Goal: Task Accomplishment & Management: Use online tool/utility

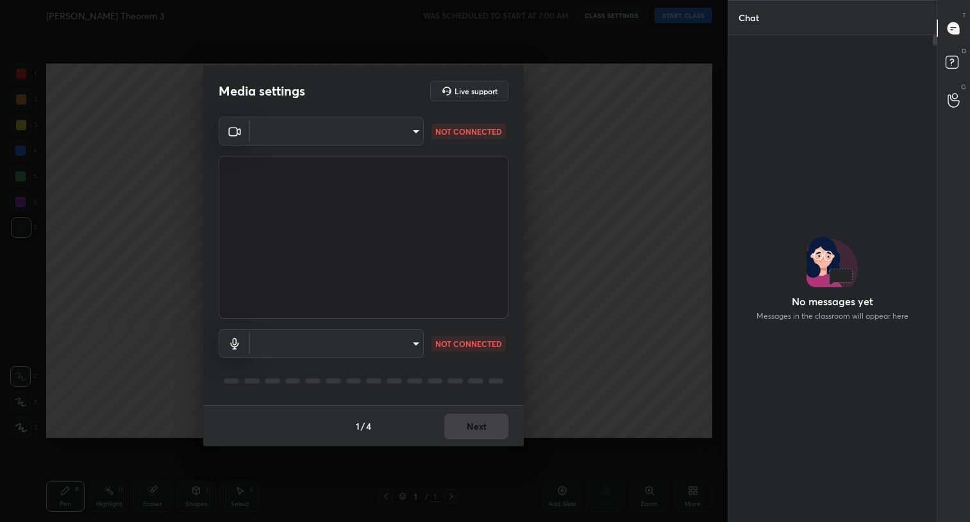
scroll to position [345, 204]
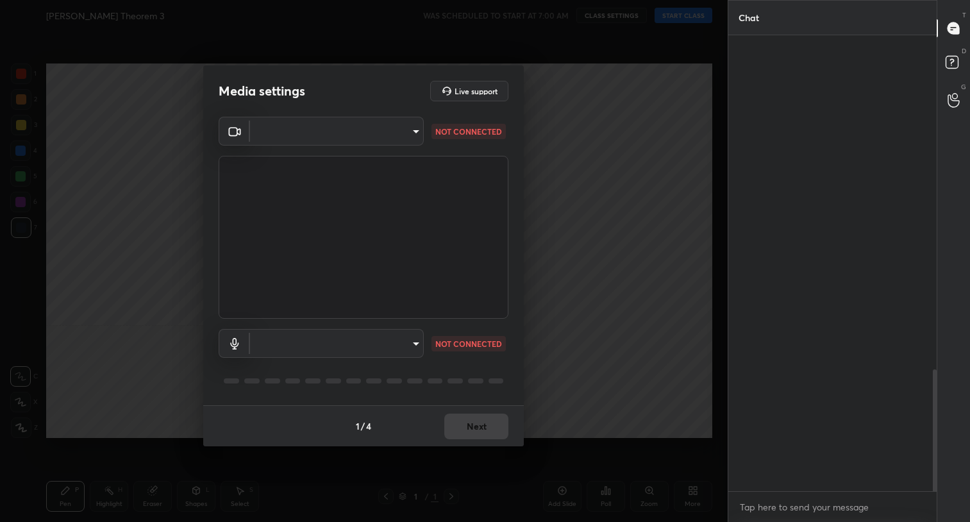
type input "3e7a8b25dc1cb578bbd34c4acb7cee093621a31ef9af465e98490417cb283407"
type input "default"
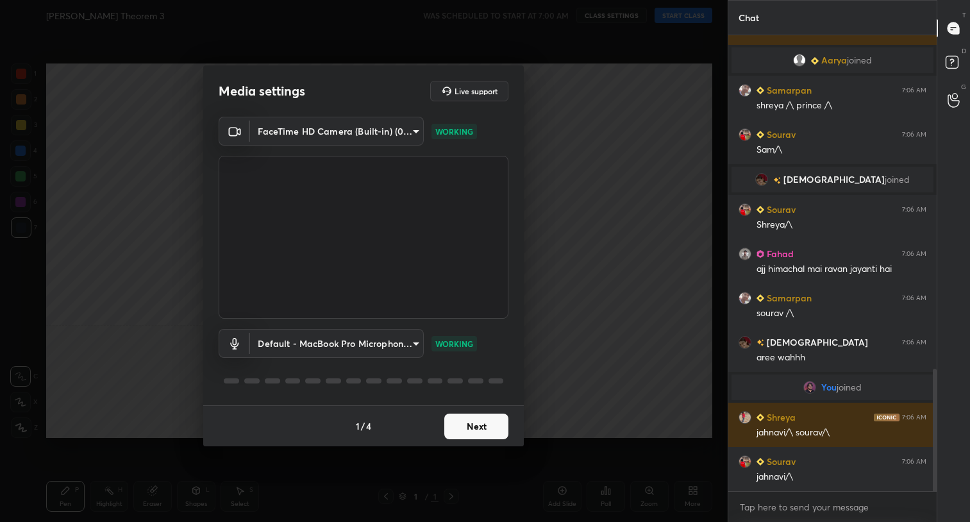
scroll to position [1285, 0]
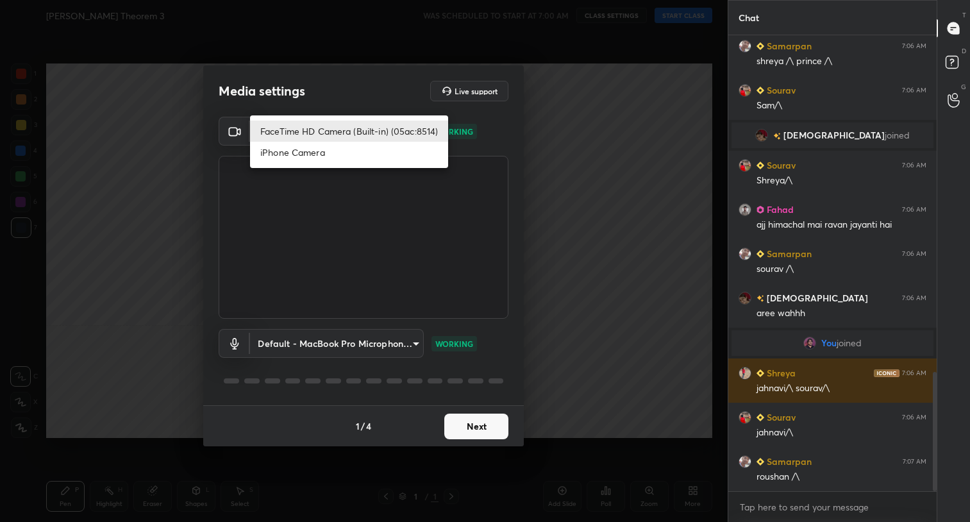
click at [415, 128] on body "1 2 3 4 5 6 7 C X Z C X Z E E Erase all H H [PERSON_NAME] Theorem 3 WAS SCHEDUL…" at bounding box center [485, 261] width 970 height 522
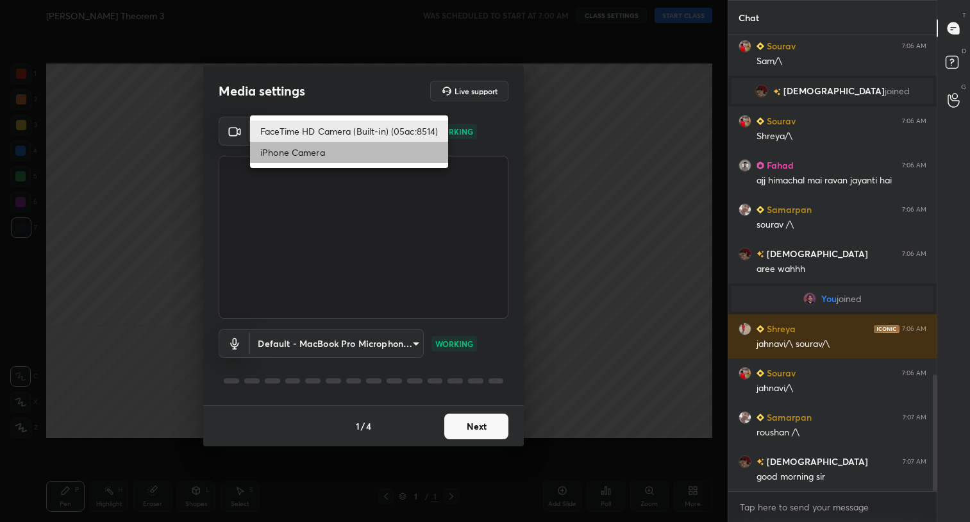
click at [389, 151] on li "iPhone Camera" at bounding box center [349, 152] width 198 height 21
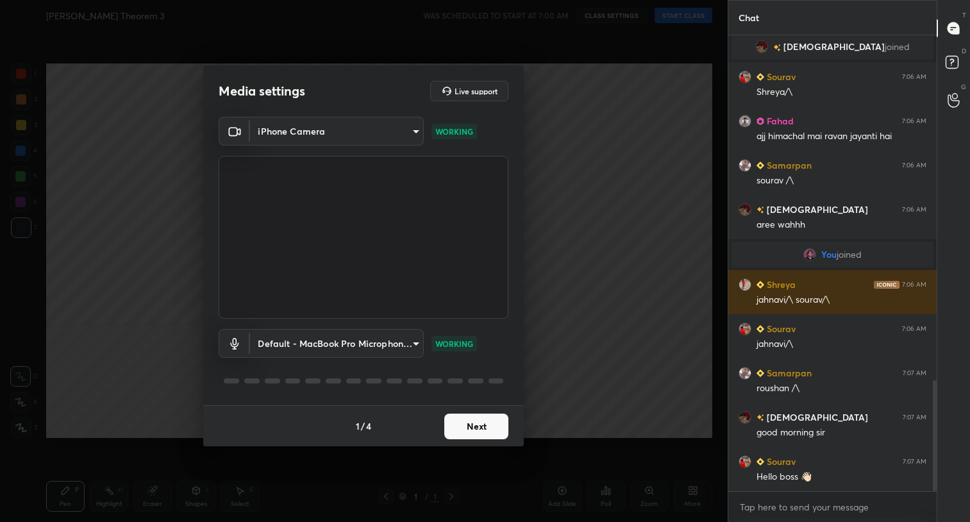
scroll to position [1417, 0]
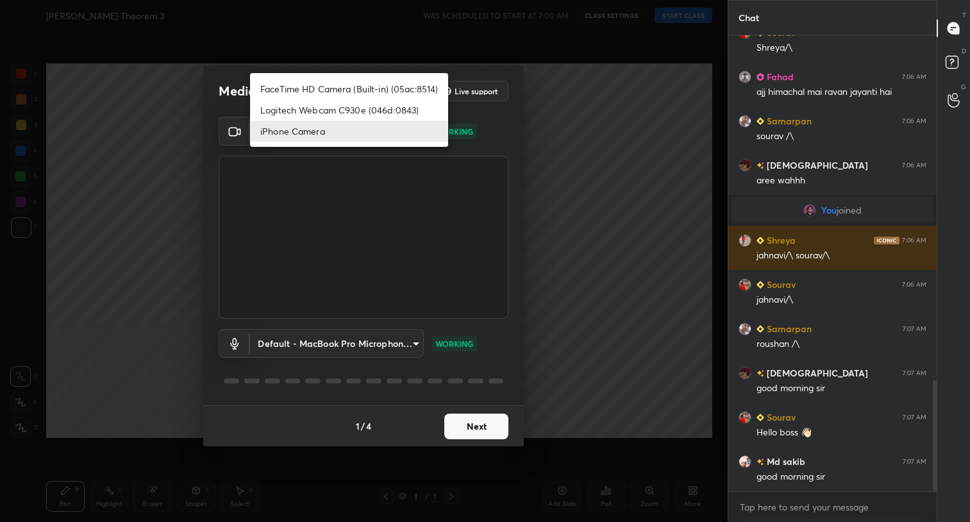
click at [408, 130] on body "1 2 3 4 5 6 7 C X Z C X Z E E Erase all H H Gauss's Theorem 3 WAS SCHEDULED TO …" at bounding box center [485, 261] width 970 height 522
click at [386, 109] on li "Logitech Webcam C930e (046d:0843)" at bounding box center [349, 109] width 198 height 21
type input "ebdcf50b2301685601d797a7a5a16dd30925fb69636cc7fa81dc869e99e17153"
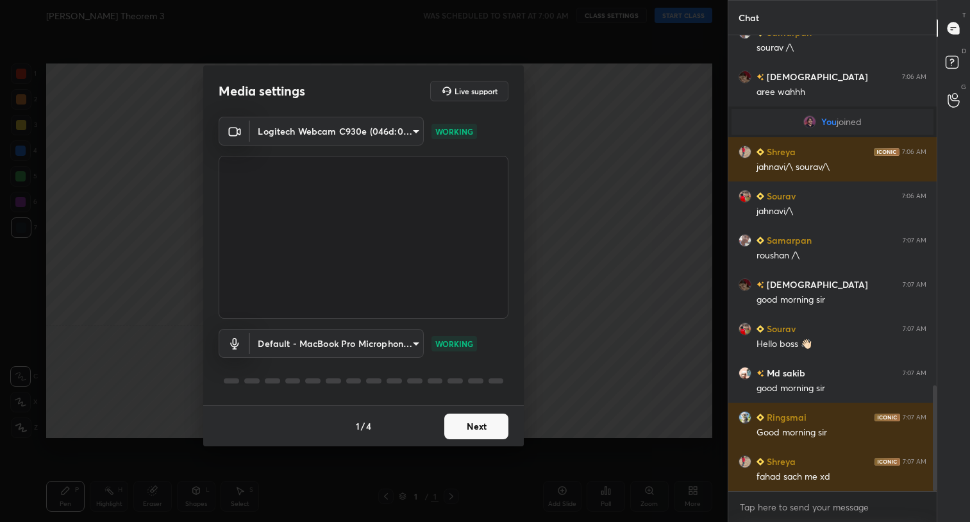
scroll to position [1550, 0]
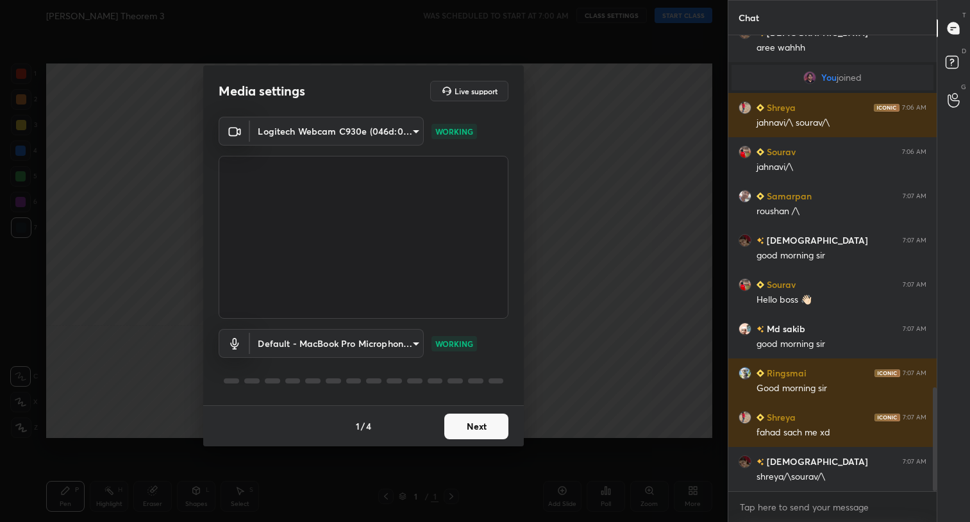
click at [488, 425] on button "Next" at bounding box center [476, 426] width 64 height 26
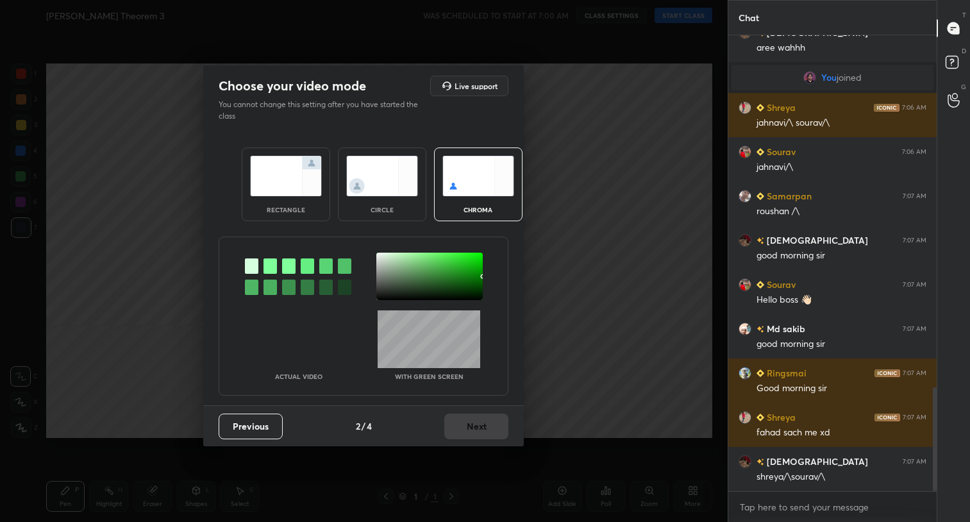
click at [488, 425] on div "Previous 2 / 4 Next" at bounding box center [363, 425] width 320 height 41
click at [389, 151] on div "circle" at bounding box center [382, 184] width 88 height 74
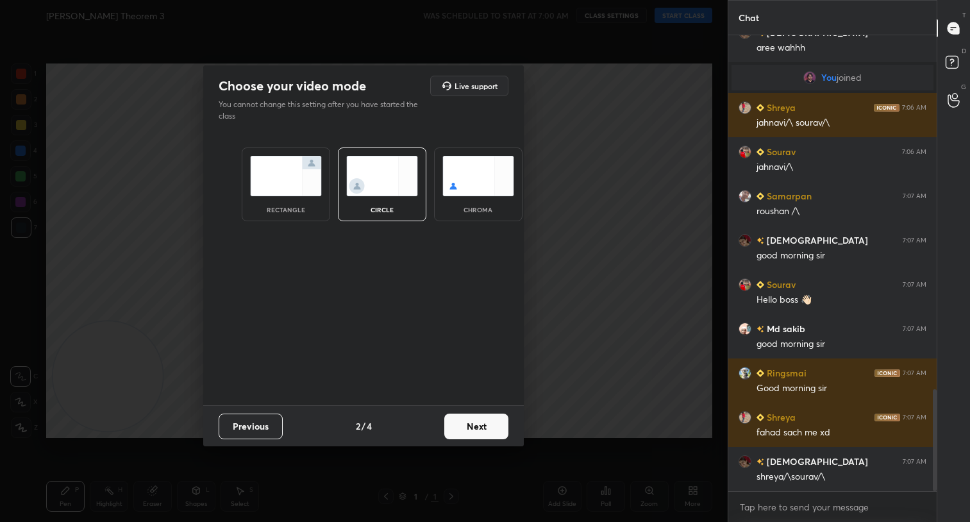
scroll to position [1581, 0]
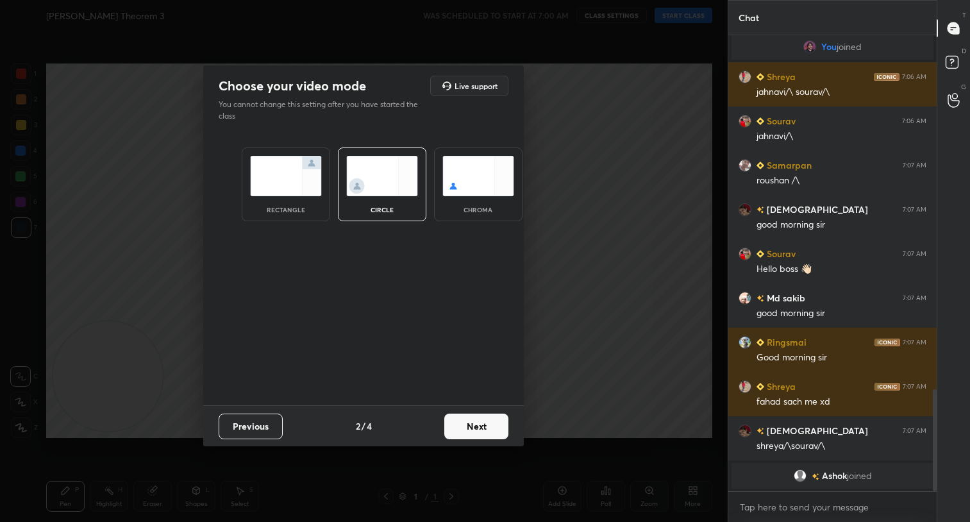
click at [492, 429] on button "Next" at bounding box center [476, 426] width 64 height 26
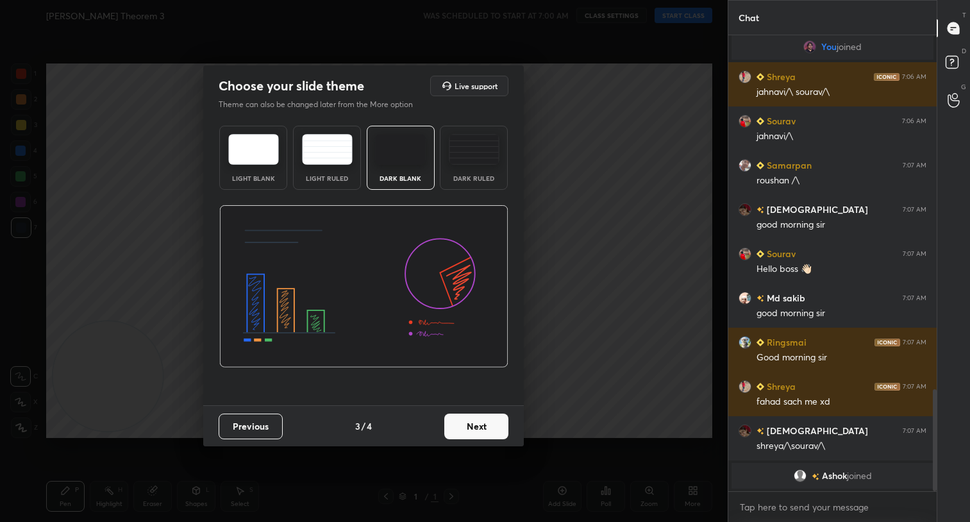
click at [492, 429] on button "Next" at bounding box center [476, 426] width 64 height 26
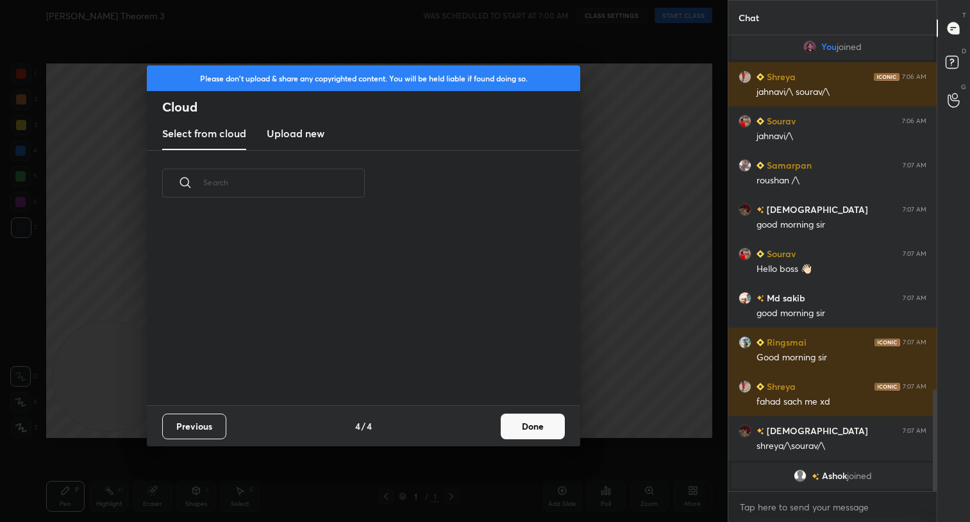
click at [492, 427] on div "Previous 4 / 4 Done" at bounding box center [363, 425] width 433 height 41
click at [524, 427] on button "Done" at bounding box center [532, 426] width 64 height 26
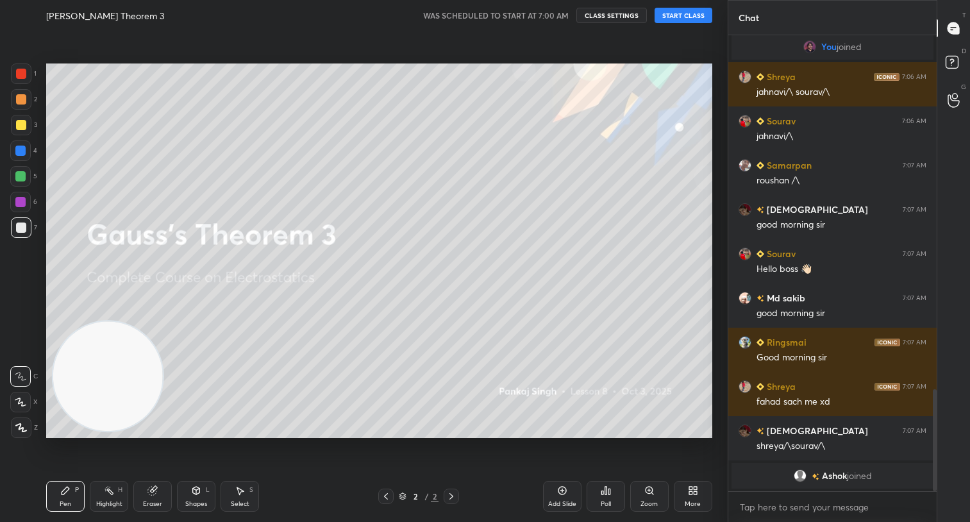
click at [682, 12] on button "START CLASS" at bounding box center [683, 15] width 58 height 15
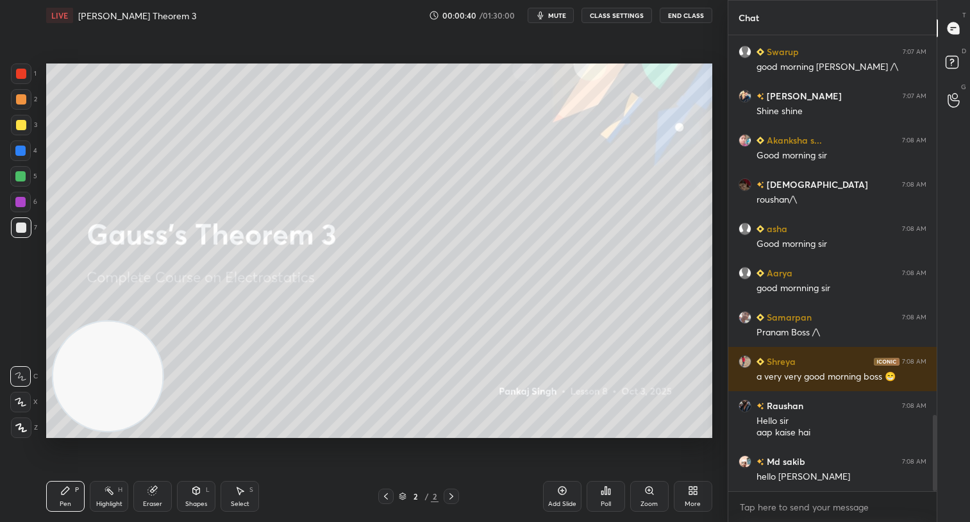
scroll to position [2269, 0]
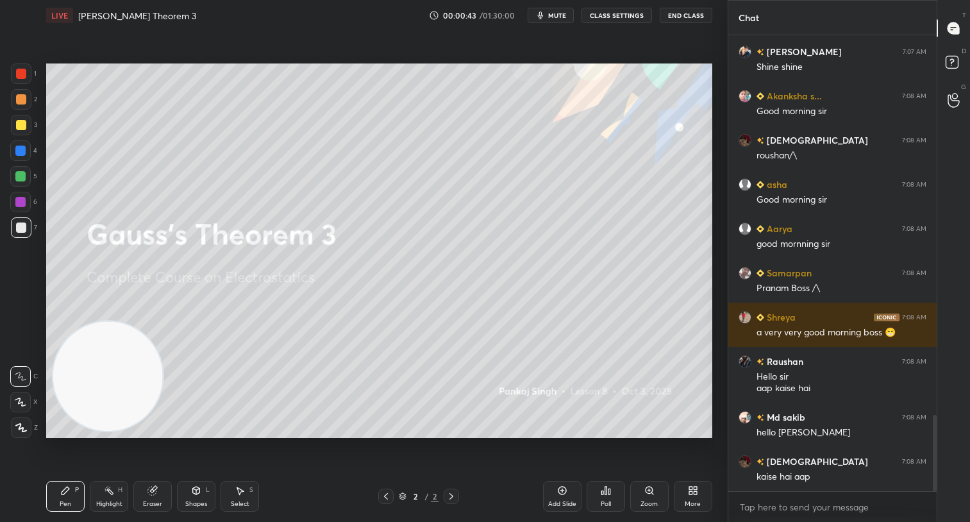
click at [385, 499] on icon at bounding box center [386, 496] width 10 height 10
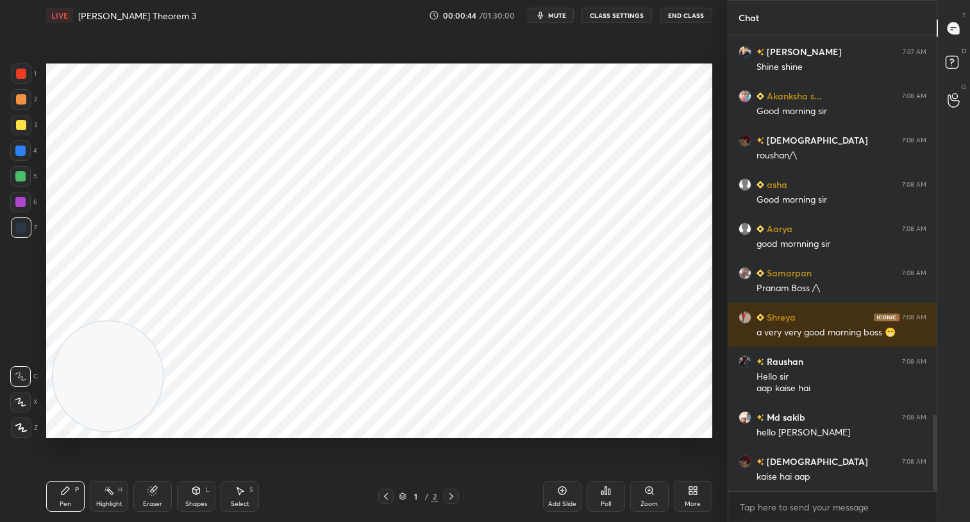
click at [560, 491] on icon at bounding box center [562, 490] width 10 height 10
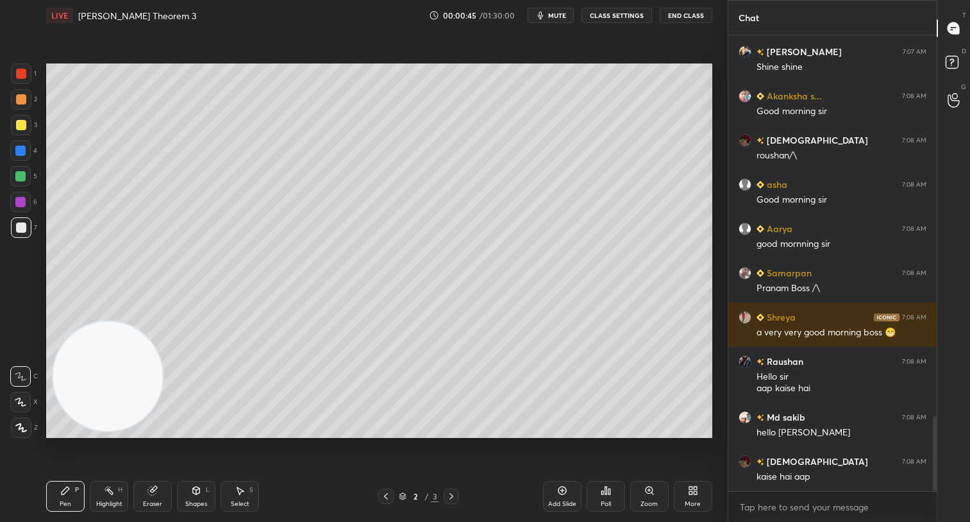
scroll to position [2313, 0]
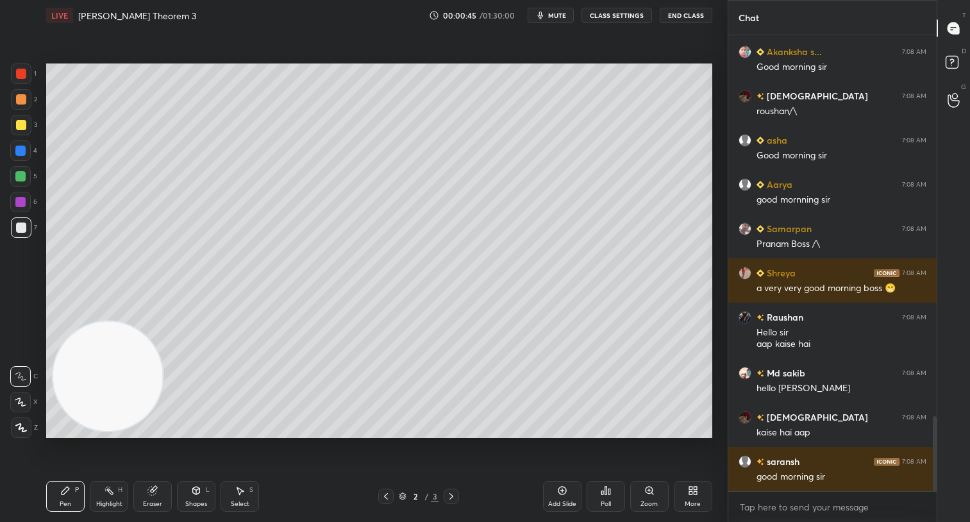
click at [16, 101] on div at bounding box center [21, 99] width 10 height 10
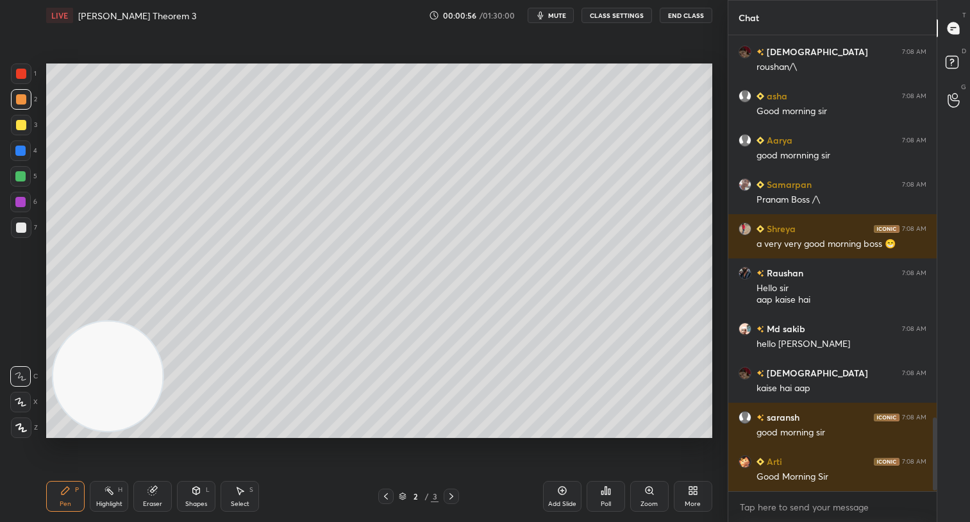
scroll to position [2402, 0]
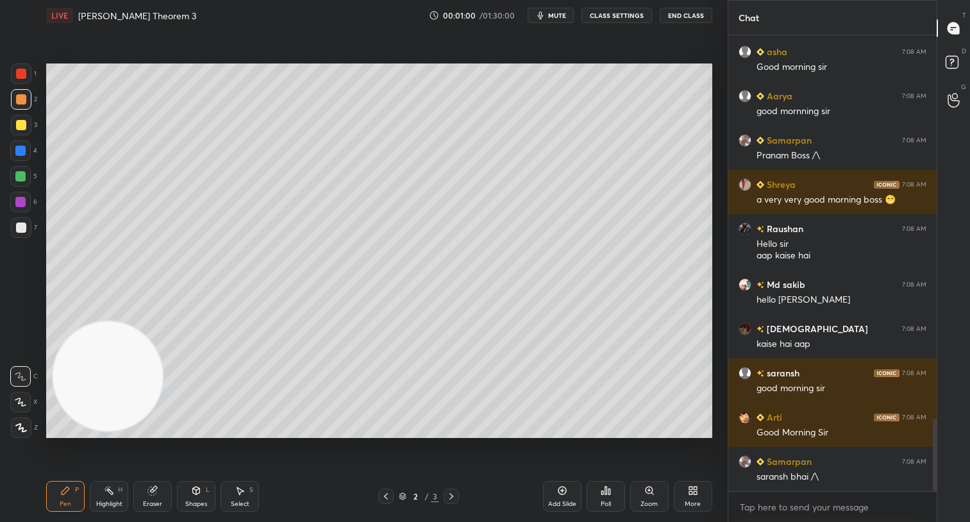
click at [20, 126] on div at bounding box center [21, 125] width 10 height 10
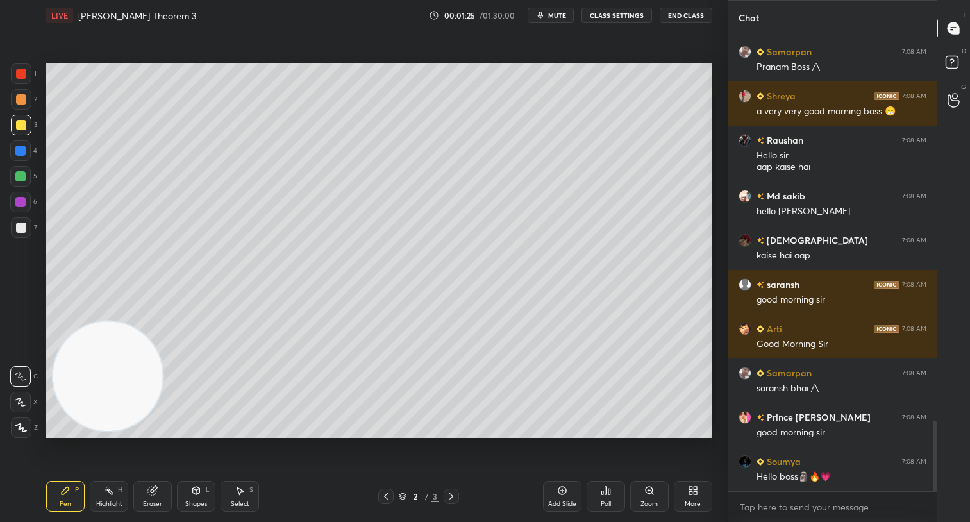
scroll to position [2521, 0]
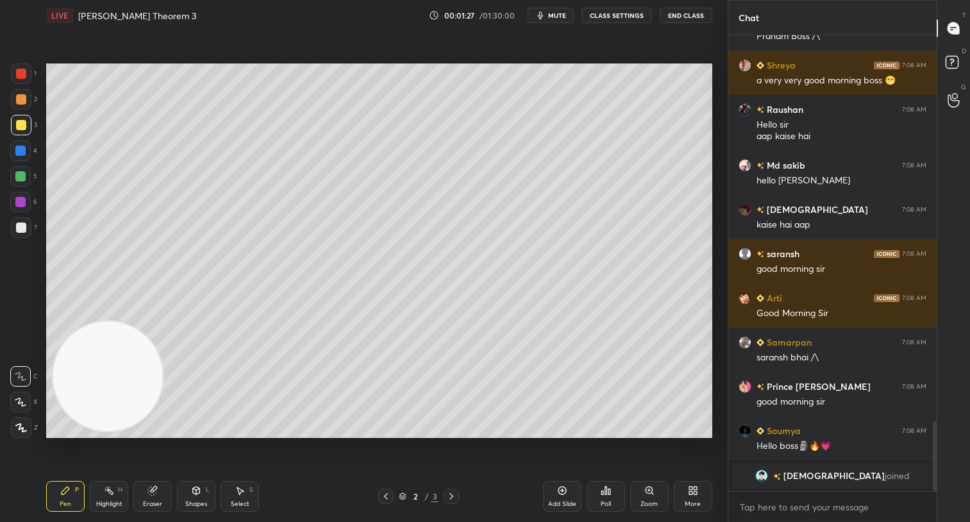
click at [22, 105] on div at bounding box center [21, 99] width 21 height 21
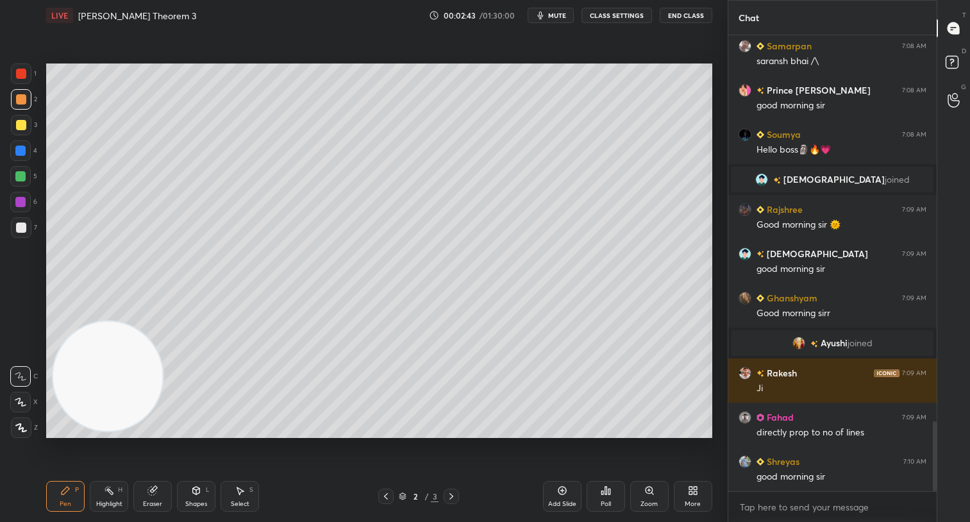
scroll to position [2549, 0]
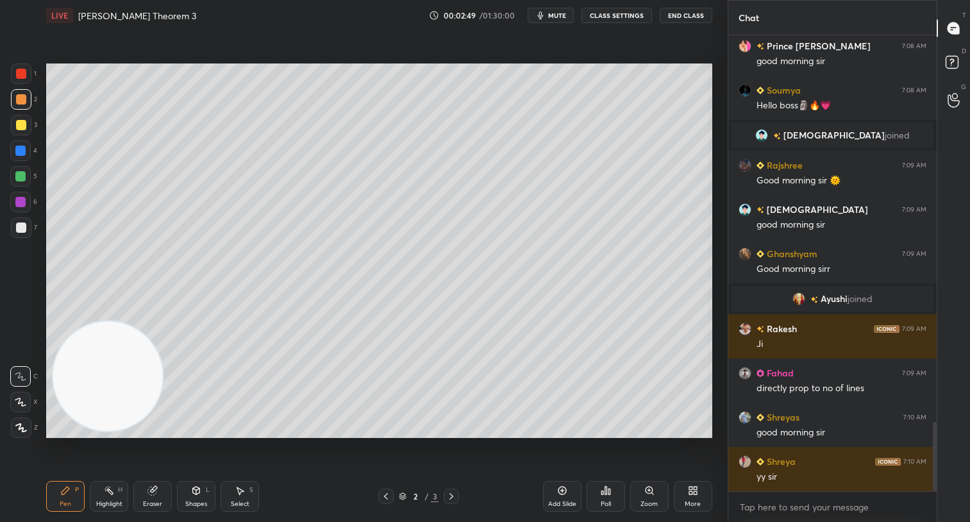
drag, startPoint x: 22, startPoint y: 176, endPoint x: 42, endPoint y: 181, distance: 21.1
click at [22, 179] on div at bounding box center [20, 176] width 10 height 10
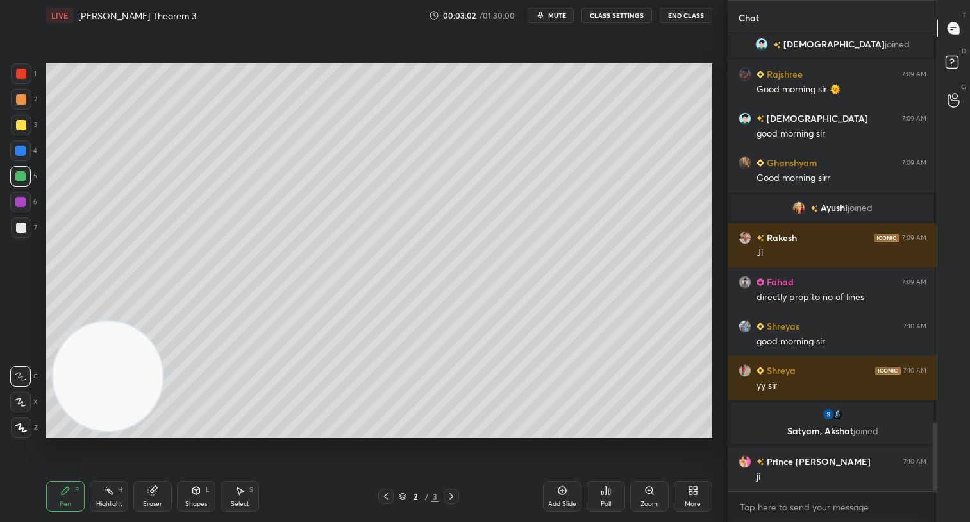
scroll to position [2623, 0]
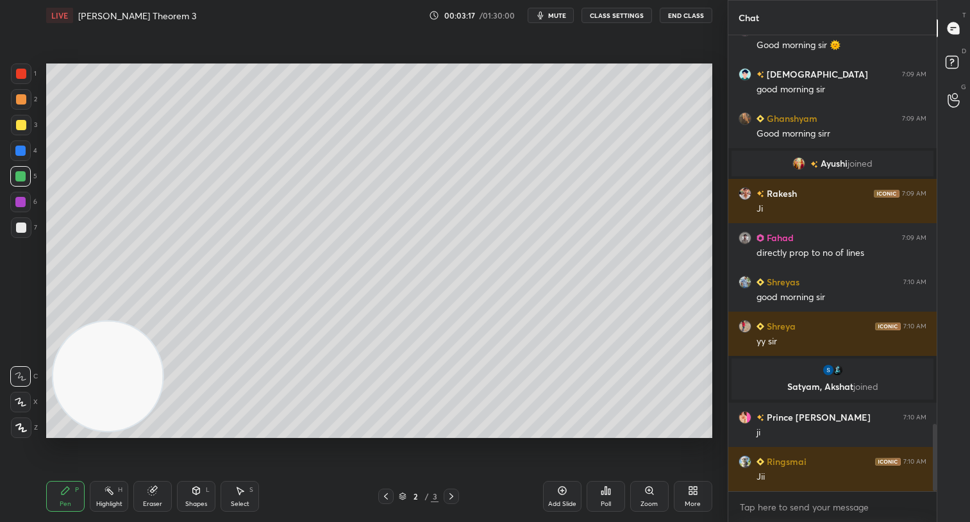
drag, startPoint x: 23, startPoint y: 129, endPoint x: 30, endPoint y: 127, distance: 7.5
click at [24, 129] on div at bounding box center [21, 125] width 10 height 10
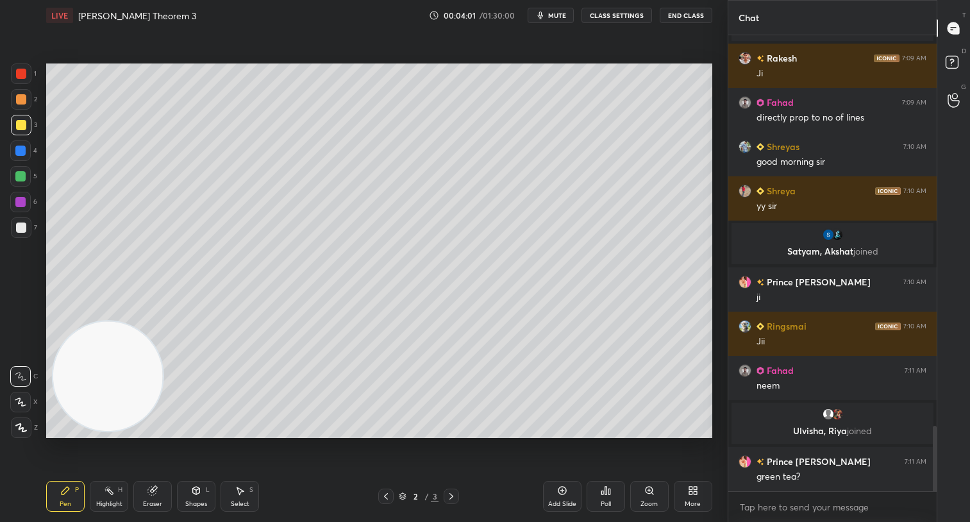
scroll to position [2710, 0]
click at [17, 224] on div at bounding box center [21, 227] width 10 height 10
click at [550, 511] on div "Add Slide" at bounding box center [562, 496] width 38 height 31
click at [18, 126] on div at bounding box center [21, 125] width 10 height 10
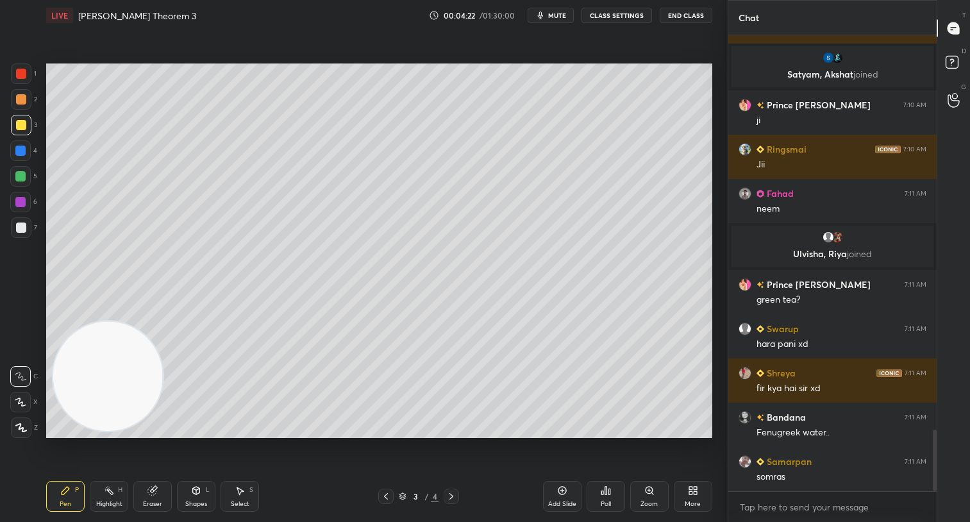
scroll to position [2917, 0]
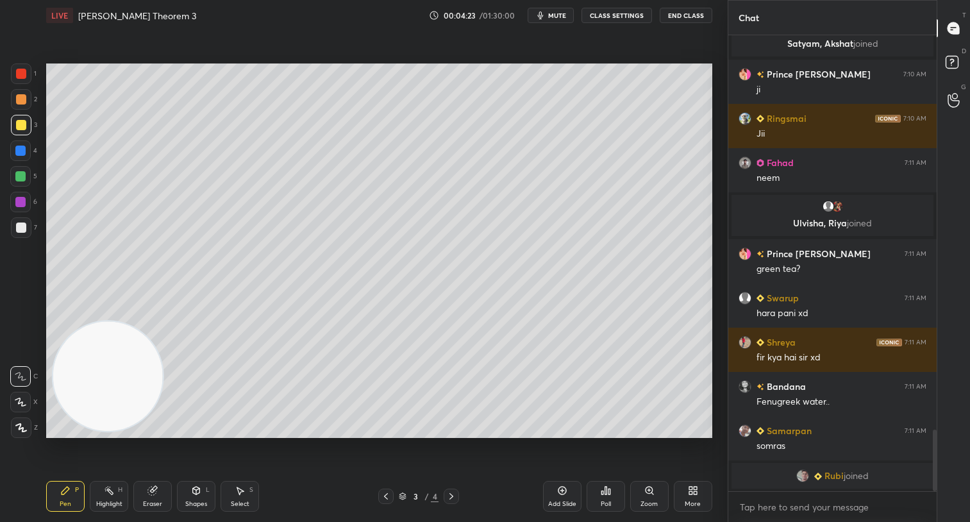
click at [19, 174] on div at bounding box center [20, 176] width 10 height 10
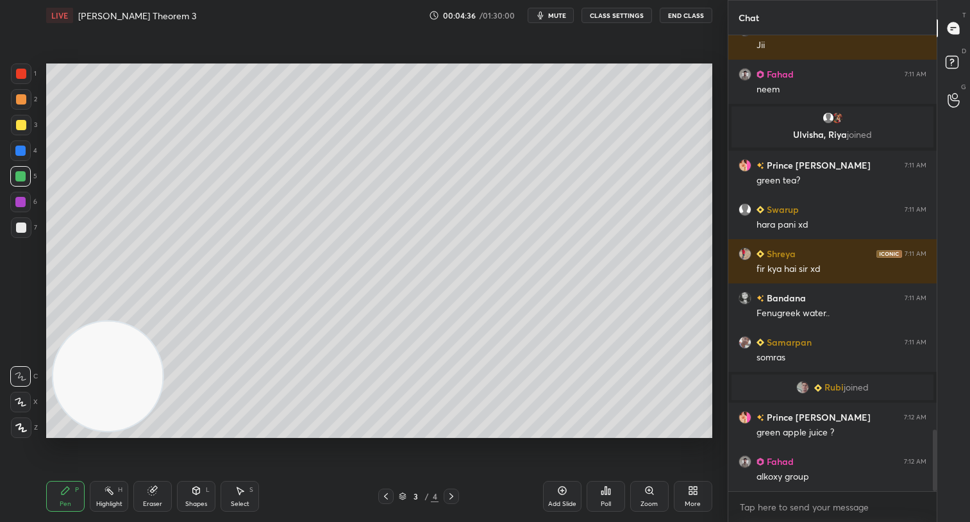
scroll to position [2953, 0]
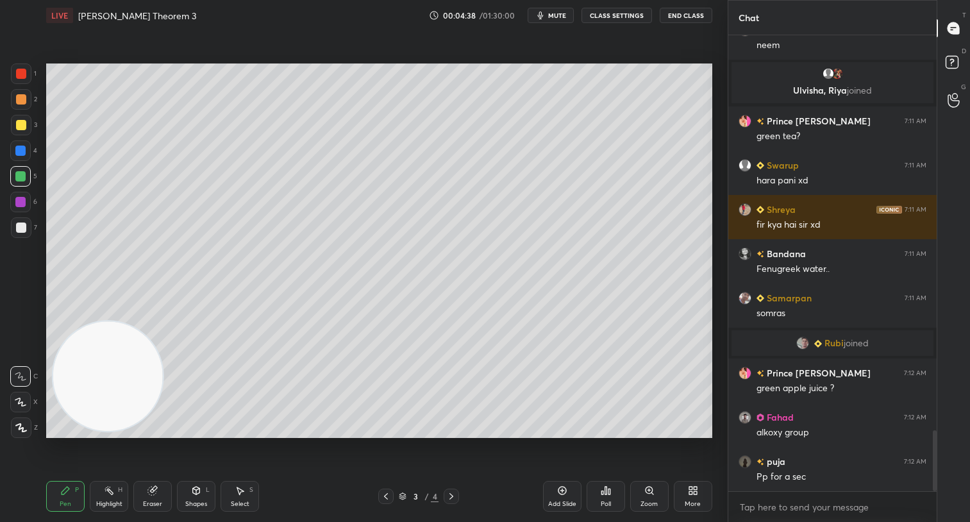
click at [386, 490] on div at bounding box center [385, 495] width 15 height 15
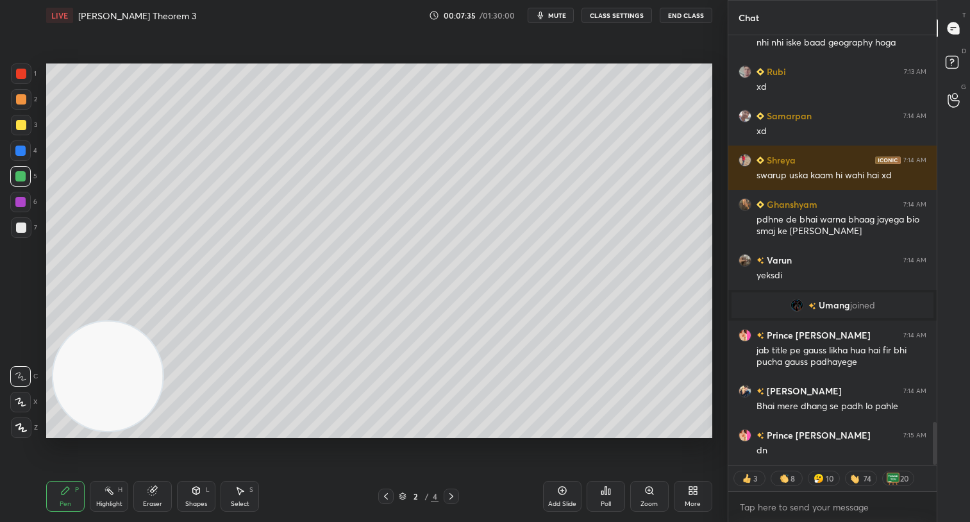
scroll to position [3903, 0]
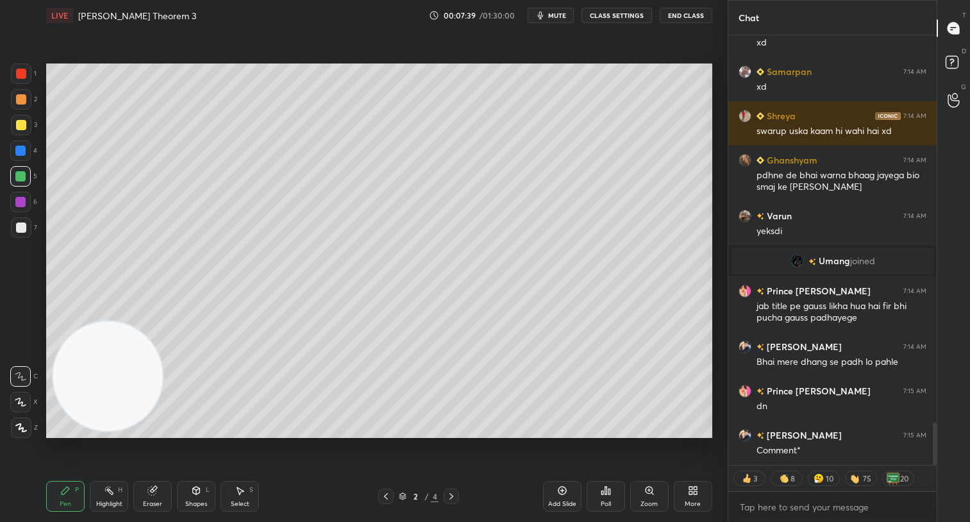
click at [17, 122] on div at bounding box center [21, 125] width 10 height 10
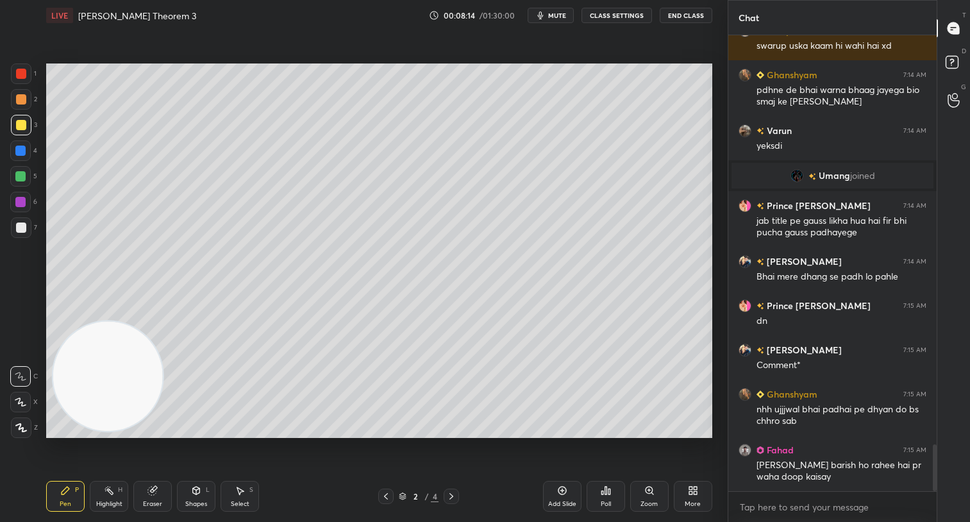
scroll to position [4032, 0]
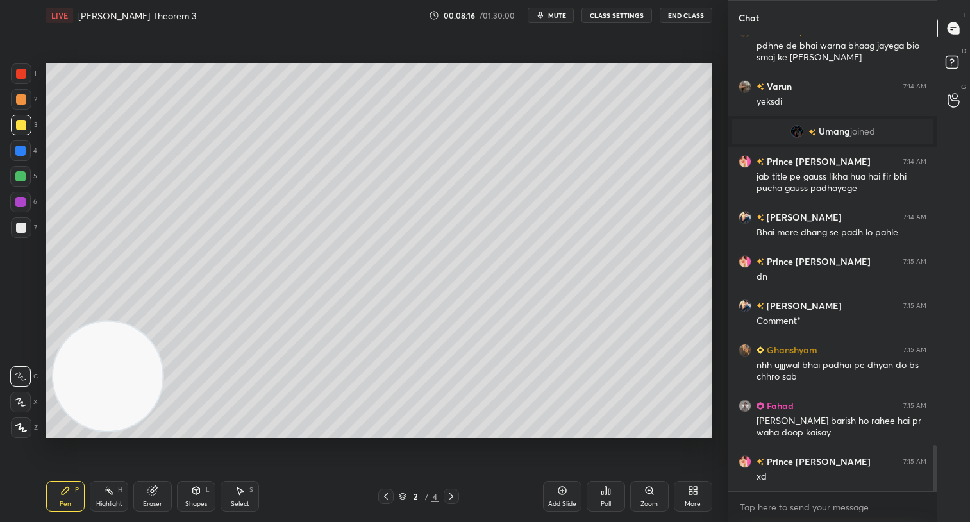
drag, startPoint x: 548, startPoint y: 15, endPoint x: 492, endPoint y: 42, distance: 61.9
click at [559, 13] on button "mute" at bounding box center [550, 15] width 46 height 15
click at [555, 16] on span "unmute" at bounding box center [555, 15] width 28 height 9
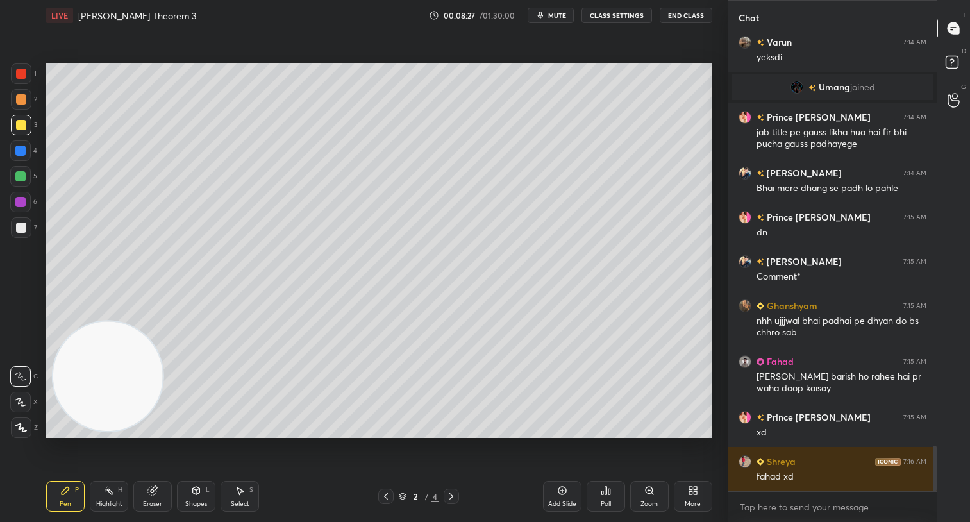
scroll to position [4121, 0]
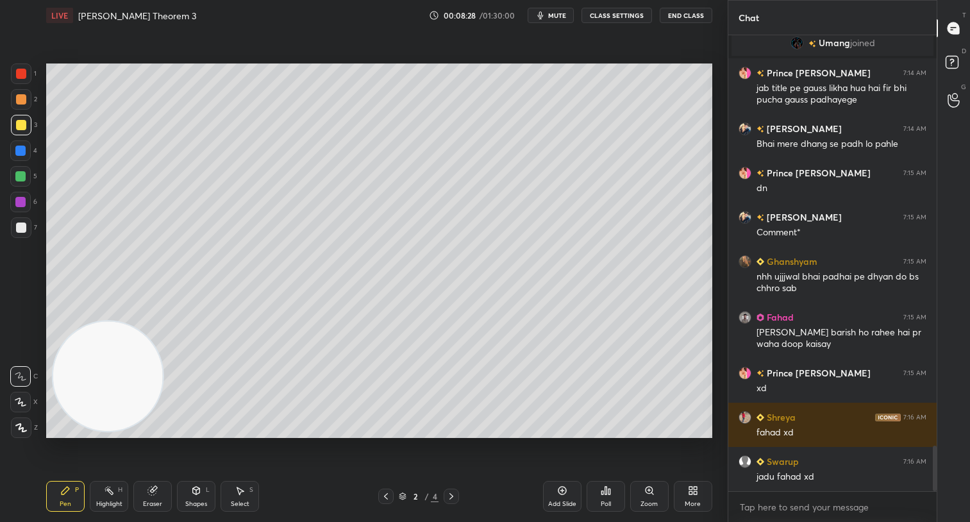
click at [450, 497] on icon at bounding box center [451, 496] width 10 height 10
click at [21, 176] on div at bounding box center [20, 176] width 10 height 10
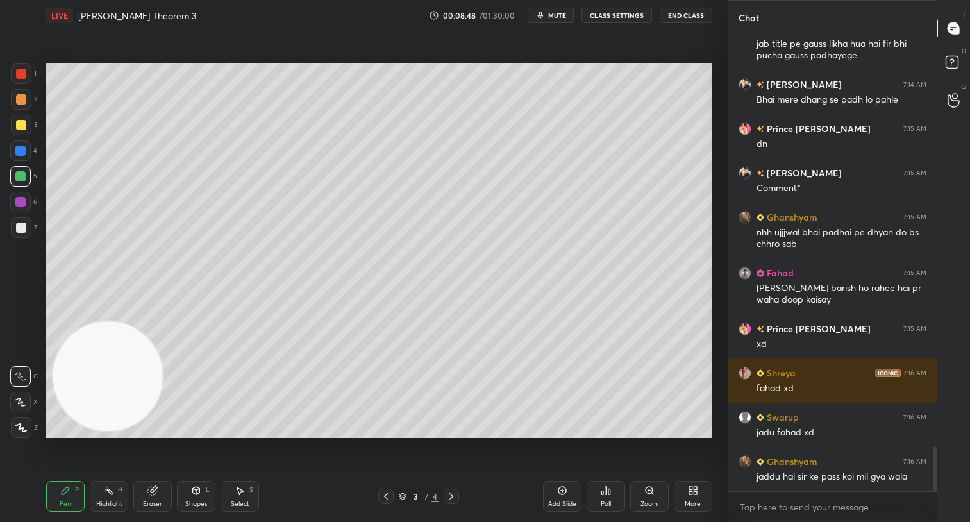
drag, startPoint x: 149, startPoint y: 499, endPoint x: 165, endPoint y: 445, distance: 56.8
click at [153, 495] on div "Eraser" at bounding box center [152, 496] width 38 height 31
click at [76, 501] on div "Pen P" at bounding box center [65, 496] width 38 height 31
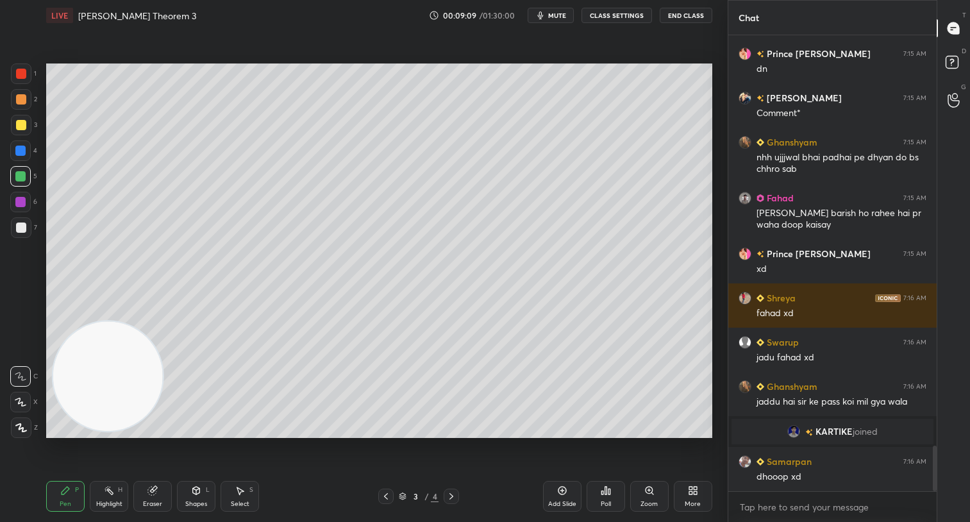
scroll to position [4129, 0]
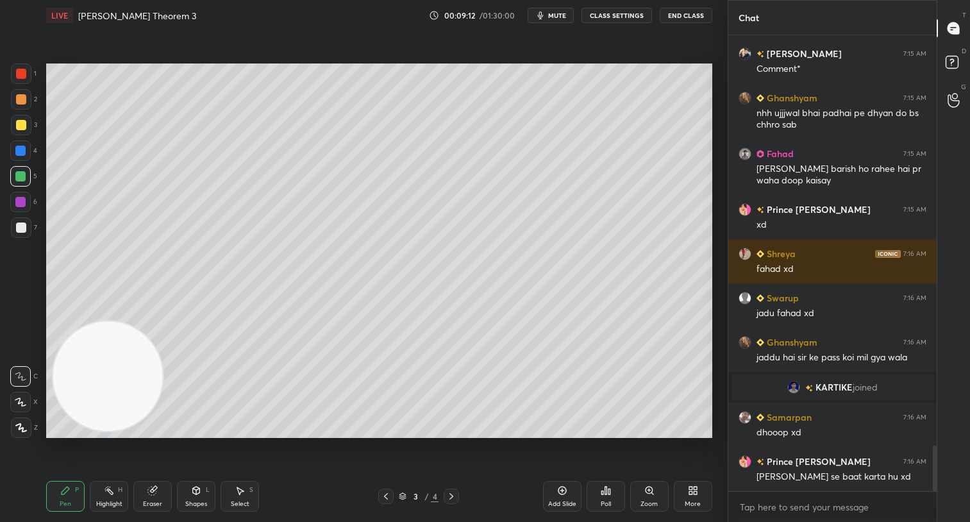
click at [25, 120] on div at bounding box center [21, 125] width 21 height 21
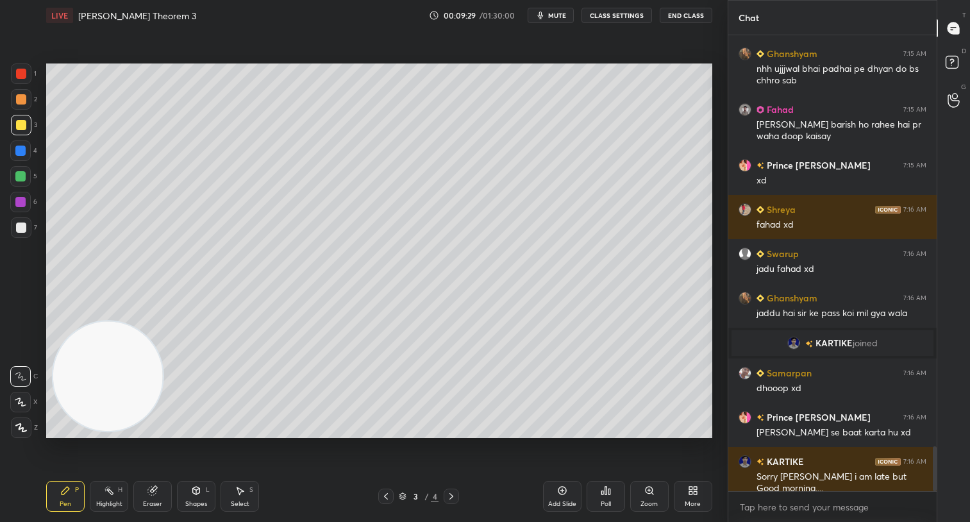
click at [22, 226] on div at bounding box center [21, 227] width 10 height 10
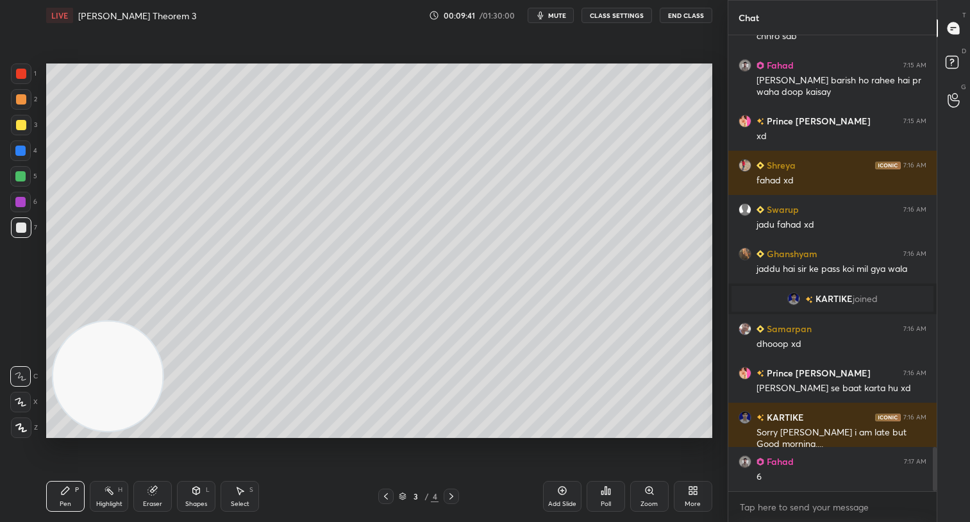
click at [25, 92] on div at bounding box center [21, 99] width 21 height 21
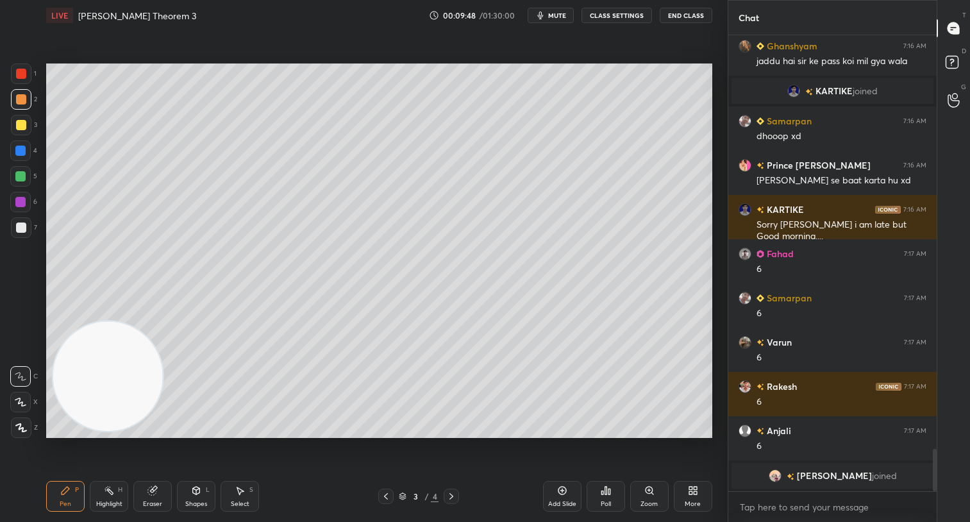
scroll to position [4372, 0]
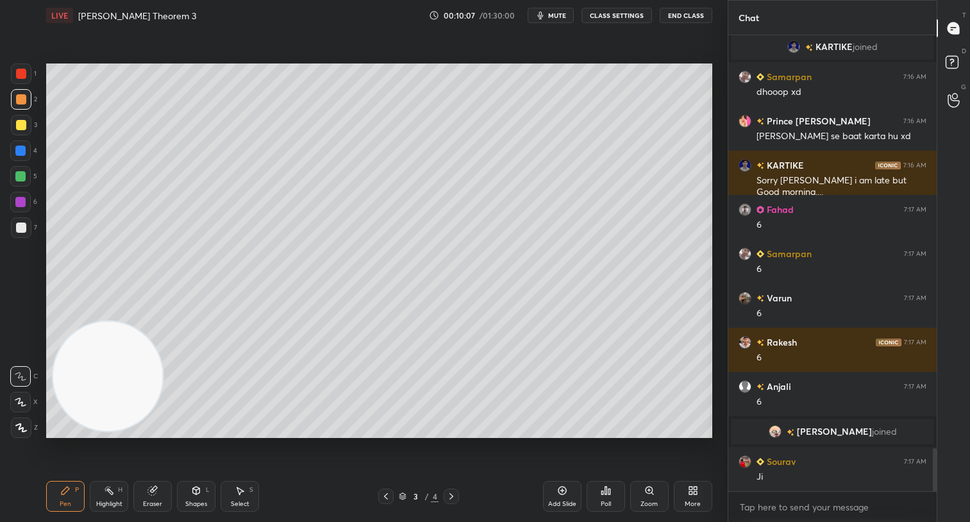
click at [16, 227] on div at bounding box center [21, 227] width 10 height 10
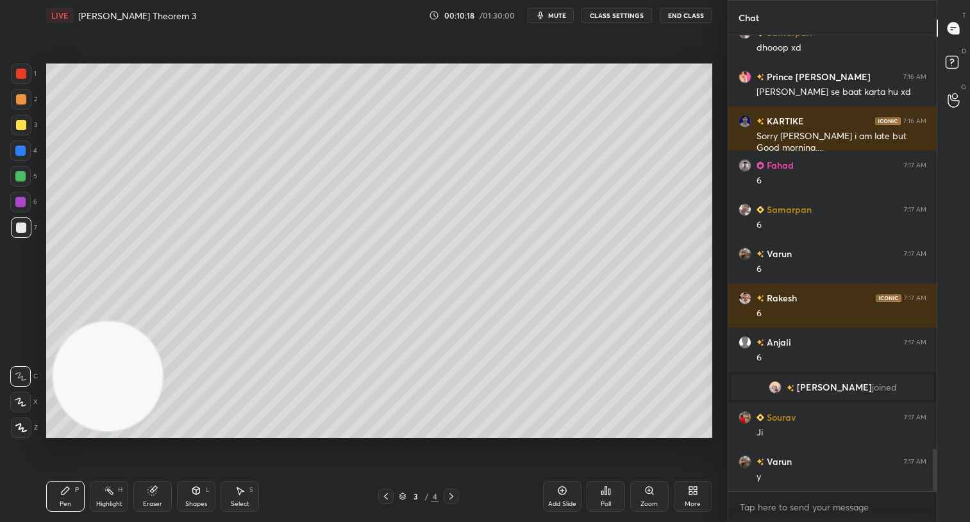
scroll to position [4460, 0]
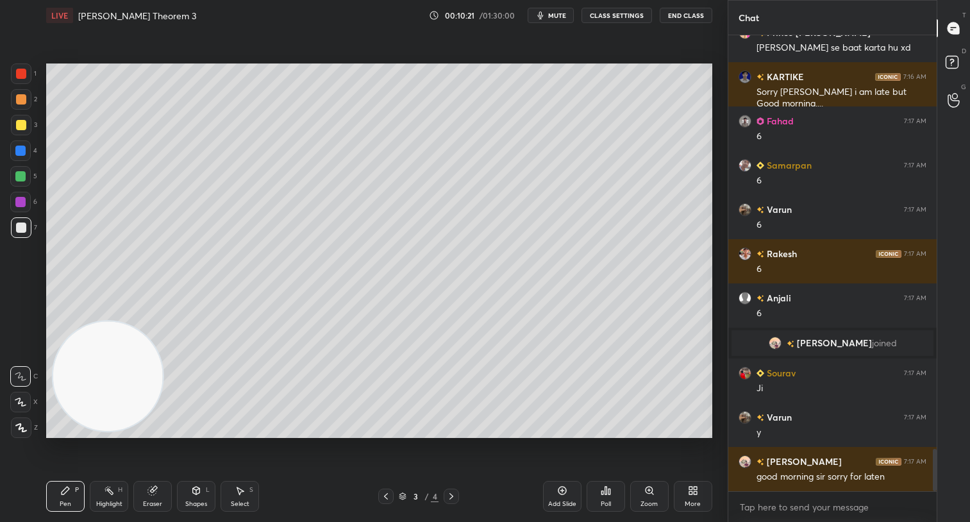
drag, startPoint x: 27, startPoint y: 99, endPoint x: 41, endPoint y: 106, distance: 15.8
click at [29, 98] on div at bounding box center [21, 99] width 21 height 21
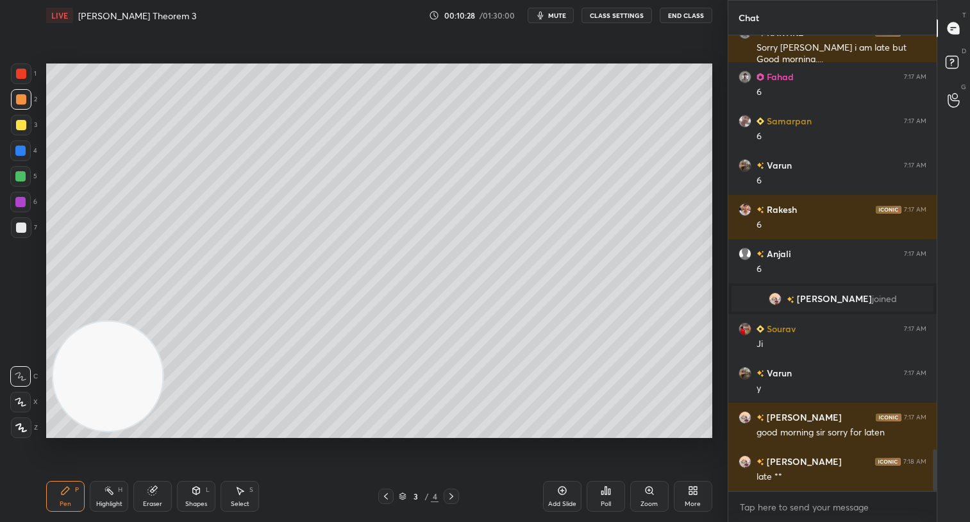
click at [27, 223] on div at bounding box center [21, 227] width 21 height 21
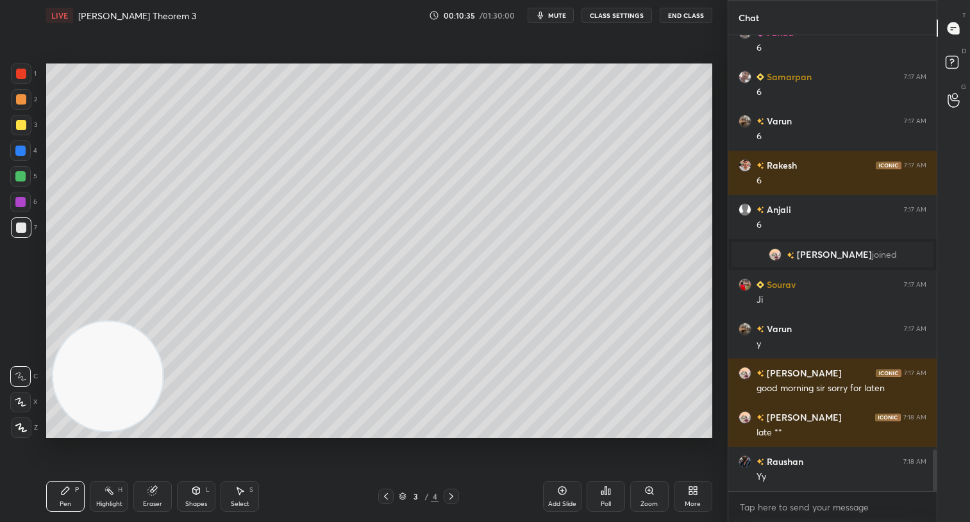
click at [25, 103] on div at bounding box center [21, 99] width 10 height 10
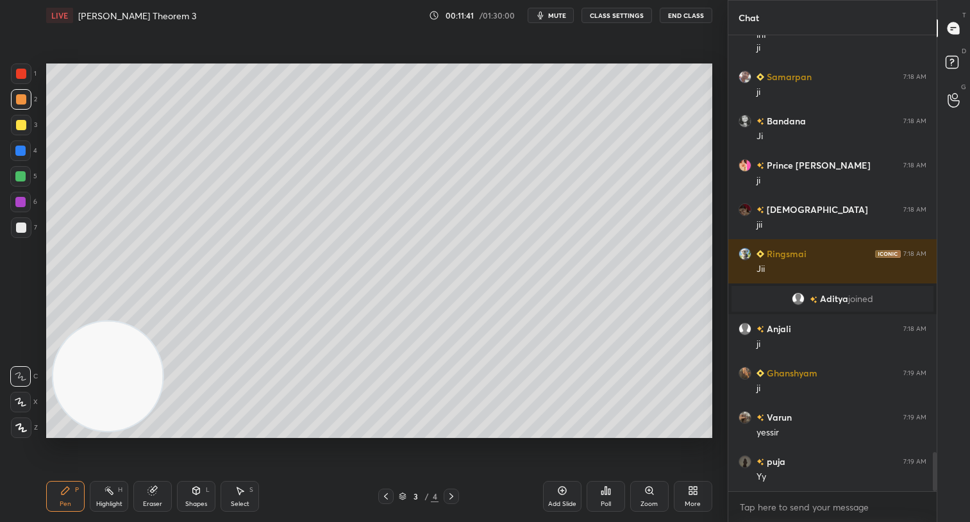
scroll to position [4934, 0]
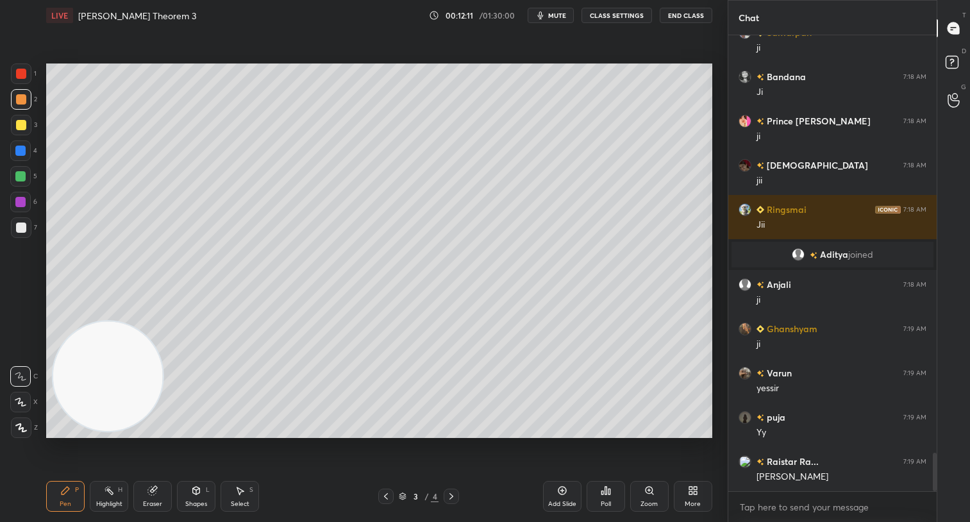
click at [559, 487] on icon at bounding box center [561, 490] width 8 height 8
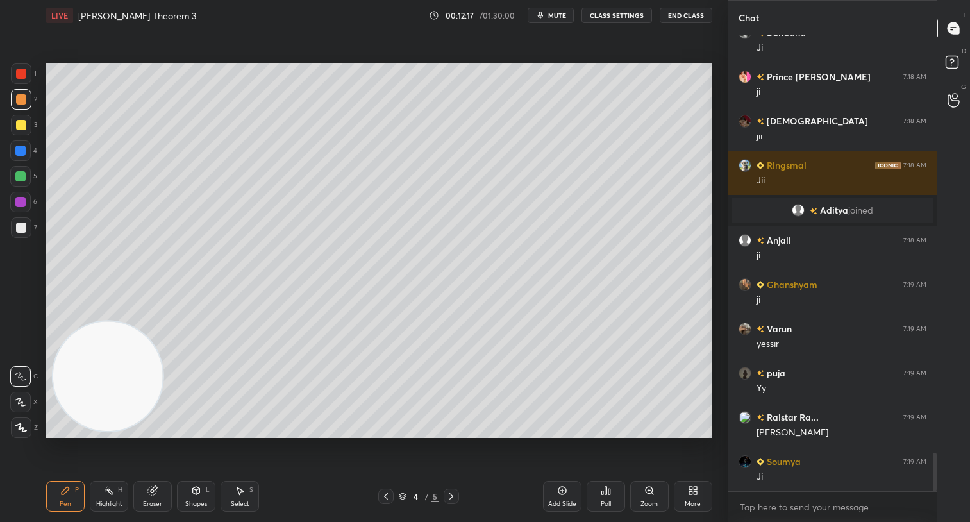
click at [383, 495] on icon at bounding box center [386, 496] width 10 height 10
click at [386, 499] on icon at bounding box center [386, 496] width 10 height 10
click at [21, 124] on div at bounding box center [21, 125] width 10 height 10
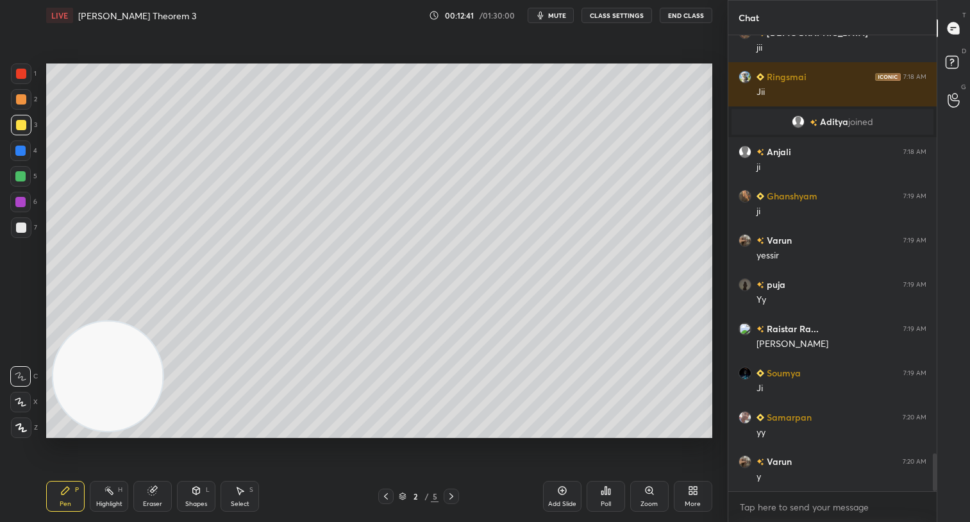
scroll to position [5111, 0]
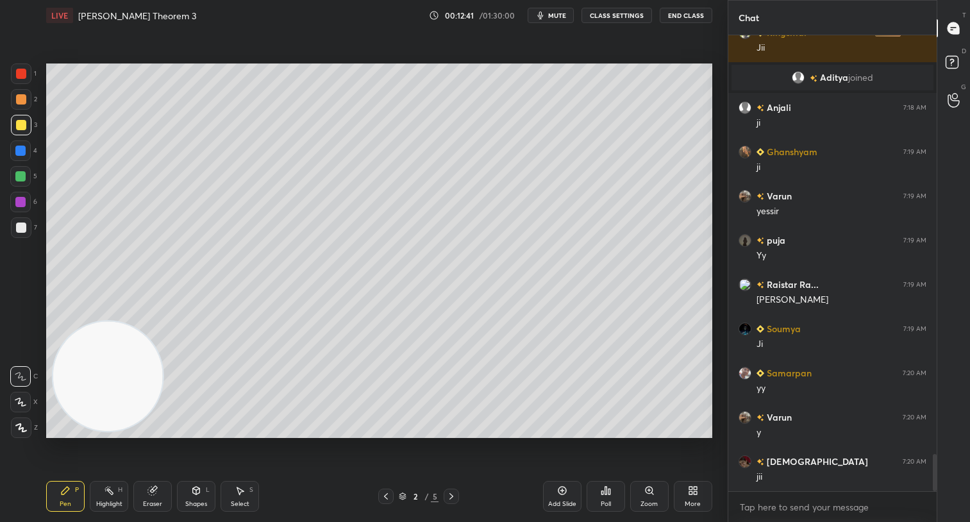
click at [453, 490] on div at bounding box center [450, 495] width 15 height 15
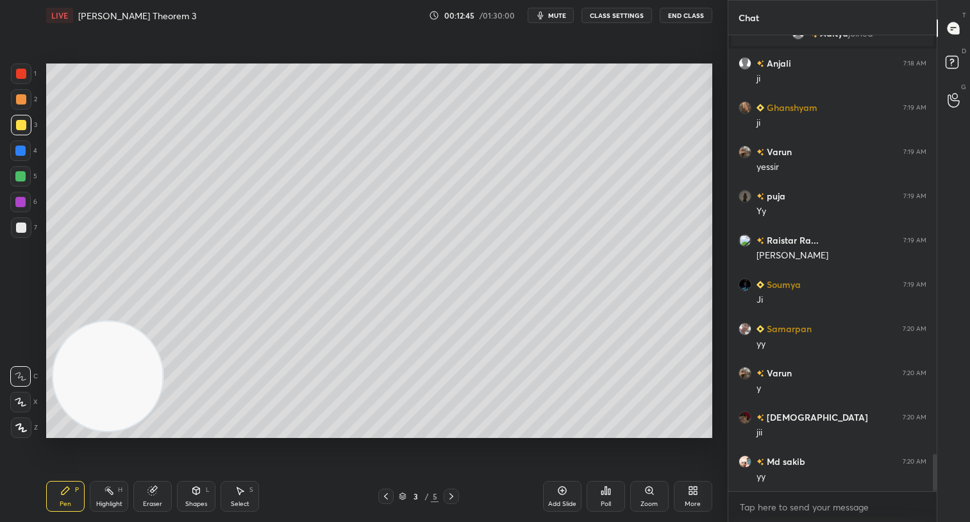
drag, startPoint x: 389, startPoint y: 491, endPoint x: 397, endPoint y: 491, distance: 7.7
click at [391, 493] on div at bounding box center [385, 495] width 15 height 15
click at [450, 493] on icon at bounding box center [451, 496] width 4 height 6
click at [556, 491] on div "Add Slide" at bounding box center [562, 496] width 38 height 31
click at [25, 178] on div at bounding box center [20, 176] width 10 height 10
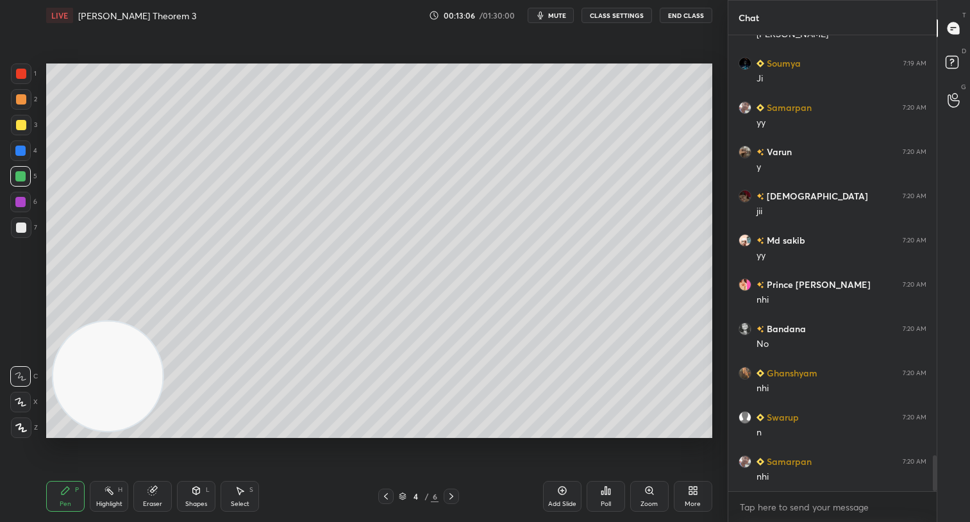
scroll to position [5465, 0]
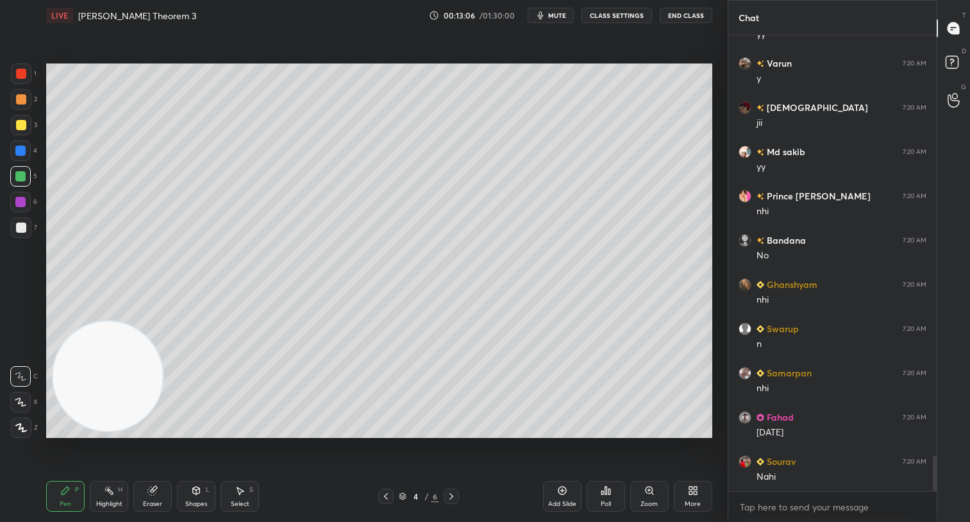
click at [22, 99] on div at bounding box center [21, 99] width 10 height 10
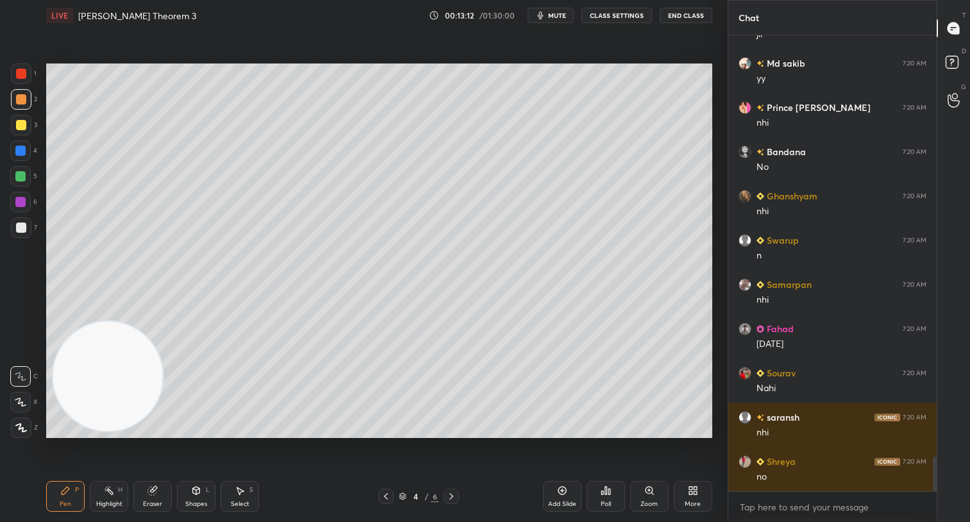
click at [149, 497] on div "Eraser" at bounding box center [152, 496] width 38 height 31
click at [73, 494] on div "Pen P" at bounding box center [65, 496] width 38 height 31
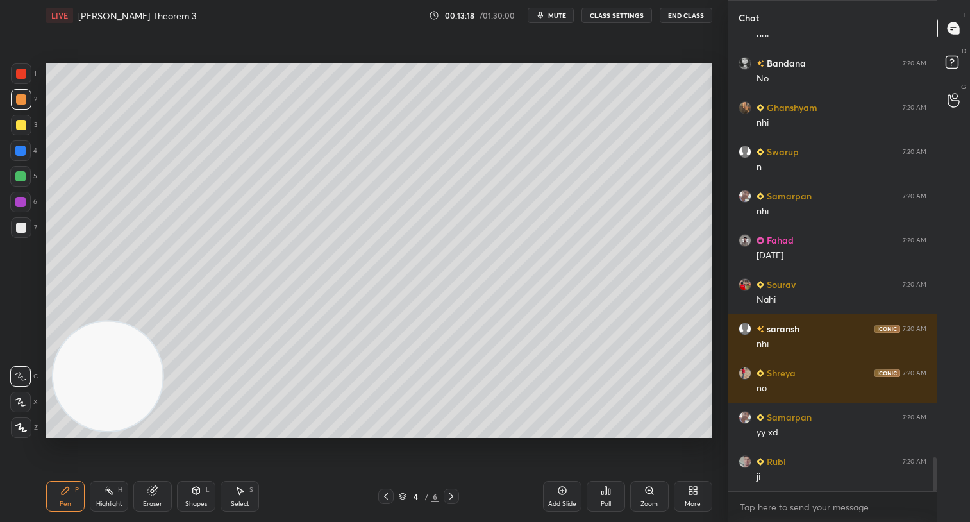
scroll to position [5686, 0]
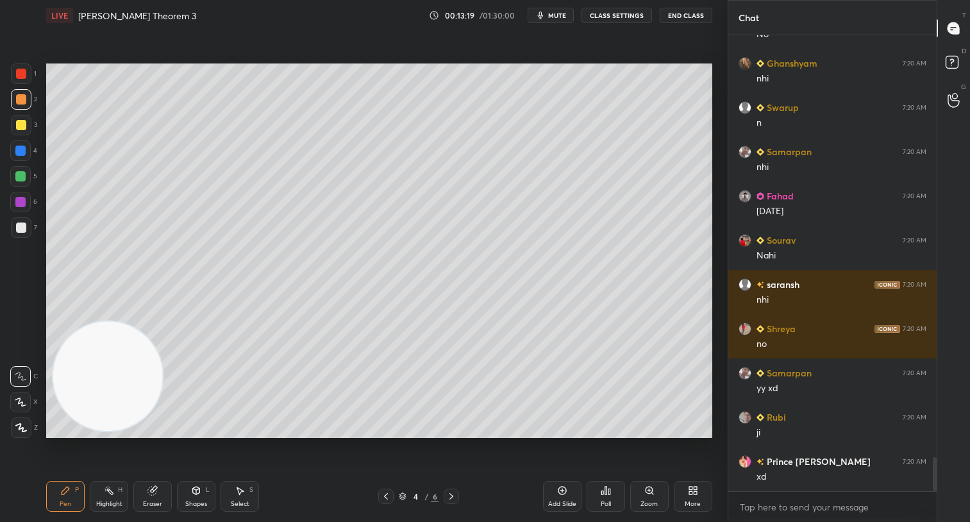
click at [28, 121] on div at bounding box center [21, 125] width 21 height 21
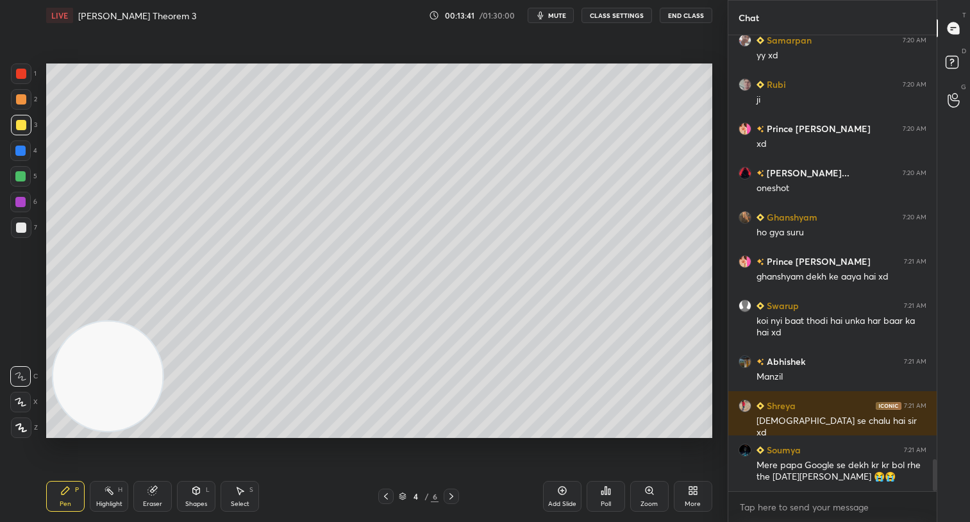
scroll to position [6107, 0]
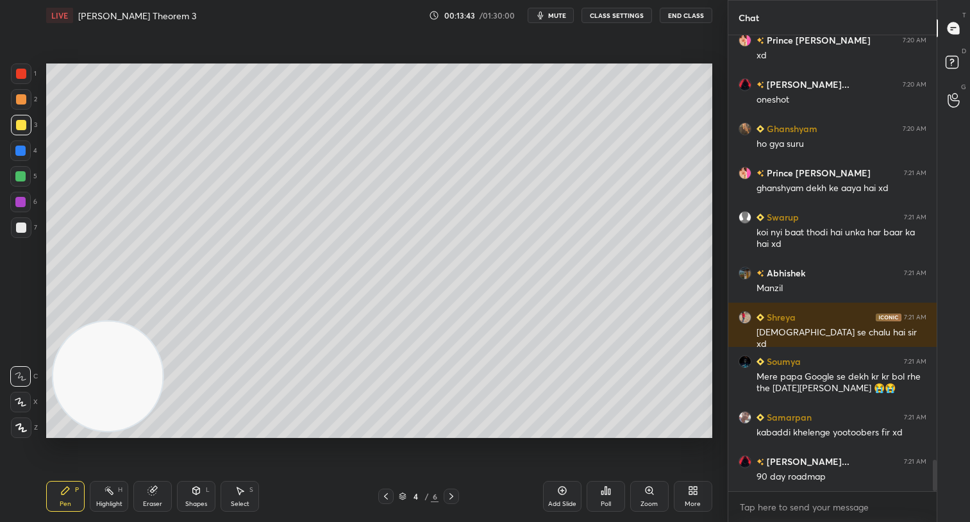
click at [20, 174] on div at bounding box center [20, 176] width 10 height 10
click at [21, 227] on div at bounding box center [21, 227] width 10 height 10
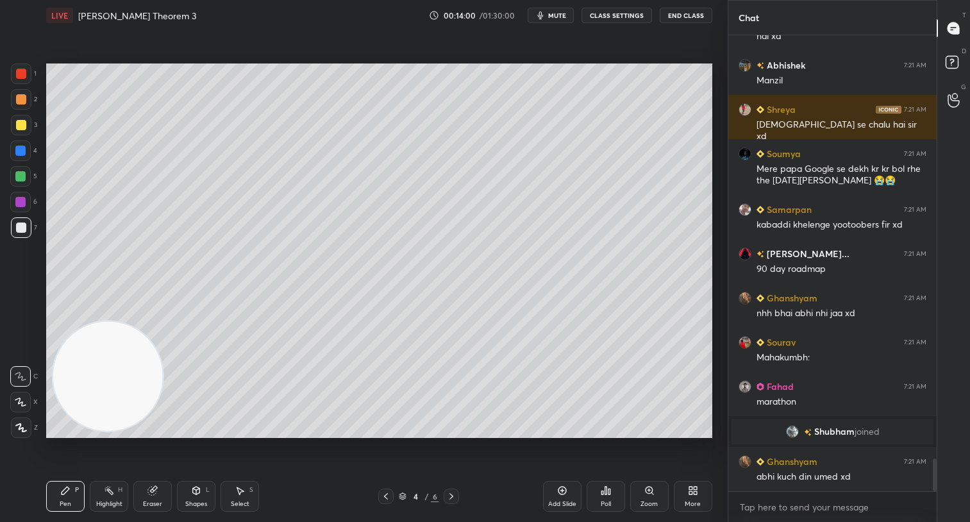
scroll to position [5889, 0]
click at [153, 495] on div "Eraser" at bounding box center [152, 496] width 38 height 31
click at [74, 500] on div "Pen P" at bounding box center [65, 496] width 38 height 31
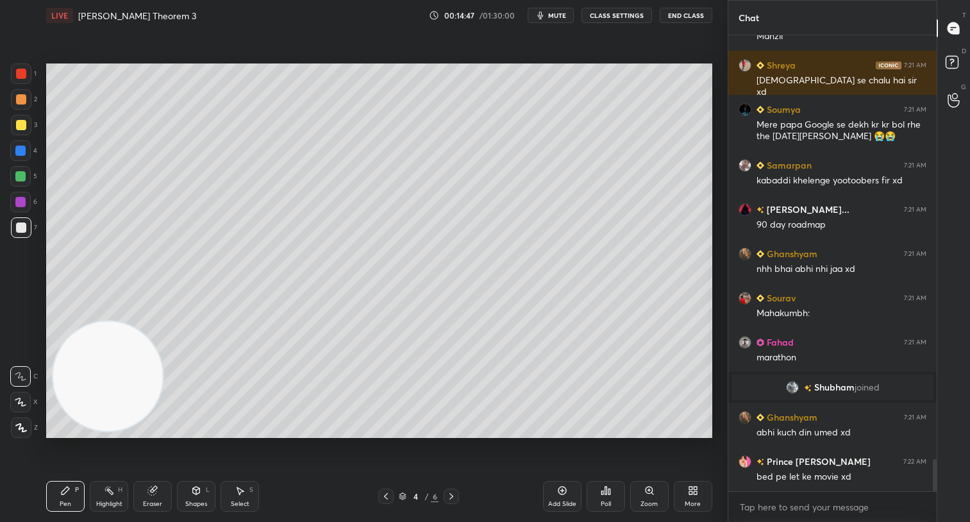
scroll to position [5978, 0]
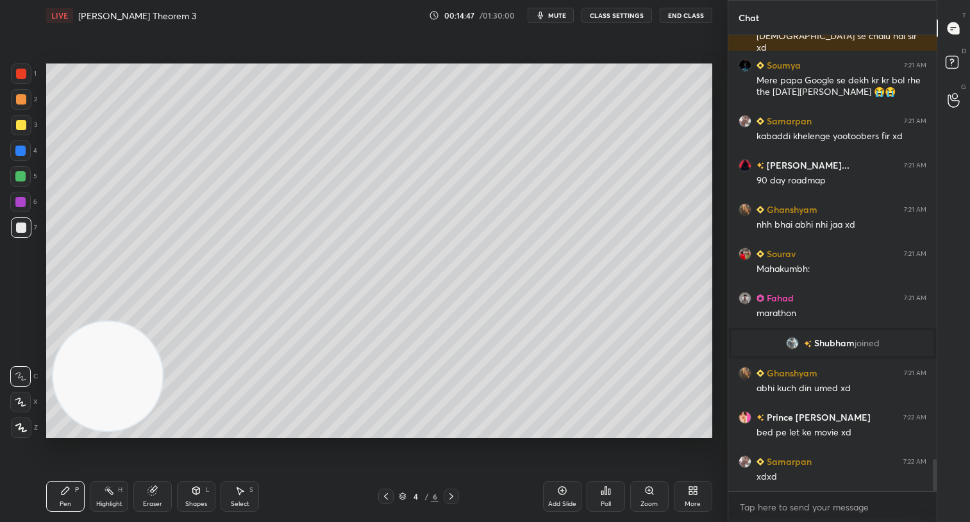
drag, startPoint x: 24, startPoint y: 179, endPoint x: 38, endPoint y: 192, distance: 19.1
click at [24, 181] on div at bounding box center [20, 176] width 21 height 21
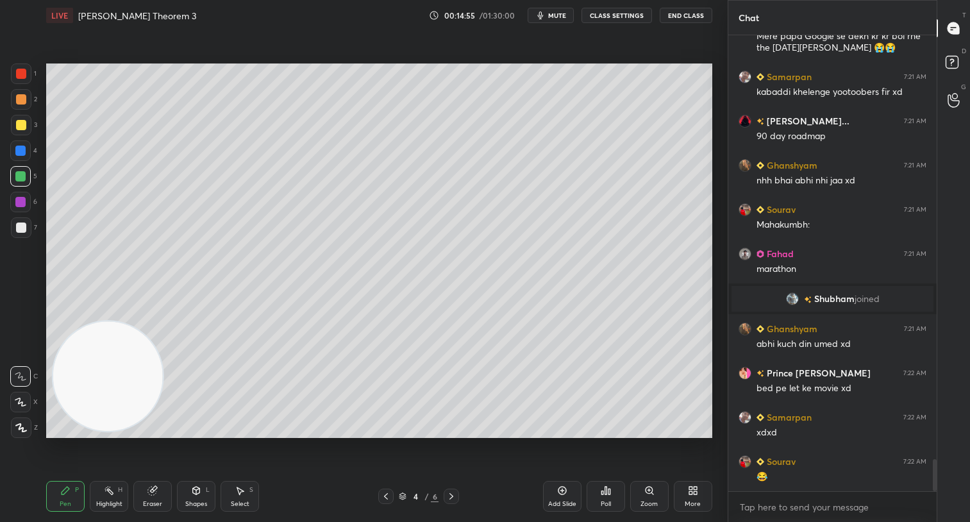
scroll to position [6066, 0]
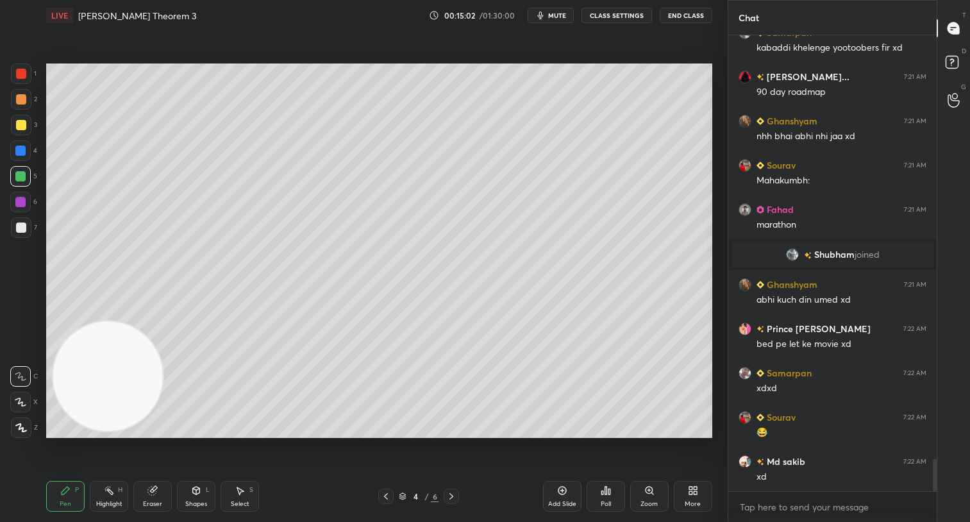
click at [24, 229] on div at bounding box center [21, 227] width 10 height 10
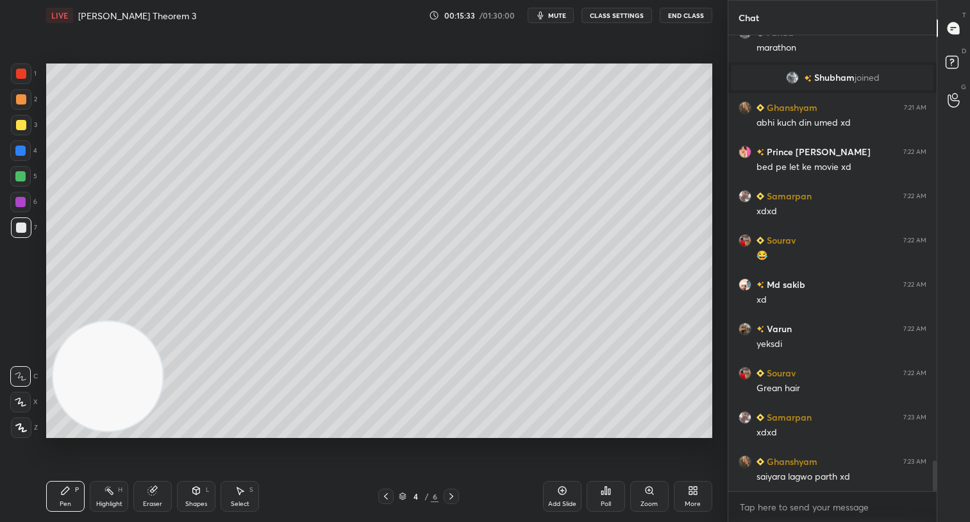
scroll to position [6287, 0]
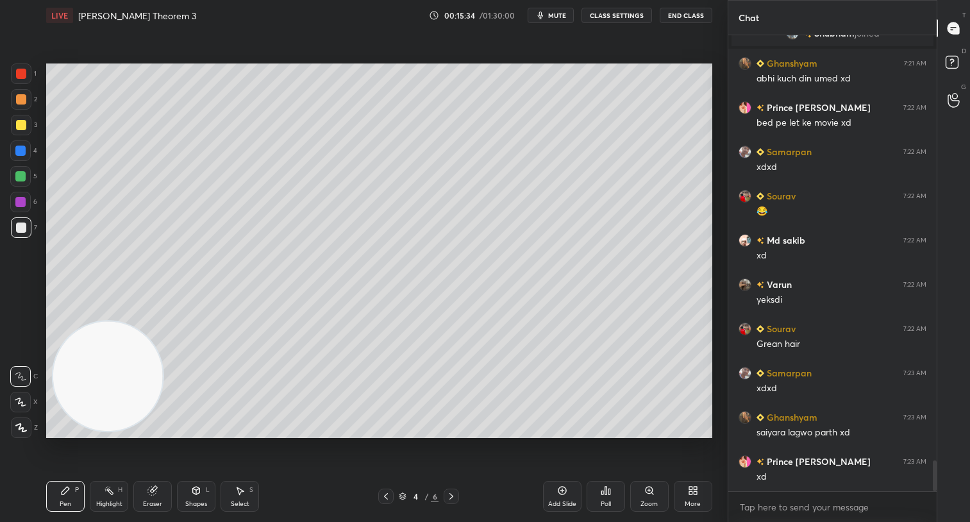
drag, startPoint x: 149, startPoint y: 499, endPoint x: 175, endPoint y: 475, distance: 35.4
click at [153, 497] on div "Eraser" at bounding box center [152, 496] width 38 height 31
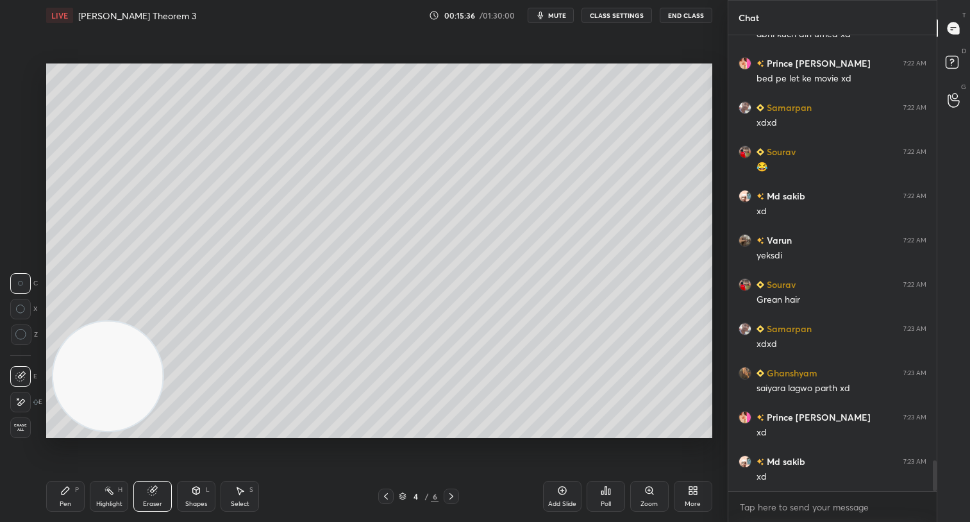
click at [69, 501] on div "Pen" at bounding box center [66, 503] width 12 height 6
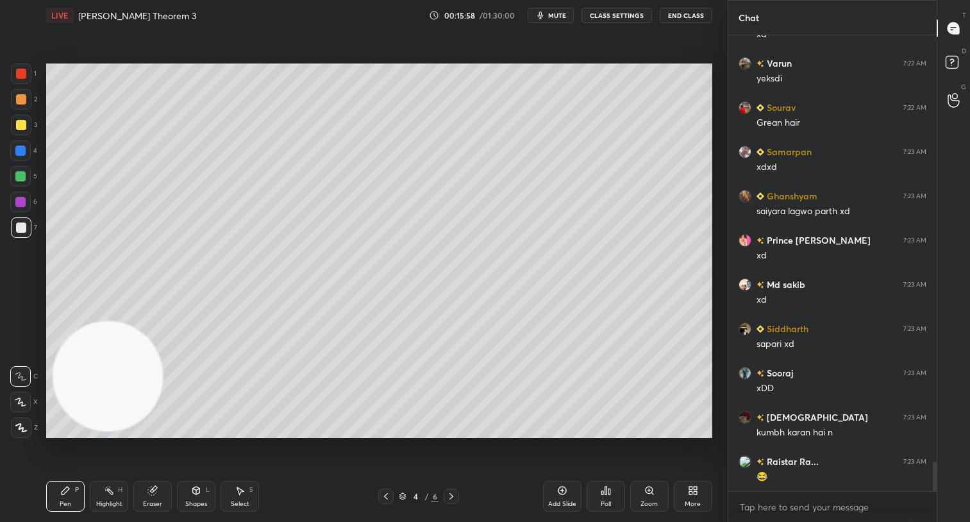
scroll to position [6553, 0]
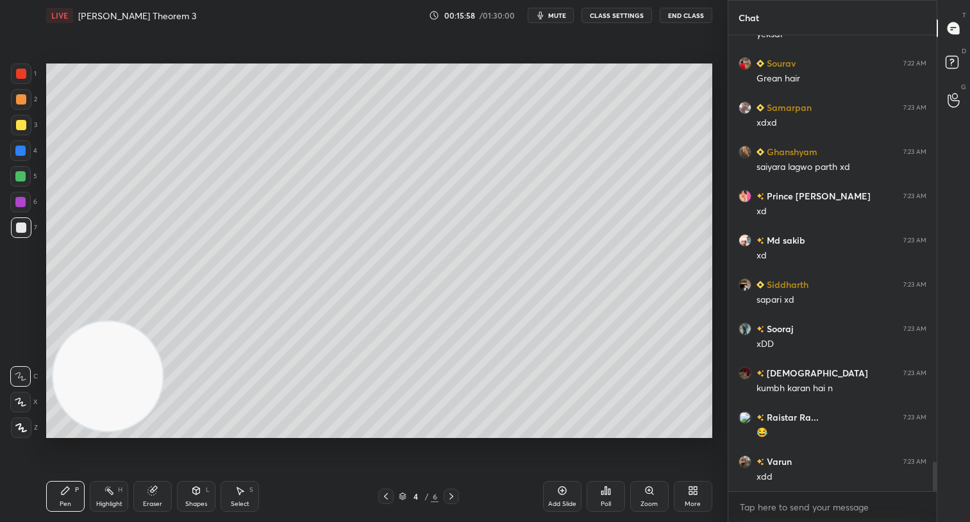
click at [19, 207] on div at bounding box center [20, 202] width 21 height 21
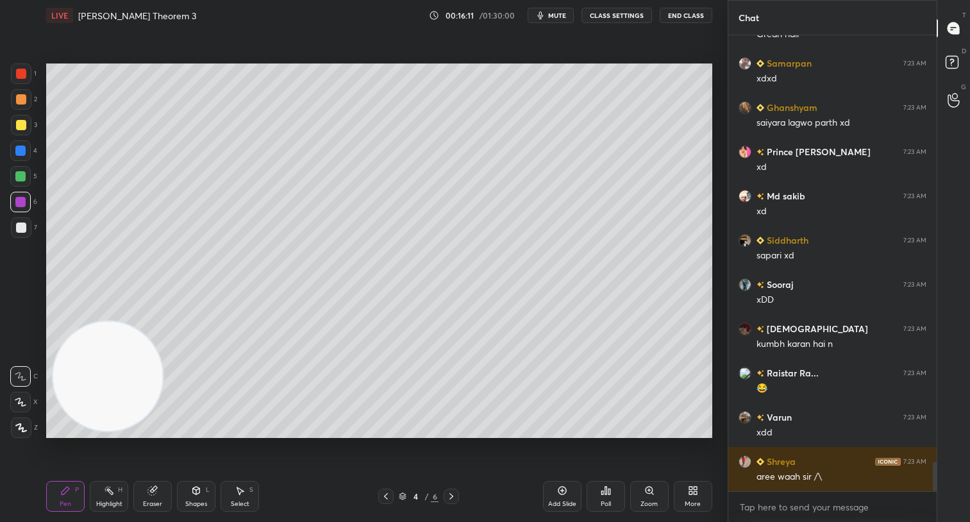
click at [26, 101] on div at bounding box center [21, 99] width 21 height 21
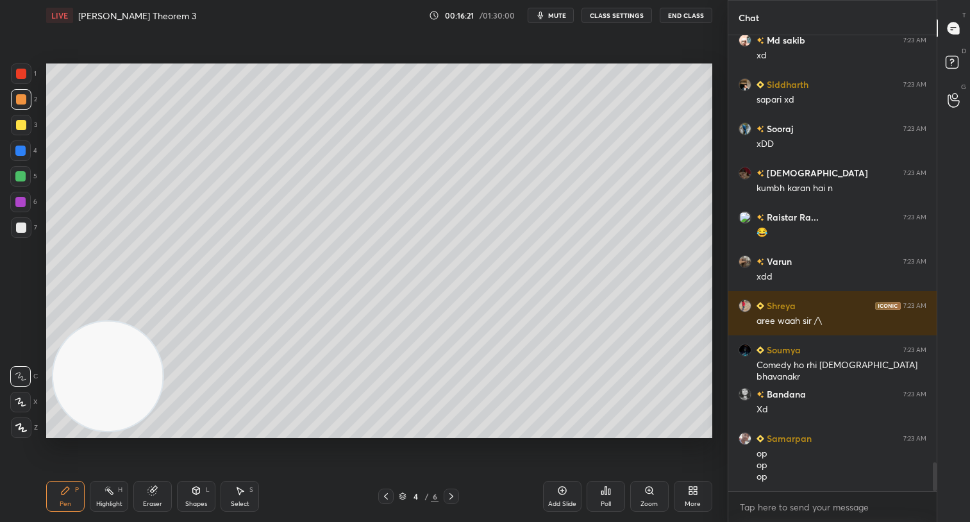
scroll to position [6797, 0]
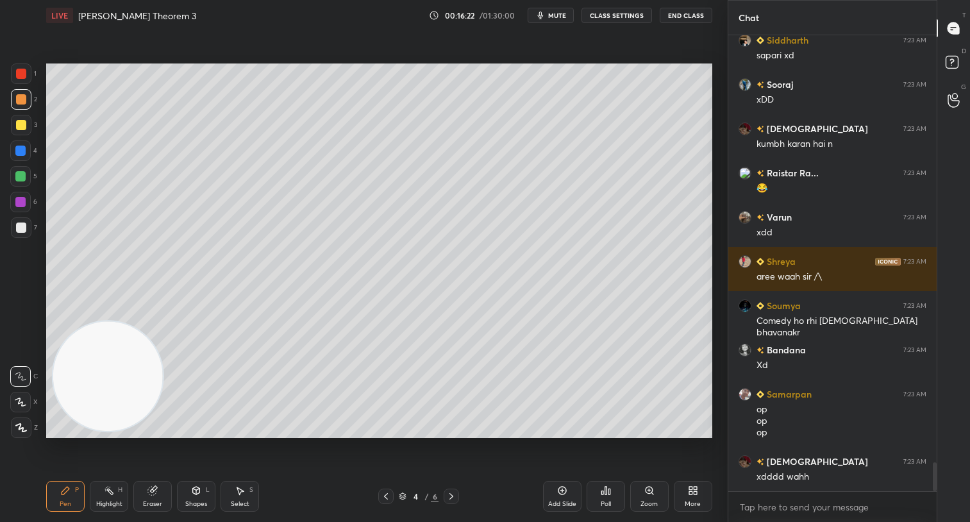
click at [574, 431] on div "Setting up your live class Poll for secs No correct answer Start poll" at bounding box center [379, 251] width 676 height 440
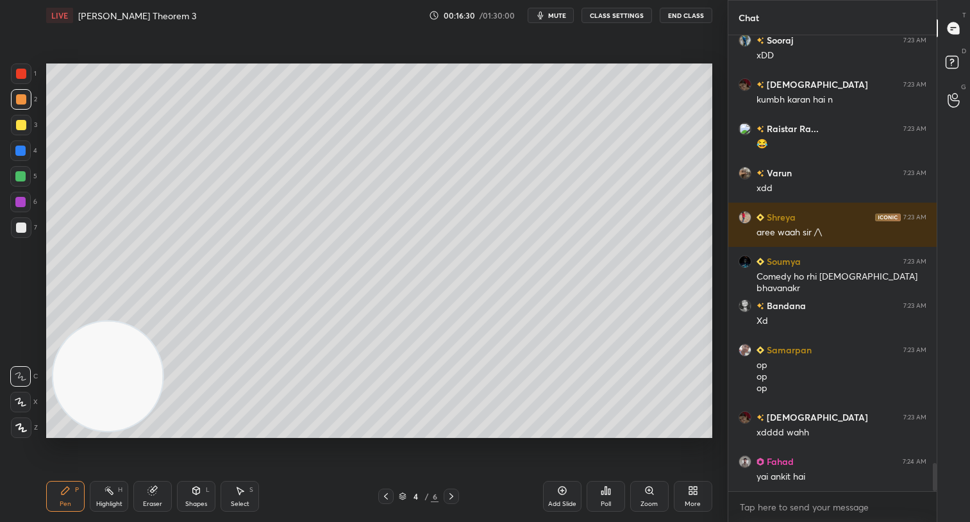
click at [18, 230] on div at bounding box center [21, 227] width 10 height 10
drag, startPoint x: 23, startPoint y: 201, endPoint x: 30, endPoint y: 203, distance: 7.3
click at [28, 202] on div at bounding box center [20, 202] width 21 height 21
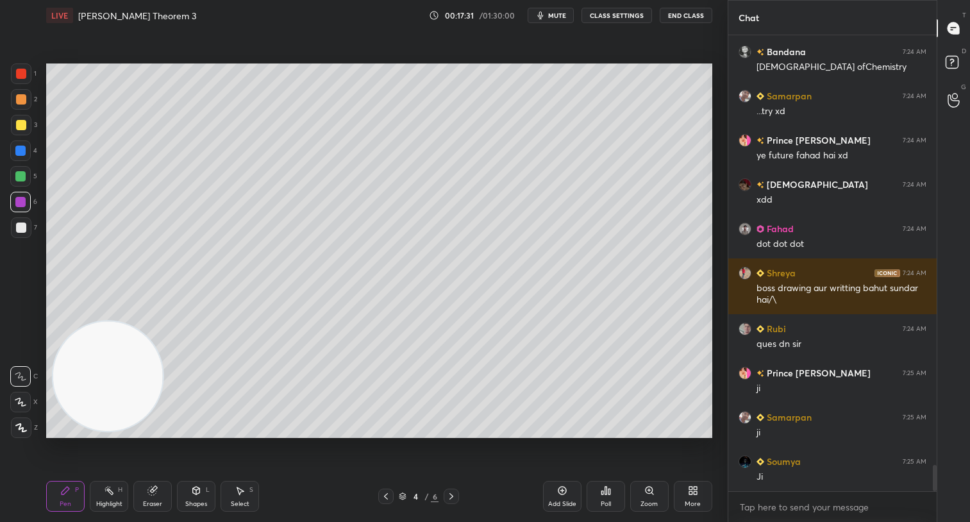
scroll to position [7427, 0]
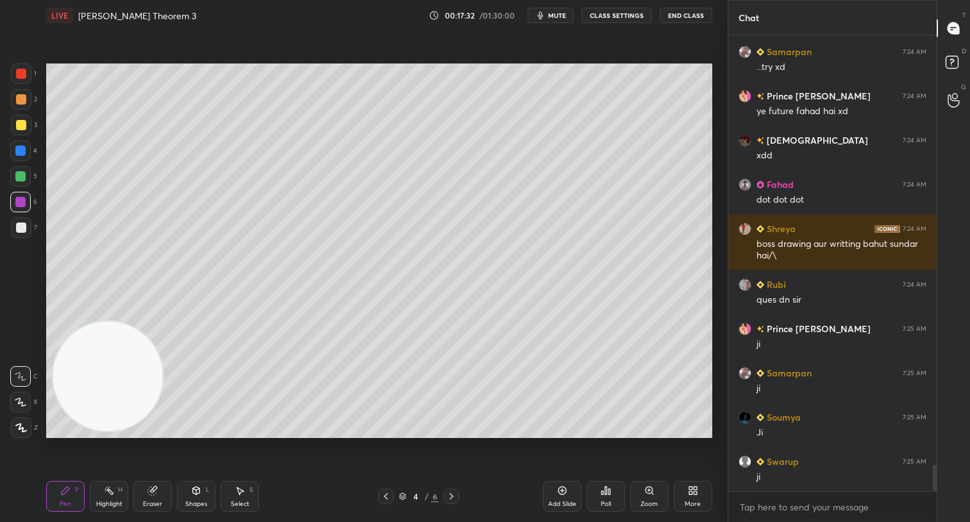
click at [17, 169] on div at bounding box center [20, 176] width 21 height 21
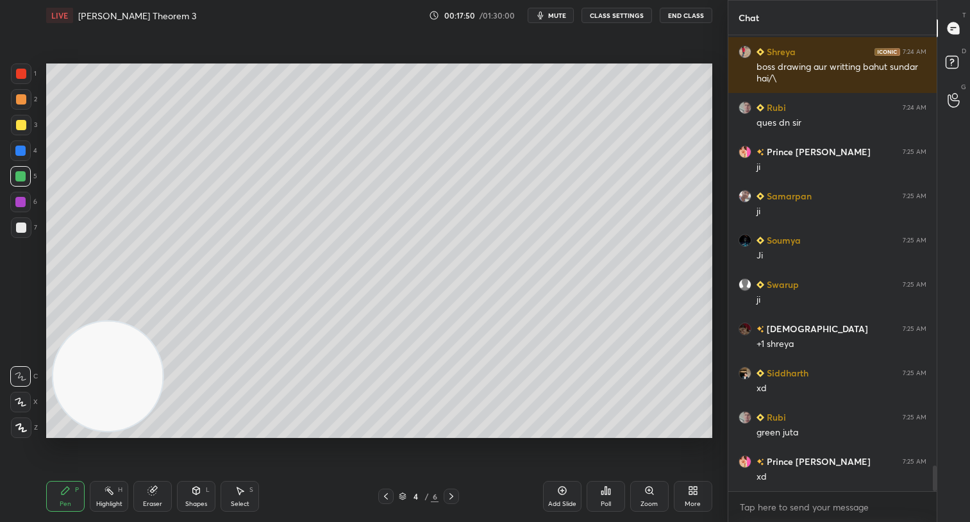
scroll to position [7648, 0]
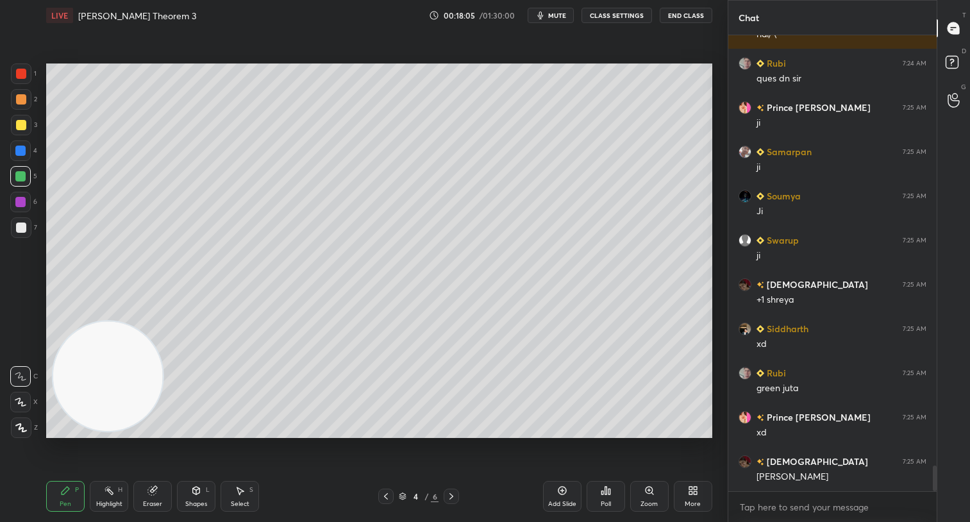
click at [16, 97] on div at bounding box center [21, 99] width 10 height 10
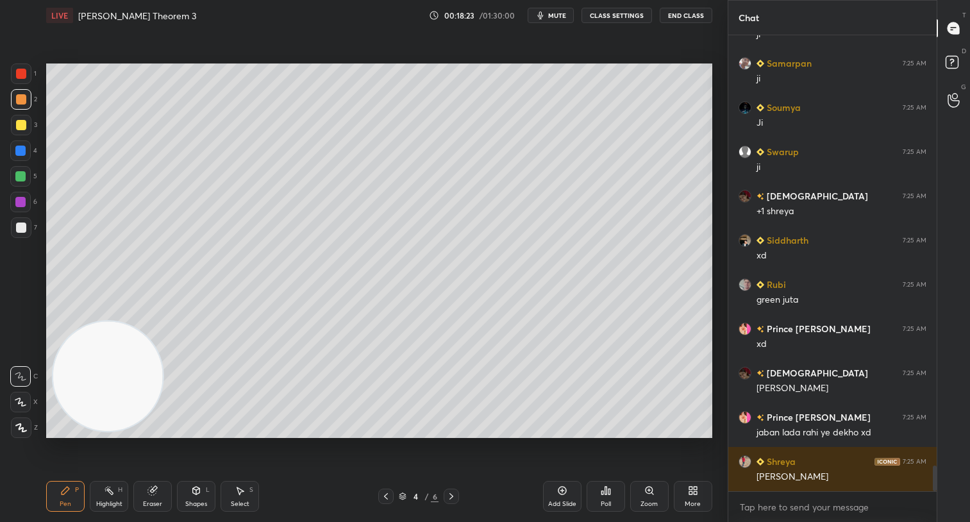
scroll to position [7781, 0]
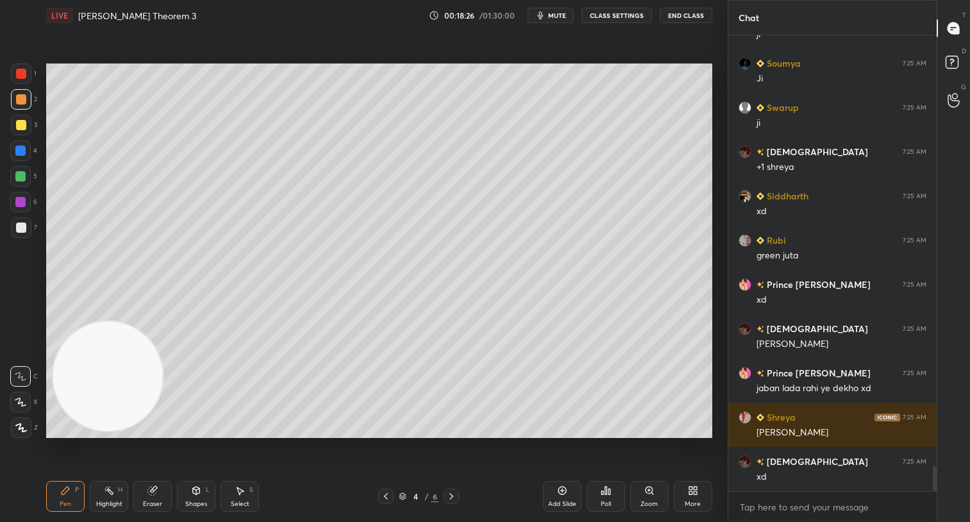
click at [600, 497] on div "Poll" at bounding box center [605, 496] width 38 height 31
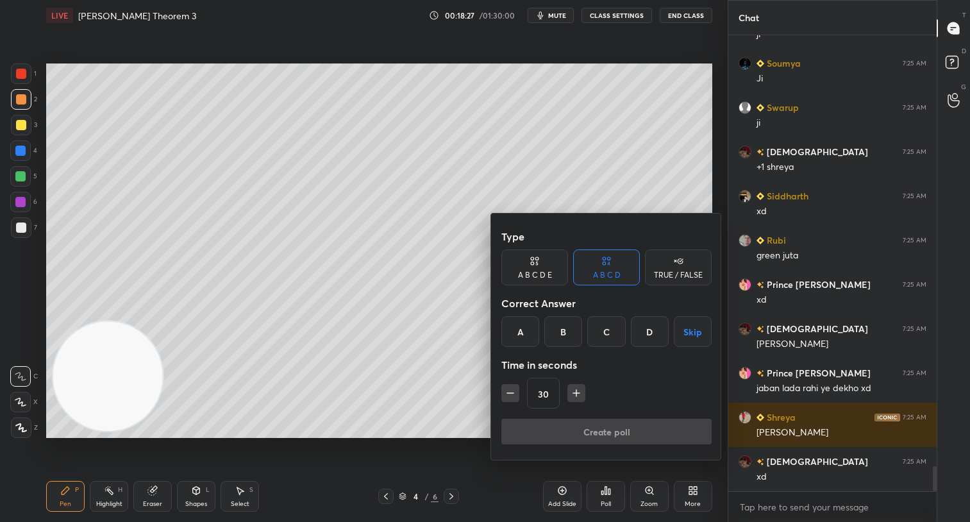
click at [540, 276] on div "A B C D E" at bounding box center [535, 275] width 34 height 8
click at [658, 333] on div "E" at bounding box center [660, 331] width 31 height 31
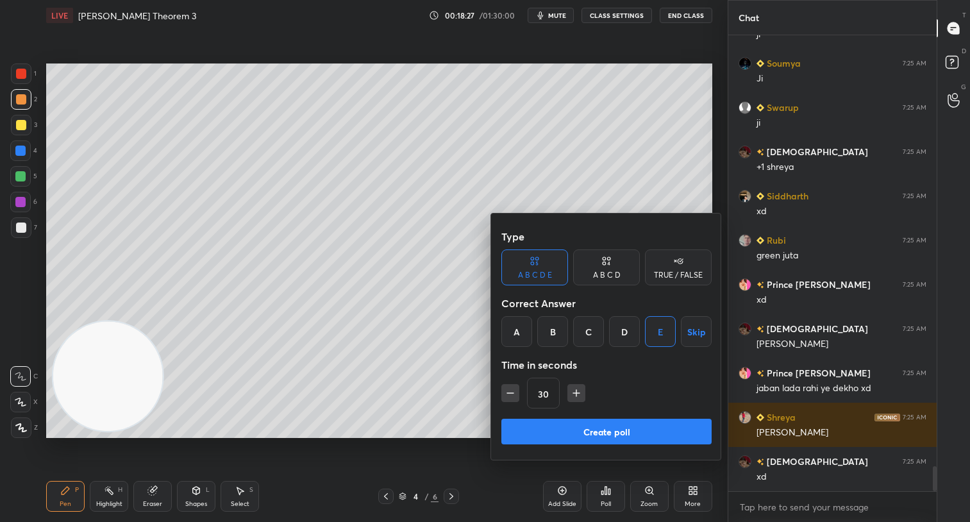
click at [641, 417] on div "Type A B C D E A B C D TRUE / FALSE Correct Answer A B C D E Skip Time in secon…" at bounding box center [606, 321] width 210 height 195
click at [654, 431] on button "Create poll" at bounding box center [606, 431] width 210 height 26
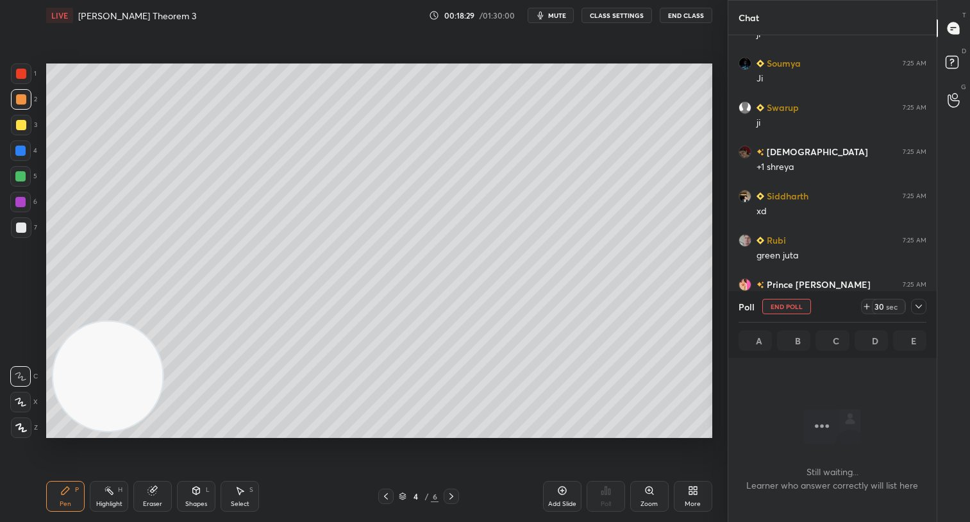
scroll to position [0, 0]
click at [887, 305] on div "sec" at bounding box center [891, 306] width 15 height 10
drag, startPoint x: 885, startPoint y: 306, endPoint x: 904, endPoint y: 301, distance: 19.9
click at [885, 306] on div "sec" at bounding box center [891, 306] width 15 height 10
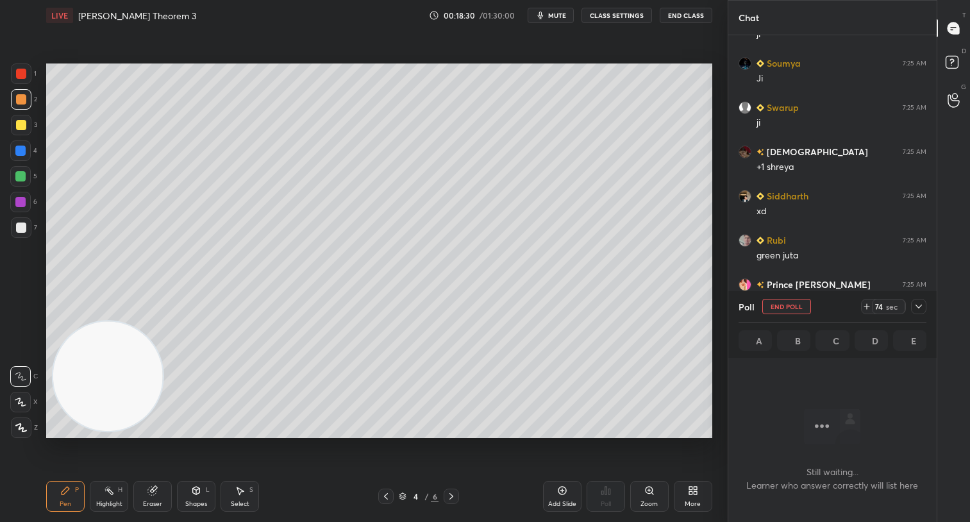
click at [920, 309] on icon at bounding box center [918, 306] width 10 height 10
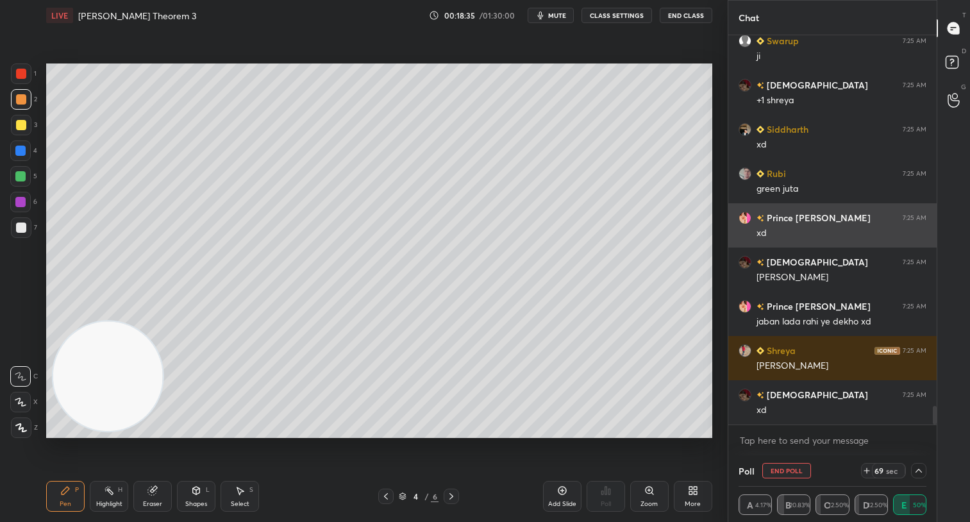
scroll to position [7892, 0]
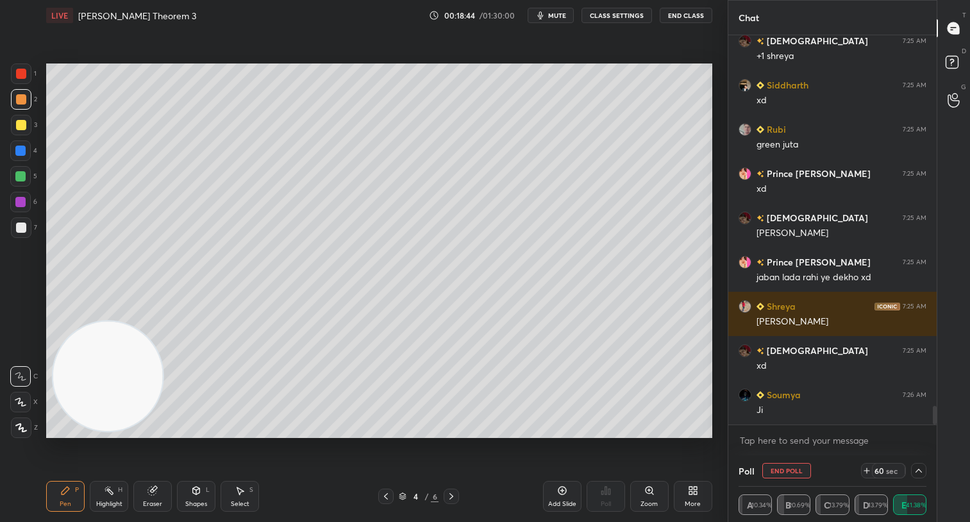
click at [880, 472] on div "60" at bounding box center [878, 470] width 10 height 10
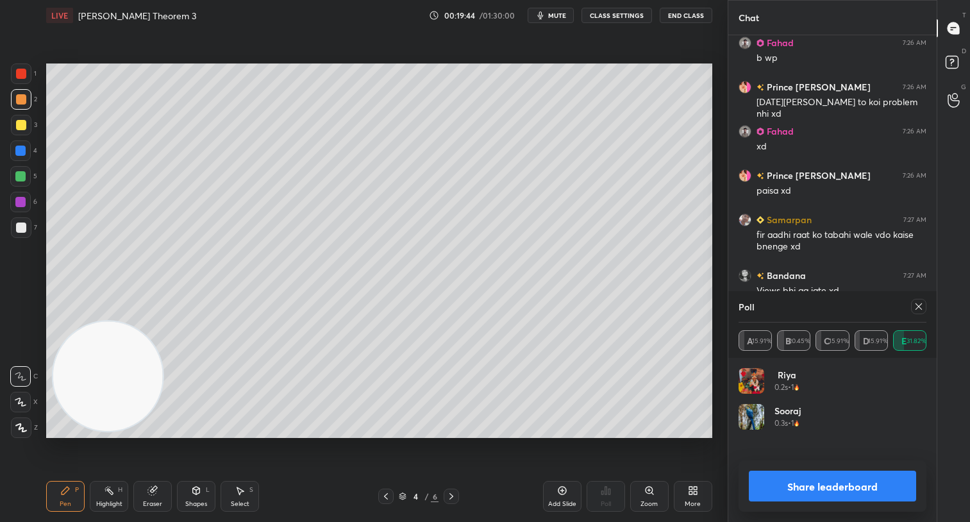
scroll to position [150, 184]
click at [854, 477] on button "Share leaderboard" at bounding box center [831, 485] width 167 height 31
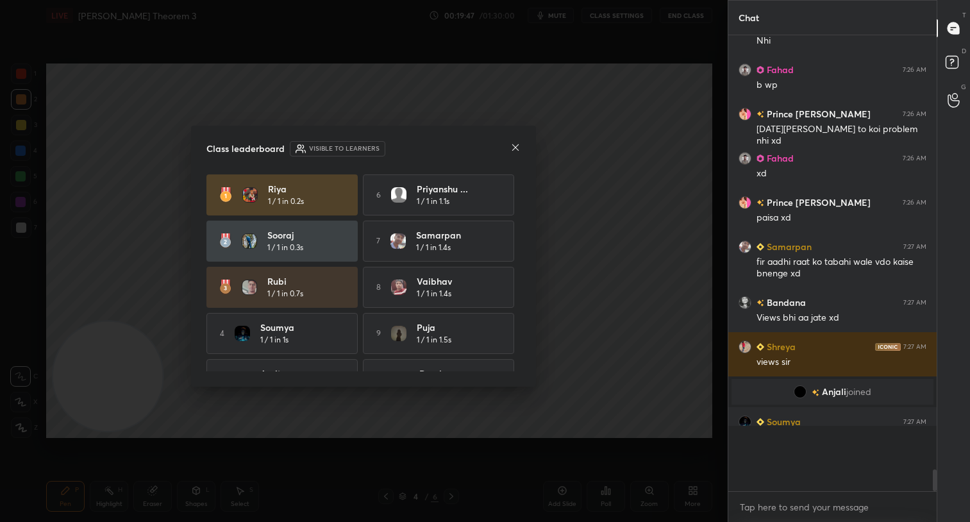
scroll to position [448, 204]
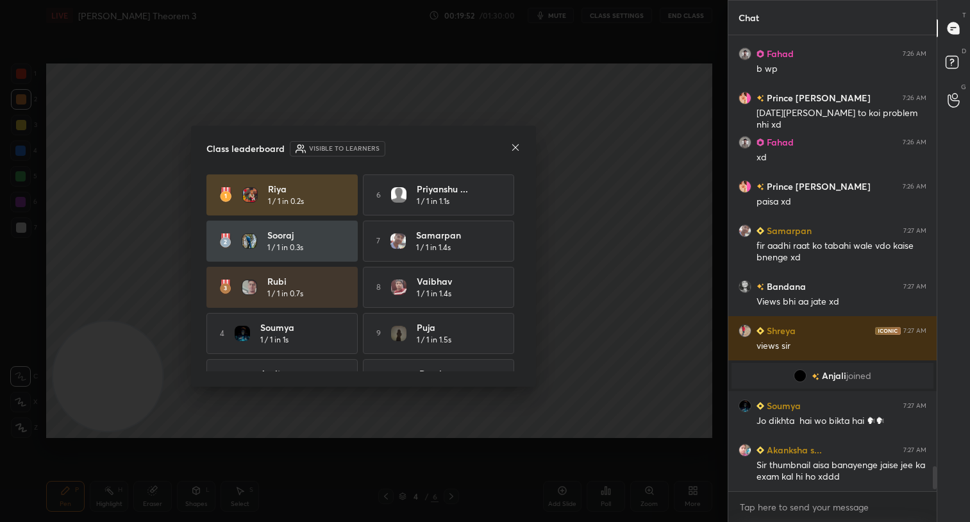
click at [515, 146] on icon at bounding box center [515, 147] width 6 height 6
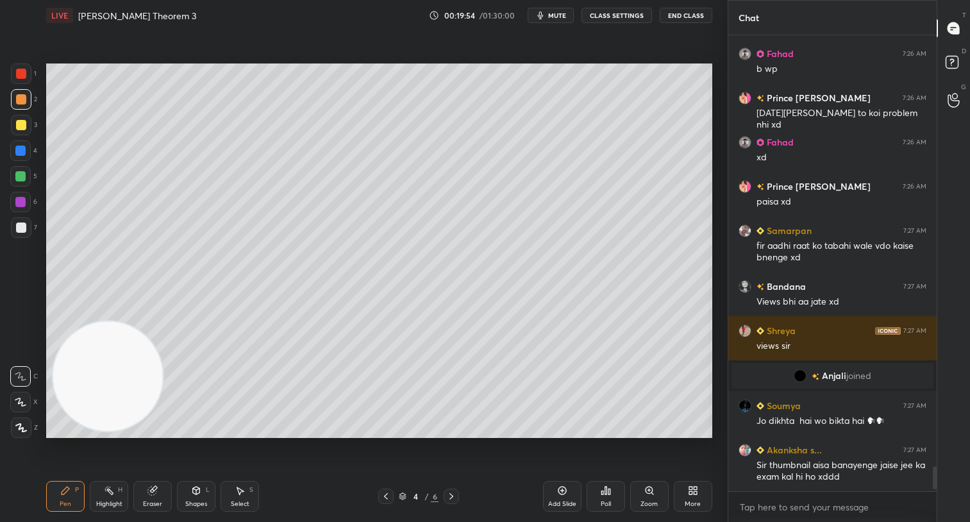
click at [21, 126] on div at bounding box center [21, 125] width 10 height 10
drag, startPoint x: 557, startPoint y: 497, endPoint x: 553, endPoint y: 490, distance: 7.8
click at [556, 495] on div "Add Slide" at bounding box center [562, 496] width 38 height 31
click at [21, 127] on div at bounding box center [21, 125] width 10 height 10
click at [188, 500] on div "Shapes" at bounding box center [196, 503] width 22 height 6
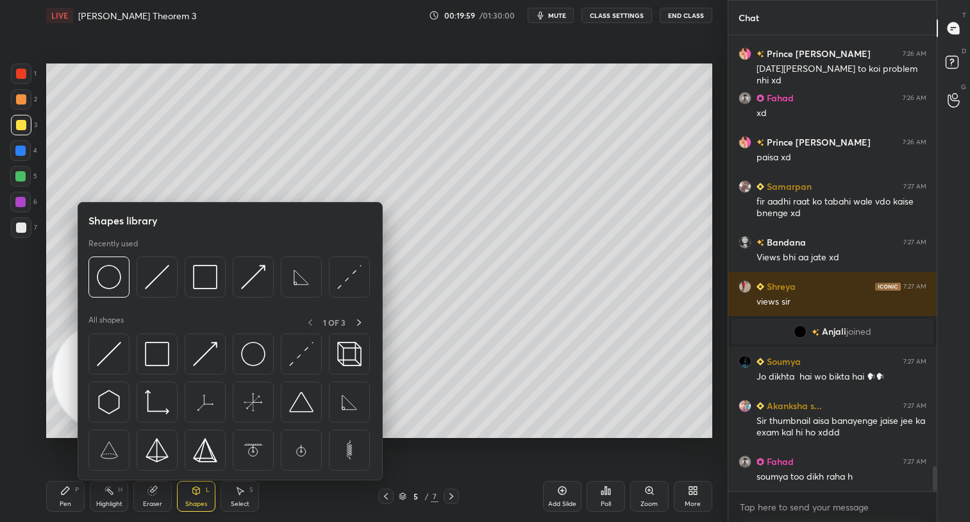
click at [150, 354] on img at bounding box center [157, 354] width 24 height 24
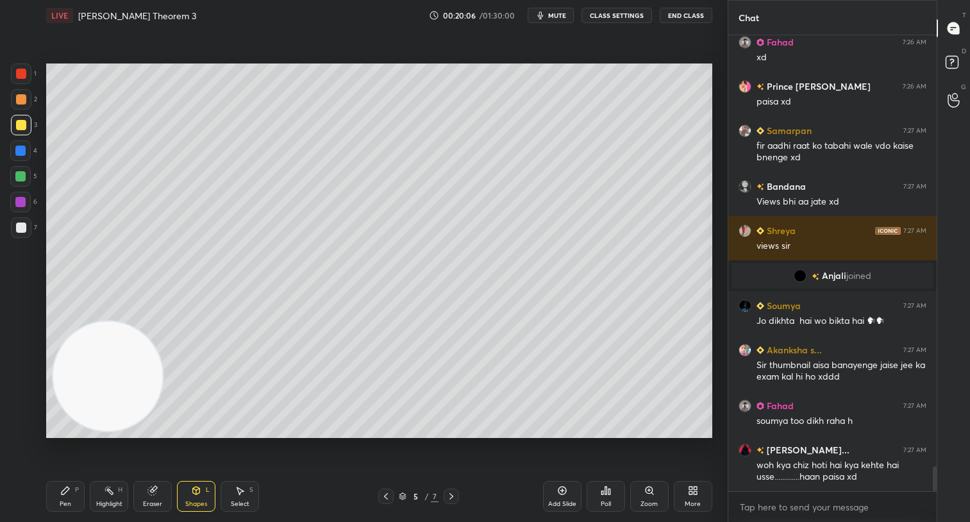
click at [154, 497] on div "Eraser" at bounding box center [152, 496] width 38 height 31
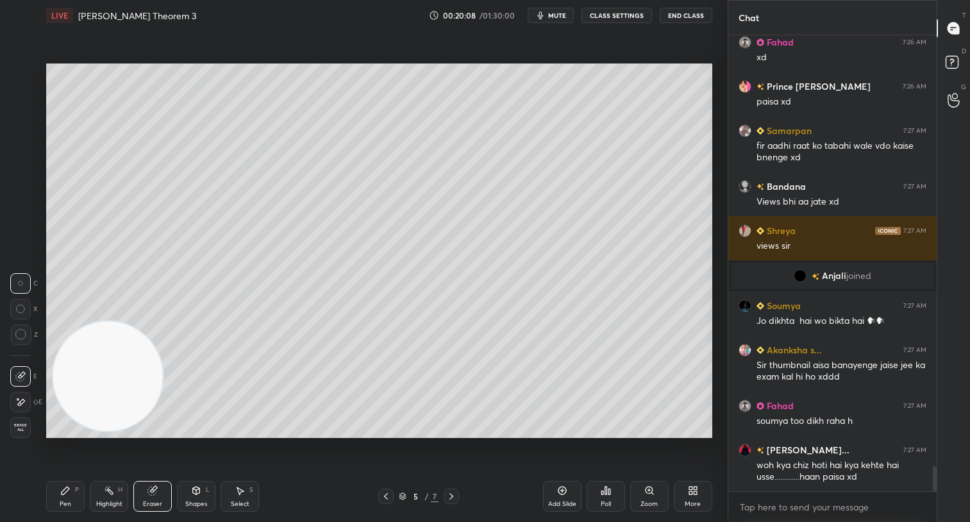
click at [153, 498] on div "Eraser" at bounding box center [152, 496] width 38 height 31
click at [198, 495] on div "Shapes L" at bounding box center [196, 496] width 38 height 31
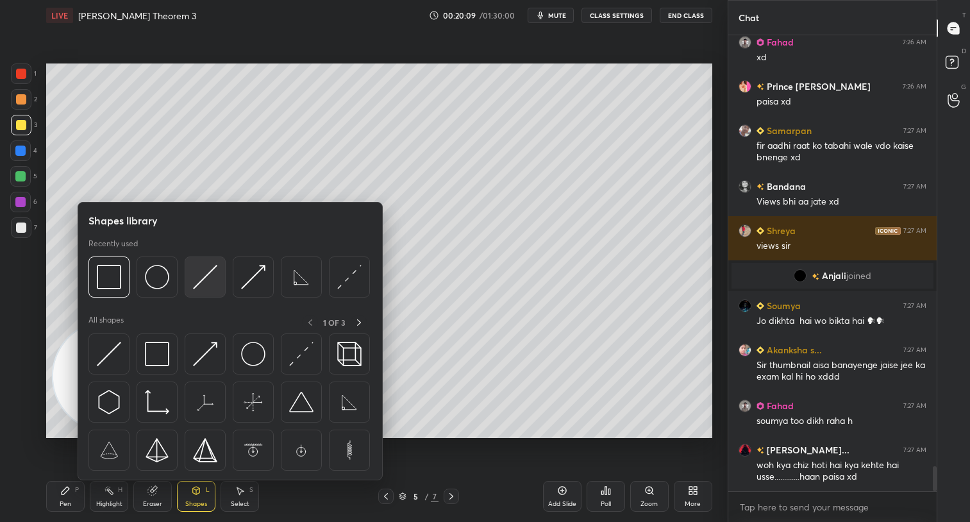
click at [211, 272] on img at bounding box center [205, 277] width 24 height 24
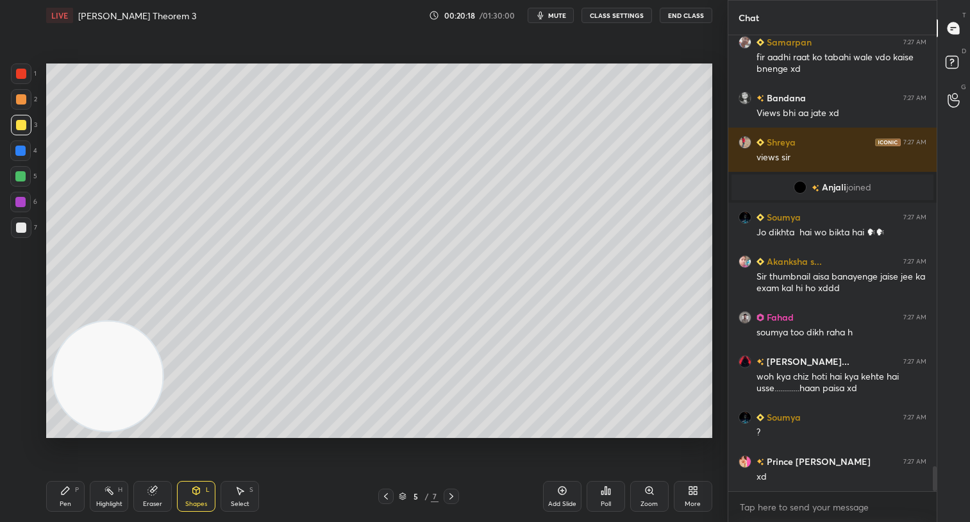
click at [60, 493] on icon at bounding box center [65, 490] width 10 height 10
click at [21, 179] on div at bounding box center [20, 176] width 10 height 10
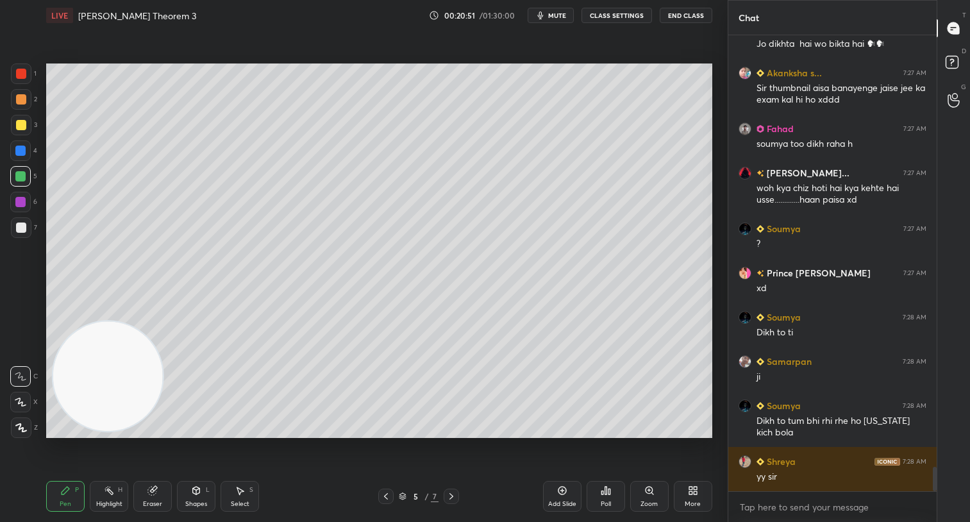
scroll to position [8168, 0]
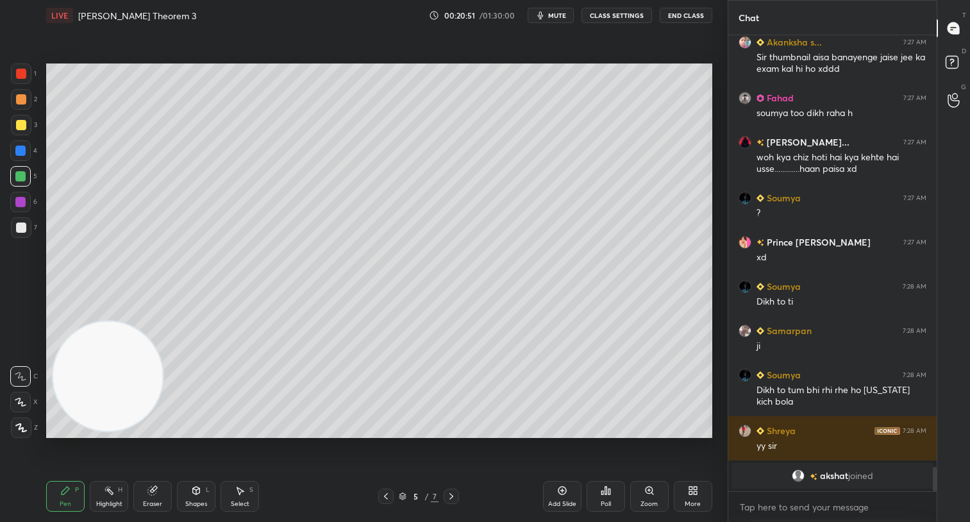
click at [29, 231] on div at bounding box center [21, 227] width 21 height 21
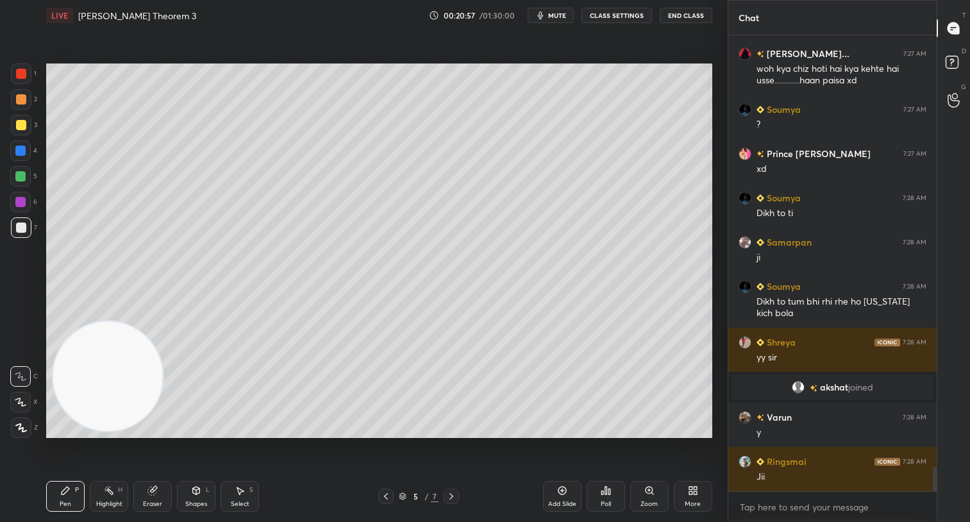
scroll to position [8178, 0]
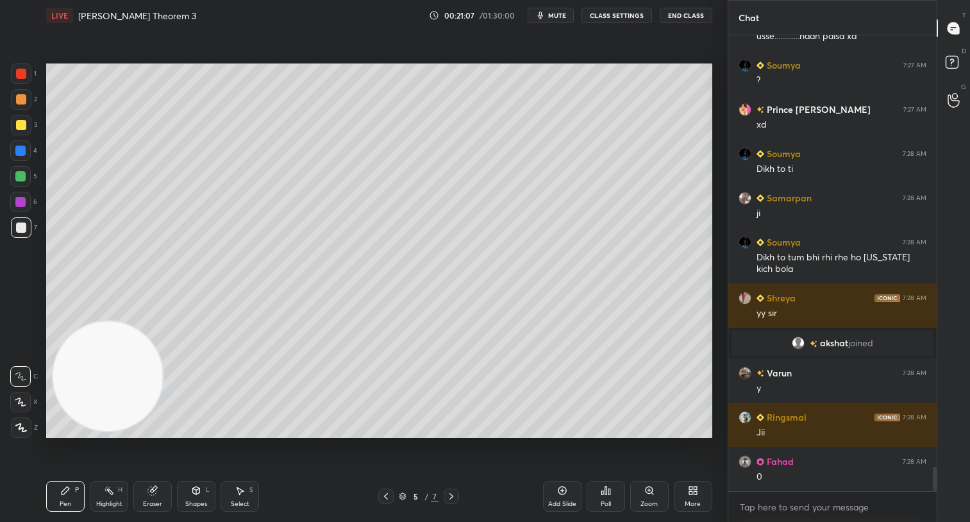
click at [22, 127] on div at bounding box center [21, 125] width 10 height 10
click at [391, 497] on div at bounding box center [385, 495] width 15 height 15
click at [449, 499] on icon at bounding box center [451, 496] width 10 height 10
click at [382, 497] on icon at bounding box center [386, 496] width 10 height 10
drag, startPoint x: 382, startPoint y: 497, endPoint x: 388, endPoint y: 494, distance: 6.6
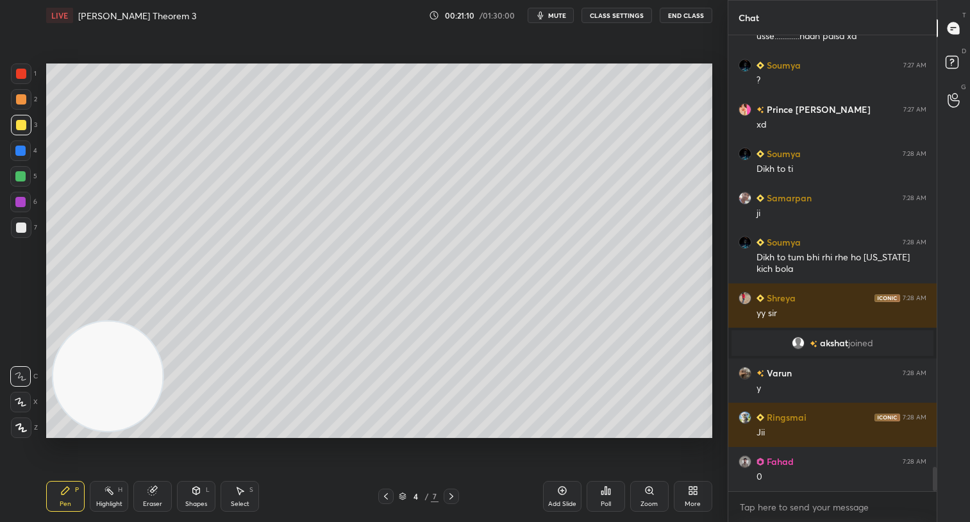
click at [385, 497] on icon at bounding box center [386, 496] width 10 height 10
click at [453, 493] on icon at bounding box center [451, 496] width 10 height 10
click at [447, 495] on icon at bounding box center [451, 496] width 10 height 10
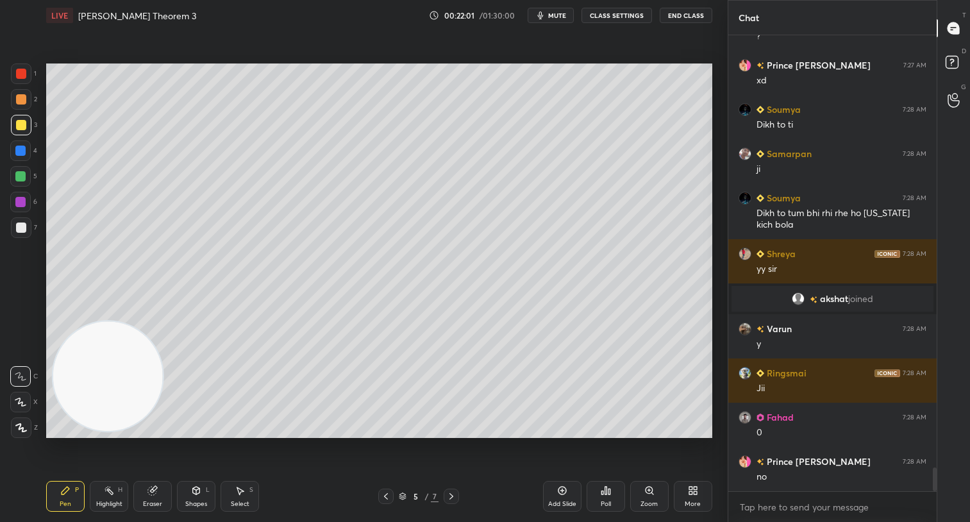
scroll to position [8267, 0]
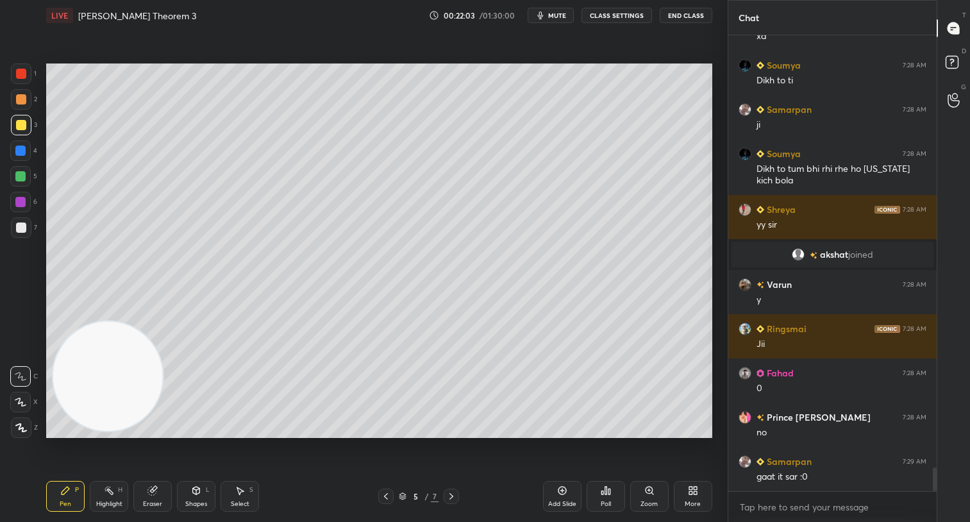
click at [448, 502] on div at bounding box center [450, 495] width 15 height 15
click at [204, 500] on div "Shapes" at bounding box center [196, 503] width 22 height 6
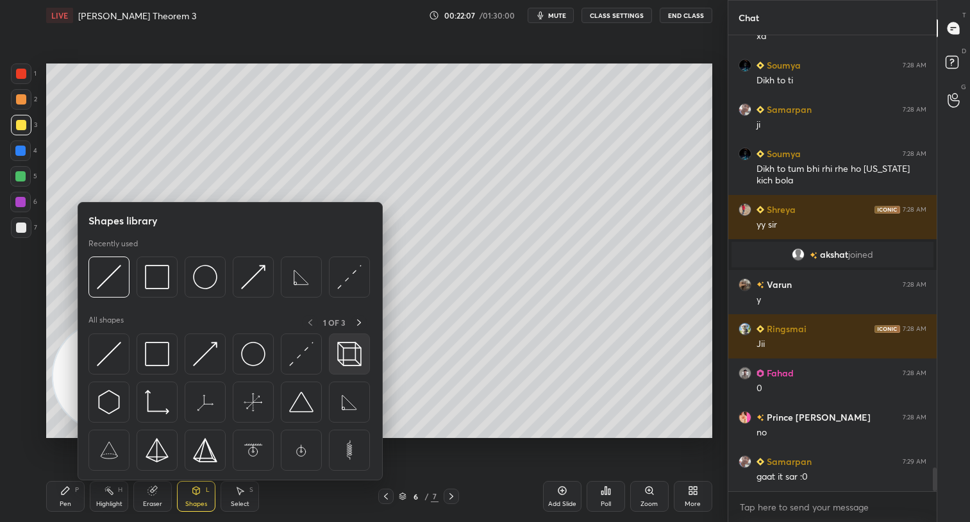
click at [351, 352] on img at bounding box center [349, 354] width 24 height 24
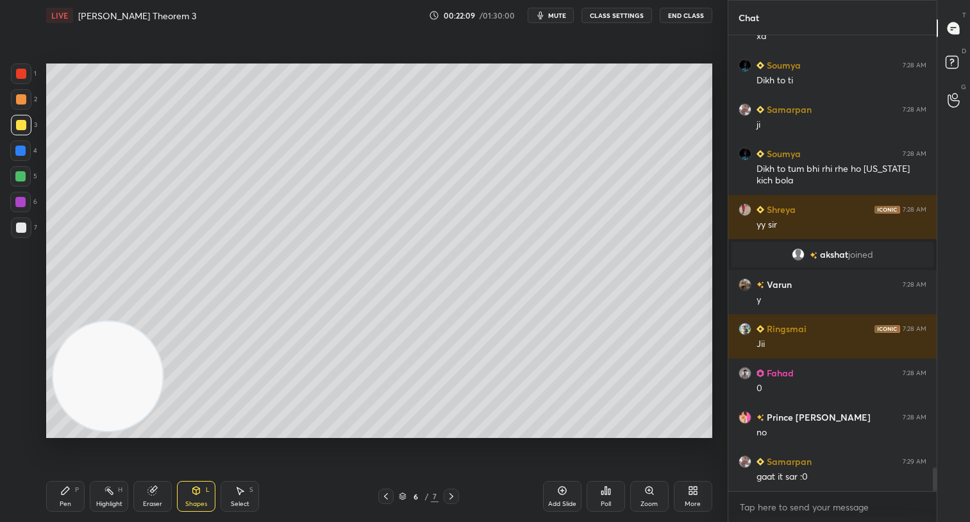
click at [245, 499] on div "Select S" at bounding box center [239, 496] width 38 height 31
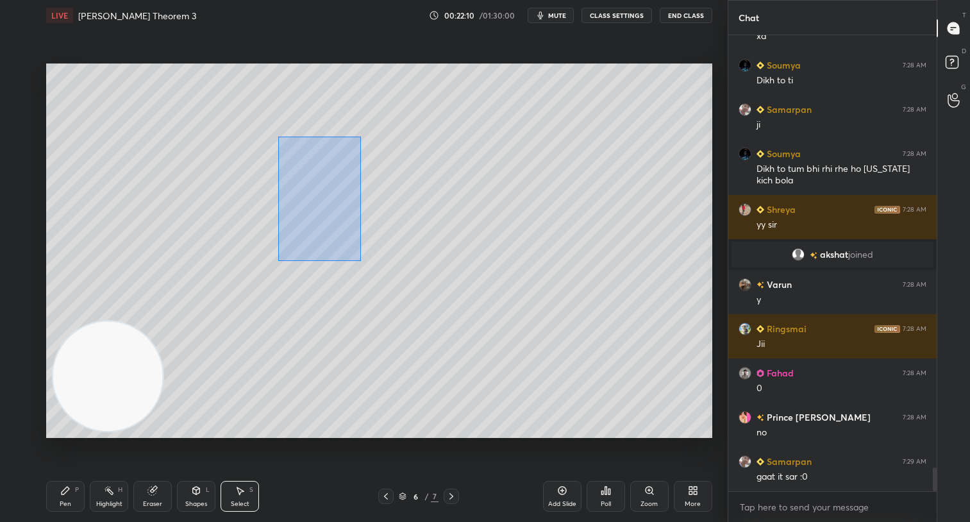
drag, startPoint x: 289, startPoint y: 138, endPoint x: 524, endPoint y: 334, distance: 306.2
click at [535, 340] on div "0 ° Undo Copy Duplicate Duplicate to new slide Delete" at bounding box center [379, 250] width 666 height 374
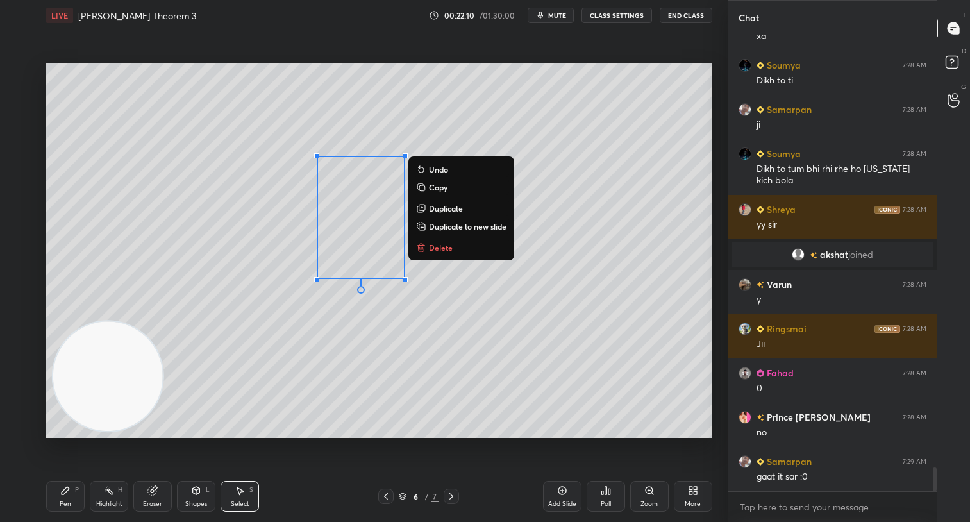
click at [443, 247] on p "Delete" at bounding box center [441, 247] width 24 height 10
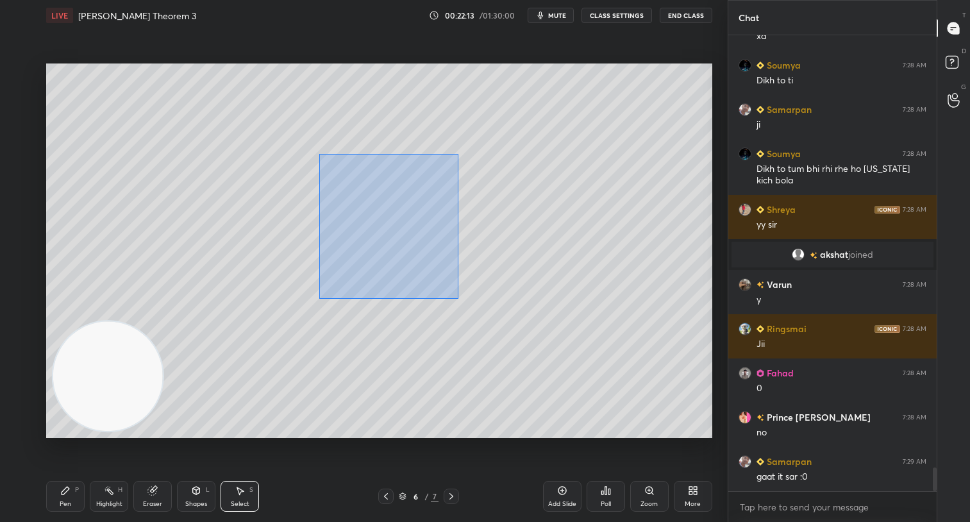
drag, startPoint x: 342, startPoint y: 188, endPoint x: 458, endPoint y: 298, distance: 159.1
click at [458, 298] on div "0 ° Undo Copy Duplicate Duplicate to new slide Delete" at bounding box center [379, 250] width 666 height 374
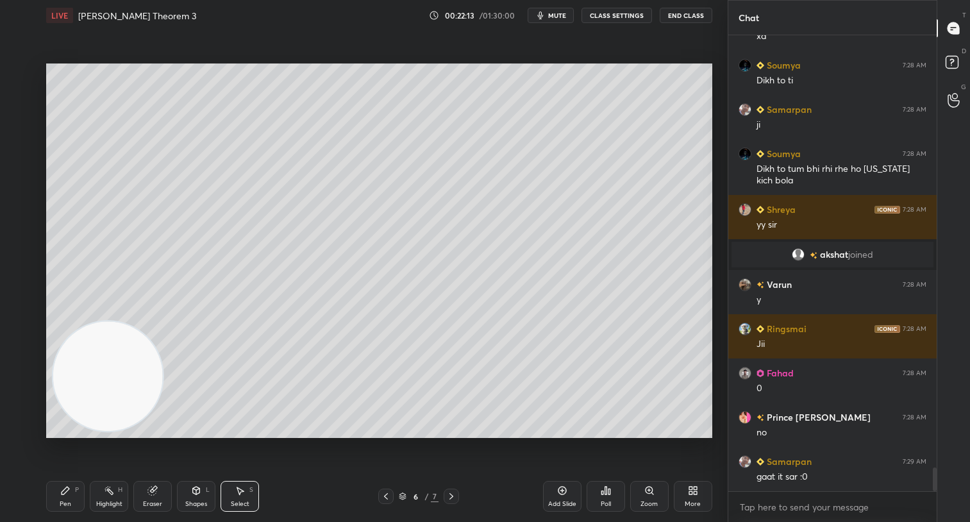
click at [234, 497] on div "Select S" at bounding box center [239, 496] width 38 height 31
click at [196, 495] on div "Shapes L" at bounding box center [196, 496] width 38 height 31
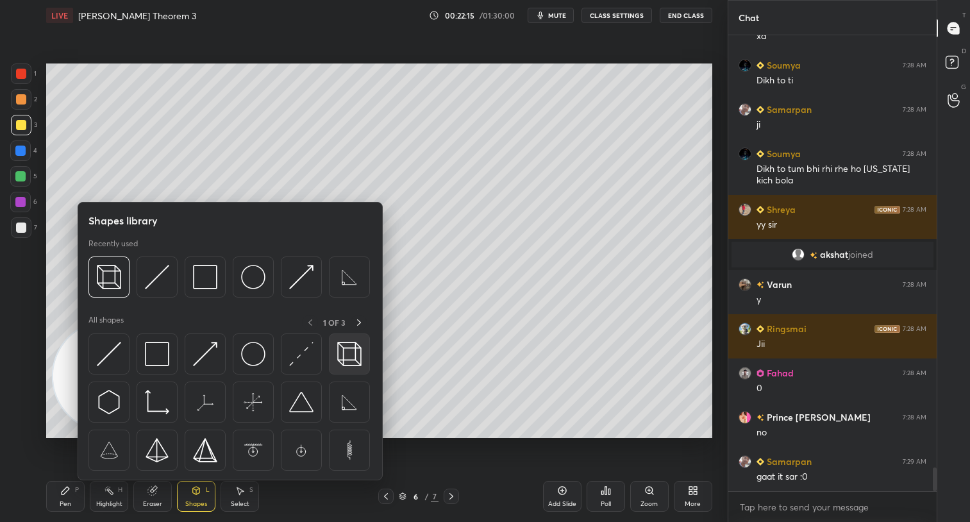
click at [351, 351] on img at bounding box center [349, 354] width 24 height 24
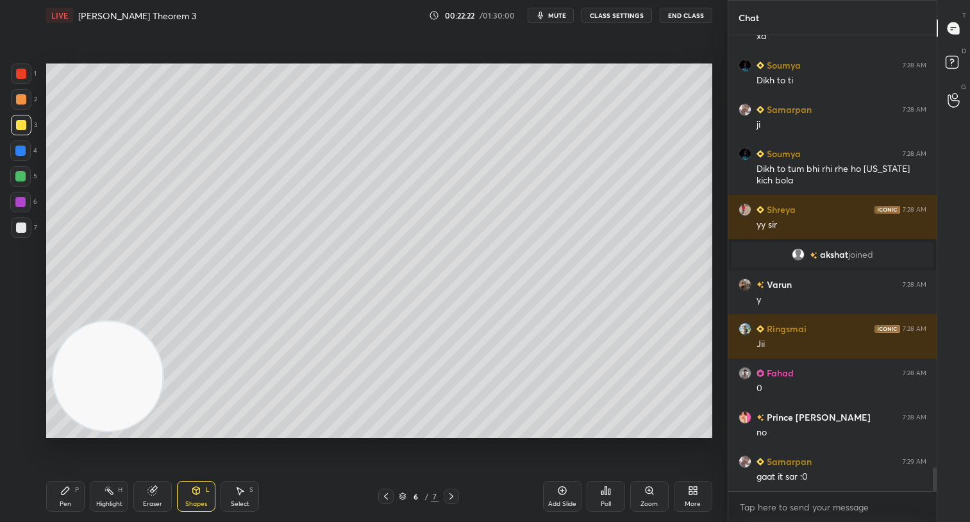
scroll to position [8311, 0]
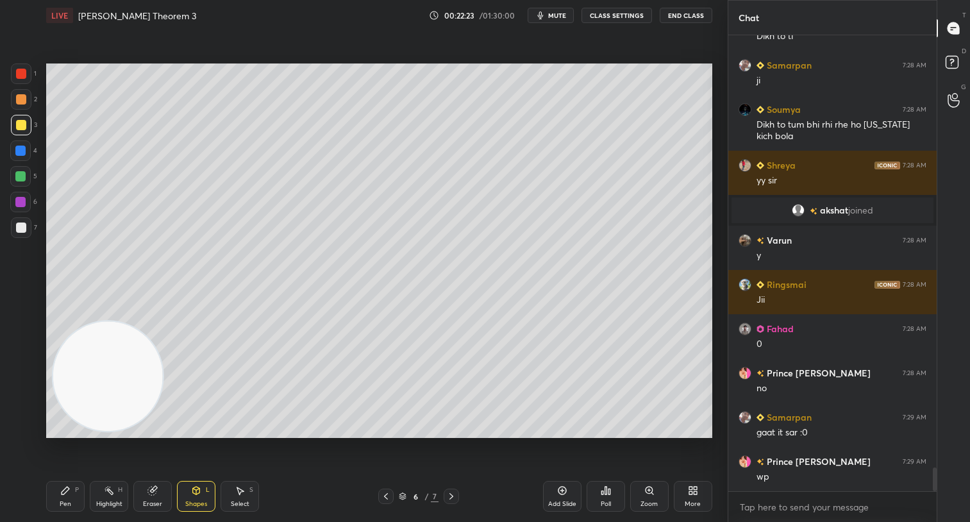
click at [243, 500] on div "Select" at bounding box center [240, 503] width 19 height 6
click at [384, 491] on icon at bounding box center [386, 496] width 10 height 10
click at [384, 493] on icon at bounding box center [386, 496] width 10 height 10
click at [454, 498] on icon at bounding box center [451, 496] width 10 height 10
click at [452, 496] on icon at bounding box center [451, 496] width 4 height 6
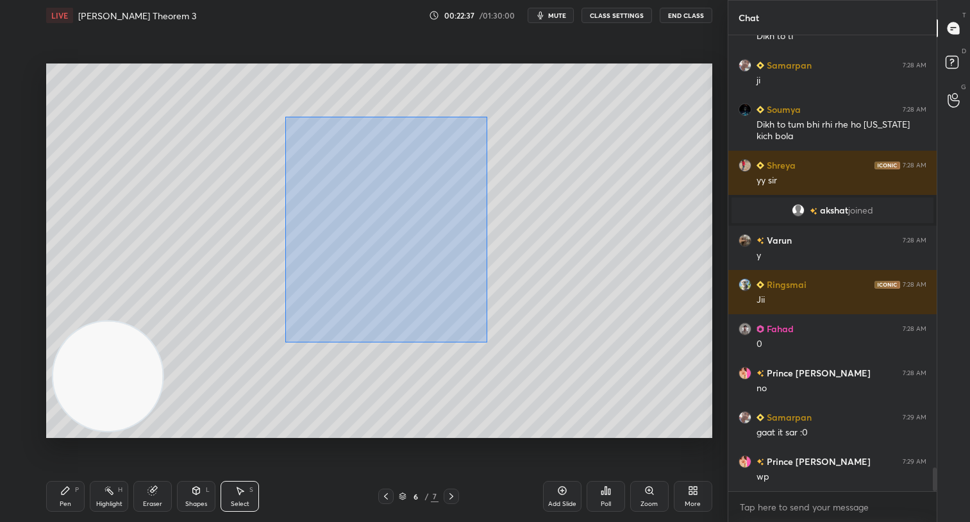
drag, startPoint x: 285, startPoint y: 117, endPoint x: 574, endPoint y: 368, distance: 383.3
click at [597, 374] on div "0 ° Undo Copy Duplicate Duplicate to new slide Delete" at bounding box center [379, 250] width 666 height 374
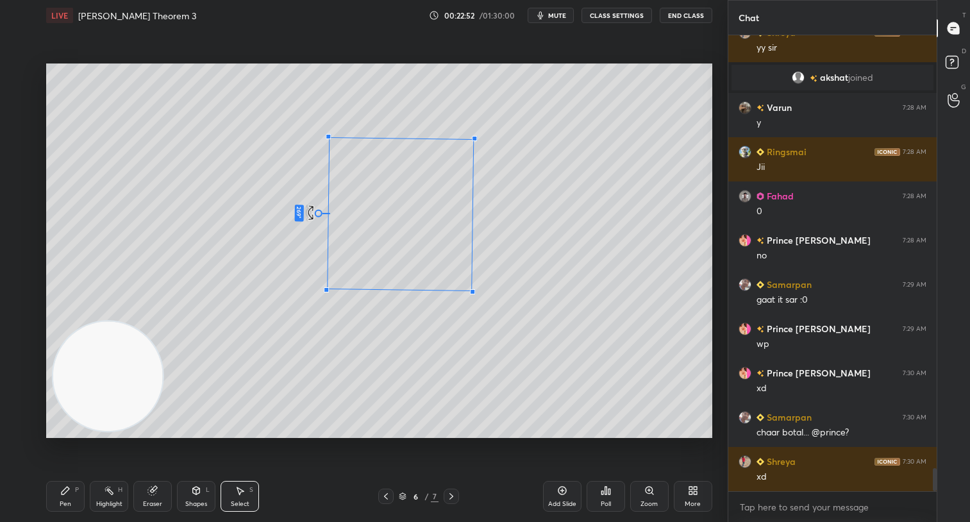
scroll to position [8488, 0]
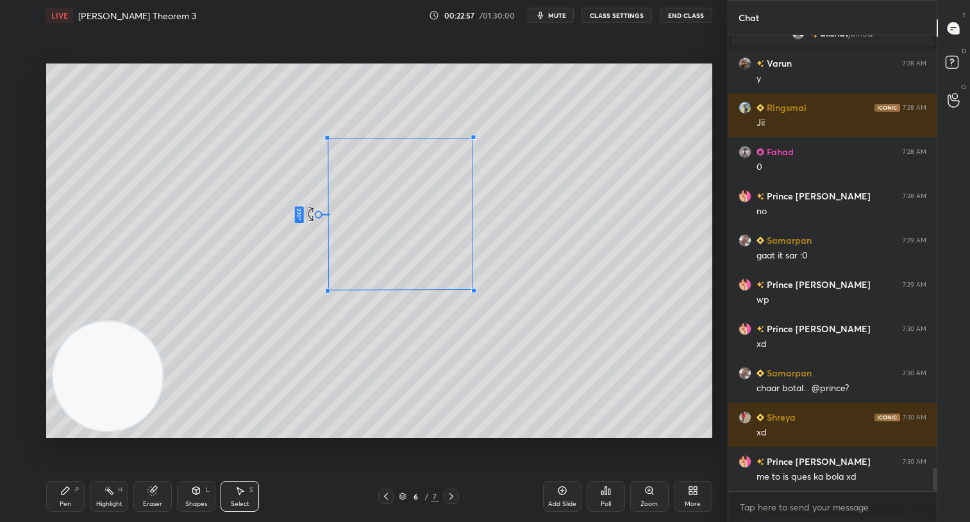
drag, startPoint x: 398, startPoint y: 299, endPoint x: 204, endPoint y: 211, distance: 213.3
click at [204, 211] on div "270 ° Undo Copy Duplicate Duplicate to new slide Delete" at bounding box center [379, 250] width 666 height 374
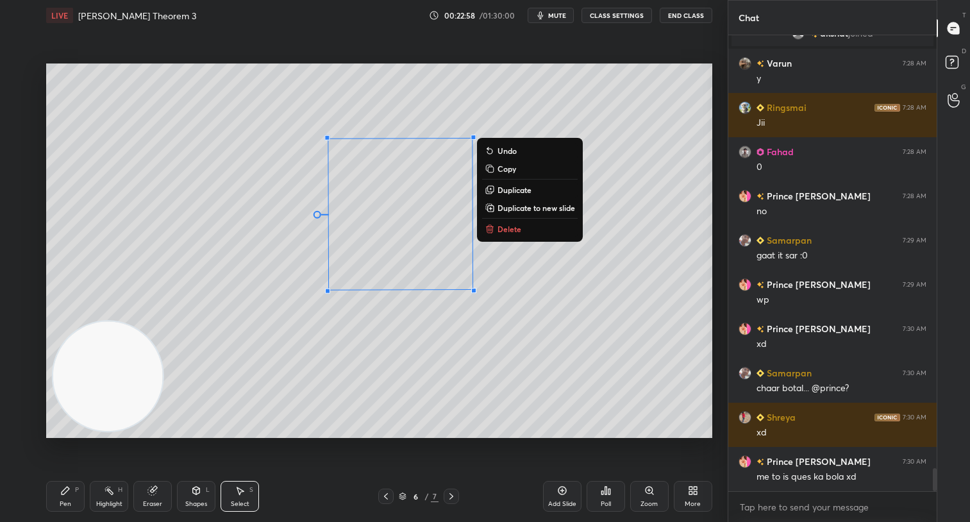
click at [304, 384] on div "270 ° Undo Copy Duplicate Duplicate to new slide Delete" at bounding box center [379, 250] width 666 height 374
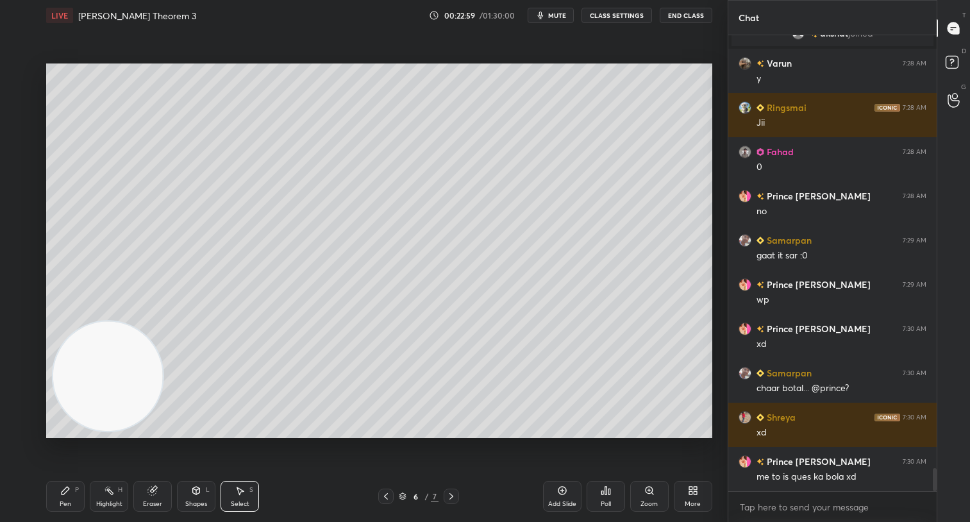
scroll to position [8532, 0]
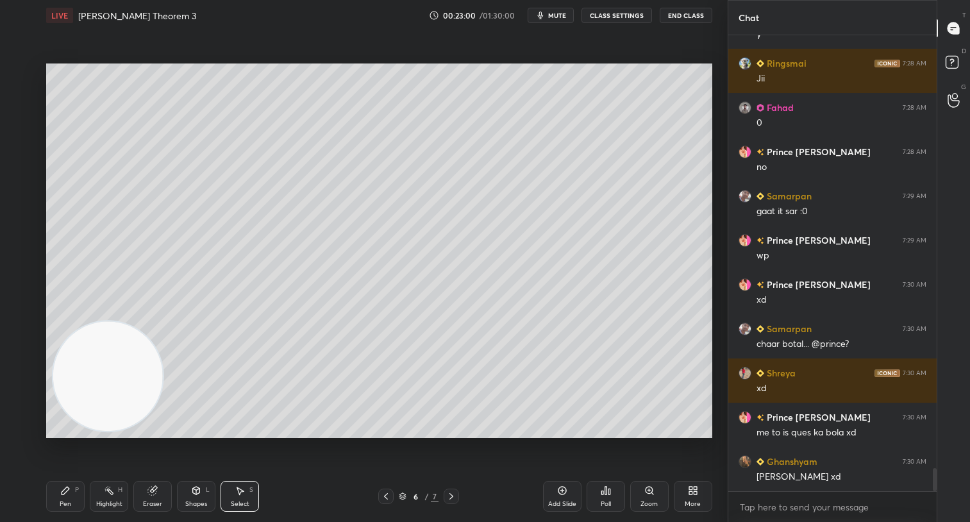
click at [190, 504] on div "Shapes" at bounding box center [196, 503] width 22 height 6
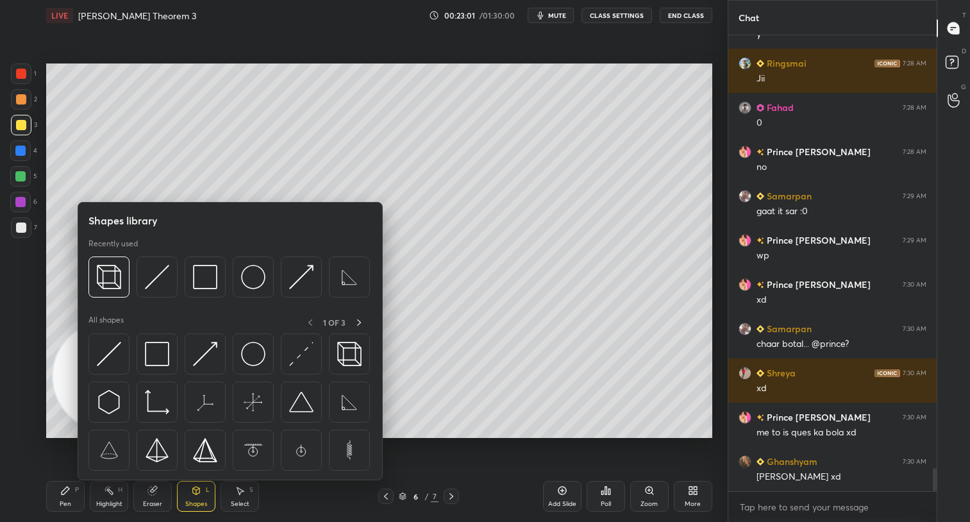
scroll to position [8576, 0]
click at [111, 360] on img at bounding box center [109, 354] width 24 height 24
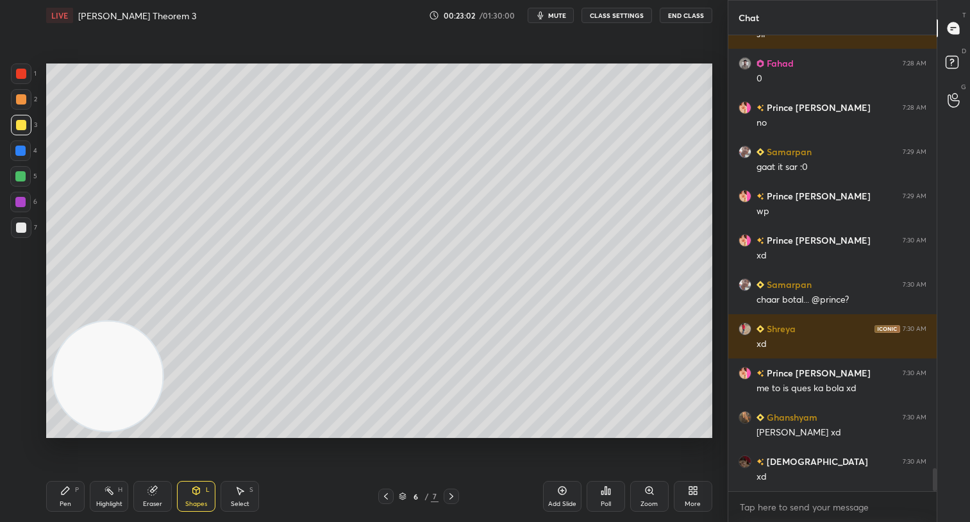
click at [119, 365] on video at bounding box center [108, 376] width 110 height 110
click at [22, 174] on div at bounding box center [20, 176] width 10 height 10
click at [250, 498] on div "Select S" at bounding box center [239, 496] width 38 height 31
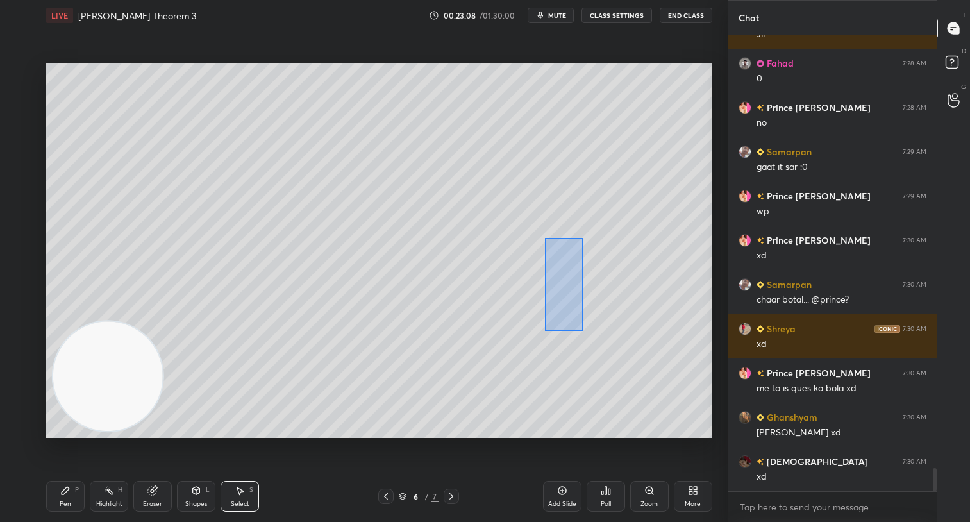
drag, startPoint x: 582, startPoint y: 330, endPoint x: 588, endPoint y: 350, distance: 20.7
click at [629, 358] on div "0 ° Undo Copy Duplicate Duplicate to new slide Delete" at bounding box center [379, 250] width 666 height 374
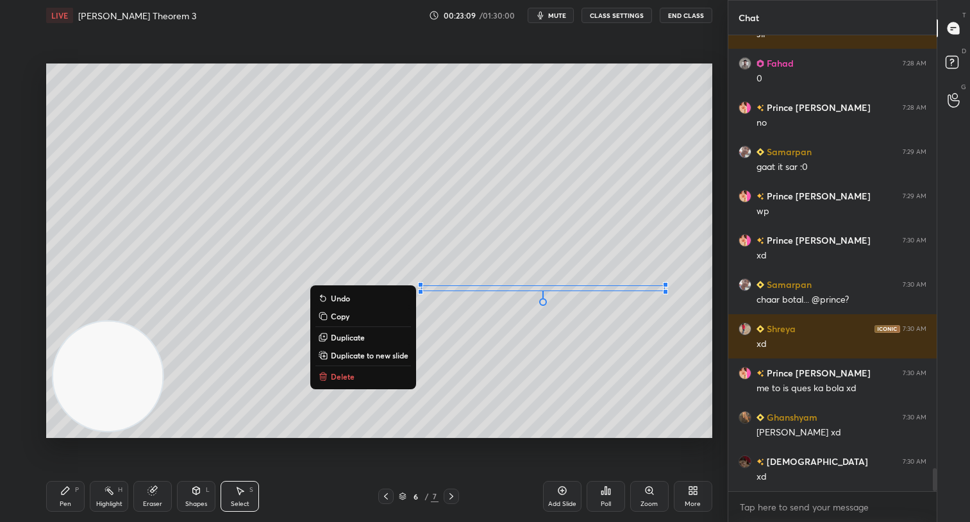
click at [371, 374] on button "Delete" at bounding box center [362, 375] width 95 height 15
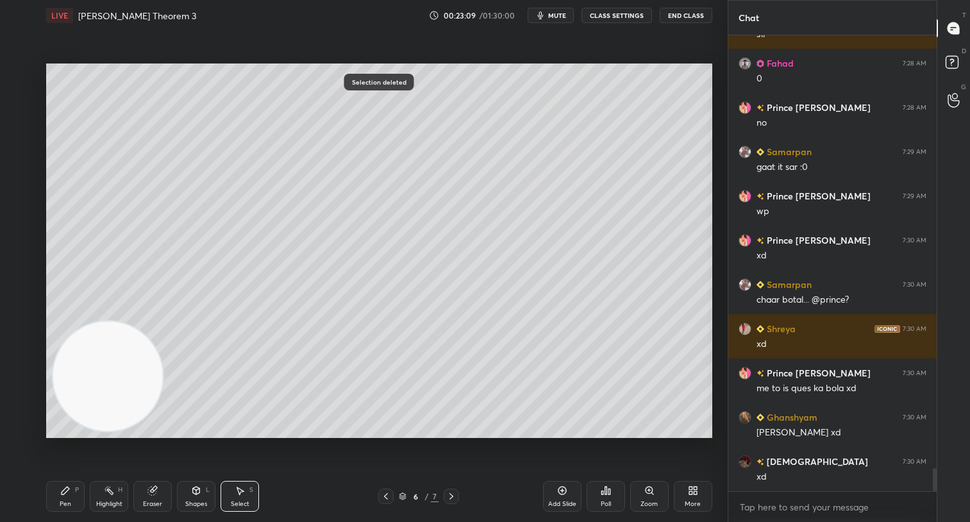
scroll to position [8632, 0]
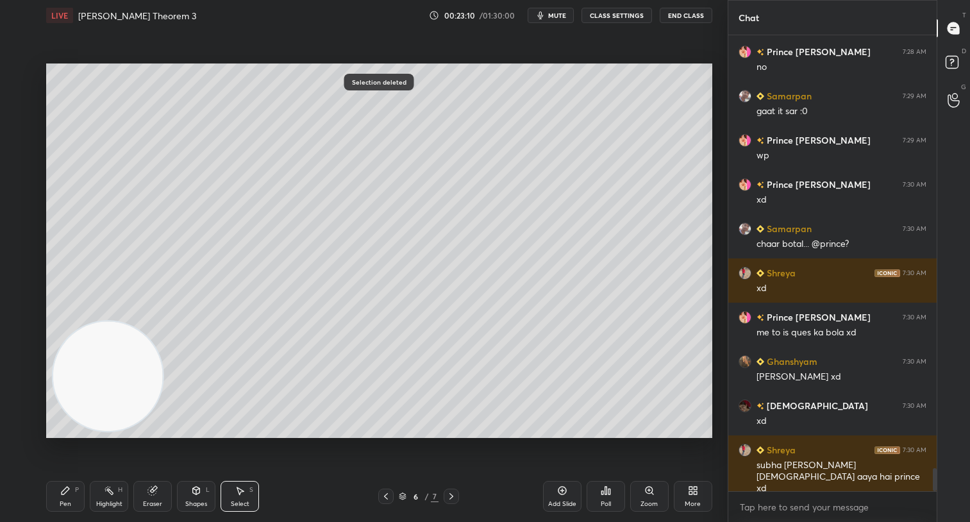
click at [204, 492] on div "Shapes L" at bounding box center [196, 496] width 38 height 31
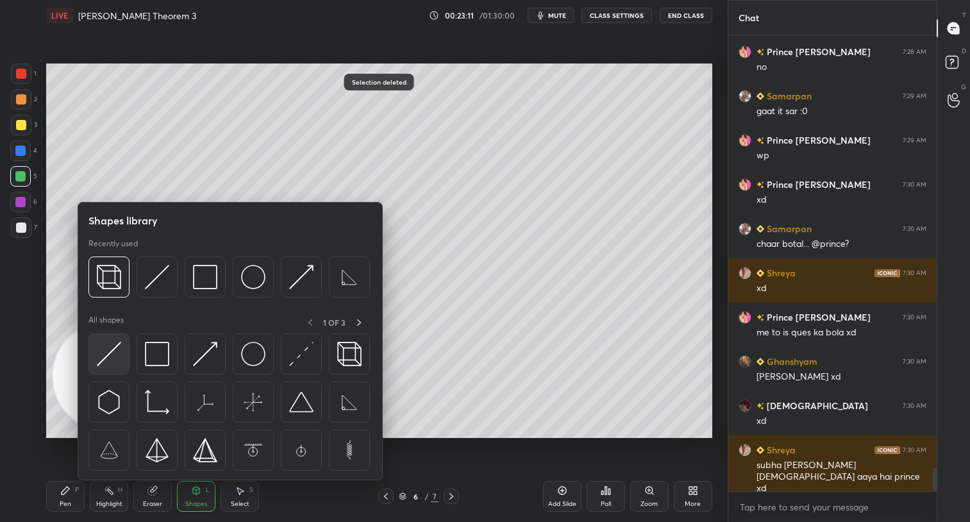
click at [113, 358] on img at bounding box center [109, 354] width 24 height 24
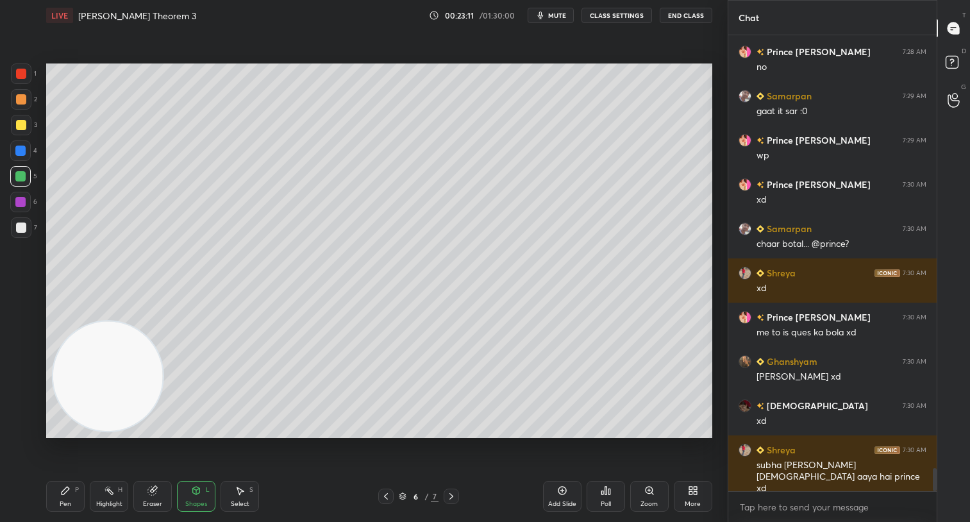
click at [115, 358] on video at bounding box center [108, 376] width 110 height 110
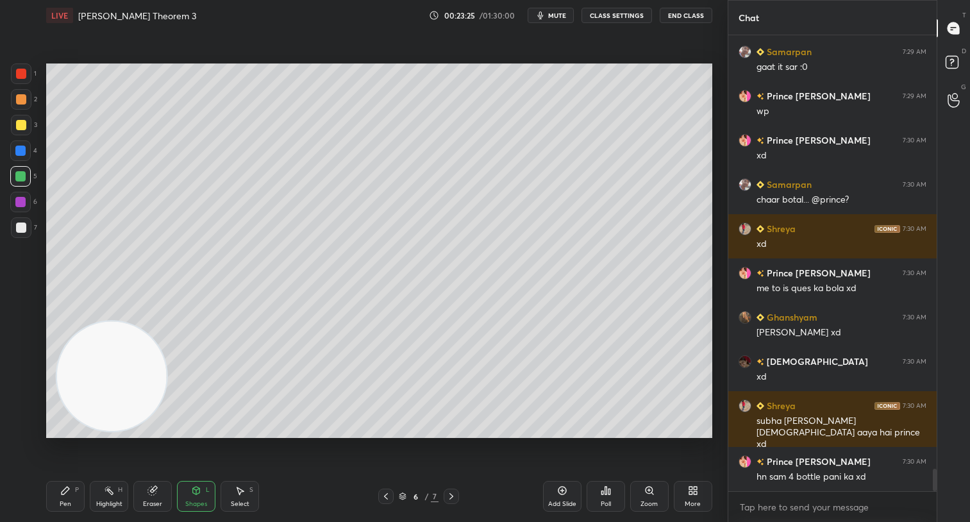
scroll to position [8720, 0]
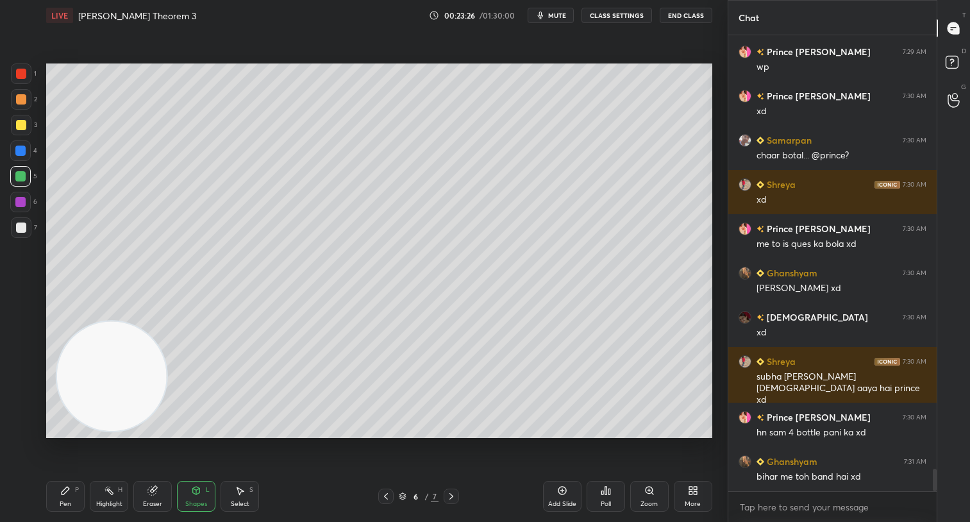
click at [153, 497] on div "Eraser" at bounding box center [152, 496] width 38 height 31
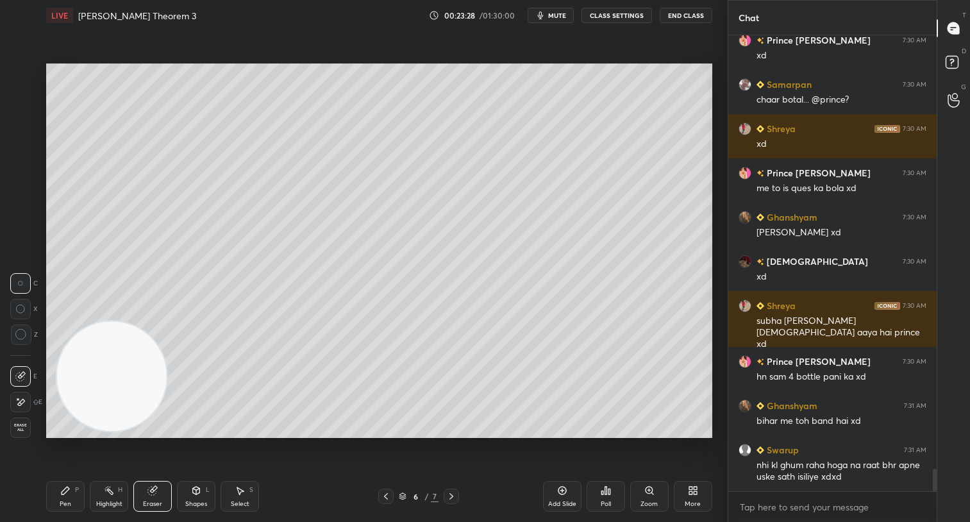
scroll to position [8820, 0]
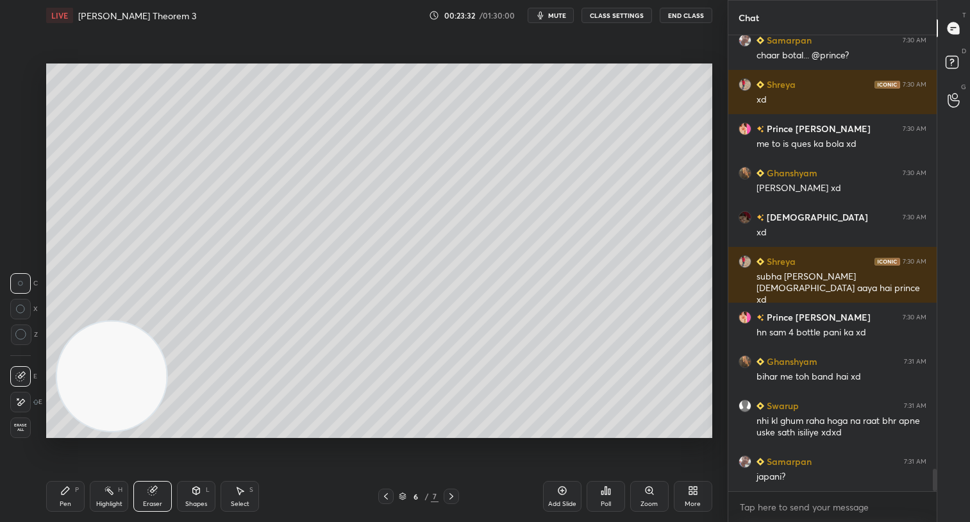
drag, startPoint x: 68, startPoint y: 499, endPoint x: 152, endPoint y: 373, distance: 151.1
click at [72, 495] on div "Pen P" at bounding box center [65, 496] width 38 height 31
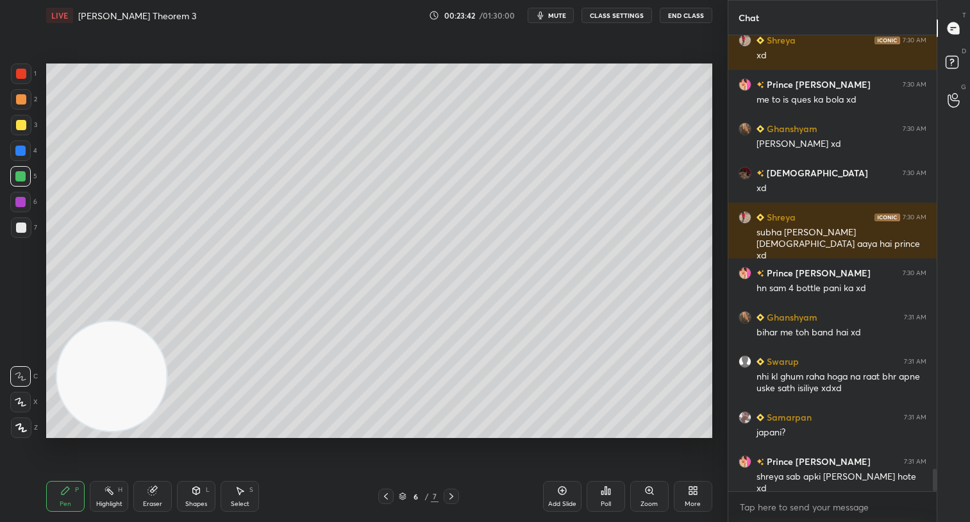
scroll to position [8909, 0]
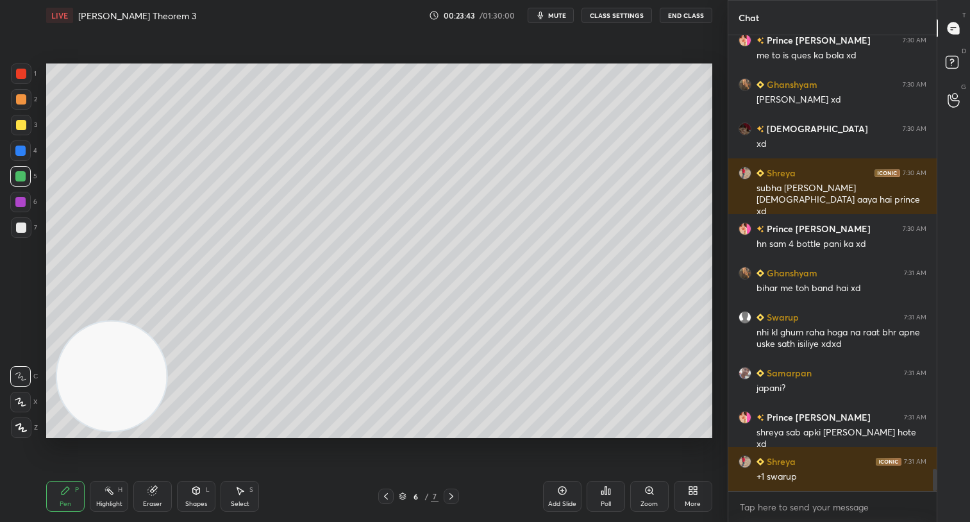
click at [22, 225] on div at bounding box center [21, 227] width 10 height 10
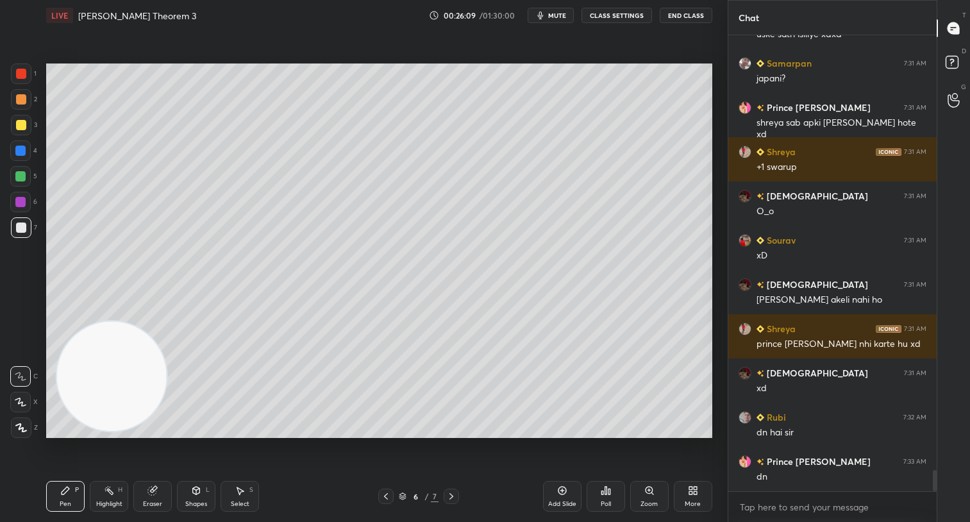
scroll to position [9263, 0]
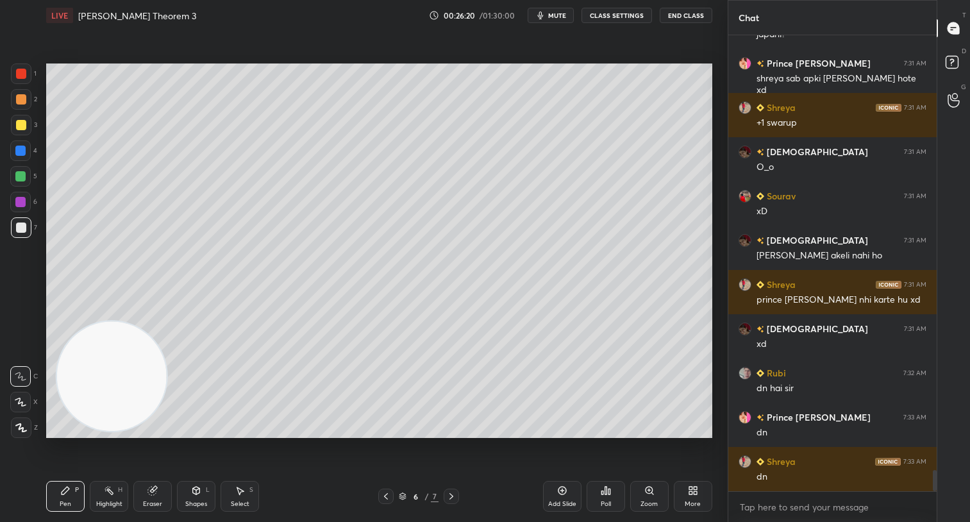
click at [606, 497] on div "Poll" at bounding box center [605, 496] width 38 height 31
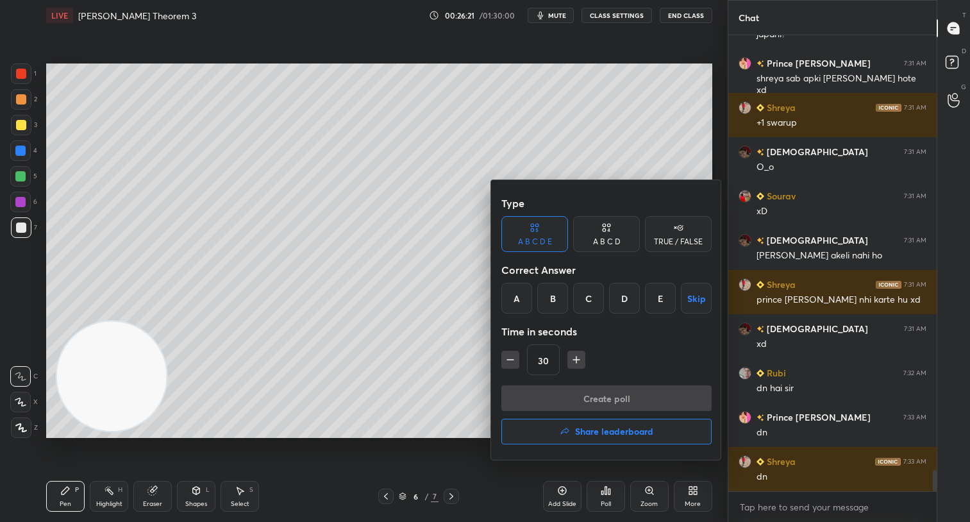
click at [613, 234] on div "A B C D" at bounding box center [606, 234] width 67 height 36
click at [672, 232] on div "TRUE / FALSE" at bounding box center [678, 234] width 67 height 36
click at [531, 302] on div "True" at bounding box center [534, 298] width 67 height 31
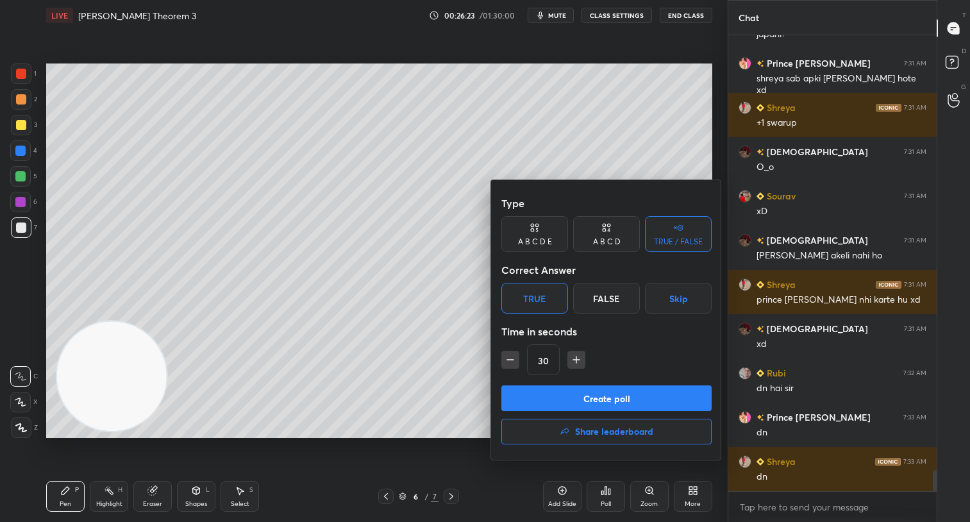
click at [611, 304] on div "False" at bounding box center [606, 298] width 67 height 31
click at [618, 400] on button "Create poll" at bounding box center [606, 398] width 210 height 26
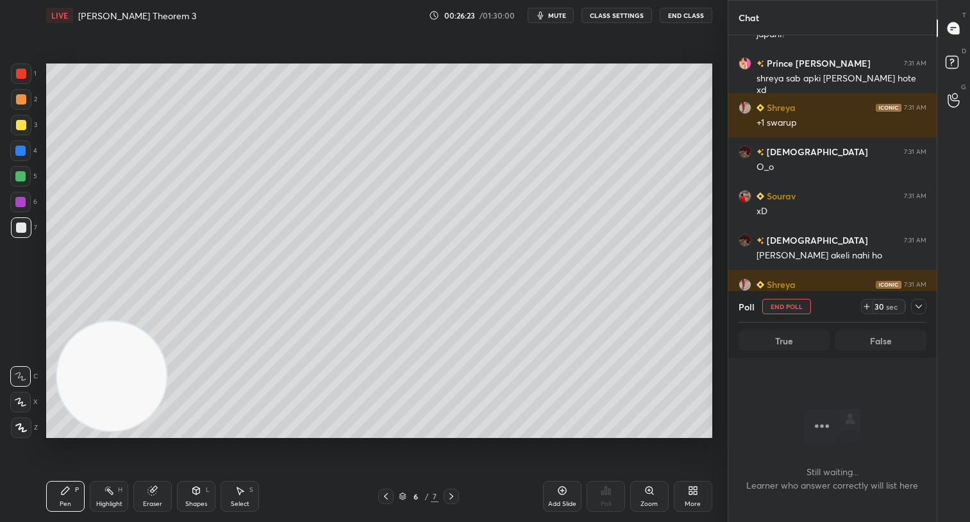
scroll to position [4, 4]
click at [870, 306] on icon at bounding box center [866, 306] width 10 height 10
click at [874, 307] on div "44 sec" at bounding box center [887, 306] width 33 height 15
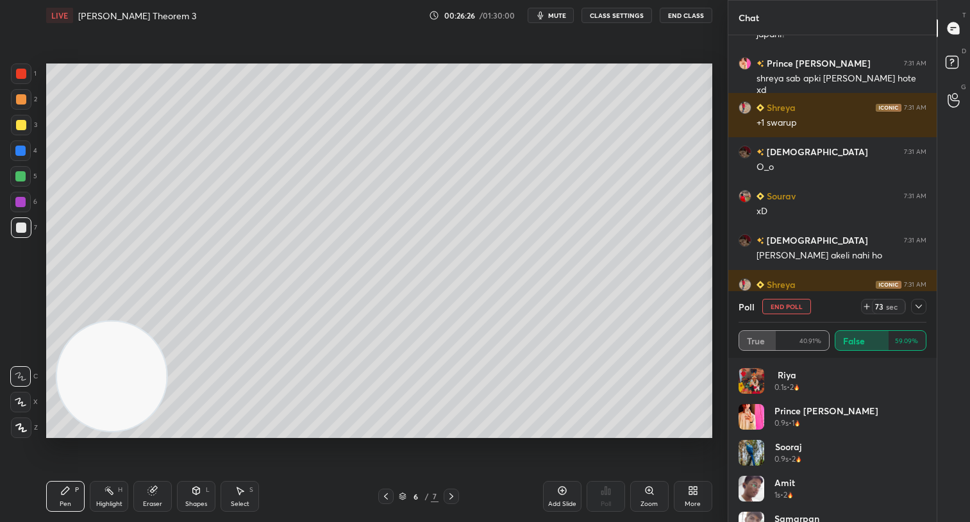
scroll to position [150, 184]
click at [876, 305] on div "19" at bounding box center [878, 306] width 10 height 10
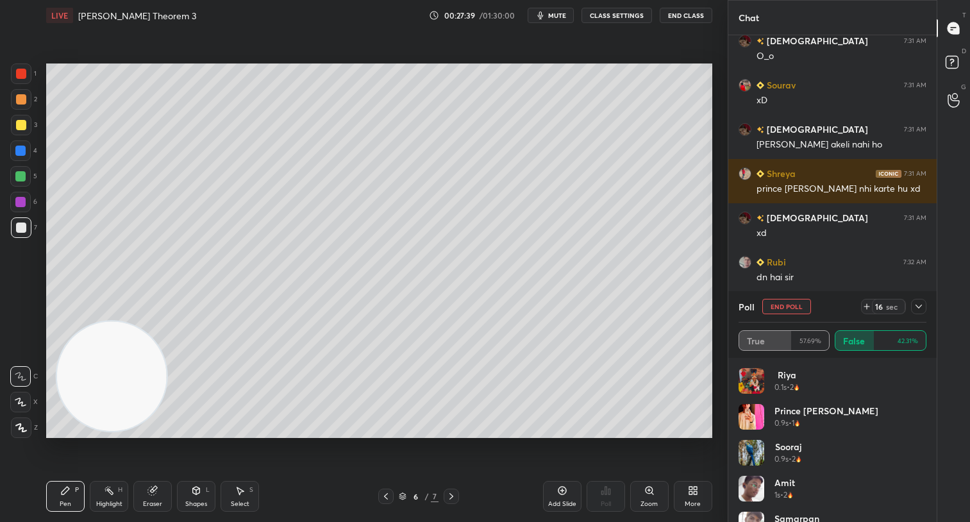
scroll to position [9404, 0]
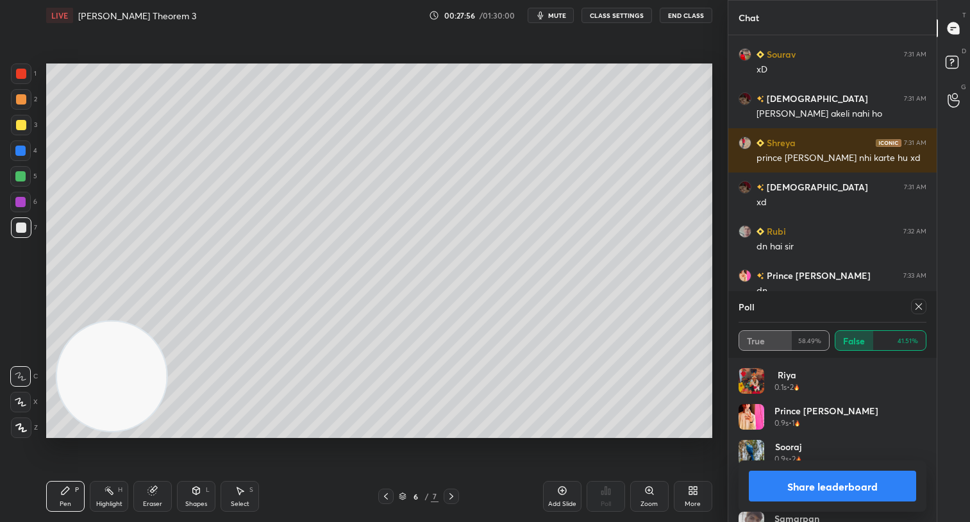
click at [816, 490] on button "Share leaderboard" at bounding box center [831, 485] width 167 height 31
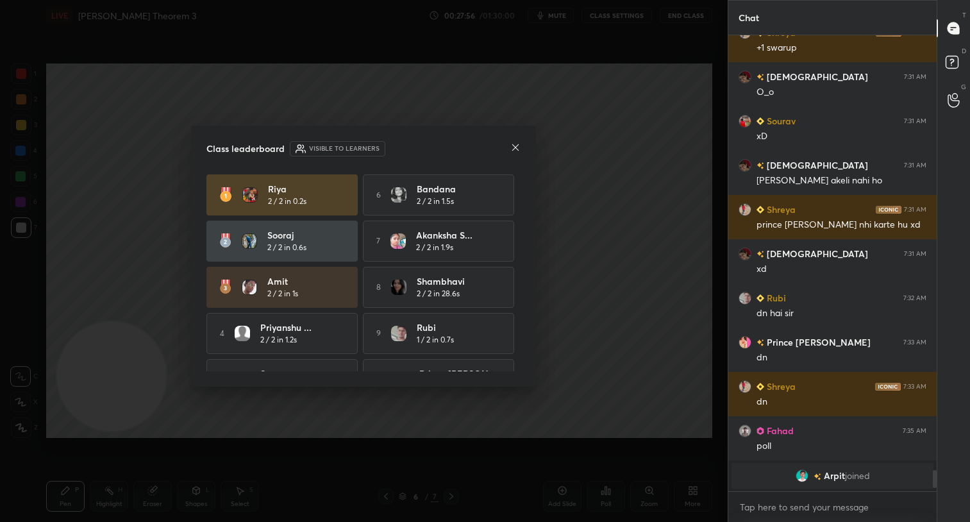
scroll to position [9337, 0]
click at [512, 144] on icon at bounding box center [515, 147] width 10 height 10
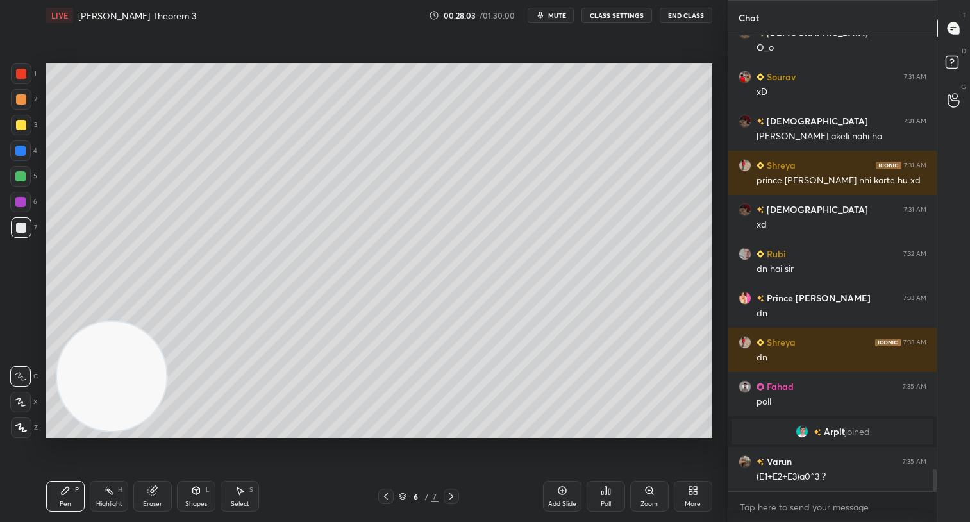
scroll to position [8985, 0]
click at [18, 129] on div at bounding box center [21, 125] width 10 height 10
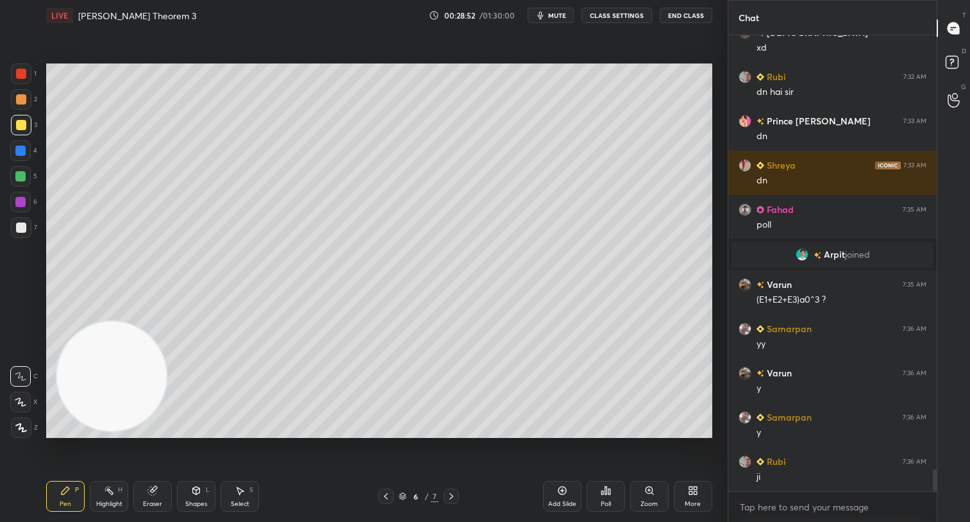
scroll to position [9206, 0]
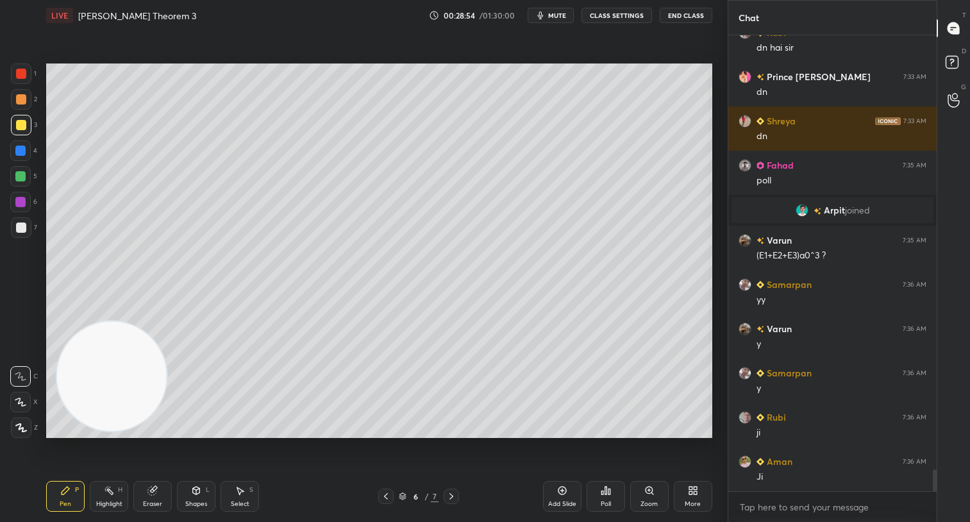
drag, startPoint x: 386, startPoint y: 497, endPoint x: 407, endPoint y: 498, distance: 20.5
click at [385, 498] on icon at bounding box center [386, 496] width 10 height 10
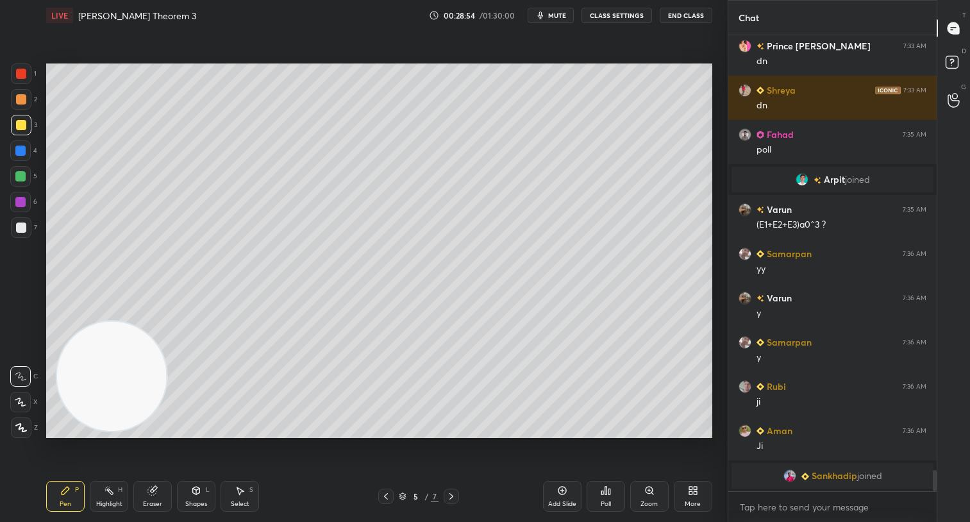
click at [456, 493] on icon at bounding box center [451, 496] width 10 height 10
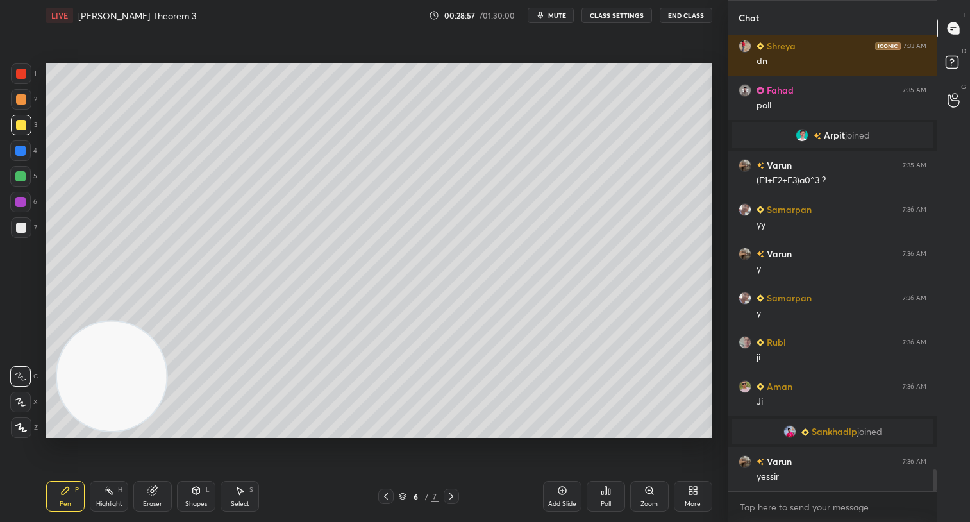
scroll to position [9209, 0]
click at [566, 502] on div "Add Slide" at bounding box center [562, 503] width 28 height 6
click at [28, 176] on div at bounding box center [20, 176] width 21 height 21
click at [195, 496] on div "Shapes L" at bounding box center [196, 496] width 38 height 31
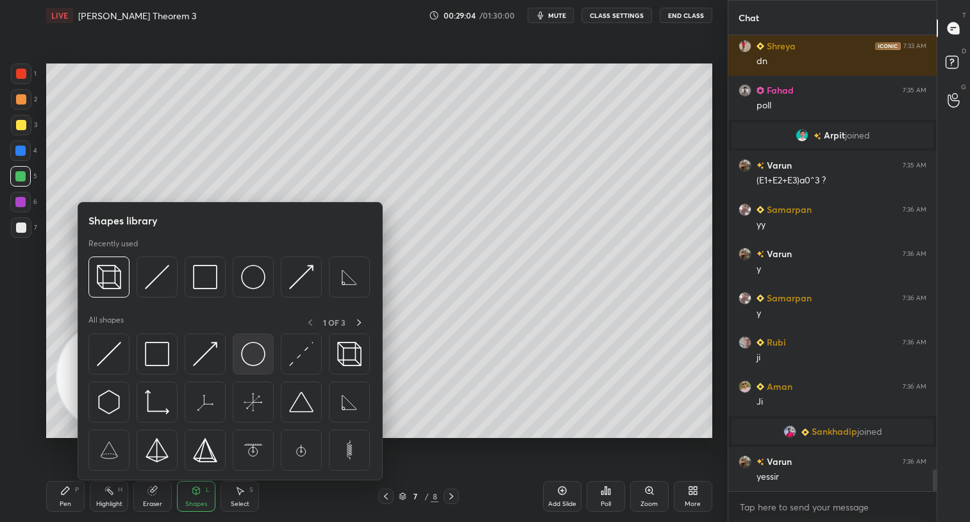
click at [251, 351] on img at bounding box center [253, 354] width 24 height 24
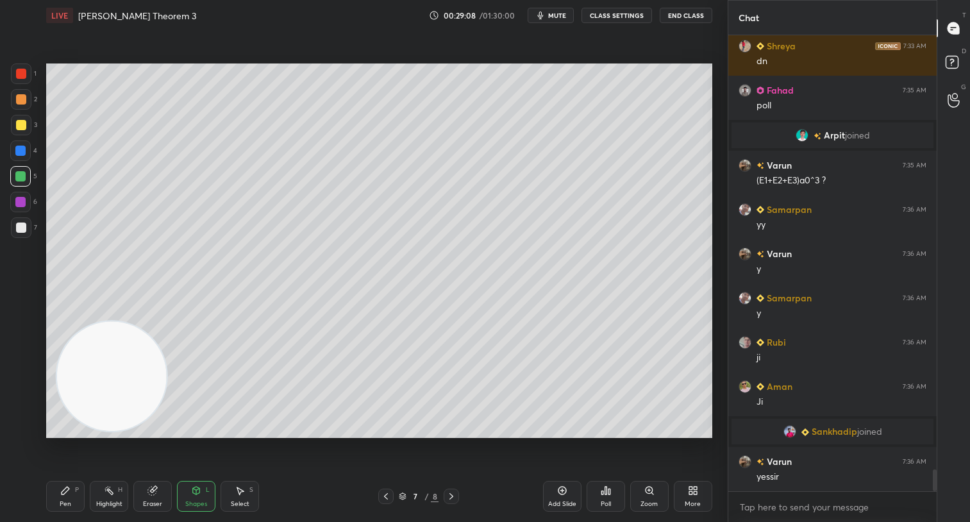
click at [58, 502] on div "Pen P" at bounding box center [65, 496] width 38 height 31
drag, startPoint x: 24, startPoint y: 101, endPoint x: 40, endPoint y: 106, distance: 16.8
click at [25, 104] on div at bounding box center [21, 99] width 21 height 21
click at [556, 16] on span "mute" at bounding box center [557, 15] width 18 height 9
click at [556, 16] on span "unmute" at bounding box center [555, 15] width 28 height 9
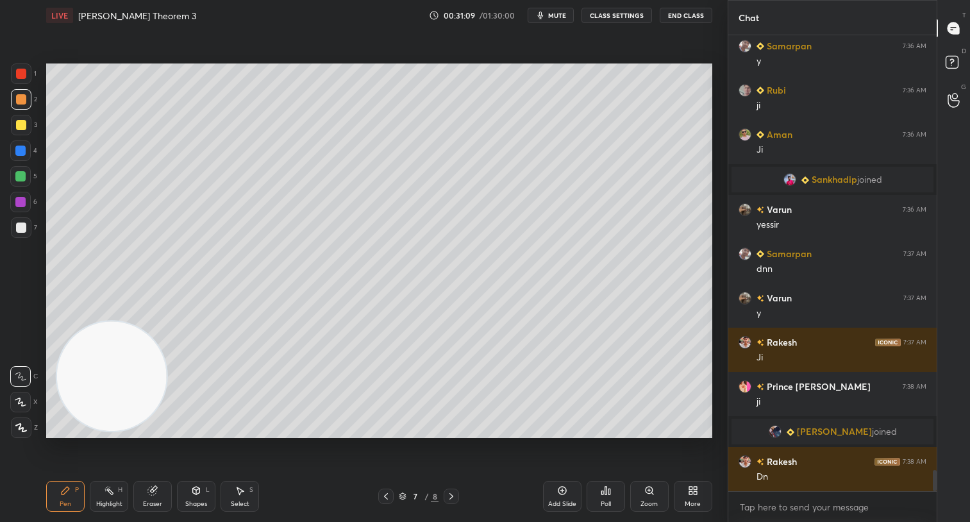
scroll to position [9420, 0]
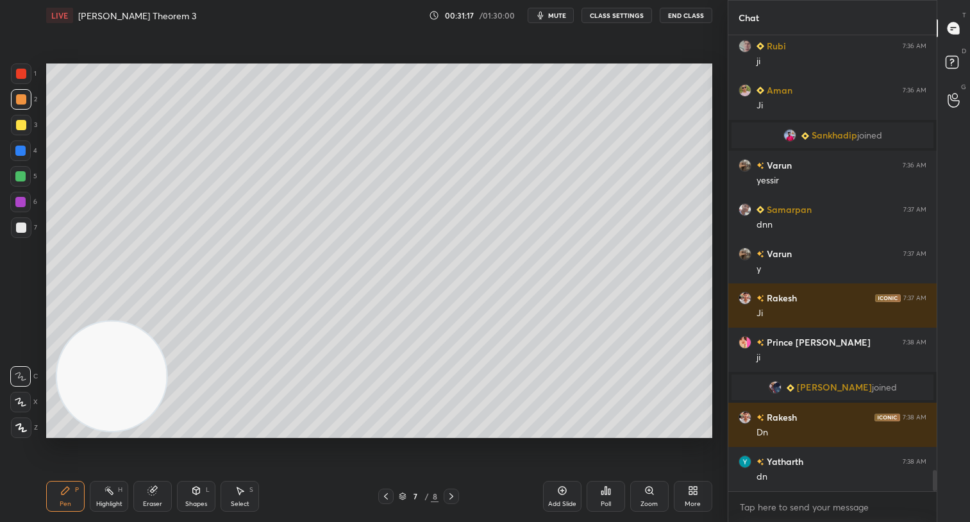
click at [606, 496] on div "Poll" at bounding box center [605, 496] width 38 height 31
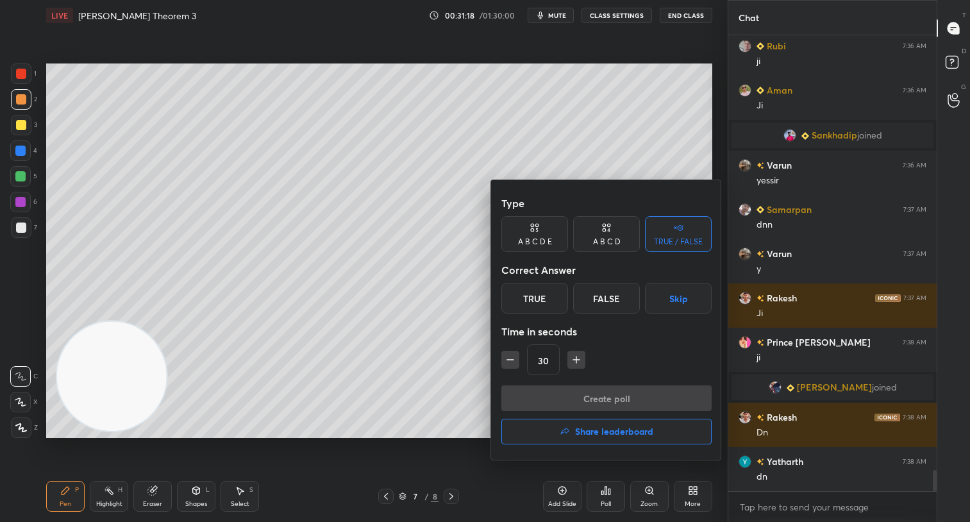
click at [538, 304] on div "True" at bounding box center [534, 298] width 67 height 31
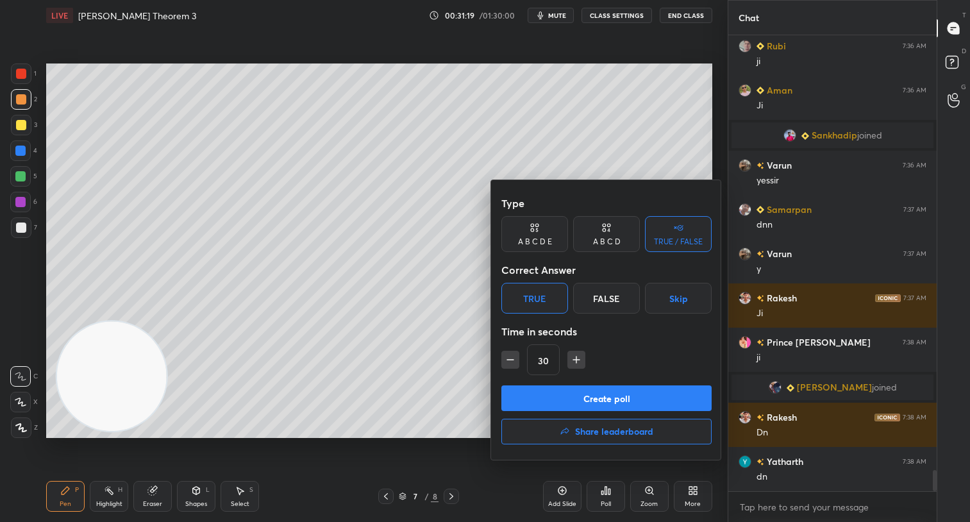
click at [611, 392] on button "Create poll" at bounding box center [606, 398] width 210 height 26
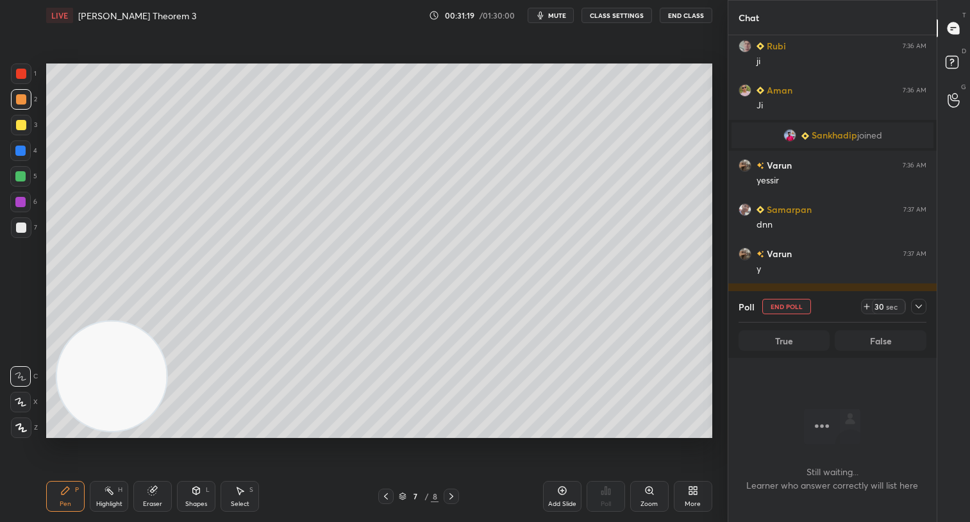
scroll to position [385, 204]
click at [877, 307] on div "30" at bounding box center [878, 306] width 10 height 10
click at [880, 306] on div "44" at bounding box center [878, 306] width 10 height 10
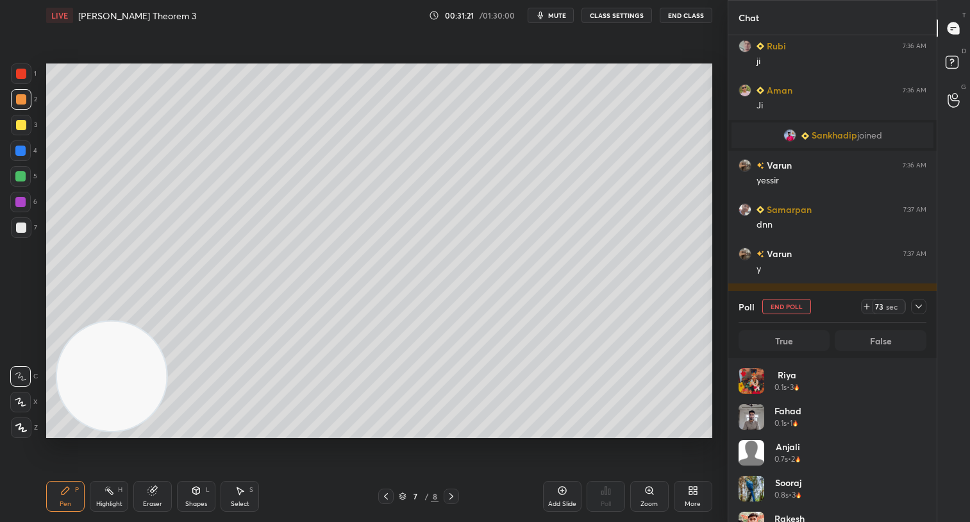
scroll to position [150, 184]
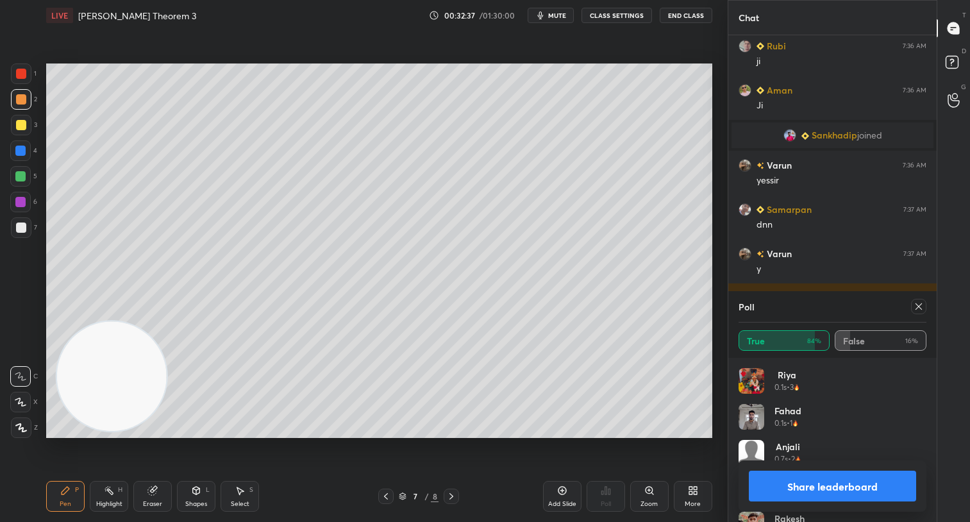
click at [832, 492] on button "Share leaderboard" at bounding box center [831, 485] width 167 height 31
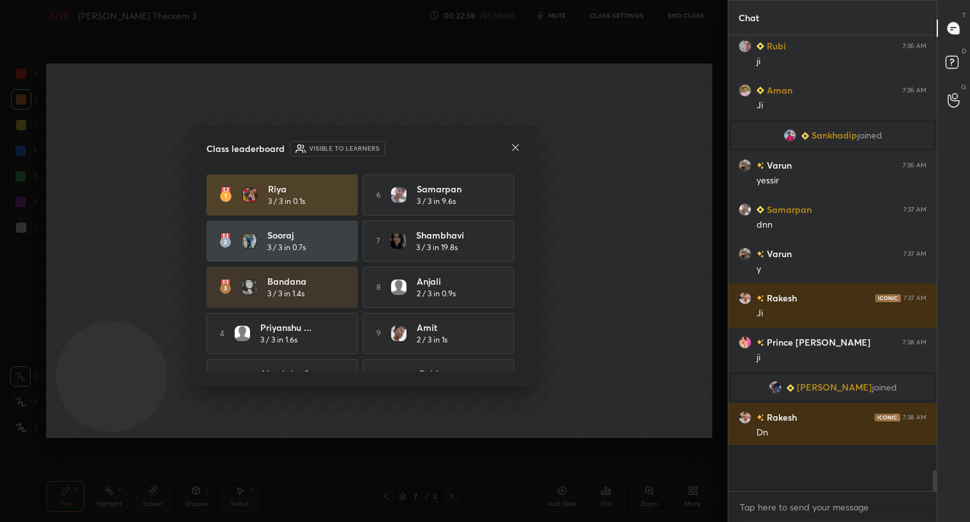
scroll to position [4, 4]
click at [513, 145] on icon at bounding box center [515, 147] width 10 height 10
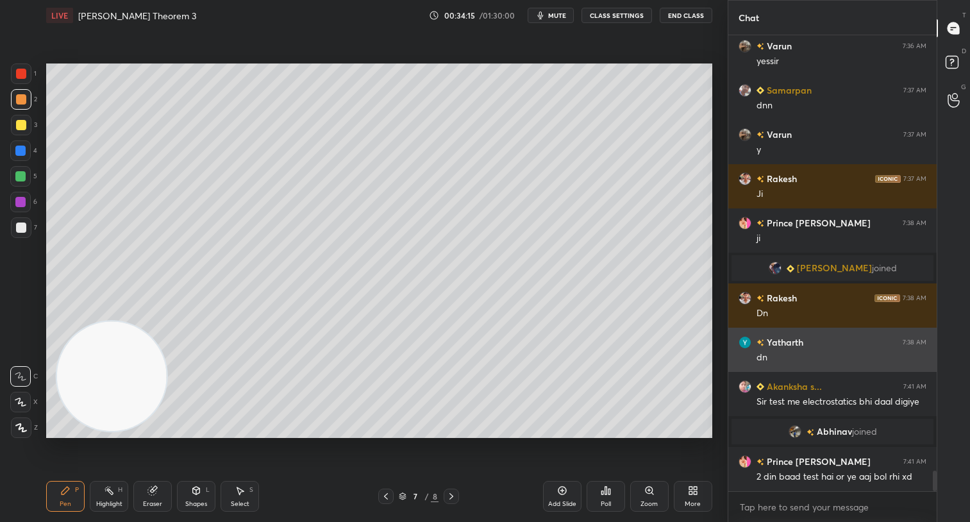
scroll to position [9535, 0]
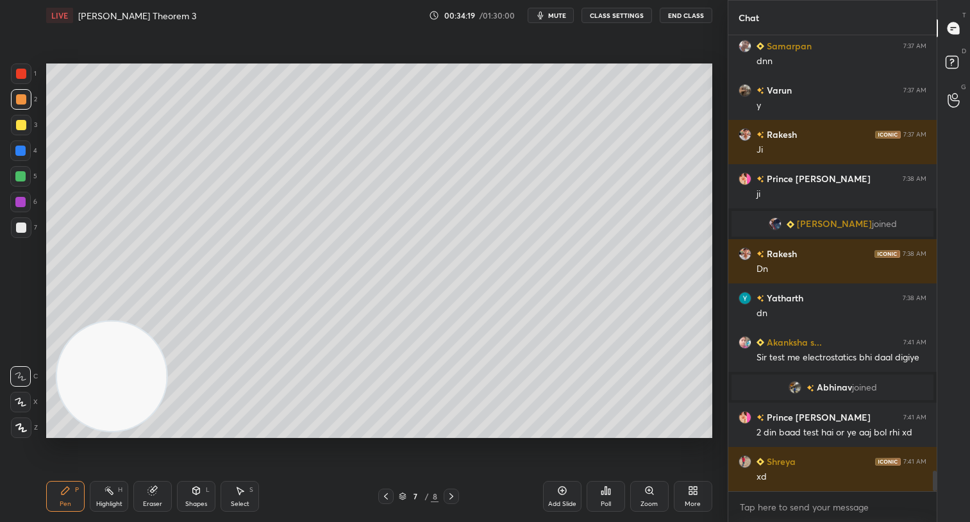
click at [21, 132] on div at bounding box center [21, 125] width 21 height 21
drag, startPoint x: 557, startPoint y: 497, endPoint x: 549, endPoint y: 440, distance: 57.0
click at [556, 492] on div "Add Slide" at bounding box center [562, 496] width 38 height 31
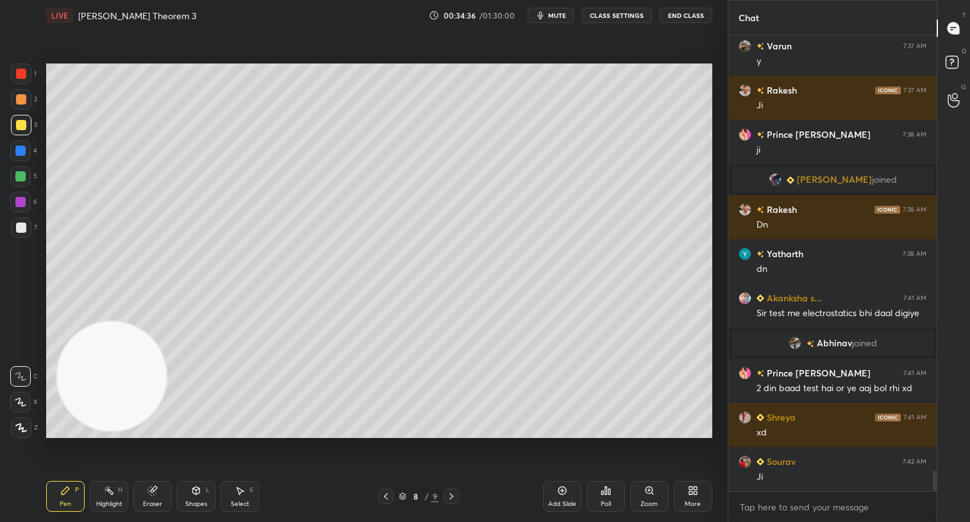
click at [147, 492] on icon at bounding box center [152, 490] width 10 height 10
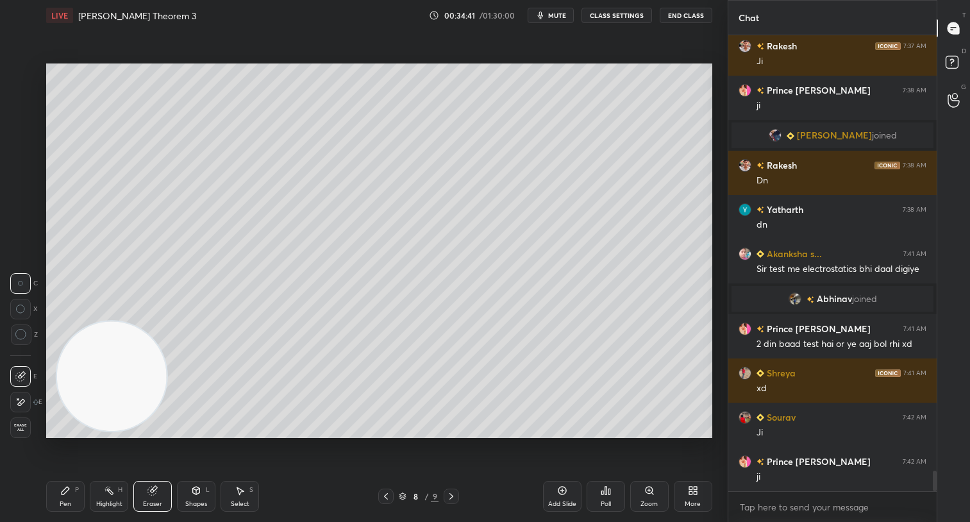
click at [67, 500] on div "Pen P" at bounding box center [65, 496] width 38 height 31
click at [19, 173] on div at bounding box center [20, 176] width 10 height 10
click at [384, 499] on icon at bounding box center [386, 496] width 10 height 10
drag, startPoint x: 456, startPoint y: 494, endPoint x: 457, endPoint y: 467, distance: 26.9
click at [458, 493] on div at bounding box center [450, 495] width 15 height 15
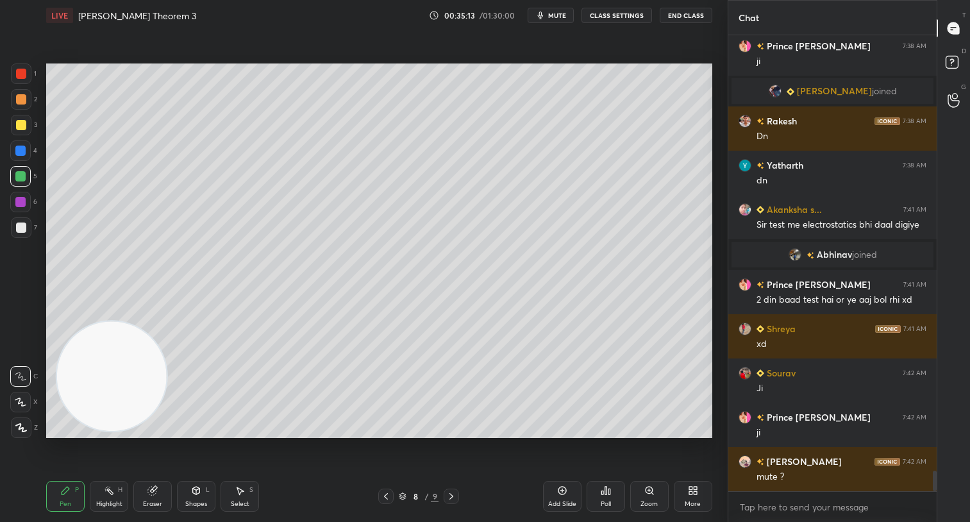
scroll to position [9712, 0]
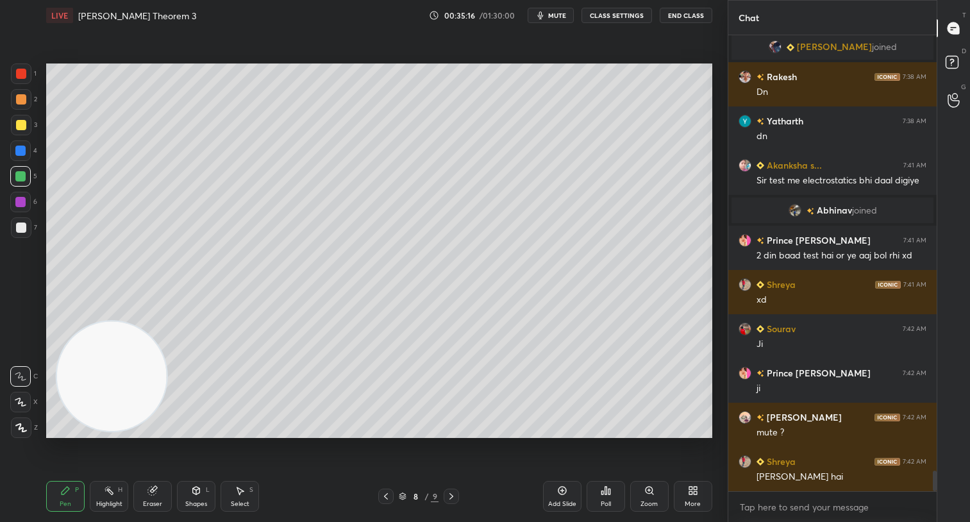
click at [22, 97] on div at bounding box center [21, 99] width 10 height 10
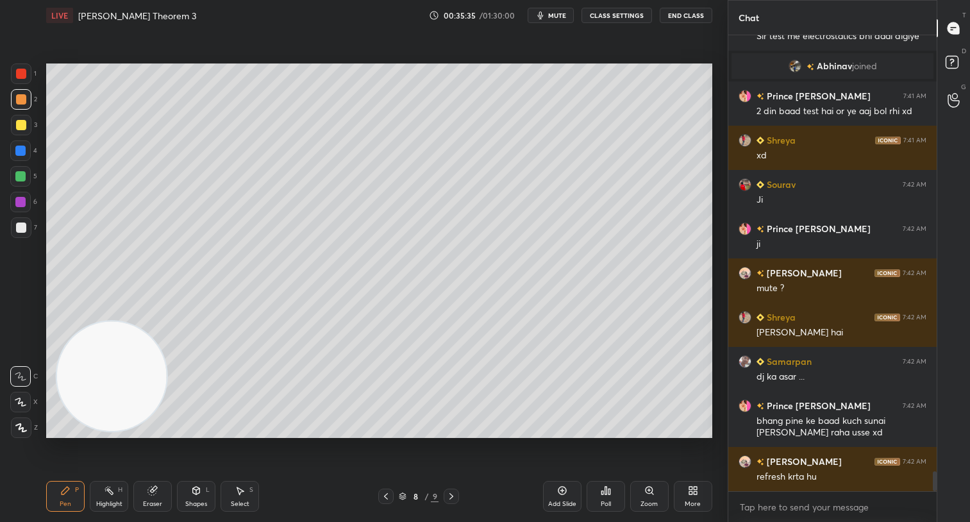
scroll to position [9887, 0]
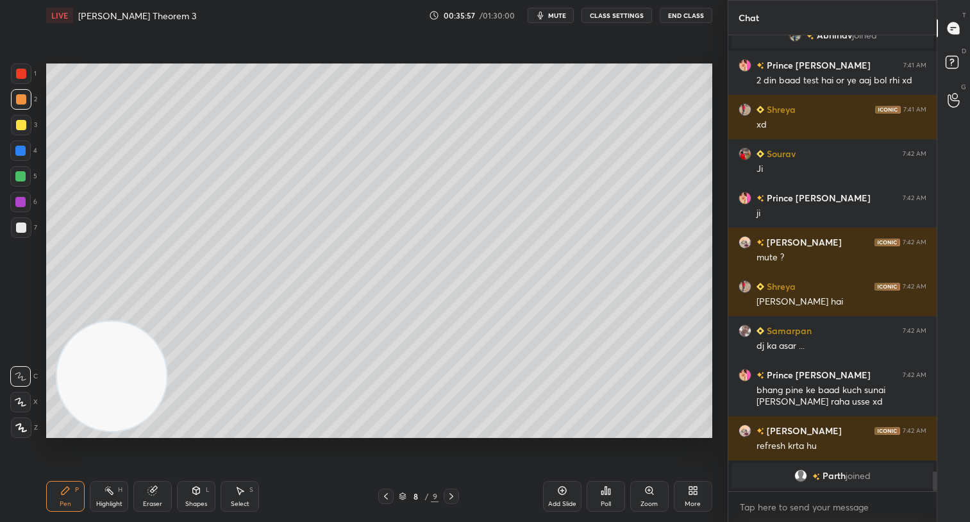
click at [19, 169] on div at bounding box center [20, 176] width 21 height 21
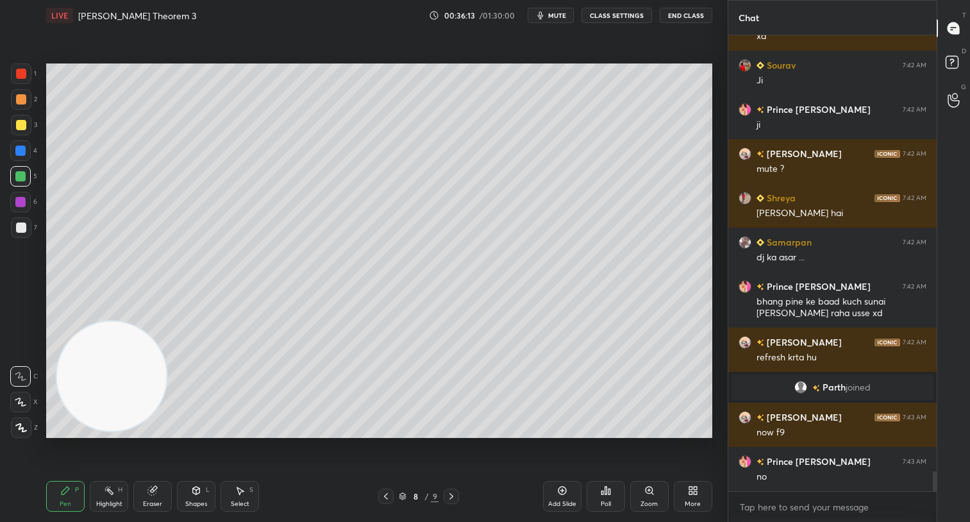
scroll to position [9899, 0]
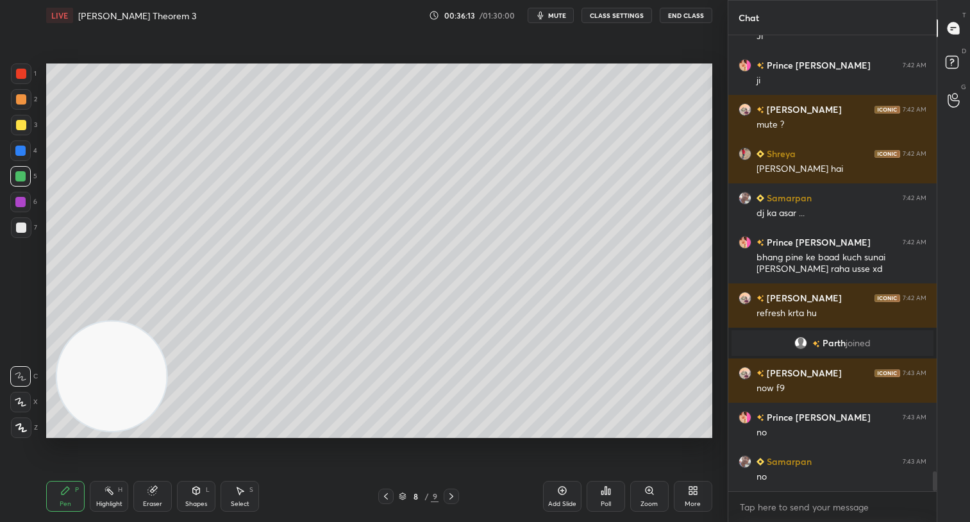
click at [156, 495] on icon at bounding box center [152, 490] width 10 height 10
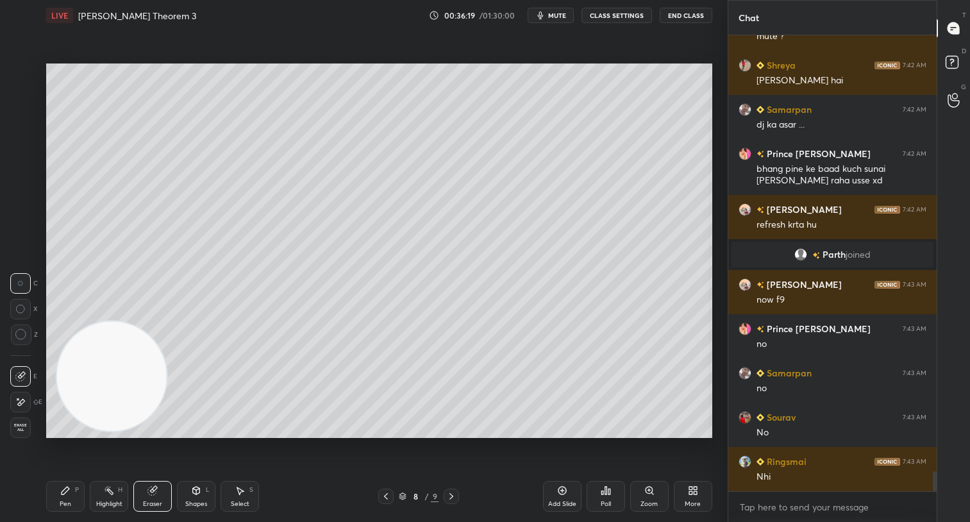
scroll to position [10031, 0]
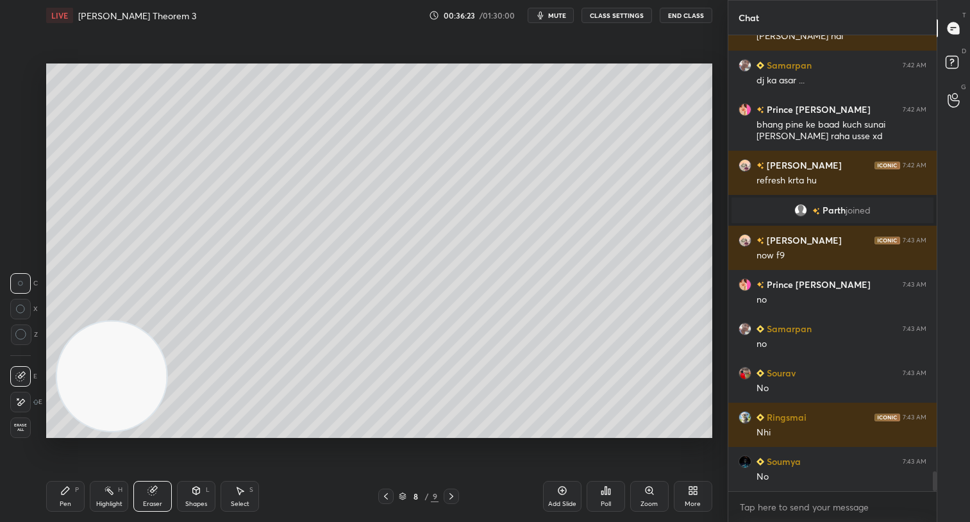
click at [70, 494] on icon at bounding box center [65, 490] width 10 height 10
drag, startPoint x: 21, startPoint y: 98, endPoint x: 30, endPoint y: 101, distance: 9.3
click at [23, 98] on div at bounding box center [21, 99] width 10 height 10
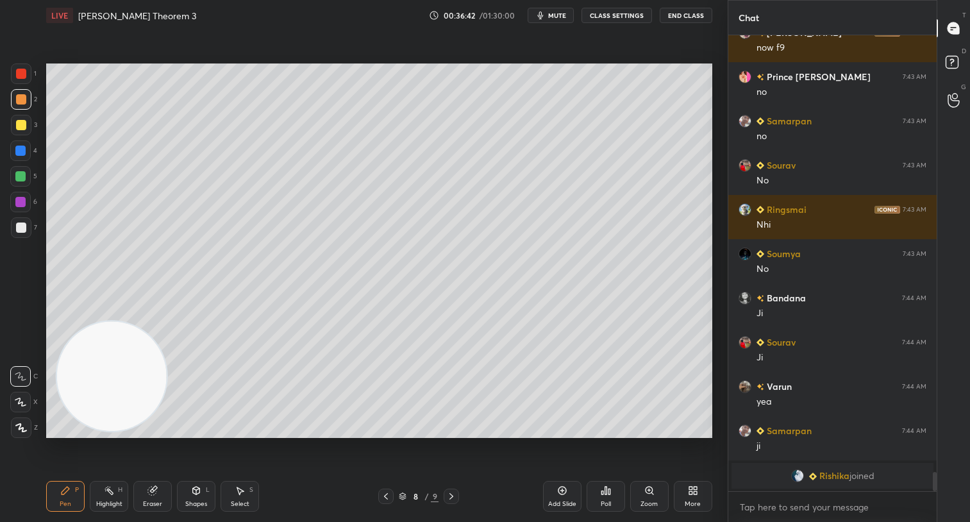
scroll to position [10188, 0]
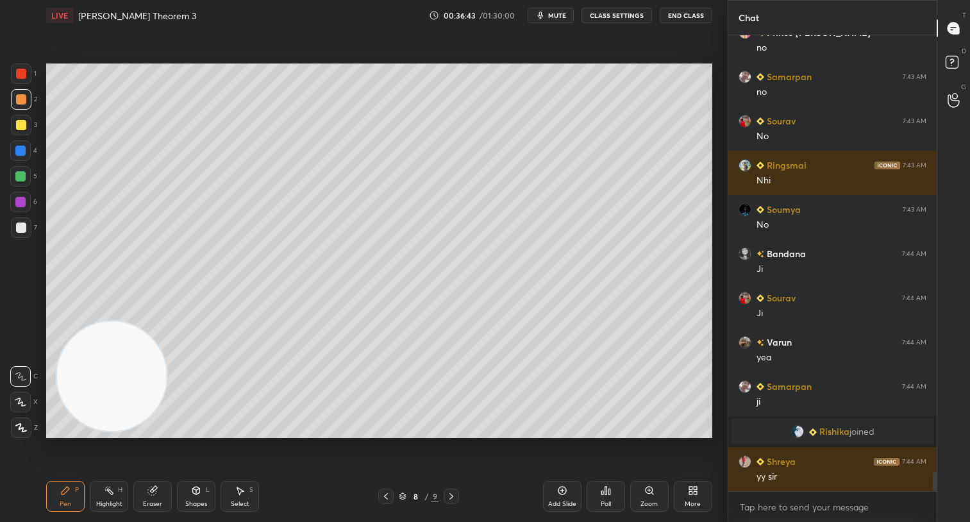
click at [25, 227] on div at bounding box center [21, 227] width 10 height 10
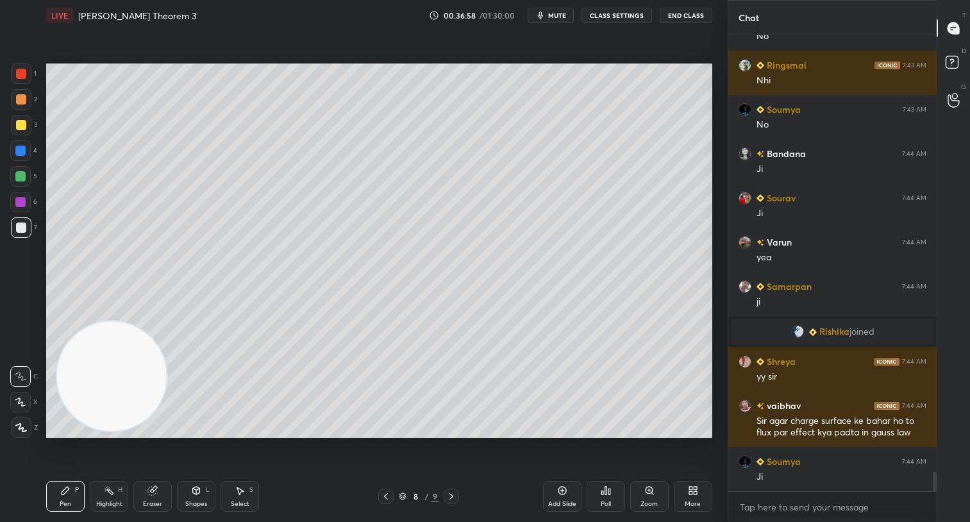
scroll to position [10333, 0]
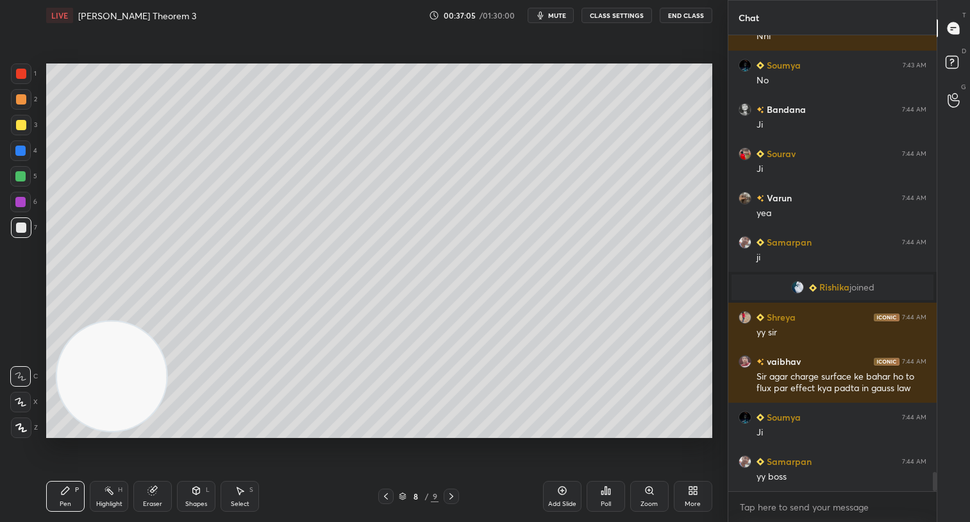
click at [21, 133] on div at bounding box center [21, 125] width 21 height 21
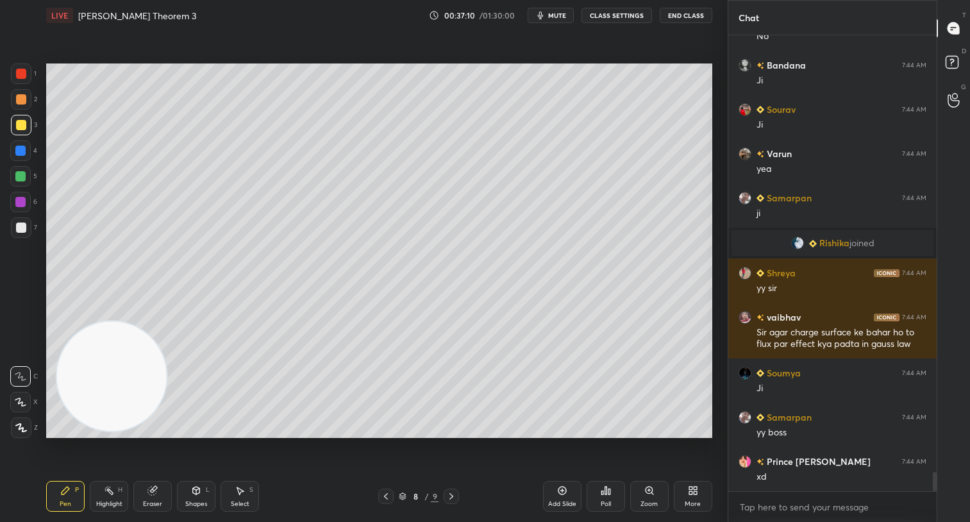
scroll to position [10421, 0]
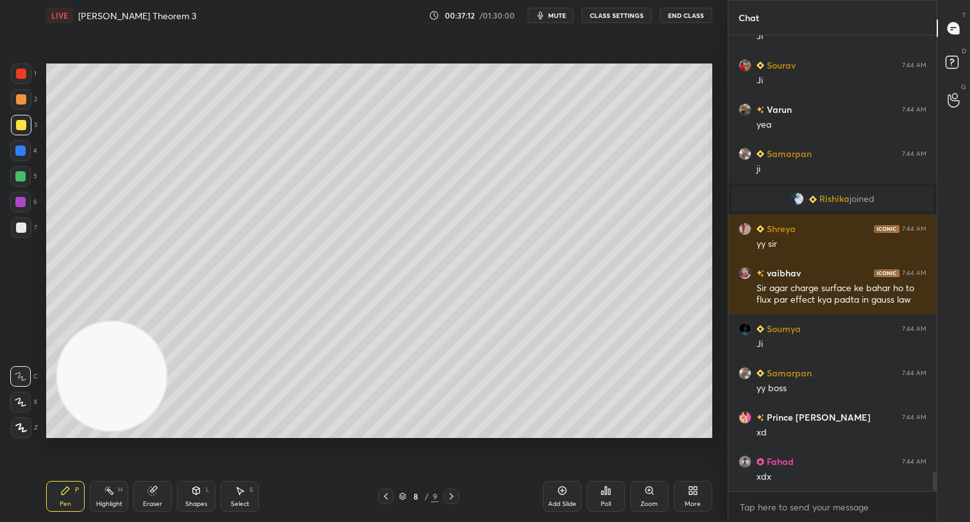
drag, startPoint x: 559, startPoint y: 494, endPoint x: 561, endPoint y: 469, distance: 25.1
click at [561, 486] on icon at bounding box center [562, 490] width 10 height 10
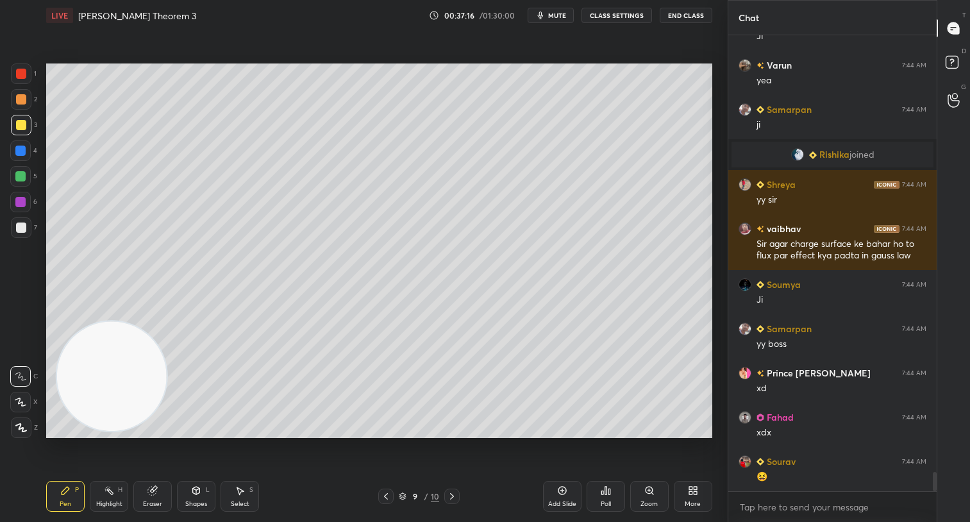
click at [19, 104] on div at bounding box center [21, 99] width 10 height 10
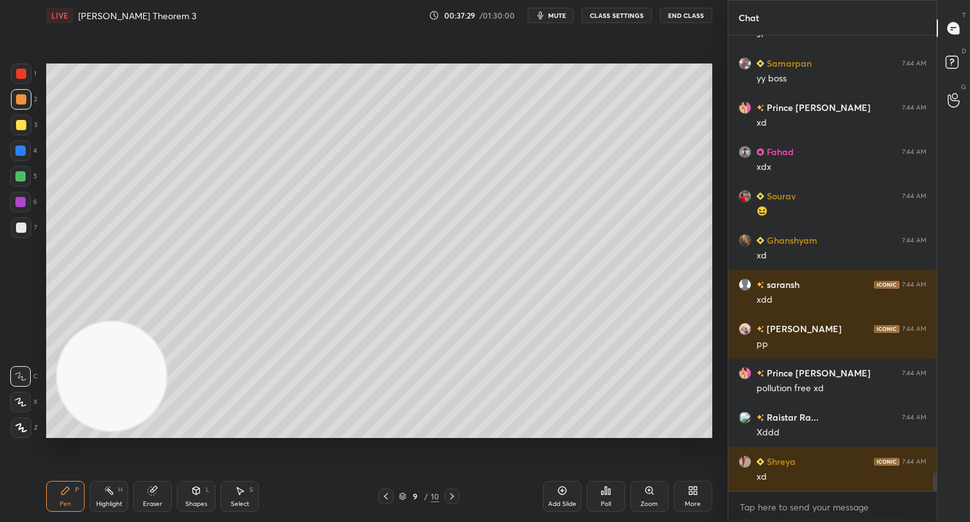
scroll to position [10775, 0]
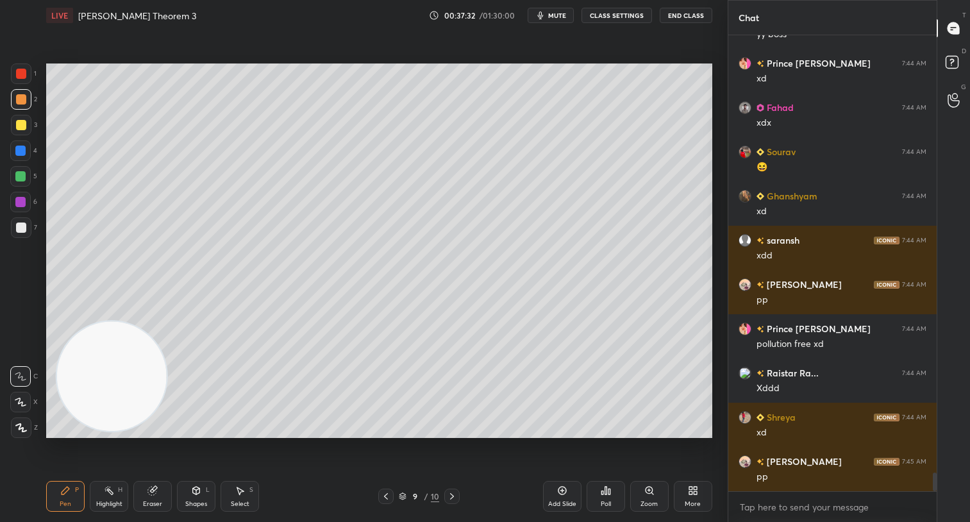
click at [383, 498] on icon at bounding box center [386, 496] width 10 height 10
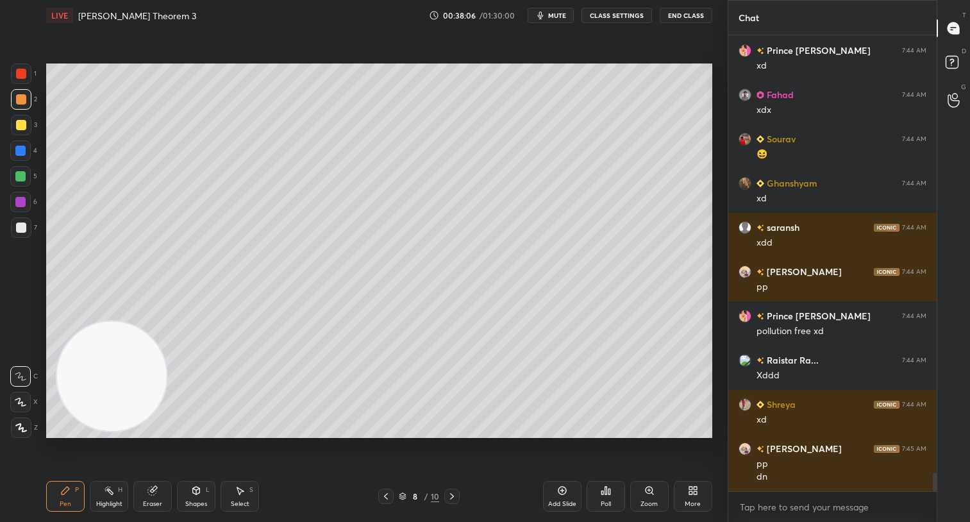
scroll to position [10832, 0]
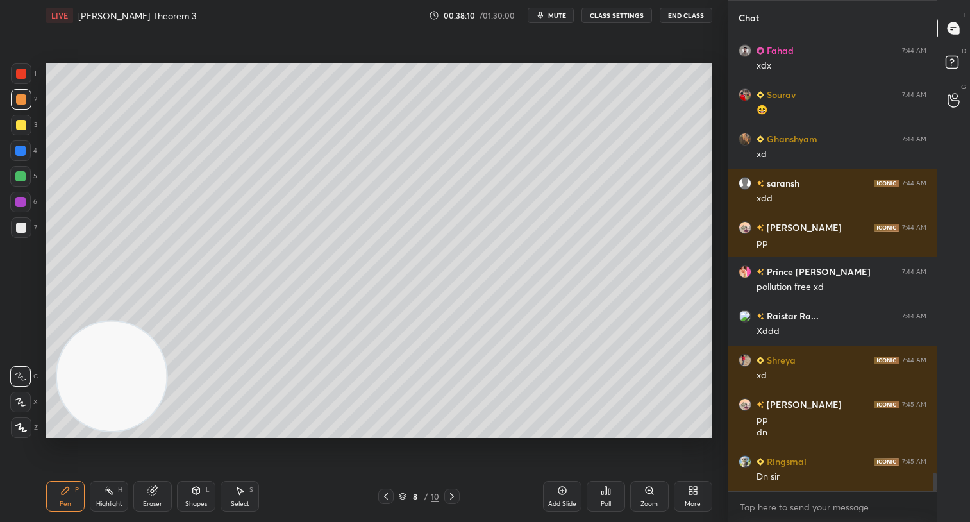
click at [449, 493] on icon at bounding box center [452, 496] width 10 height 10
drag, startPoint x: 21, startPoint y: 129, endPoint x: 44, endPoint y: 122, distance: 24.1
click at [24, 124] on div at bounding box center [21, 125] width 10 height 10
drag, startPoint x: 149, startPoint y: 496, endPoint x: 161, endPoint y: 477, distance: 22.4
click at [153, 491] on div "Eraser" at bounding box center [152, 496] width 38 height 31
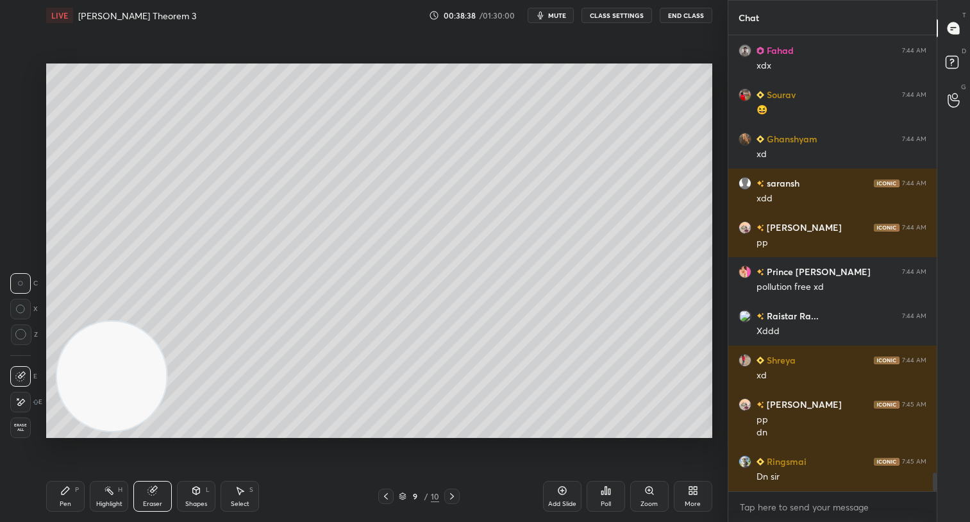
click at [72, 489] on div "Pen P" at bounding box center [65, 496] width 38 height 31
click at [616, 502] on div "Poll" at bounding box center [605, 496] width 38 height 31
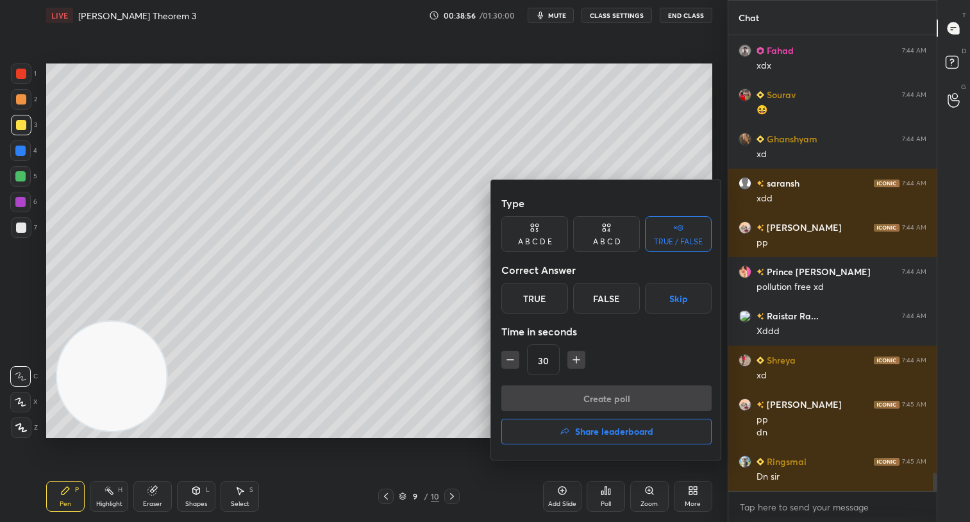
click at [547, 302] on div "True" at bounding box center [534, 298] width 67 height 31
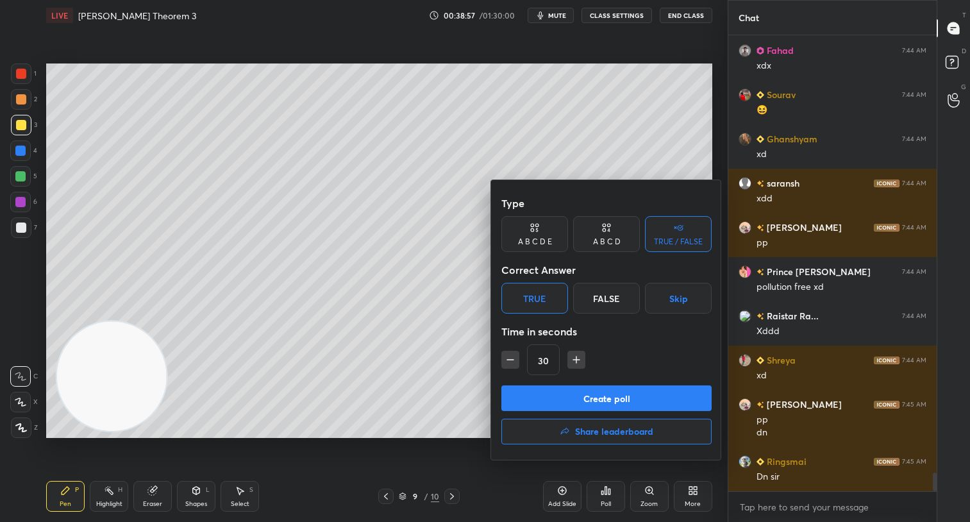
click at [615, 405] on button "Create poll" at bounding box center [606, 398] width 210 height 26
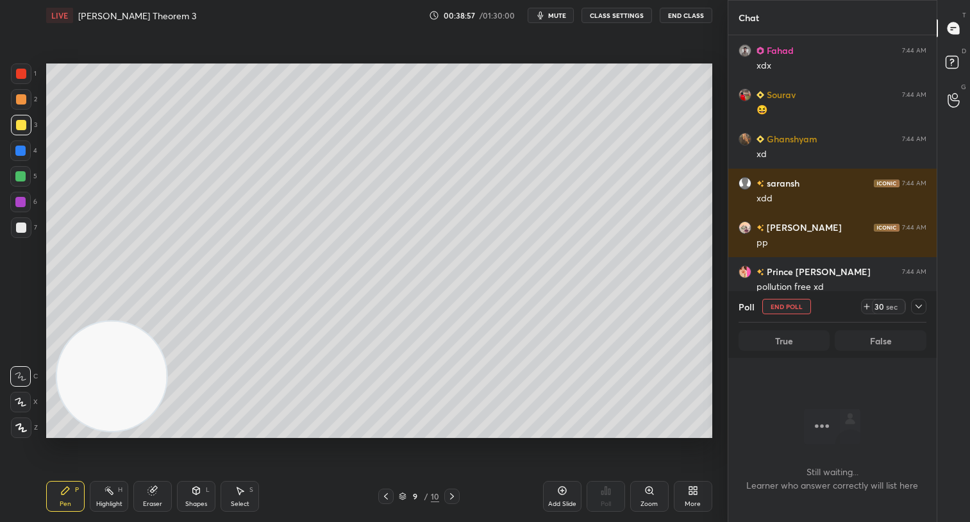
scroll to position [278, 204]
click at [23, 235] on div at bounding box center [21, 227] width 21 height 21
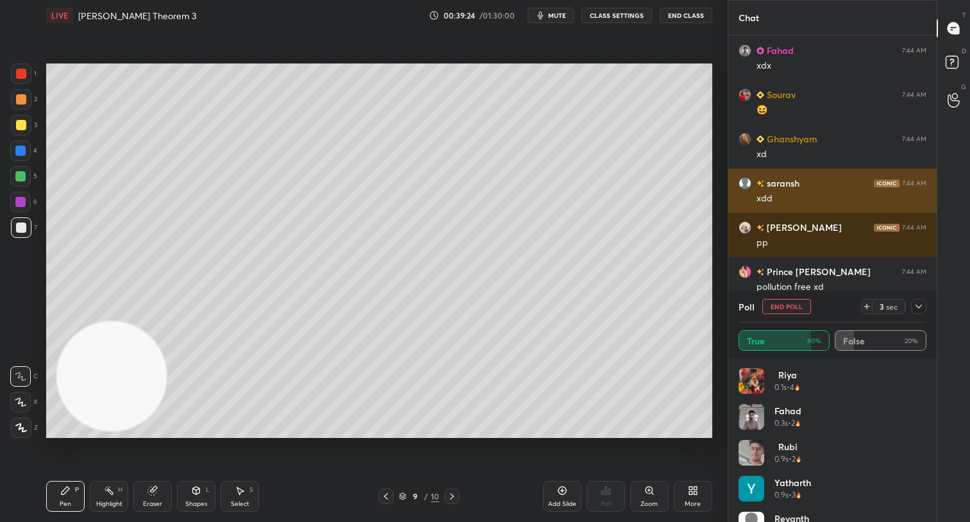
scroll to position [10898, 0]
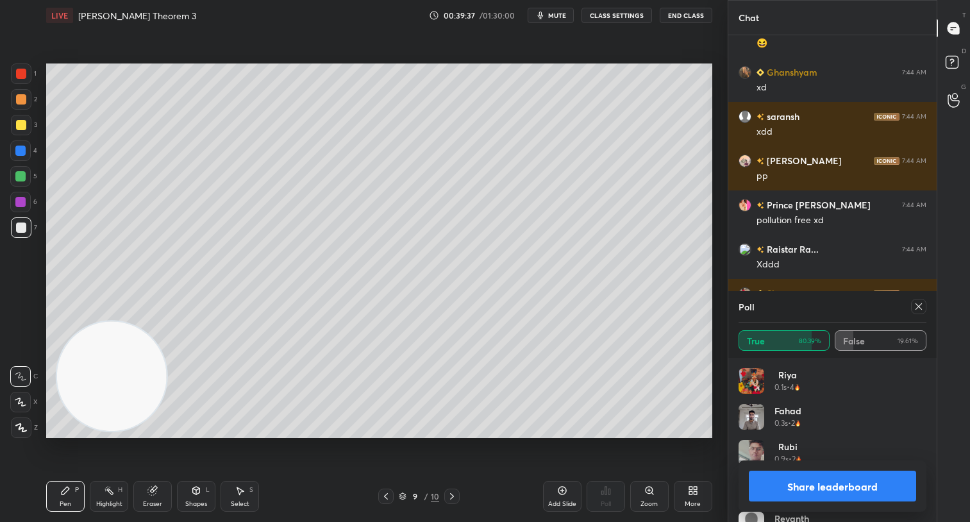
click at [820, 479] on button "Share leaderboard" at bounding box center [831, 485] width 167 height 31
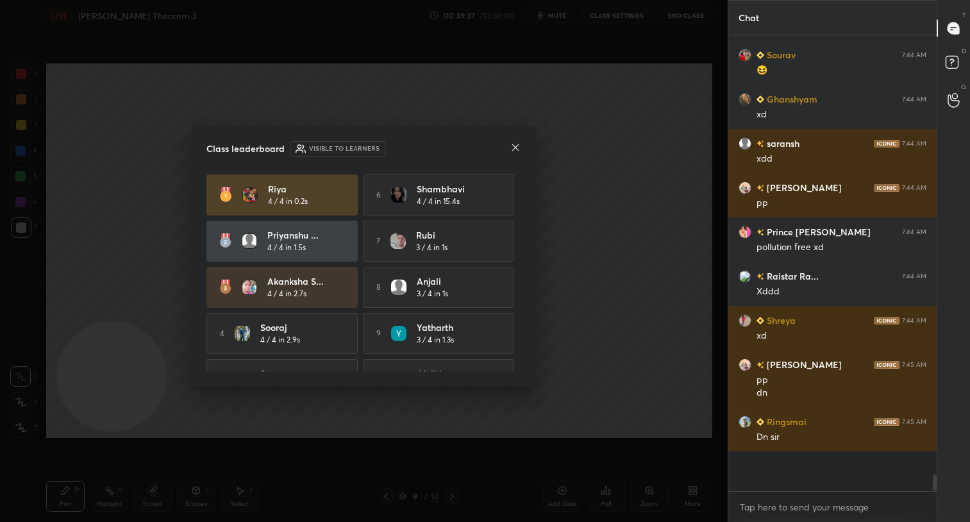
scroll to position [341, 204]
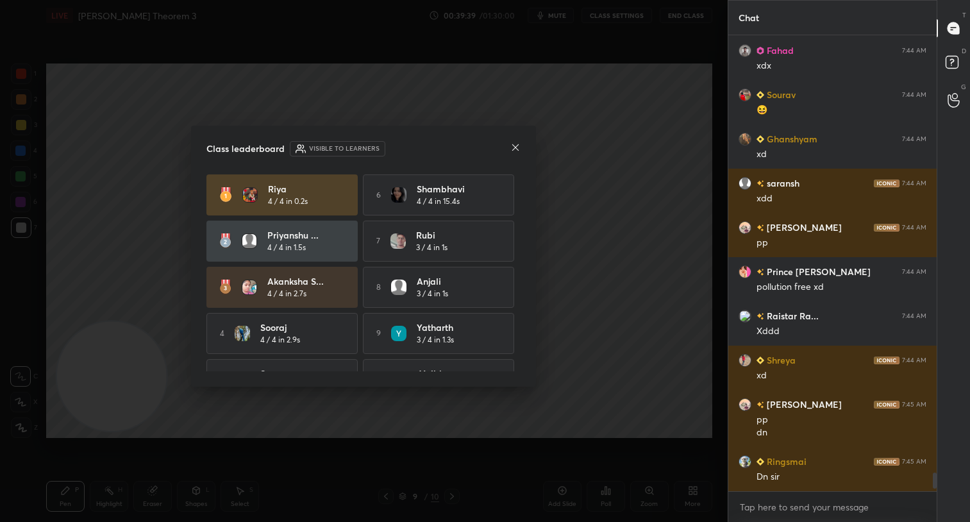
click at [517, 145] on icon at bounding box center [515, 147] width 10 height 10
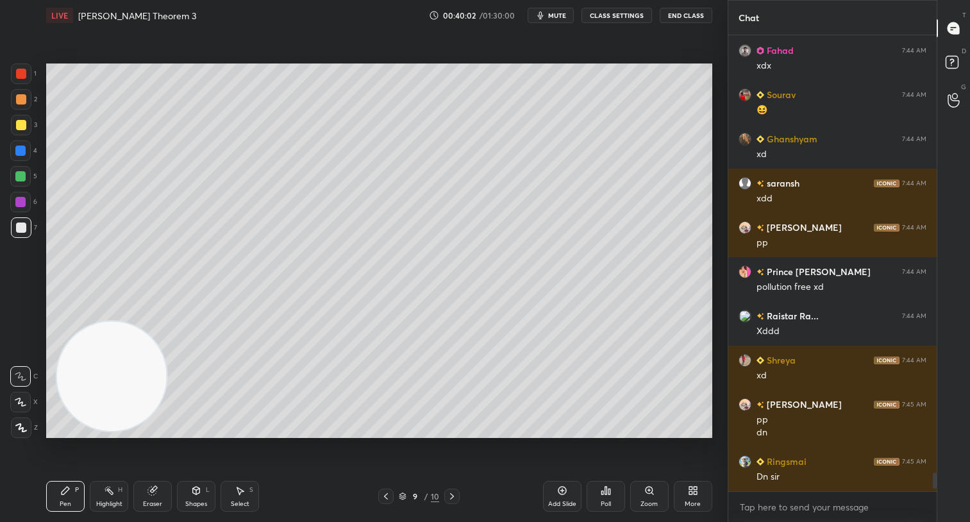
scroll to position [10876, 0]
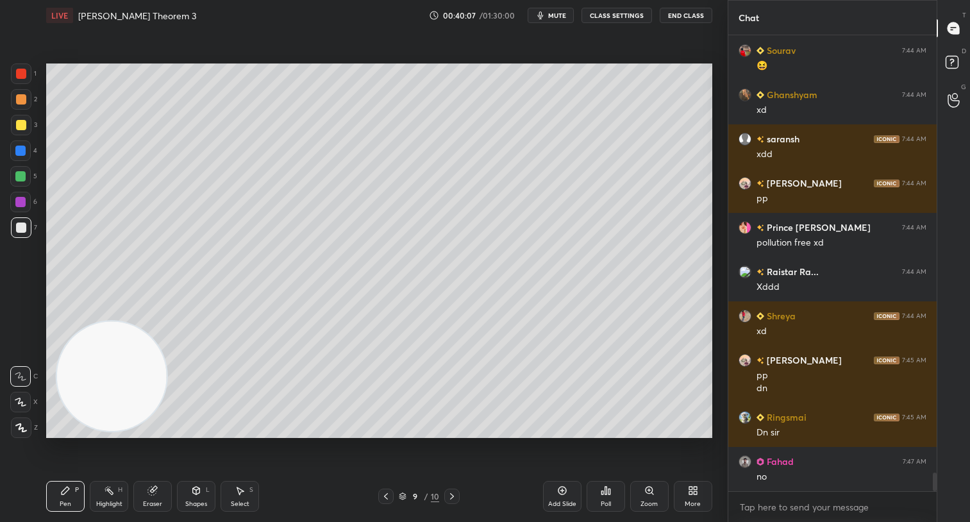
drag, startPoint x: 15, startPoint y: 117, endPoint x: 37, endPoint y: 135, distance: 28.2
click at [15, 119] on div at bounding box center [21, 125] width 21 height 21
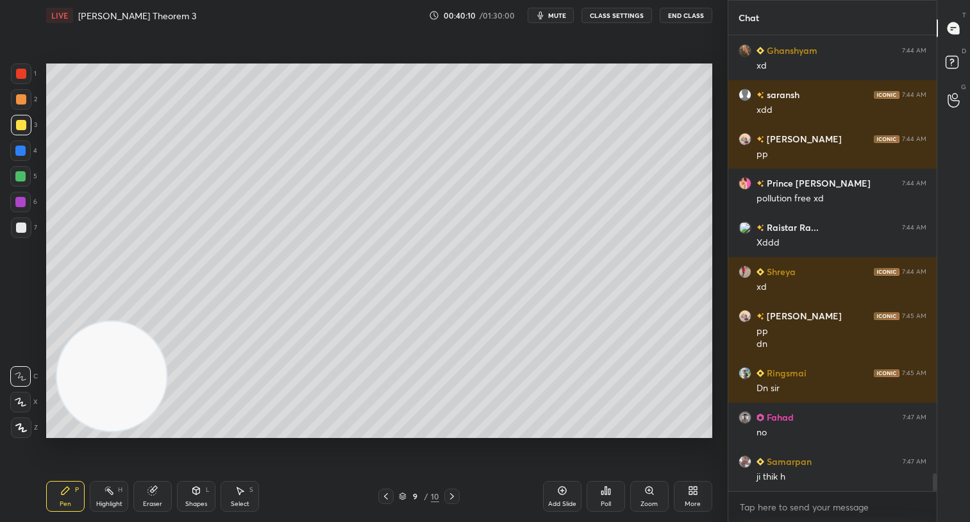
scroll to position [10964, 0]
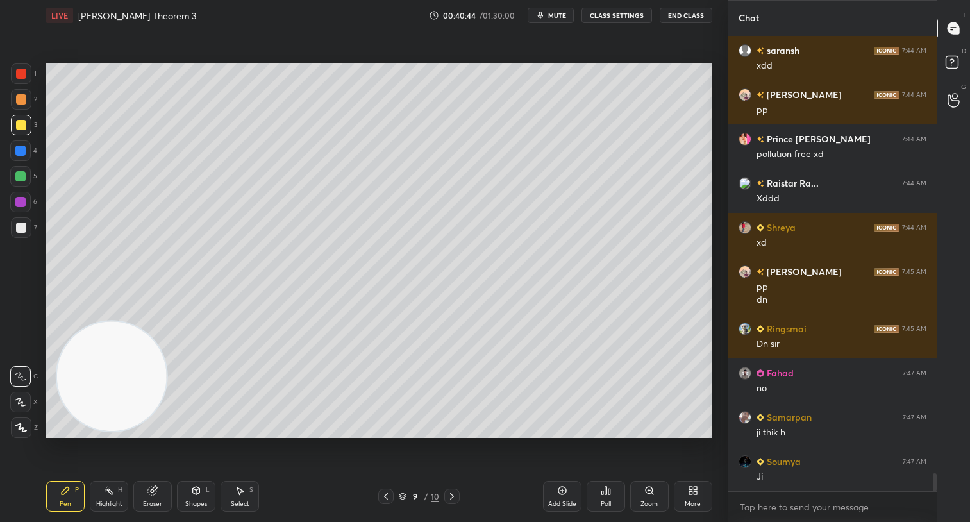
drag, startPoint x: 21, startPoint y: 227, endPoint x: 28, endPoint y: 219, distance: 10.5
click at [22, 227] on div at bounding box center [21, 227] width 10 height 10
click at [557, 12] on span "mute" at bounding box center [557, 15] width 18 height 9
click at [547, 13] on span "unmute" at bounding box center [555, 15] width 28 height 9
click at [609, 503] on div "Poll" at bounding box center [605, 503] width 10 height 6
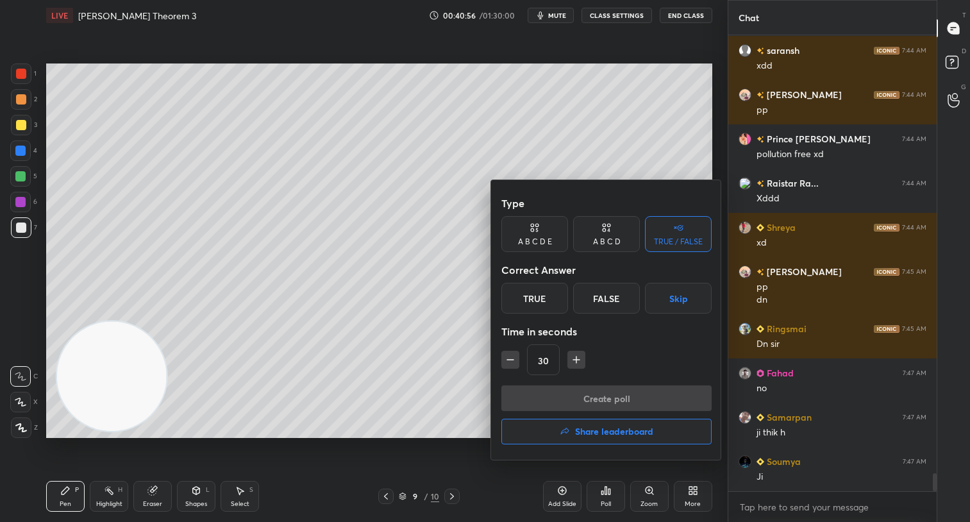
click at [527, 326] on div "Time in seconds" at bounding box center [606, 331] width 210 height 26
click at [544, 301] on div "True" at bounding box center [534, 298] width 67 height 31
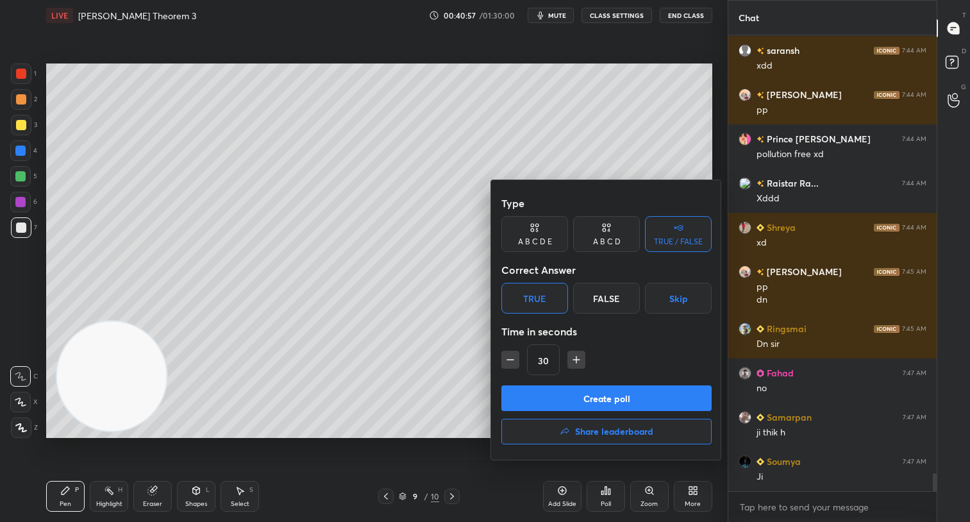
click at [645, 390] on button "Create poll" at bounding box center [606, 398] width 210 height 26
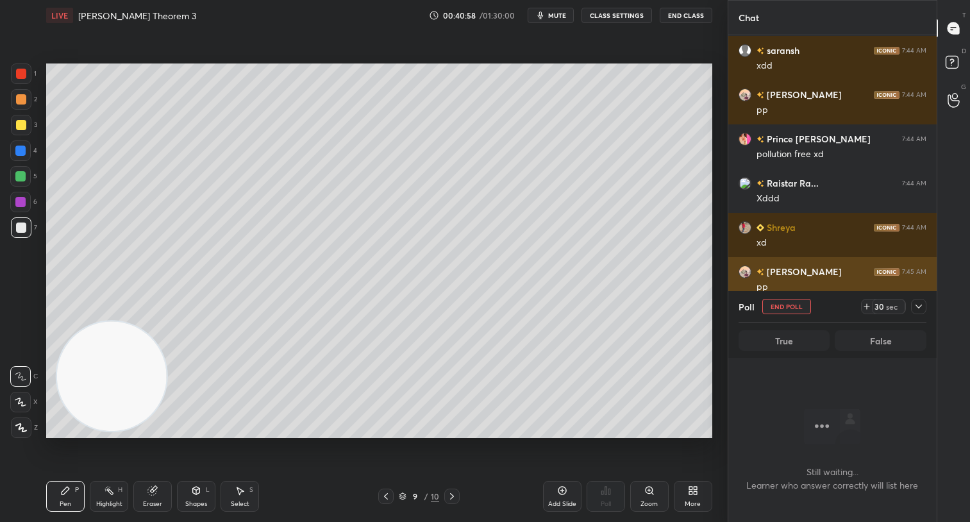
scroll to position [385, 204]
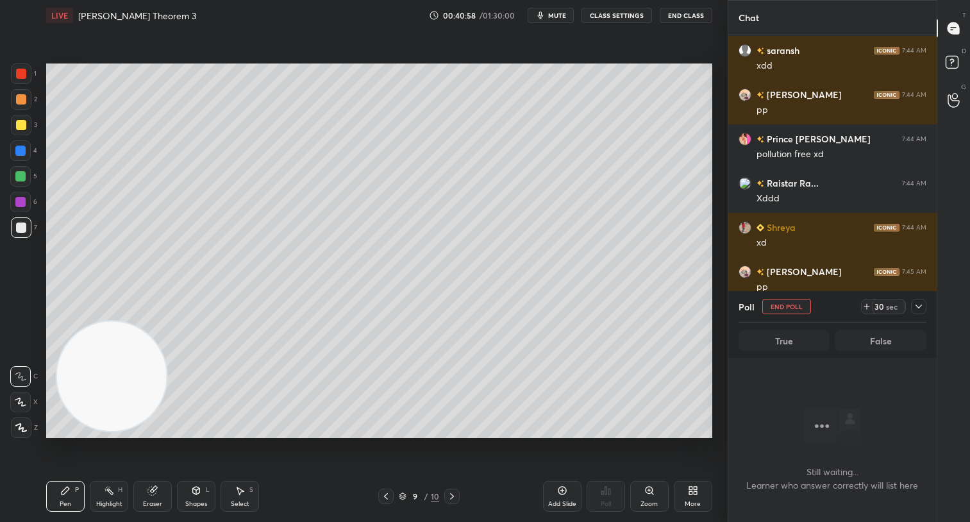
click at [893, 302] on div "sec" at bounding box center [891, 306] width 15 height 10
click at [893, 308] on div "sec" at bounding box center [891, 306] width 15 height 10
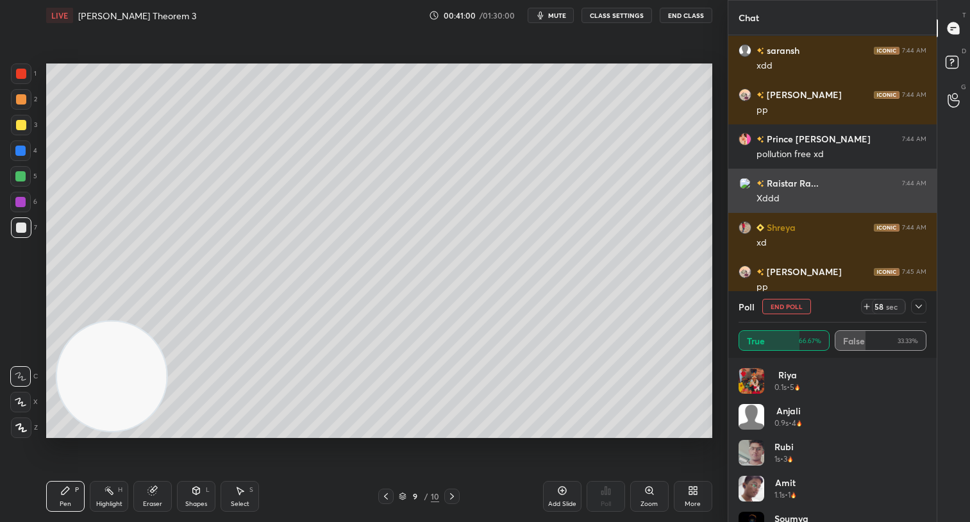
scroll to position [11031, 0]
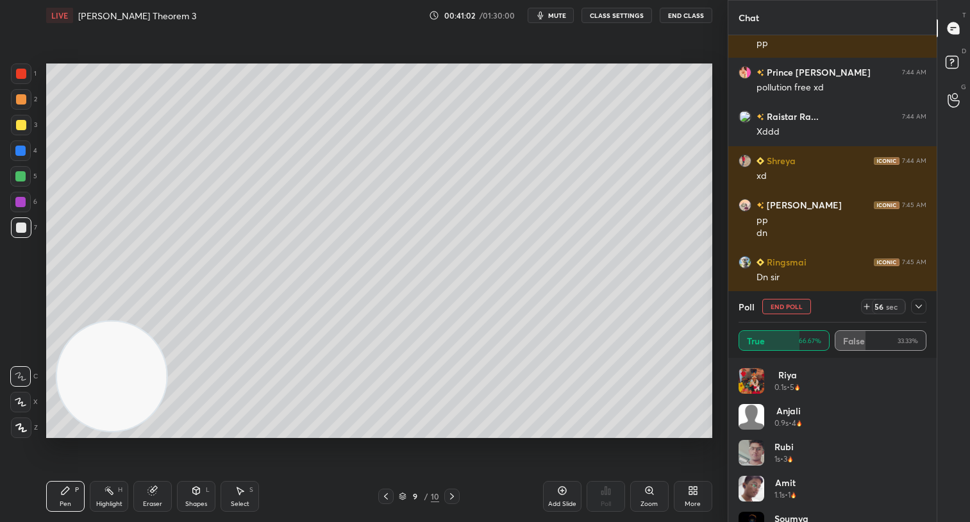
click at [916, 308] on icon at bounding box center [918, 306] width 10 height 10
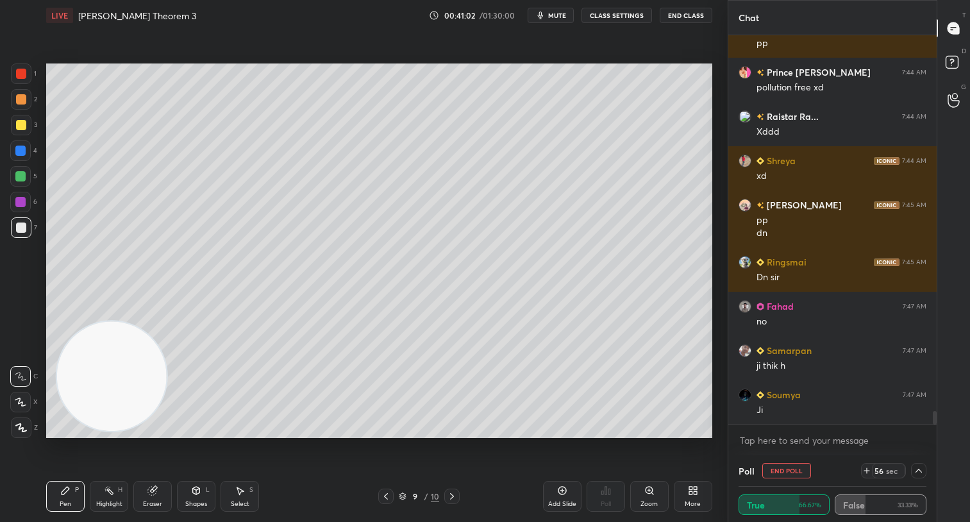
scroll to position [1, 4]
click at [881, 467] on div "37" at bounding box center [878, 470] width 10 height 10
click at [557, 17] on span "mute" at bounding box center [557, 15] width 18 height 9
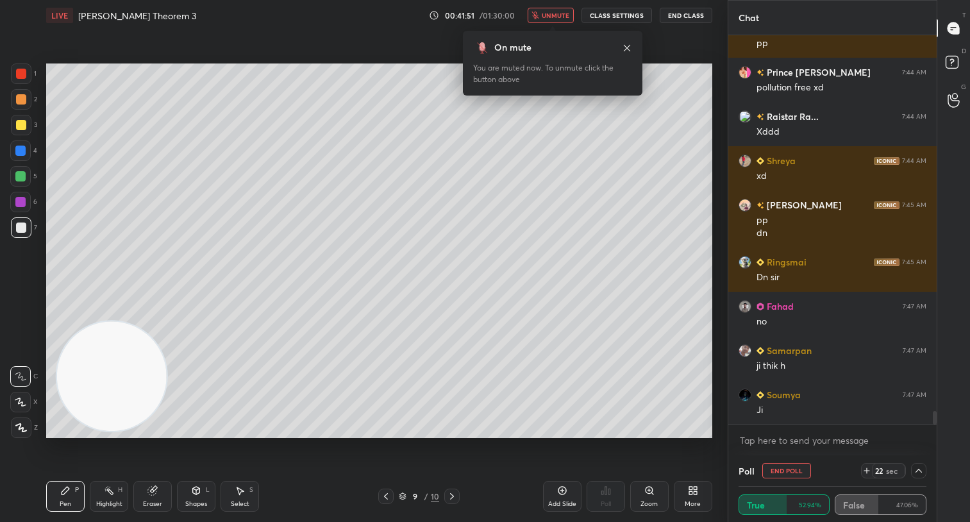
click at [561, 15] on span "unmute" at bounding box center [555, 15] width 28 height 9
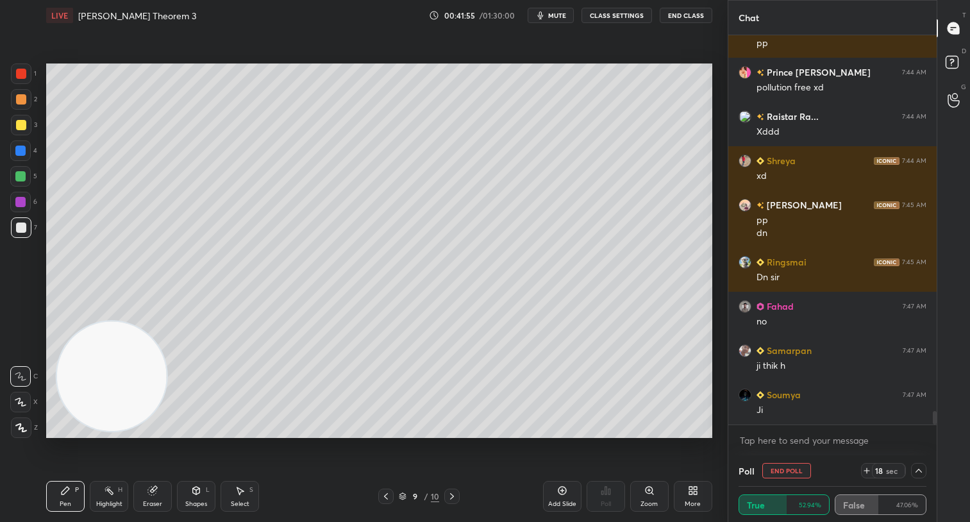
click at [555, 13] on span "mute" at bounding box center [557, 15] width 18 height 9
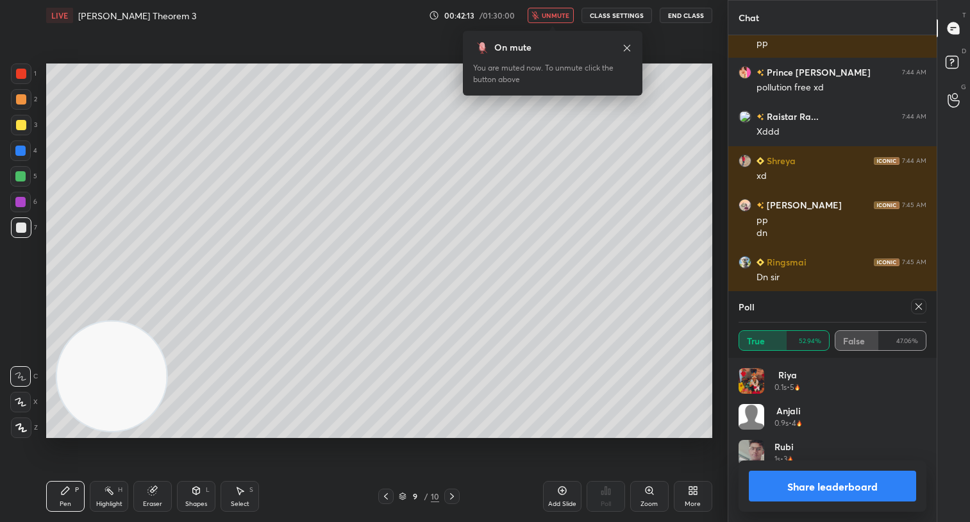
scroll to position [150, 184]
click at [553, 19] on span "unmute" at bounding box center [555, 15] width 28 height 9
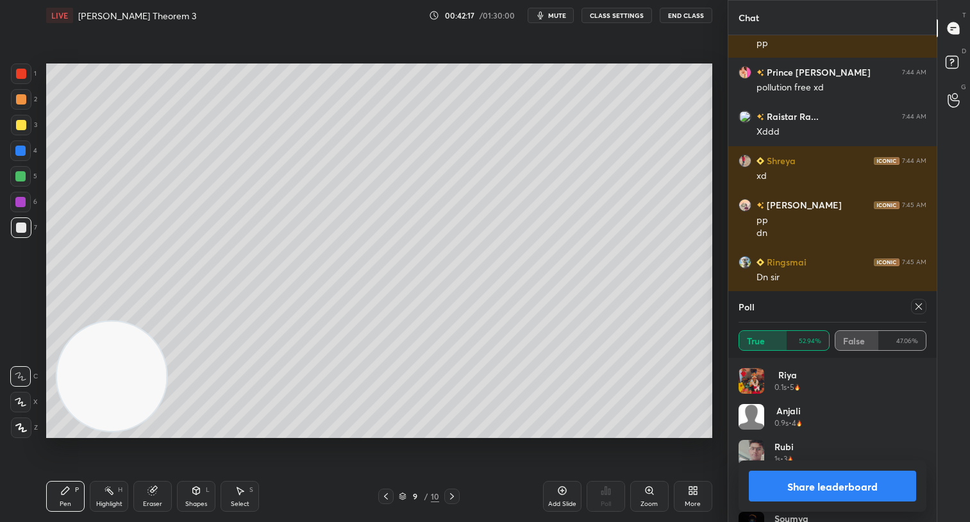
click at [791, 477] on button "Share leaderboard" at bounding box center [831, 485] width 167 height 31
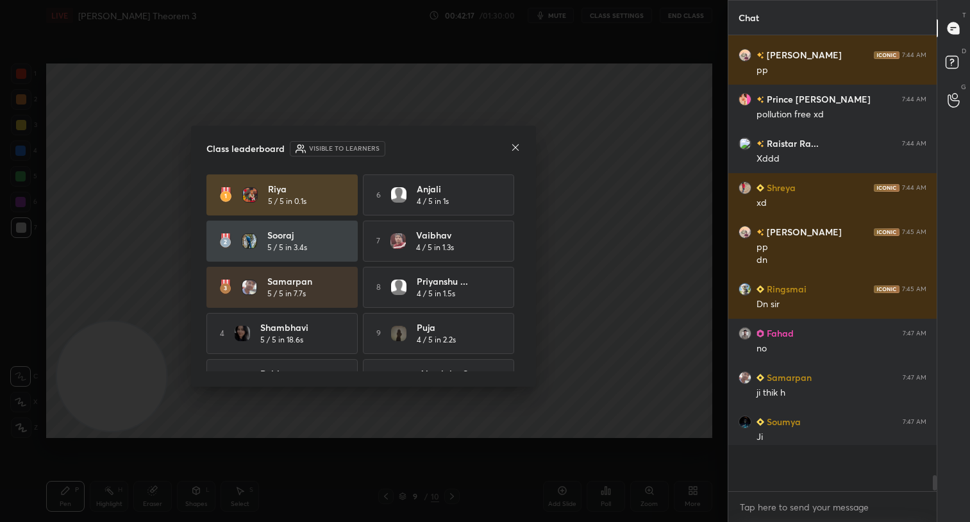
scroll to position [448, 204]
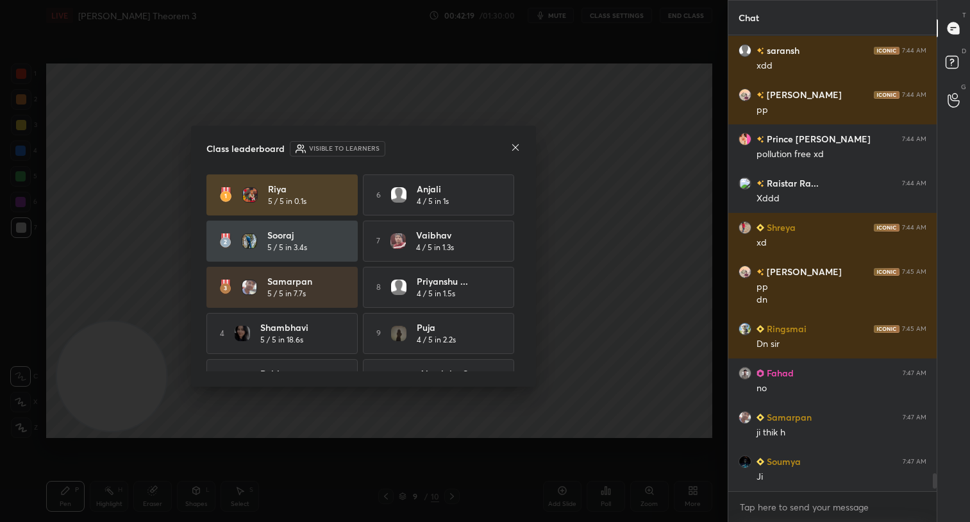
click at [518, 149] on icon at bounding box center [515, 147] width 10 height 10
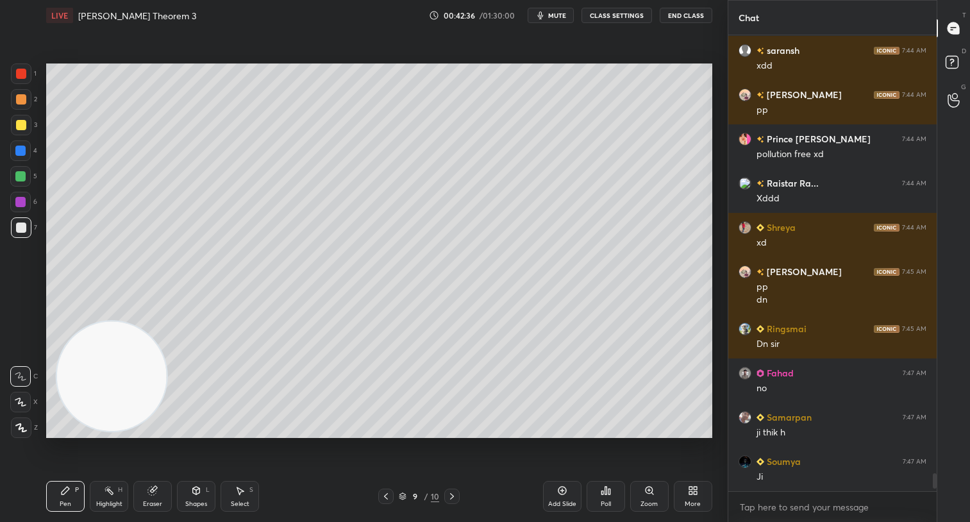
click at [27, 94] on div at bounding box center [21, 99] width 21 height 21
click at [564, 495] on div "Add Slide" at bounding box center [562, 496] width 38 height 31
click at [390, 493] on icon at bounding box center [386, 496] width 10 height 10
click at [452, 494] on icon at bounding box center [451, 496] width 10 height 10
click at [16, 179] on div at bounding box center [20, 176] width 10 height 10
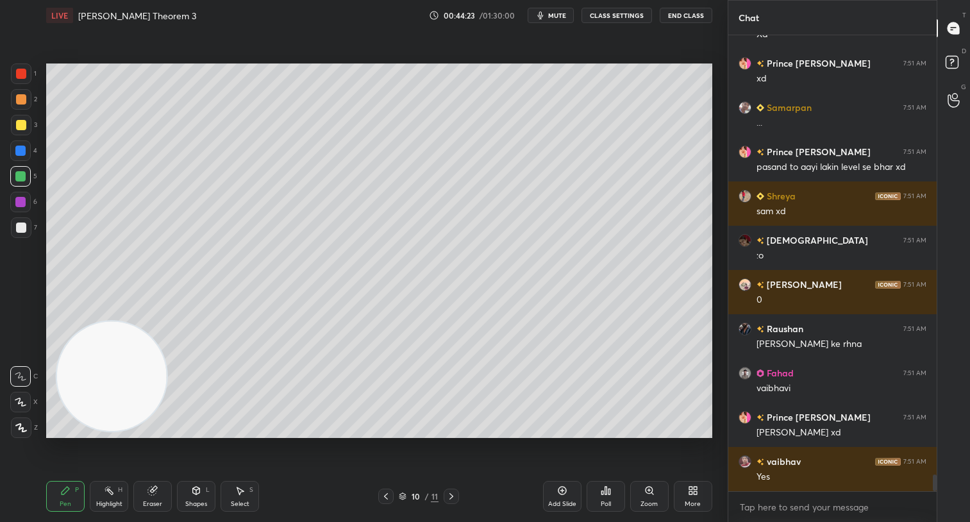
scroll to position [11981, 0]
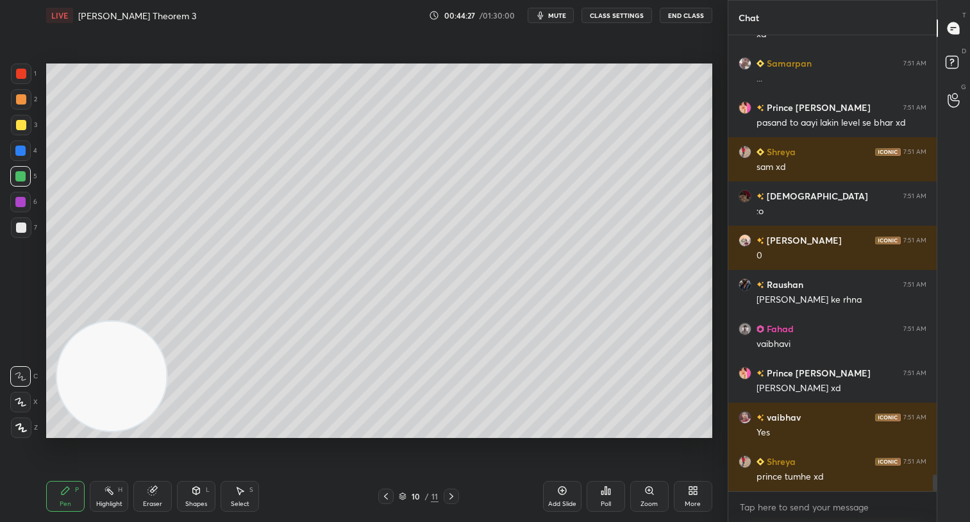
click at [17, 128] on div at bounding box center [21, 125] width 10 height 10
drag, startPoint x: 383, startPoint y: 497, endPoint x: 435, endPoint y: 493, distance: 52.0
click at [384, 496] on icon at bounding box center [386, 496] width 10 height 10
click at [451, 495] on icon at bounding box center [451, 496] width 10 height 10
click at [568, 497] on div "Add Slide" at bounding box center [562, 496] width 38 height 31
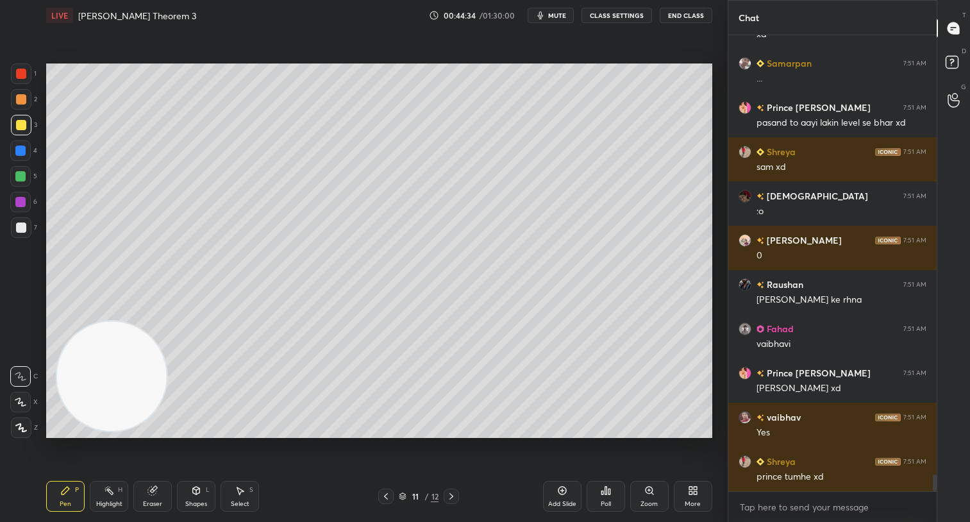
click at [16, 226] on div at bounding box center [21, 227] width 10 height 10
drag, startPoint x: 158, startPoint y: 503, endPoint x: 159, endPoint y: 474, distance: 29.5
click at [158, 498] on div "Eraser" at bounding box center [152, 496] width 38 height 31
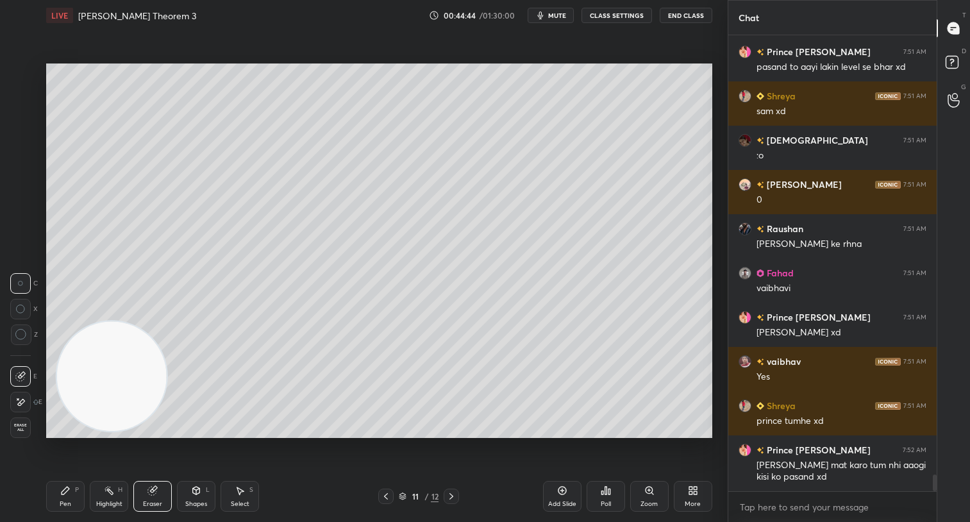
drag, startPoint x: 64, startPoint y: 497, endPoint x: 67, endPoint y: 484, distance: 13.8
click at [65, 497] on div "Pen P" at bounding box center [65, 496] width 38 height 31
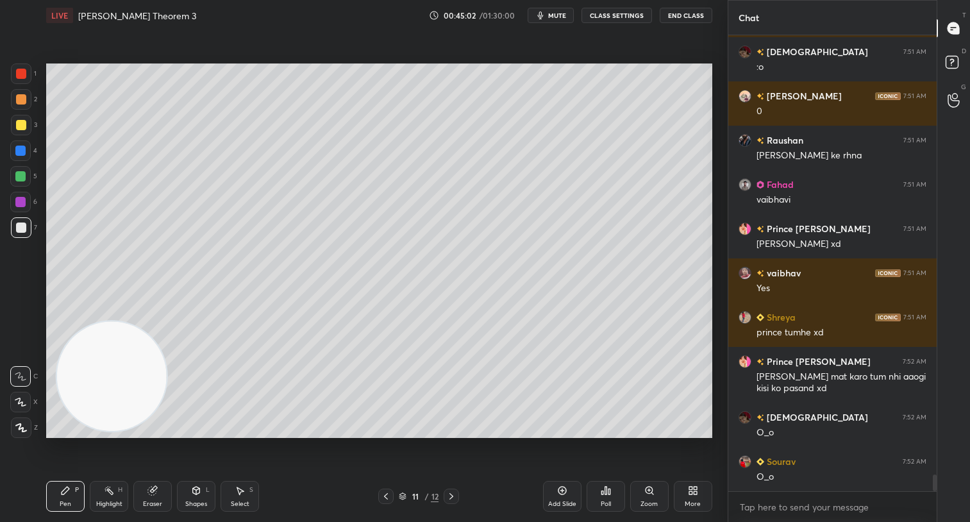
scroll to position [12170, 0]
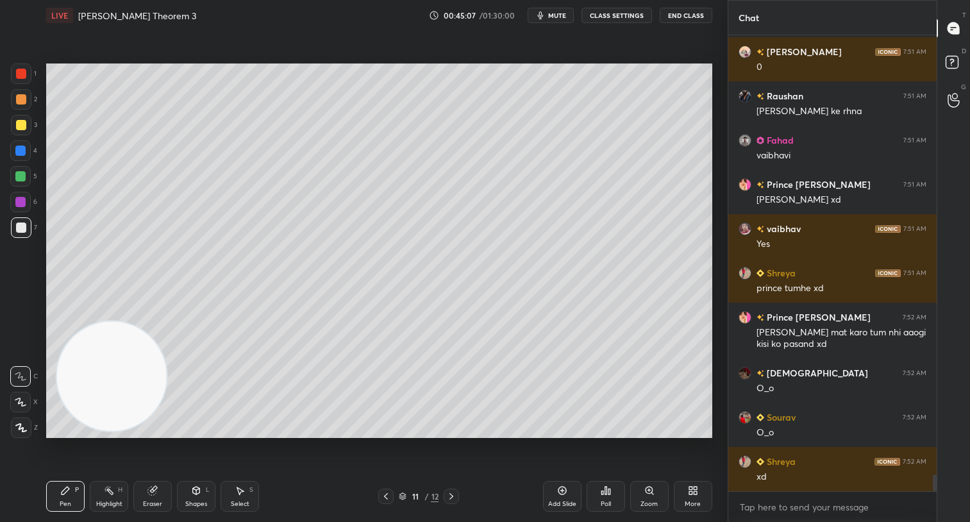
click at [243, 502] on div "Select" at bounding box center [240, 503] width 19 height 6
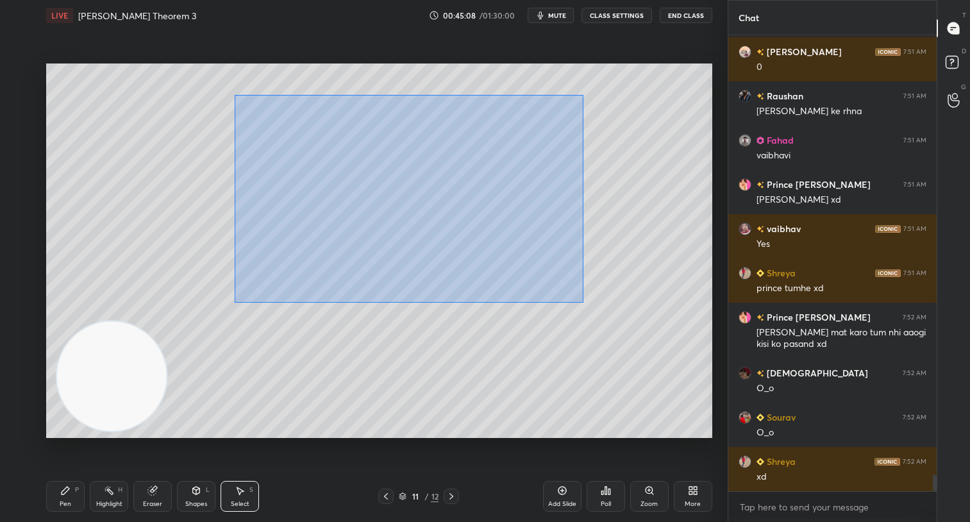
drag, startPoint x: 251, startPoint y: 176, endPoint x: 550, endPoint y: 299, distance: 323.5
click at [581, 300] on div "0 ° Undo Copy Duplicate Duplicate to new slide Delete" at bounding box center [379, 250] width 666 height 374
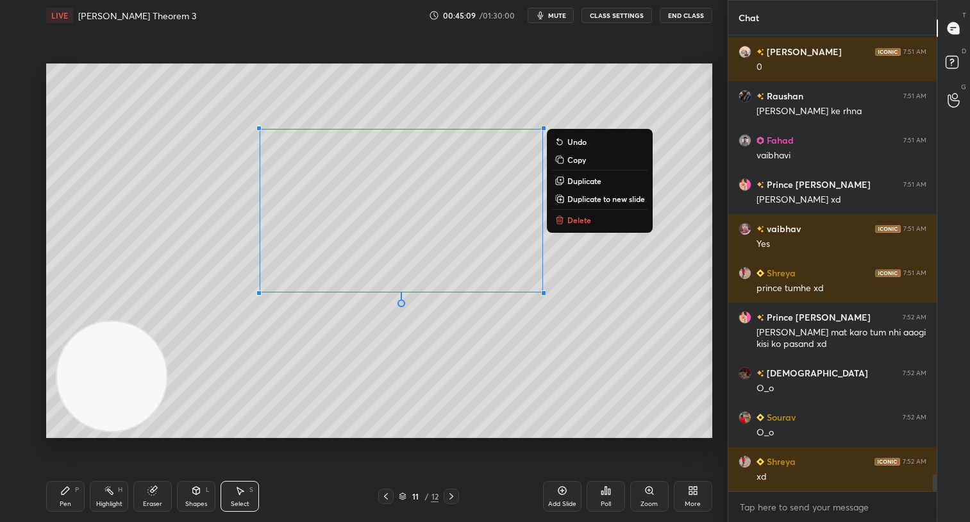
click at [581, 219] on p "Delete" at bounding box center [579, 220] width 24 height 10
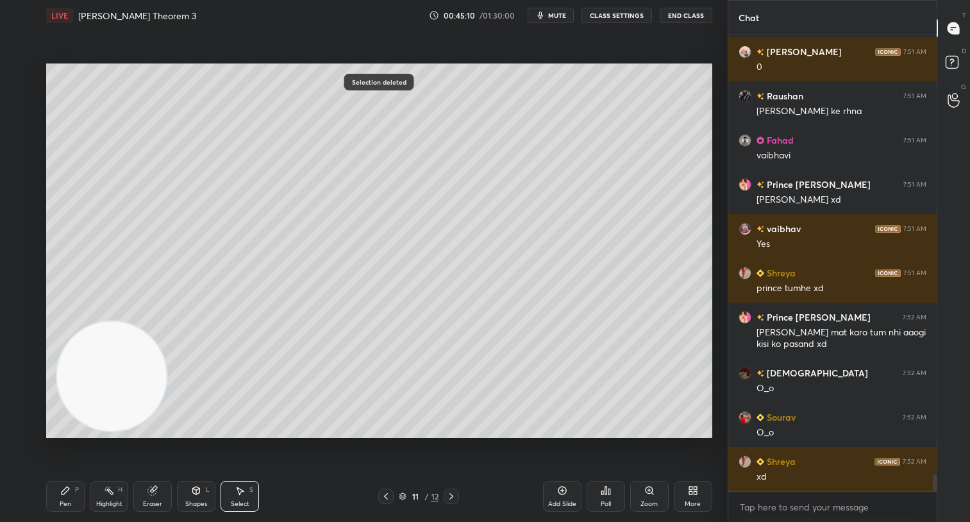
click at [204, 496] on div "Shapes L" at bounding box center [196, 496] width 38 height 31
click at [67, 495] on div "Pen P" at bounding box center [65, 496] width 38 height 31
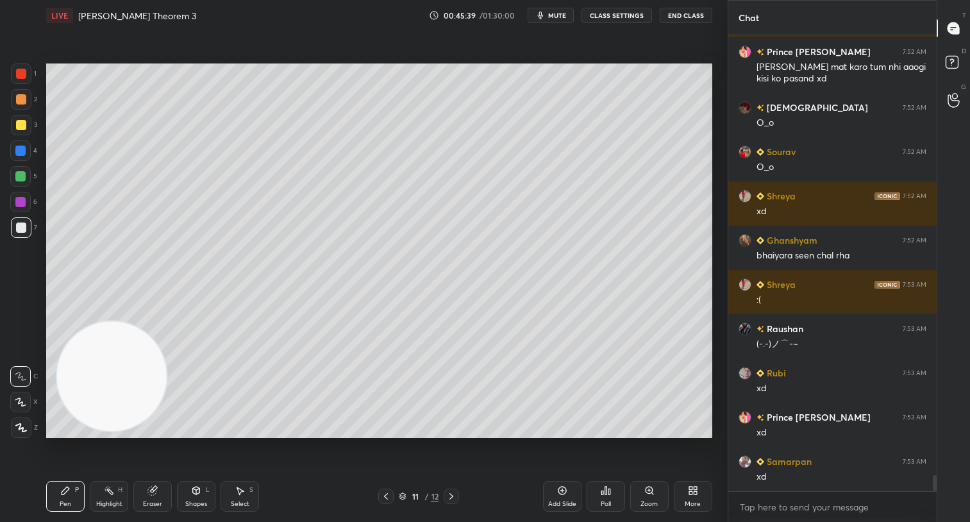
scroll to position [12479, 0]
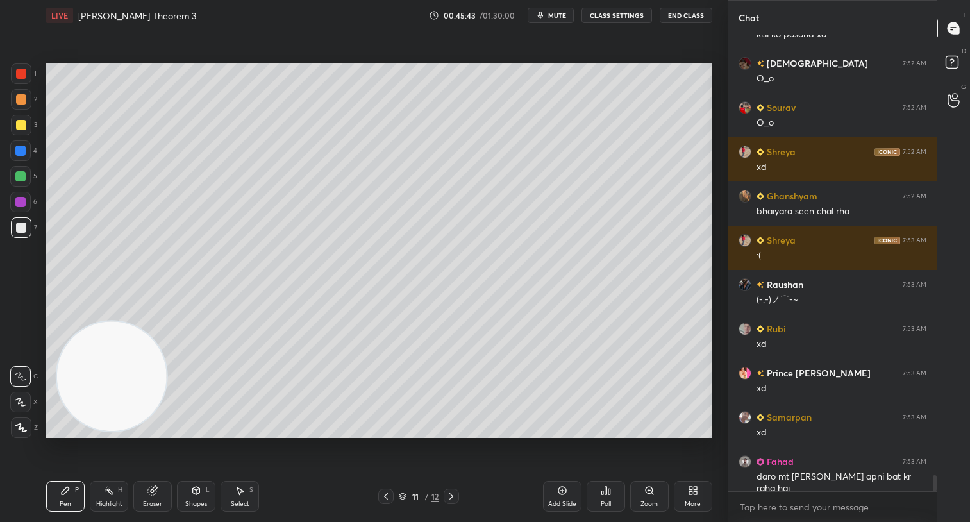
click at [165, 495] on div "Eraser" at bounding box center [152, 496] width 38 height 31
click at [74, 489] on div "Pen P" at bounding box center [65, 496] width 38 height 31
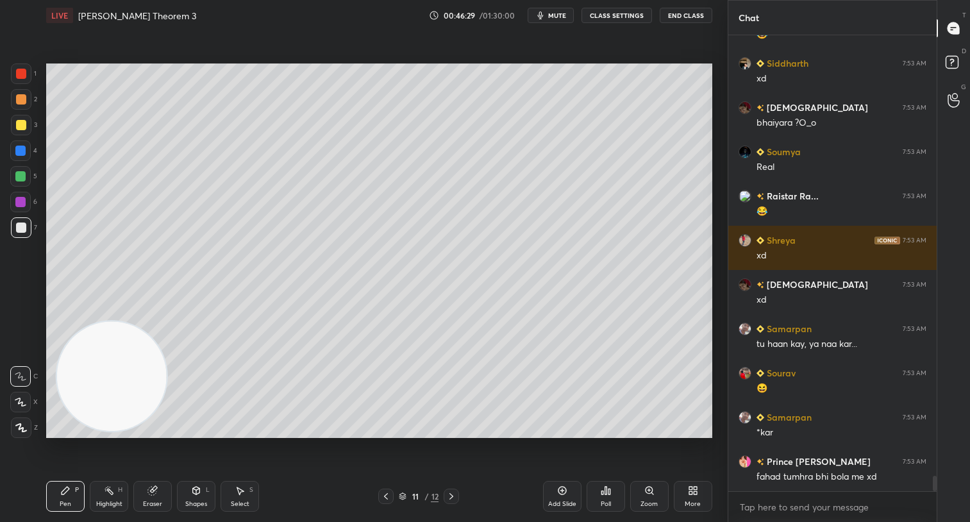
scroll to position [13010, 0]
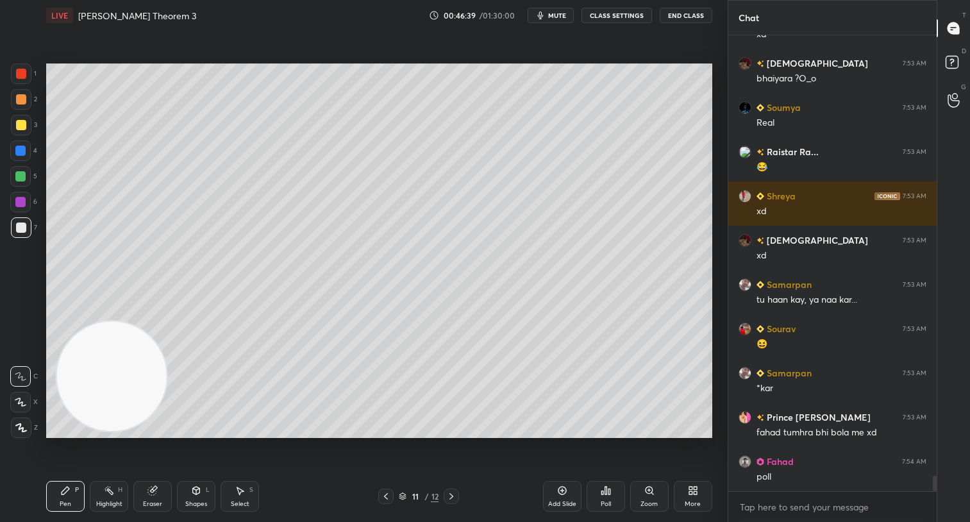
click at [23, 128] on div at bounding box center [21, 125] width 10 height 10
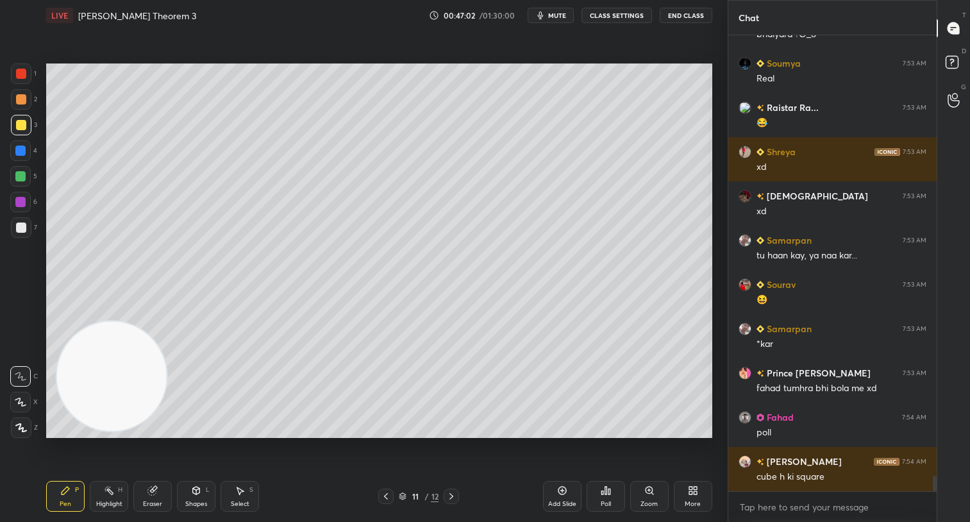
drag, startPoint x: 18, startPoint y: 229, endPoint x: 40, endPoint y: 228, distance: 22.5
click at [23, 229] on div at bounding box center [21, 227] width 10 height 10
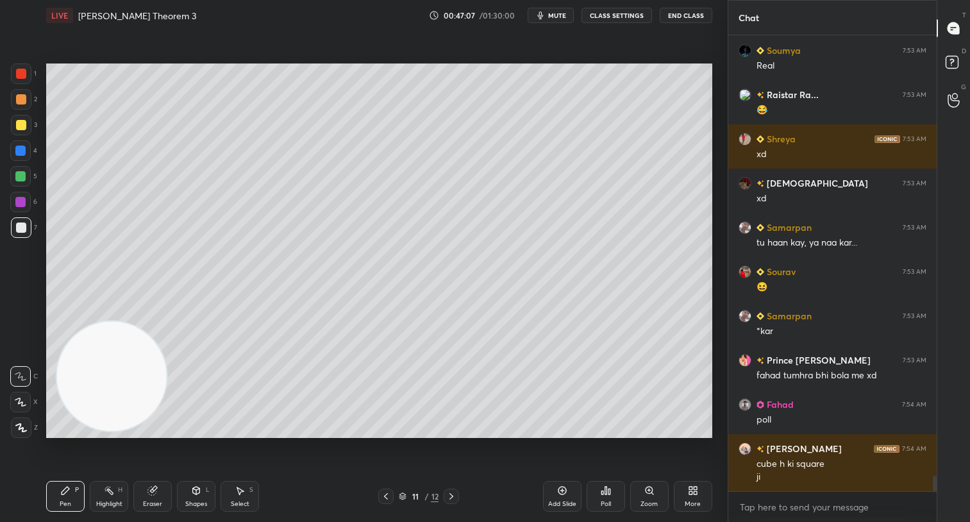
click at [612, 505] on div "Poll" at bounding box center [605, 496] width 38 height 31
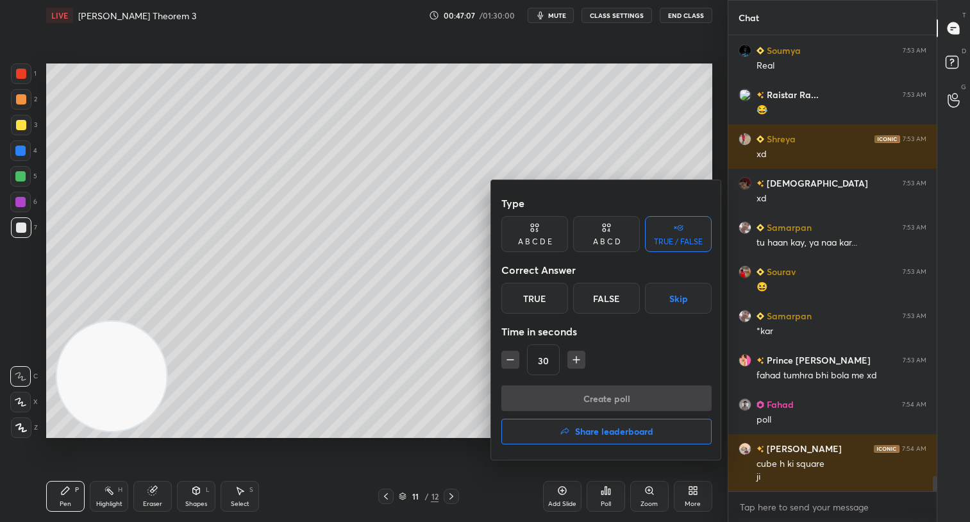
scroll to position [13111, 0]
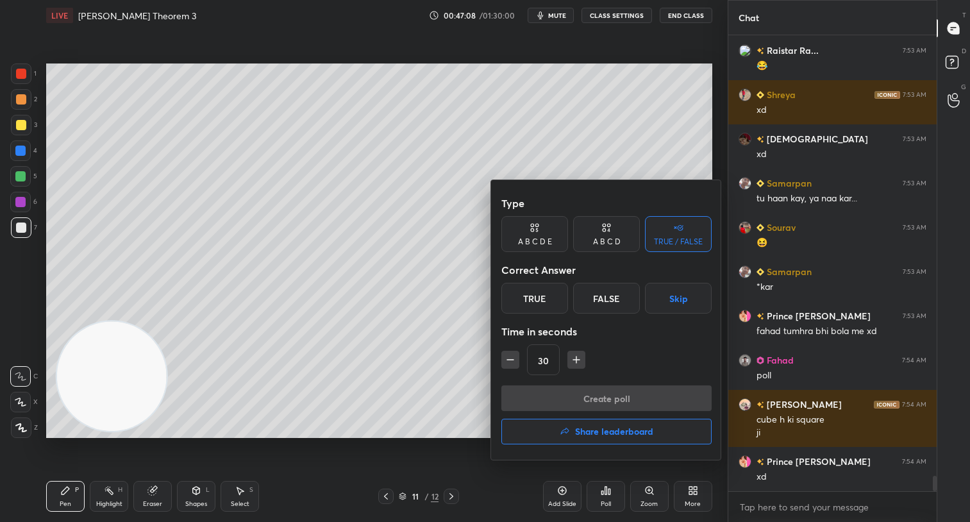
click at [532, 244] on div "A B C D E" at bounding box center [535, 242] width 34 height 8
click at [553, 302] on div "B" at bounding box center [552, 298] width 31 height 31
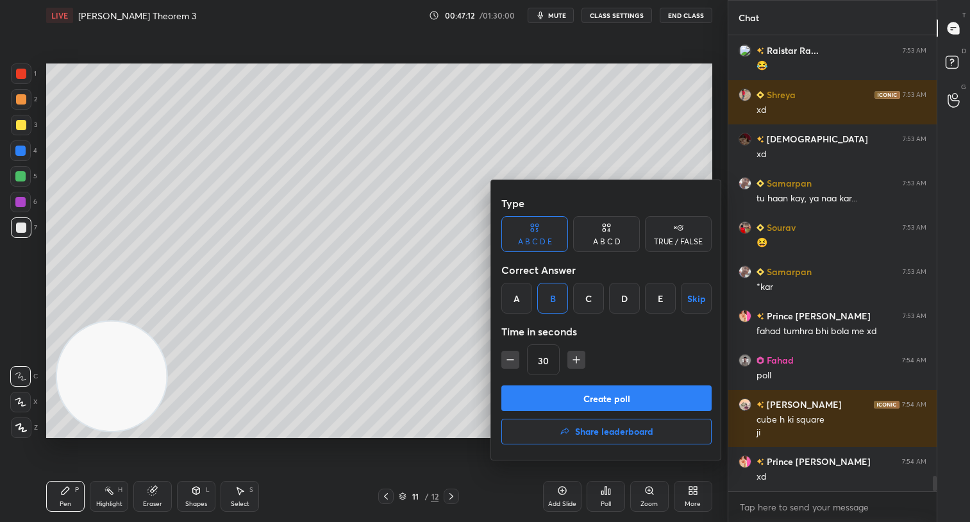
click at [600, 401] on button "Create poll" at bounding box center [606, 398] width 210 height 26
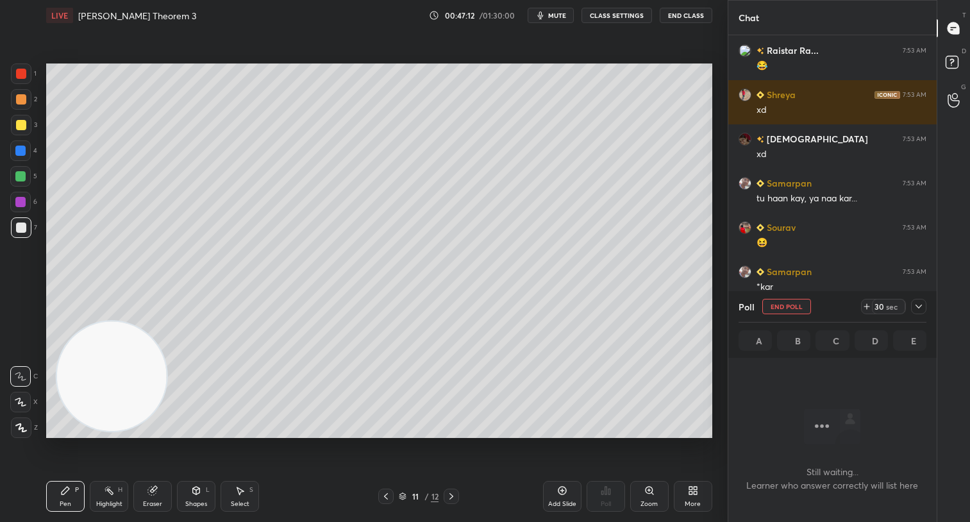
scroll to position [385, 204]
click at [874, 307] on div "30 sec" at bounding box center [887, 306] width 33 height 15
click at [873, 308] on div "30 sec" at bounding box center [887, 306] width 33 height 15
click at [920, 303] on icon at bounding box center [918, 306] width 10 height 10
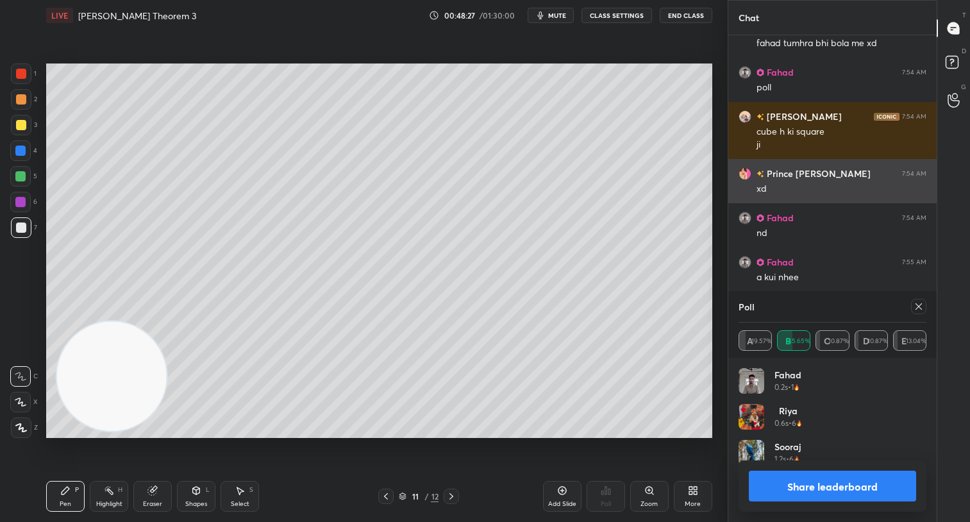
scroll to position [150, 184]
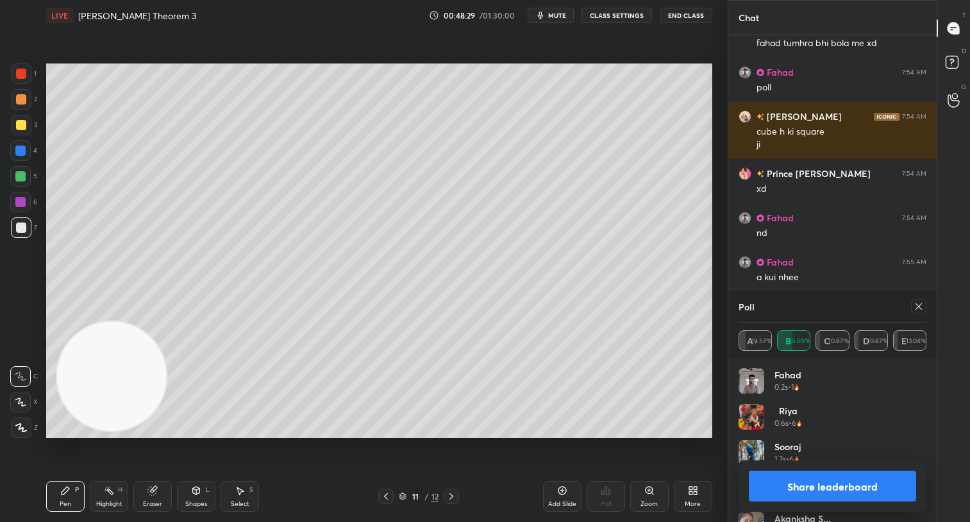
click at [839, 497] on button "Share leaderboard" at bounding box center [831, 485] width 167 height 31
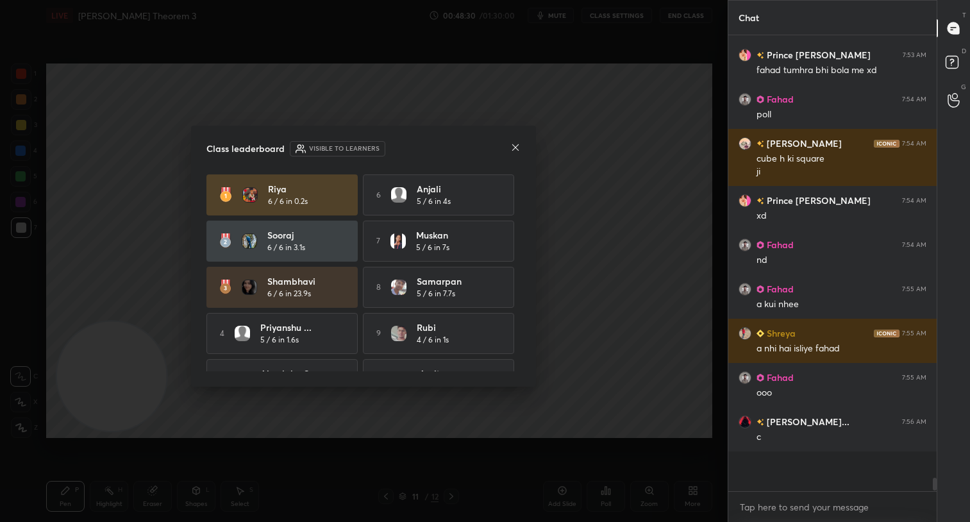
scroll to position [338, 204]
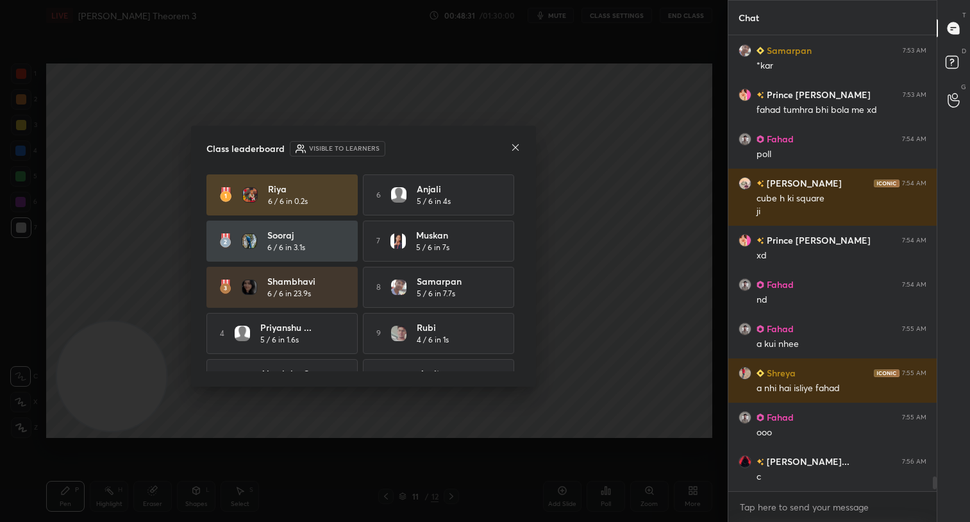
click at [517, 147] on icon at bounding box center [515, 147] width 10 height 10
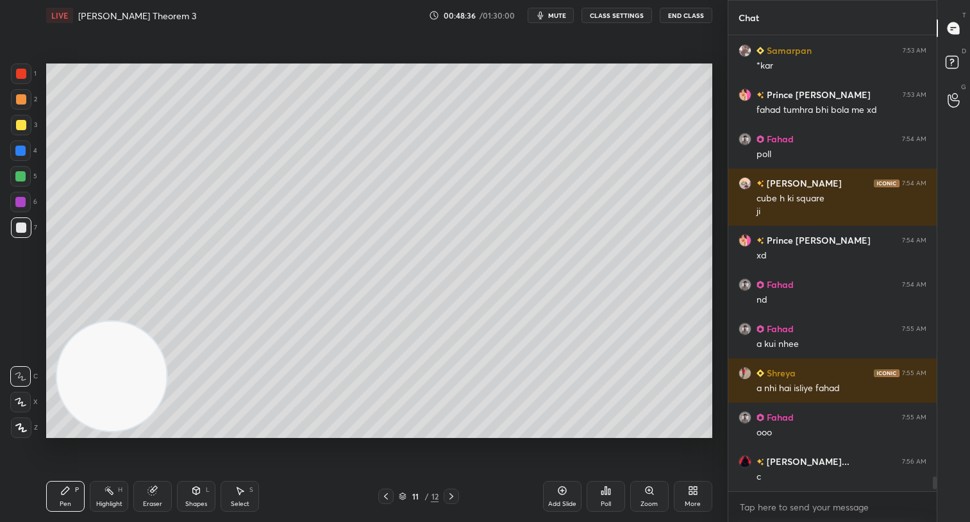
click at [22, 92] on div at bounding box center [21, 99] width 21 height 21
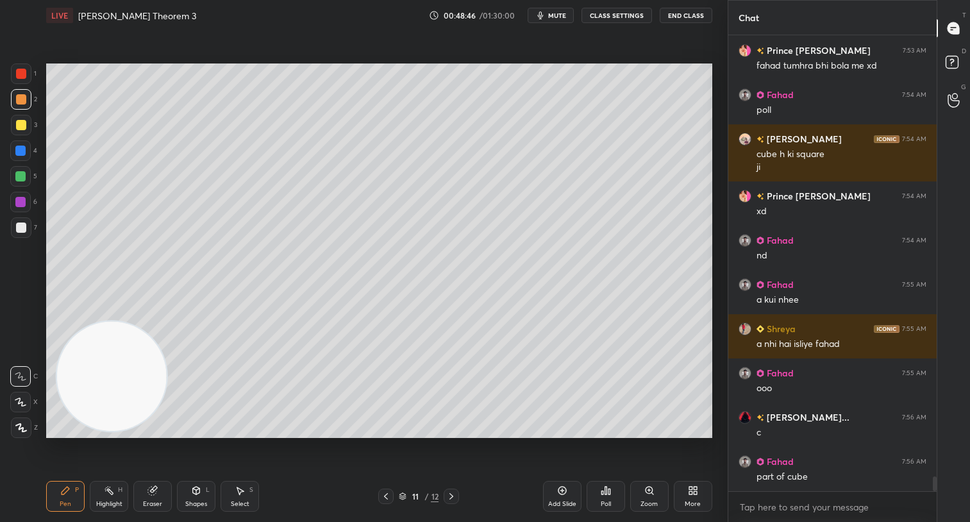
click at [563, 498] on div "Add Slide" at bounding box center [562, 496] width 38 height 31
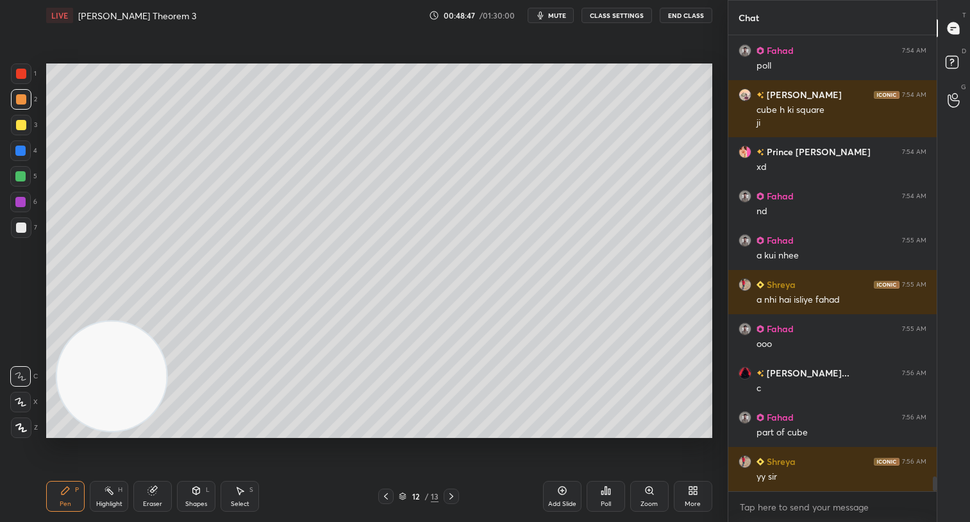
click at [22, 231] on div at bounding box center [21, 227] width 21 height 21
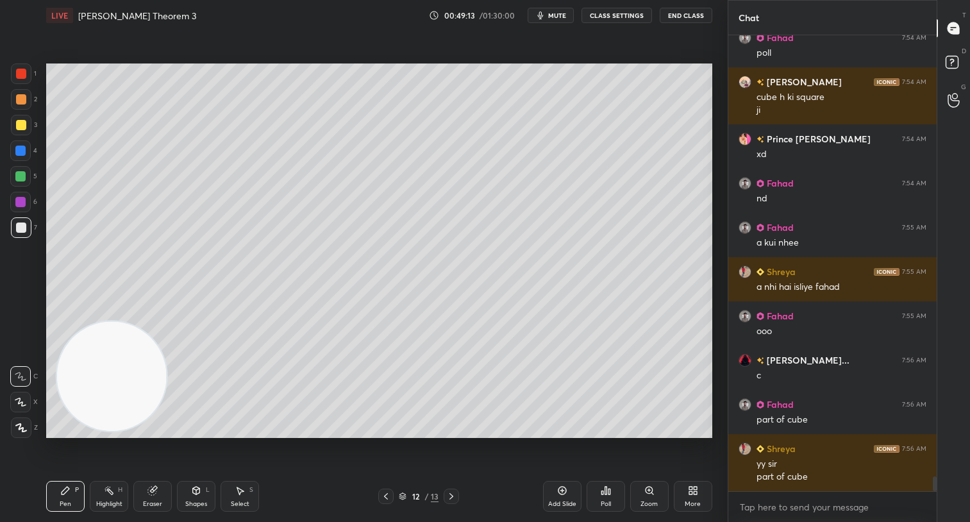
scroll to position [13478, 0]
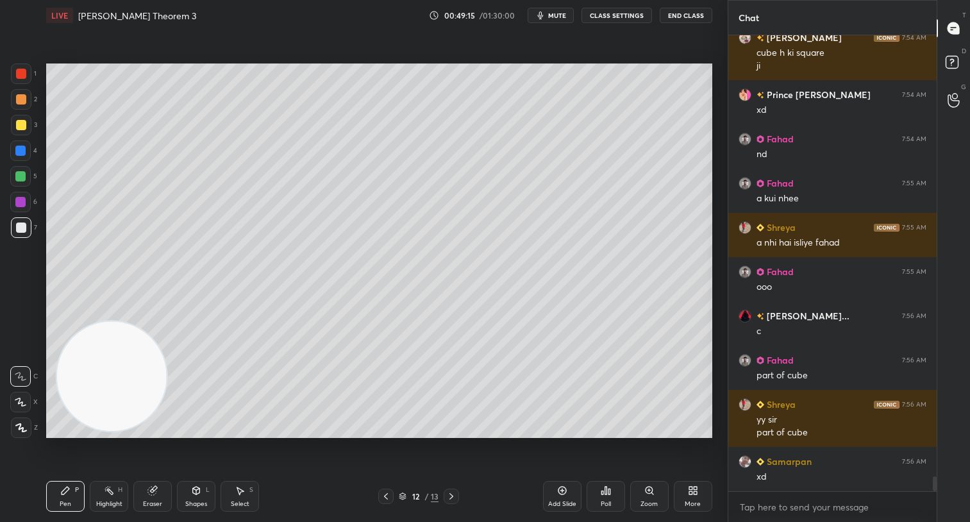
click at [22, 63] on div at bounding box center [21, 73] width 21 height 21
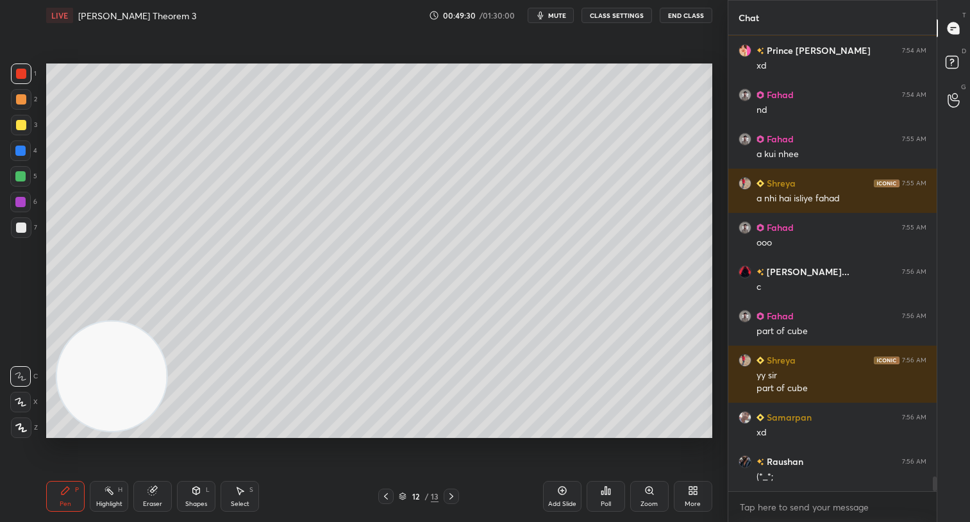
click at [21, 175] on div at bounding box center [20, 176] width 10 height 10
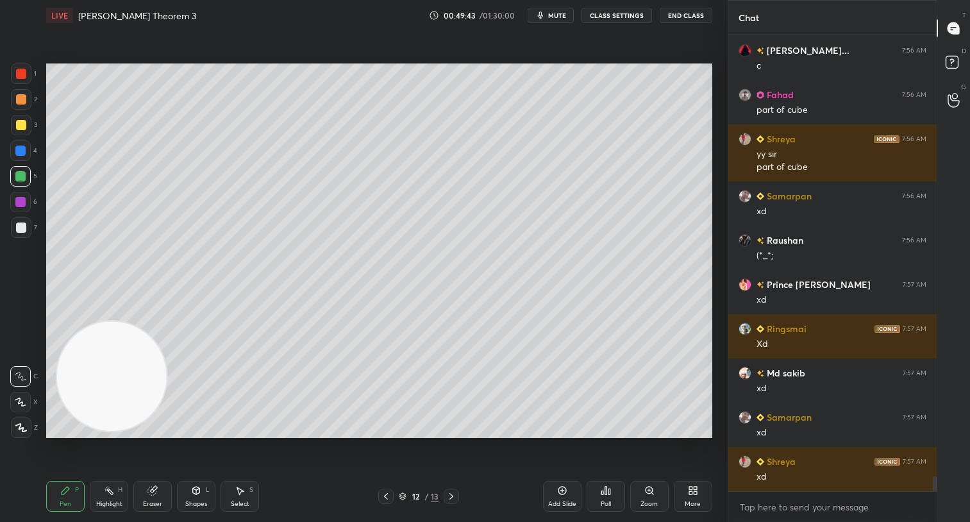
scroll to position [13787, 0]
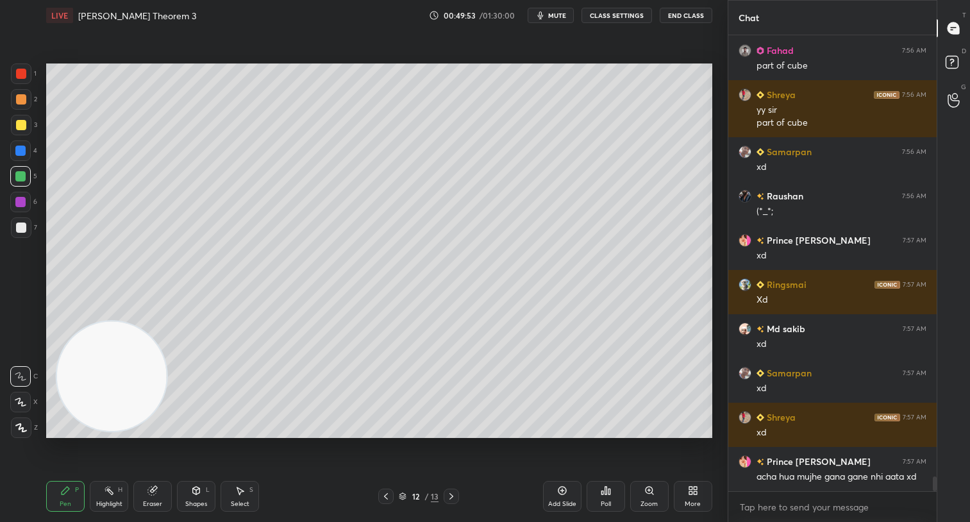
drag, startPoint x: 16, startPoint y: 233, endPoint x: 19, endPoint y: 227, distance: 6.6
click at [19, 229] on div at bounding box center [21, 227] width 21 height 21
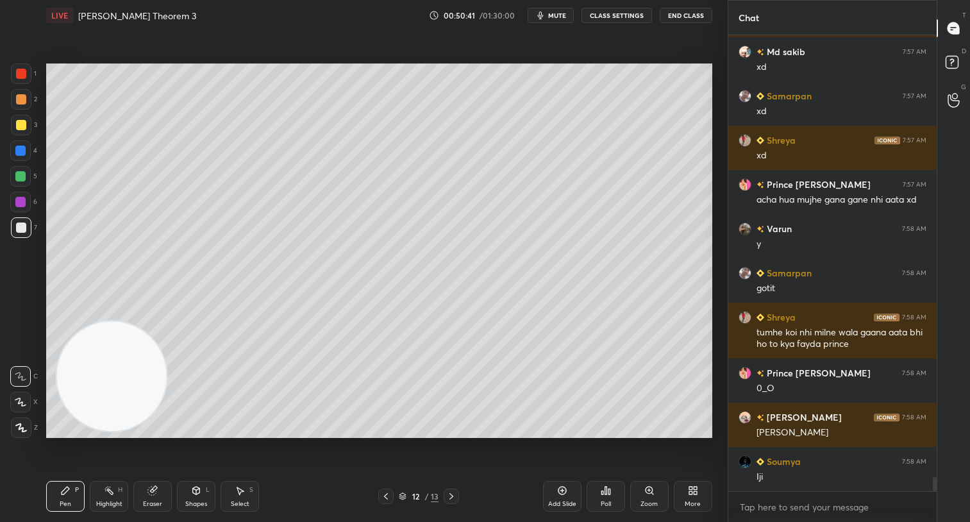
scroll to position [14095, 0]
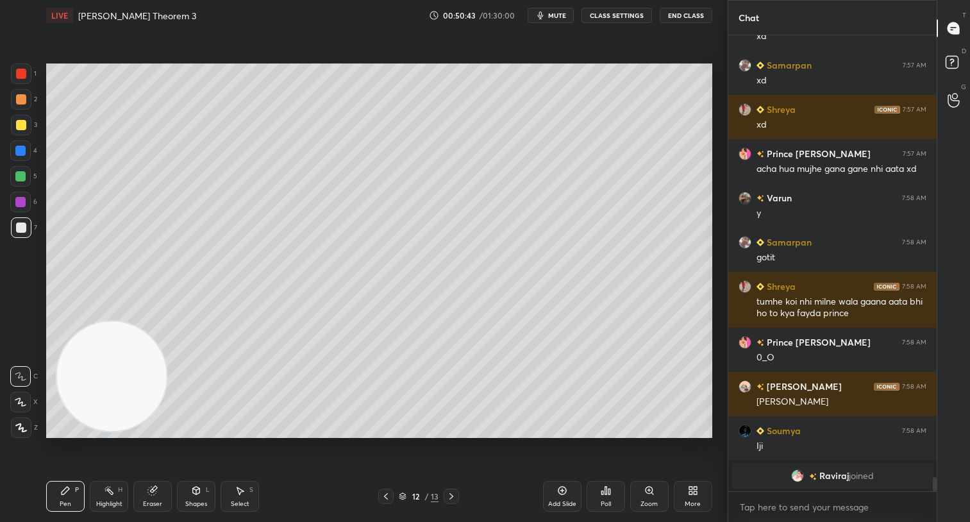
click at [388, 495] on icon at bounding box center [386, 496] width 10 height 10
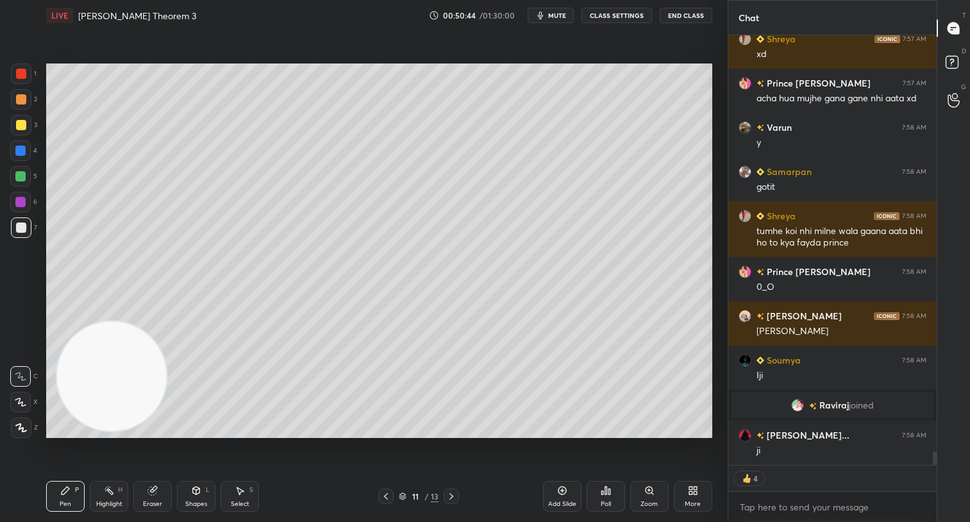
click at [449, 498] on icon at bounding box center [451, 496] width 10 height 10
click at [24, 96] on div at bounding box center [21, 99] width 10 height 10
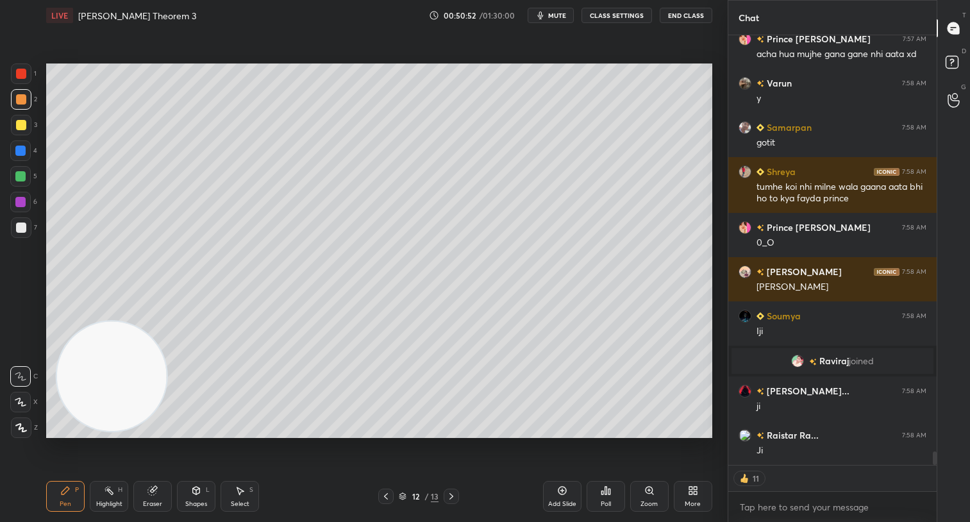
click at [385, 501] on div at bounding box center [385, 495] width 15 height 15
click at [454, 497] on icon at bounding box center [451, 496] width 10 height 10
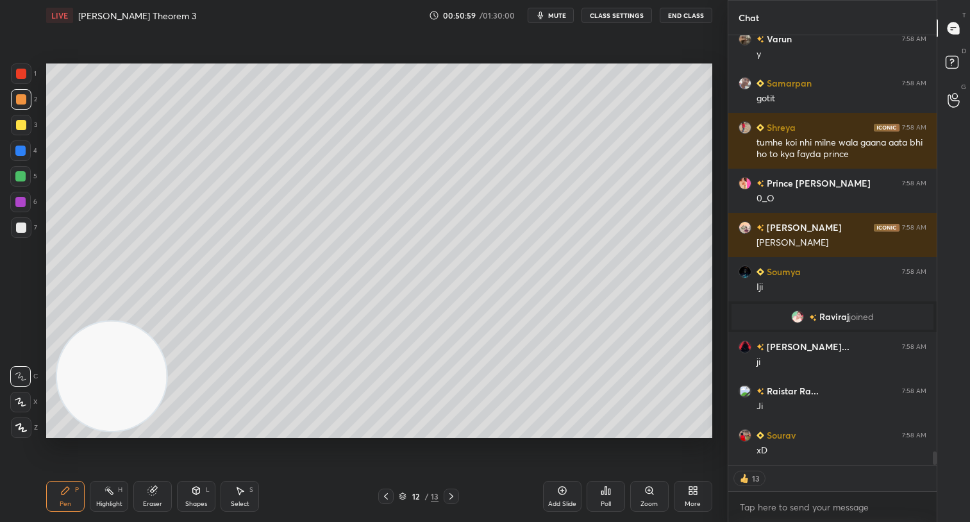
click at [20, 126] on div at bounding box center [21, 125] width 10 height 10
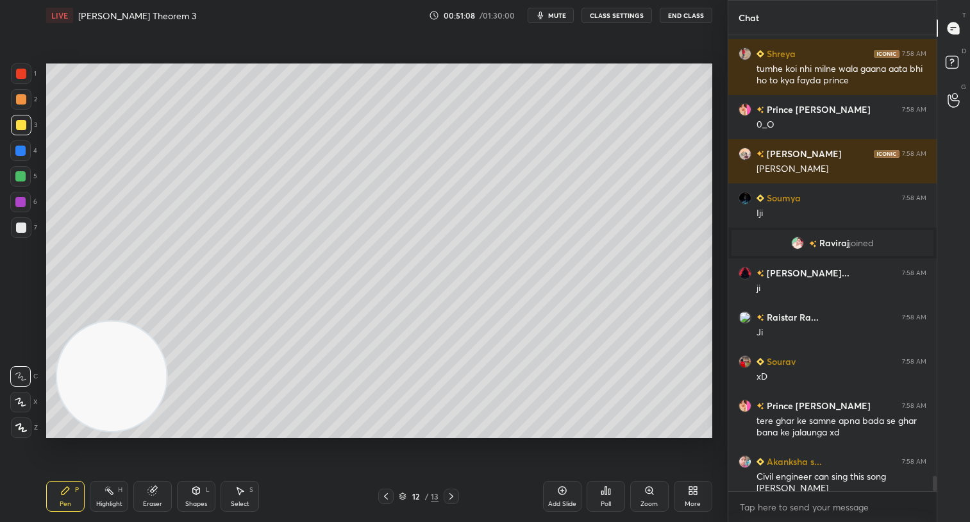
scroll to position [13268, 0]
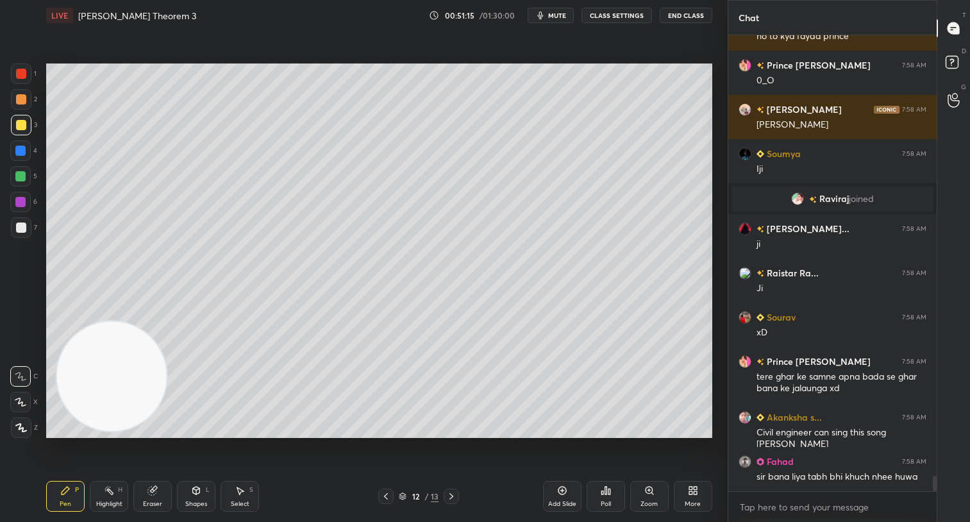
drag, startPoint x: 567, startPoint y: 495, endPoint x: 566, endPoint y: 445, distance: 50.0
click at [565, 492] on div "Add Slide" at bounding box center [562, 496] width 38 height 31
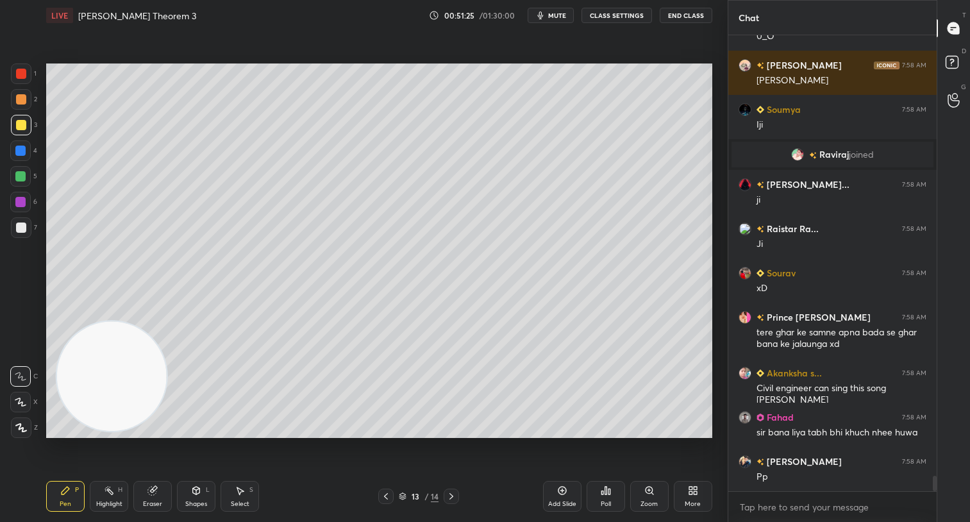
drag, startPoint x: 15, startPoint y: 98, endPoint x: 33, endPoint y: 161, distance: 65.9
click at [19, 103] on div at bounding box center [21, 99] width 10 height 10
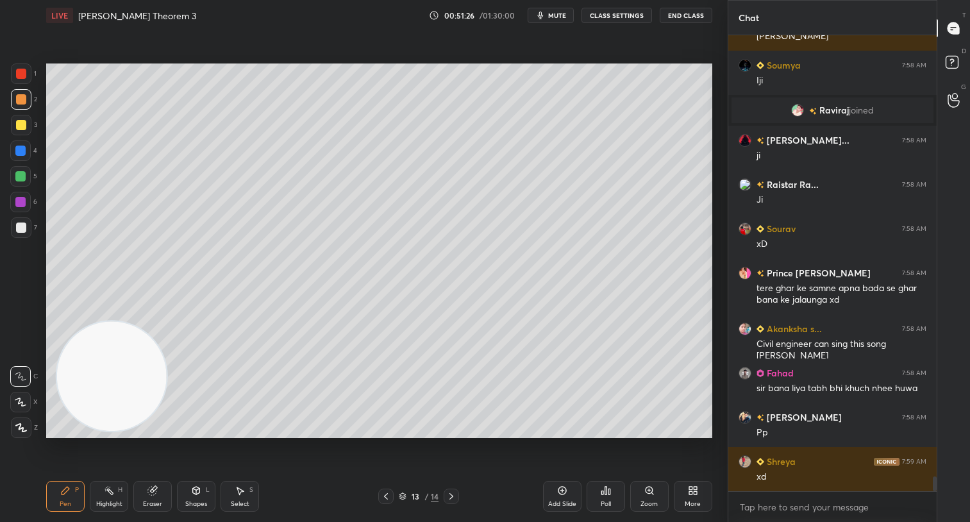
click at [390, 502] on div at bounding box center [385, 495] width 15 height 15
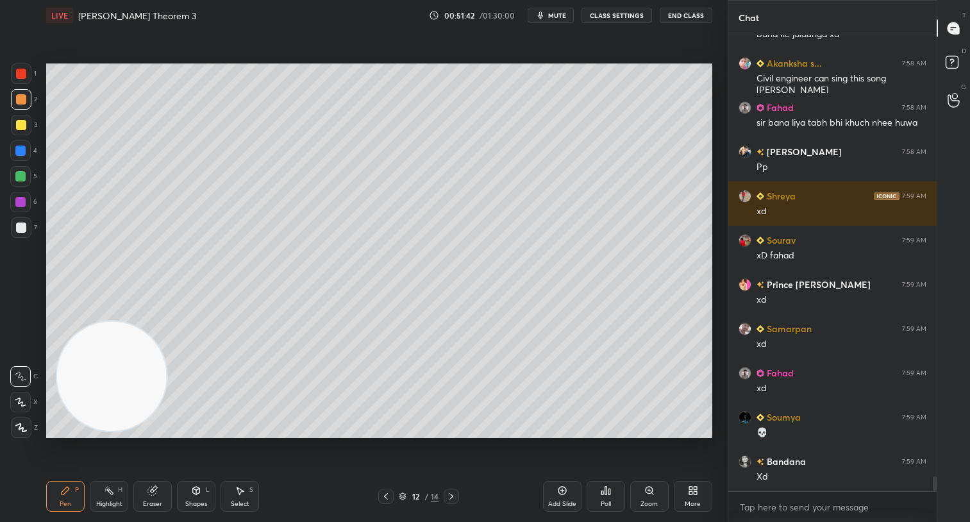
scroll to position [13666, 0]
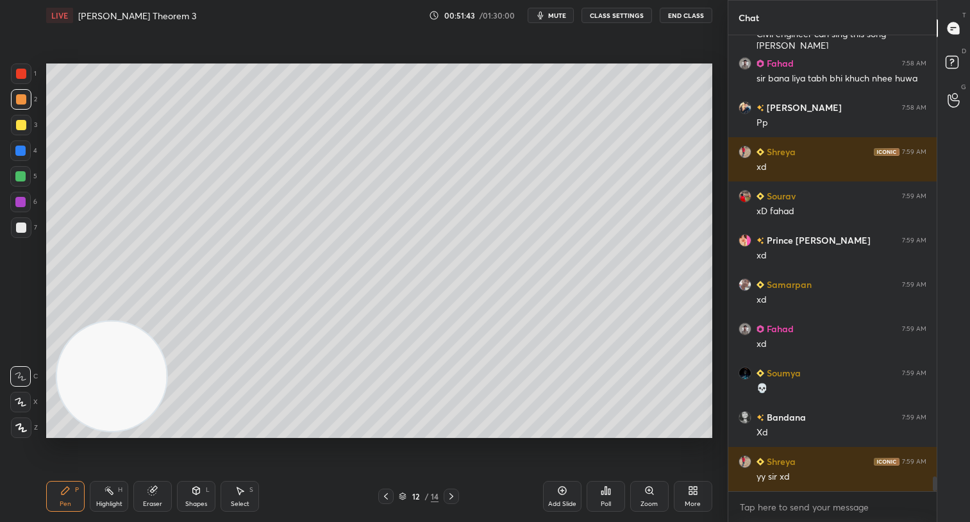
click at [19, 126] on div at bounding box center [21, 125] width 10 height 10
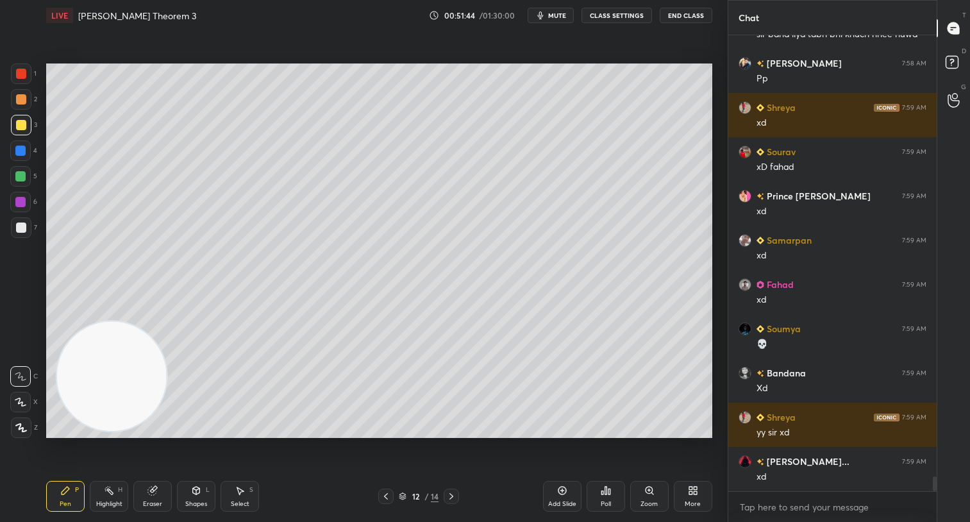
click at [19, 97] on div at bounding box center [21, 99] width 10 height 10
click at [21, 70] on div at bounding box center [21, 74] width 10 height 10
click at [19, 122] on div at bounding box center [21, 125] width 10 height 10
click at [454, 496] on icon at bounding box center [451, 496] width 10 height 10
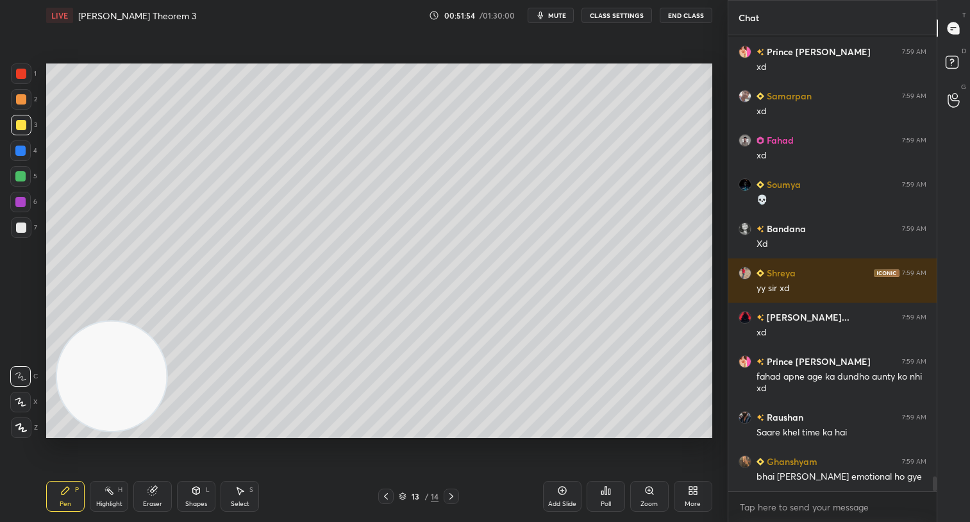
scroll to position [13929, 0]
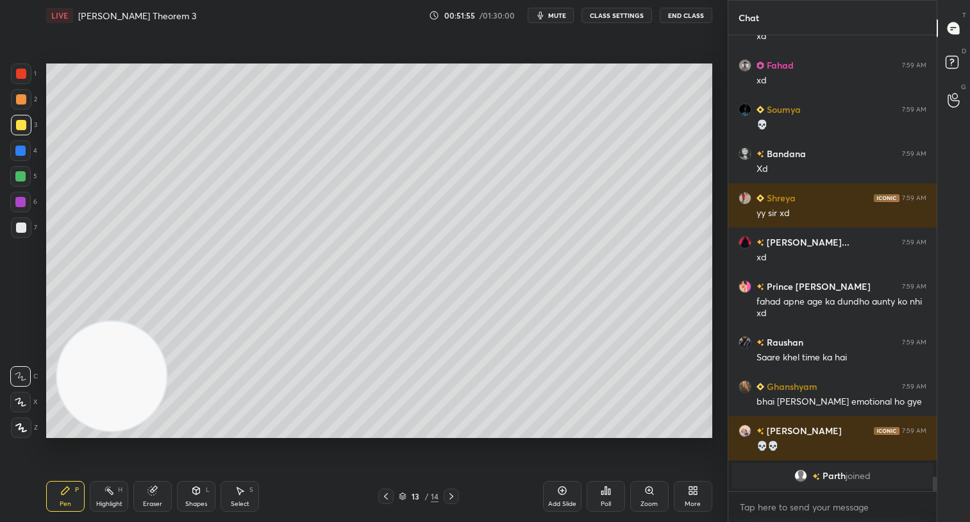
click at [21, 175] on div at bounding box center [20, 176] width 10 height 10
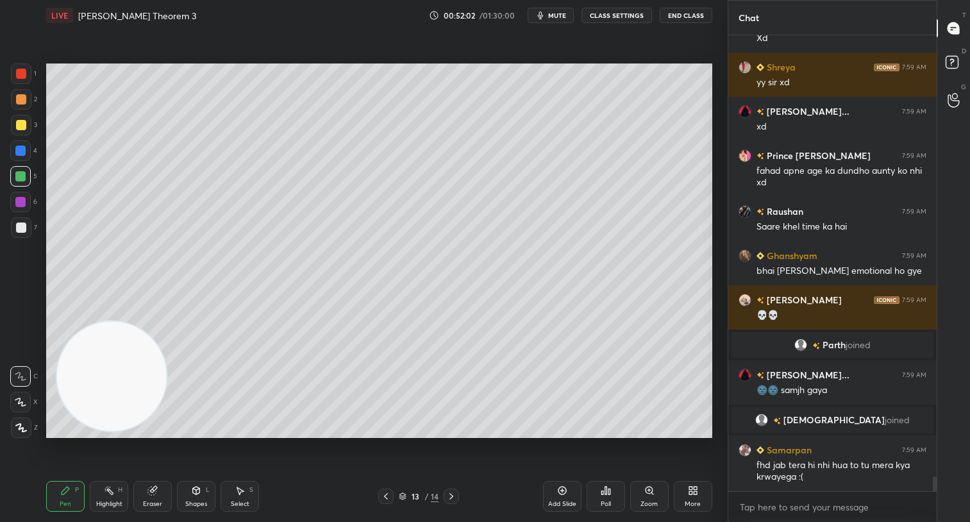
scroll to position [13826, 0]
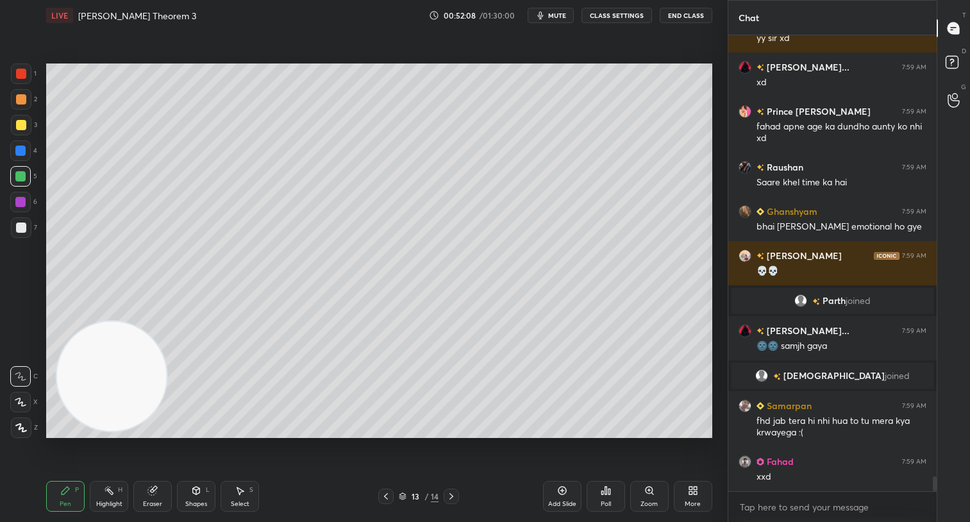
click at [22, 125] on div at bounding box center [21, 125] width 10 height 10
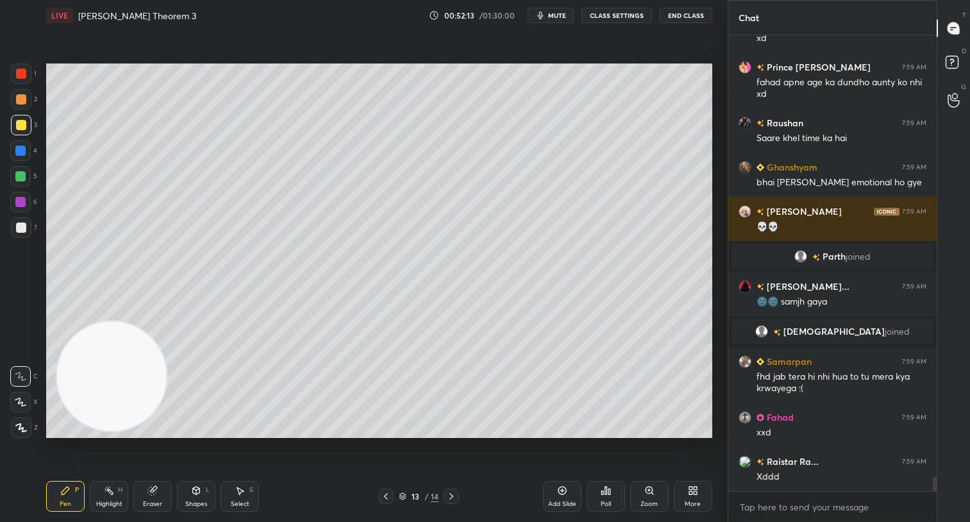
scroll to position [13914, 0]
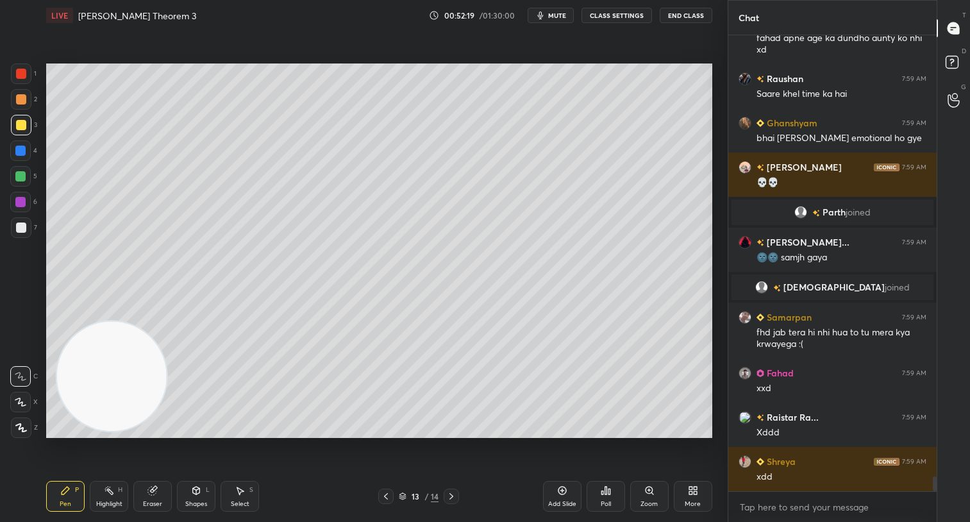
click at [159, 495] on div "Eraser" at bounding box center [152, 496] width 38 height 31
click at [56, 491] on div "Pen P" at bounding box center [65, 496] width 38 height 31
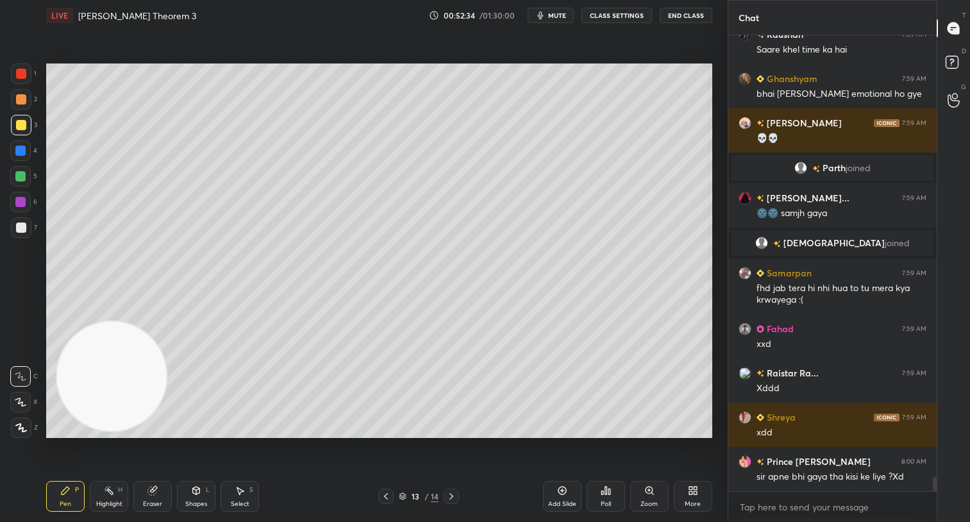
scroll to position [14002, 0]
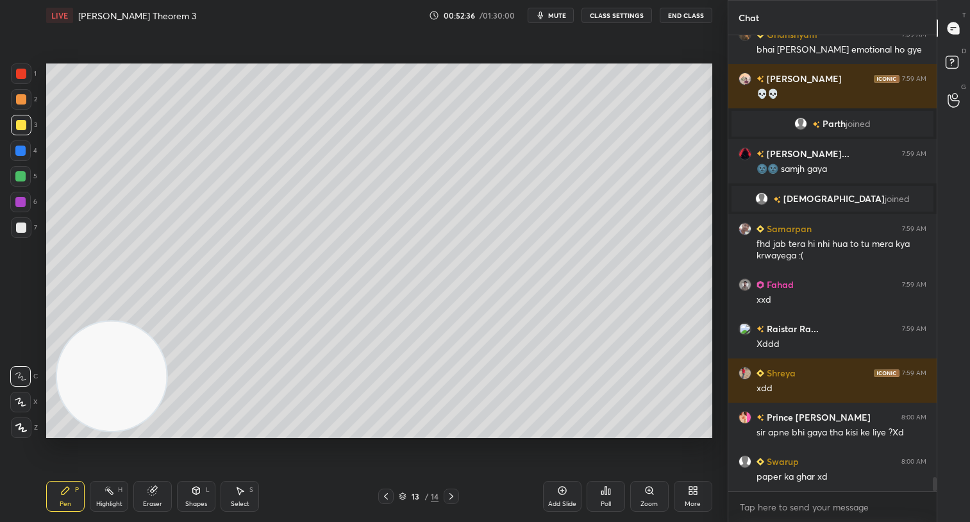
click at [24, 174] on div at bounding box center [20, 176] width 10 height 10
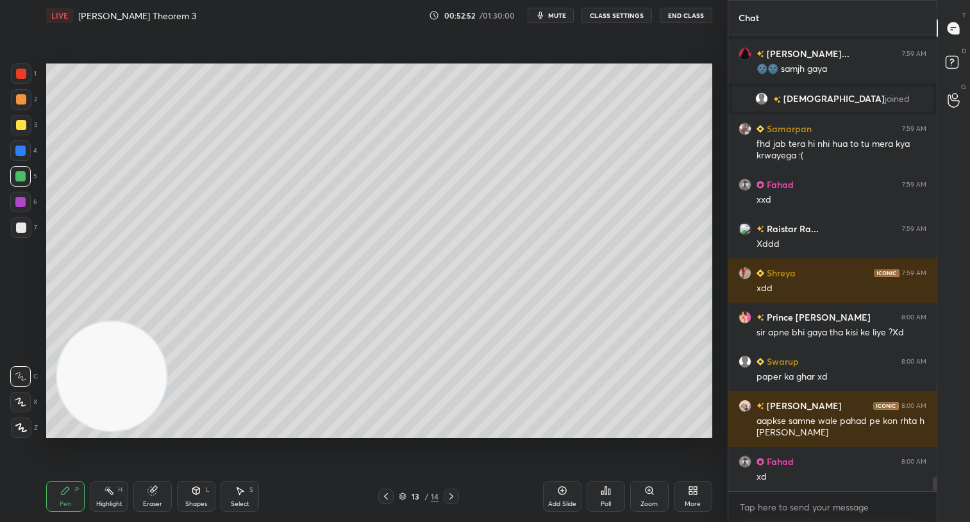
scroll to position [14147, 0]
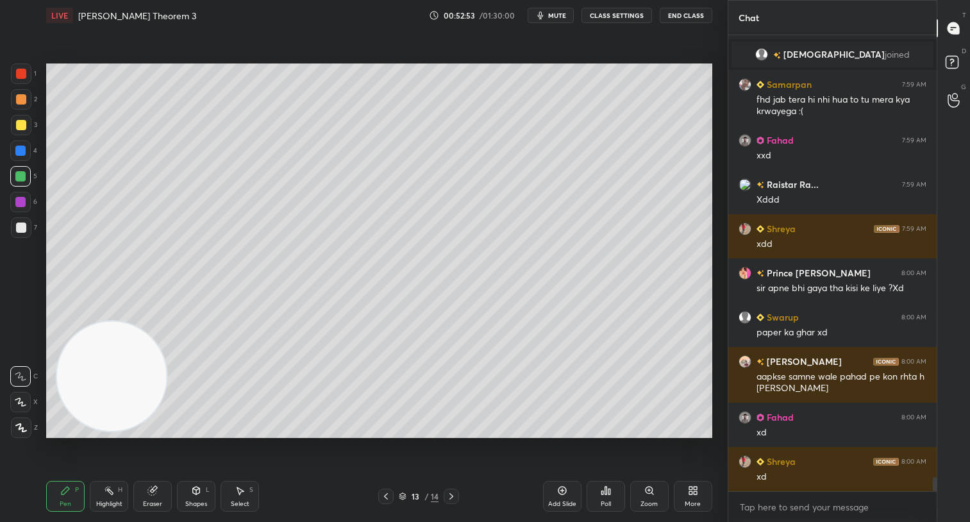
click at [22, 123] on div at bounding box center [21, 125] width 10 height 10
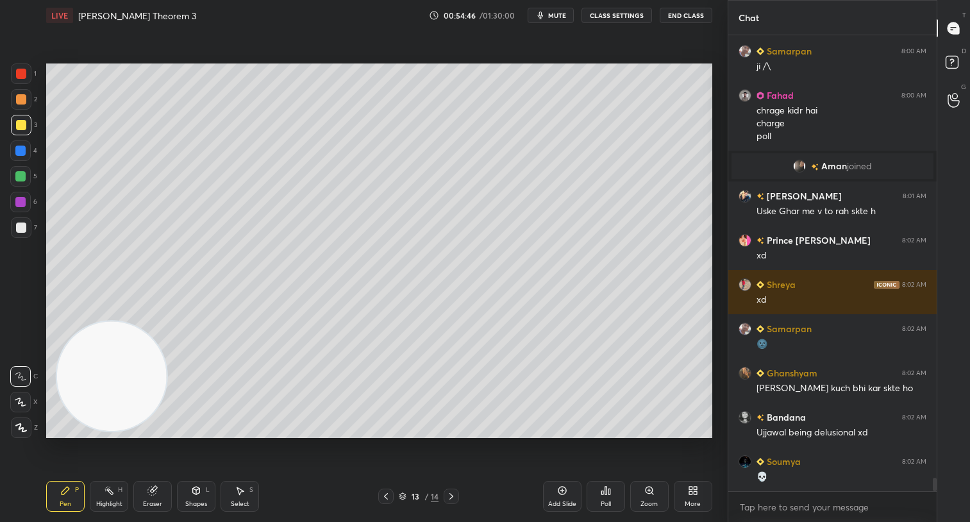
scroll to position [14876, 0]
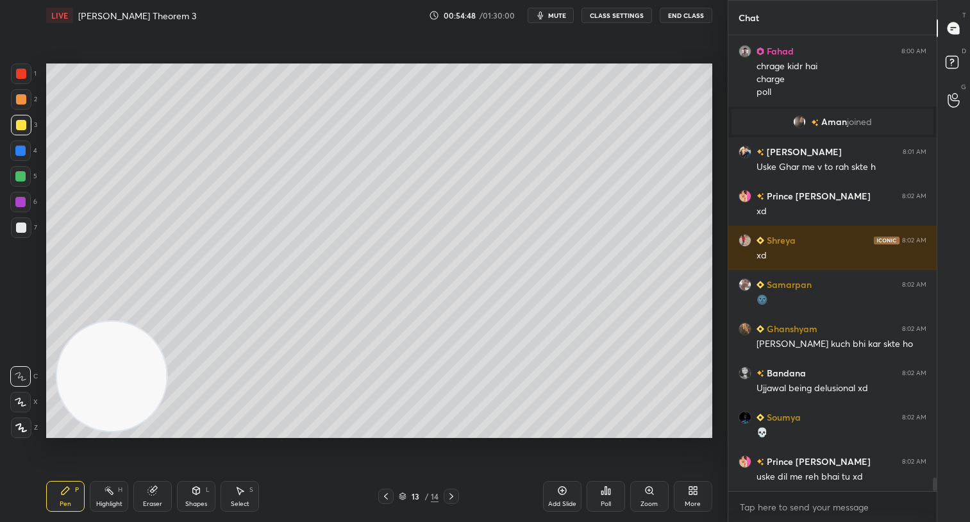
click at [16, 99] on div at bounding box center [21, 99] width 10 height 10
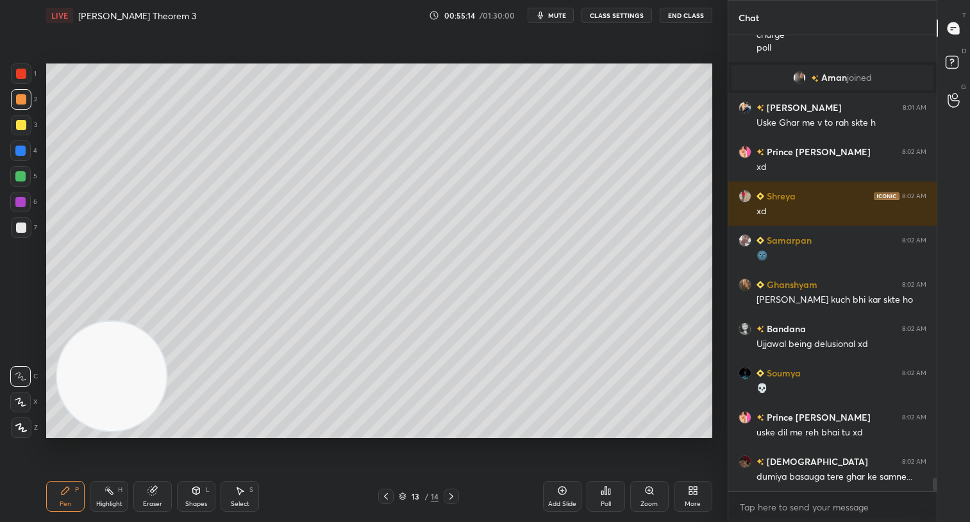
click at [24, 203] on div at bounding box center [20, 202] width 10 height 10
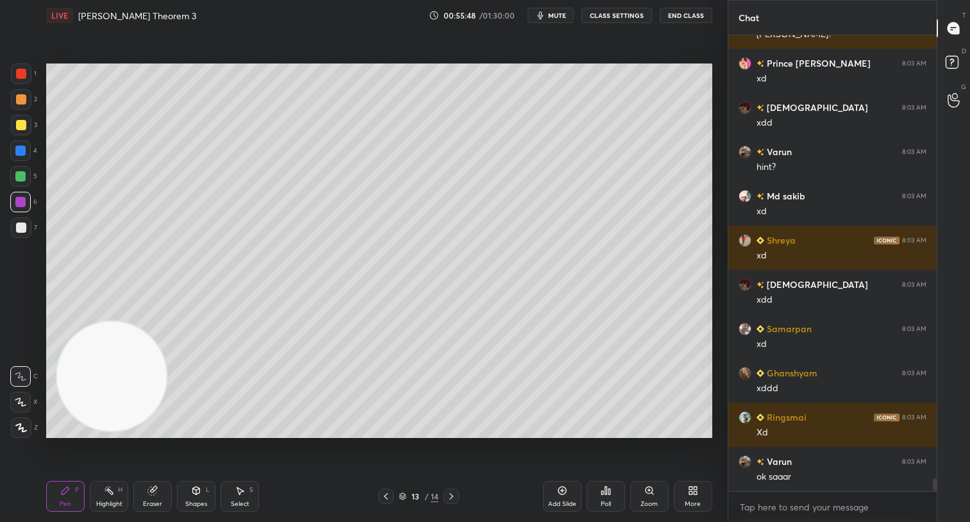
scroll to position [15451, 0]
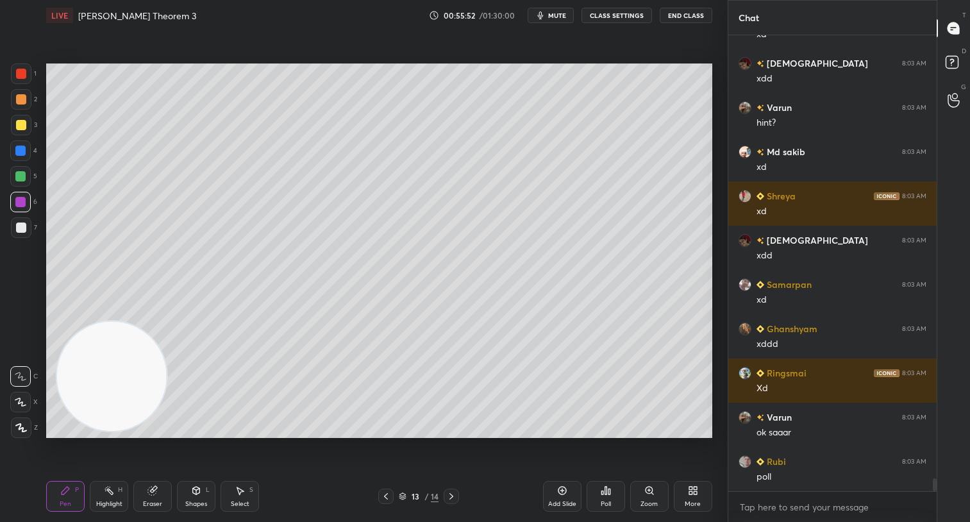
click at [609, 495] on div "Poll" at bounding box center [605, 496] width 38 height 31
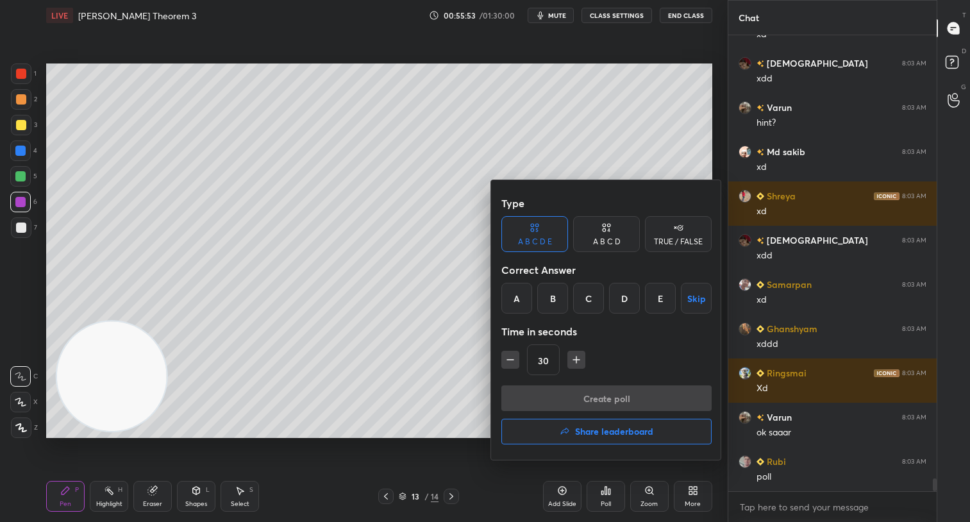
click at [550, 299] on div "B" at bounding box center [552, 298] width 31 height 31
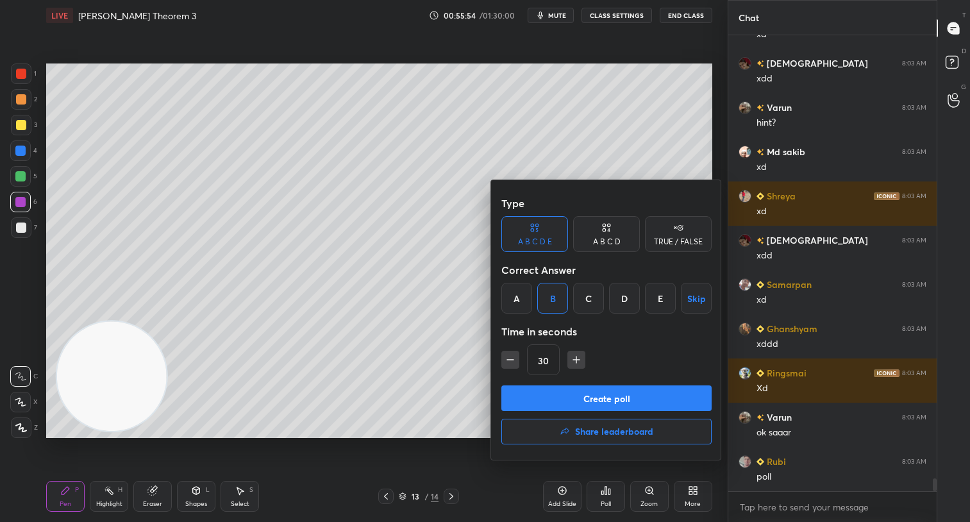
scroll to position [15495, 0]
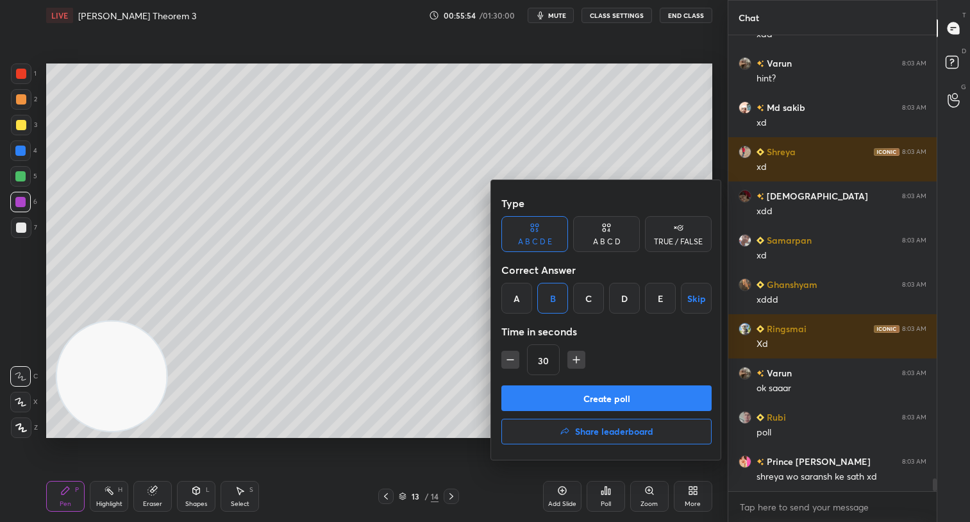
click at [624, 398] on button "Create poll" at bounding box center [606, 398] width 210 height 26
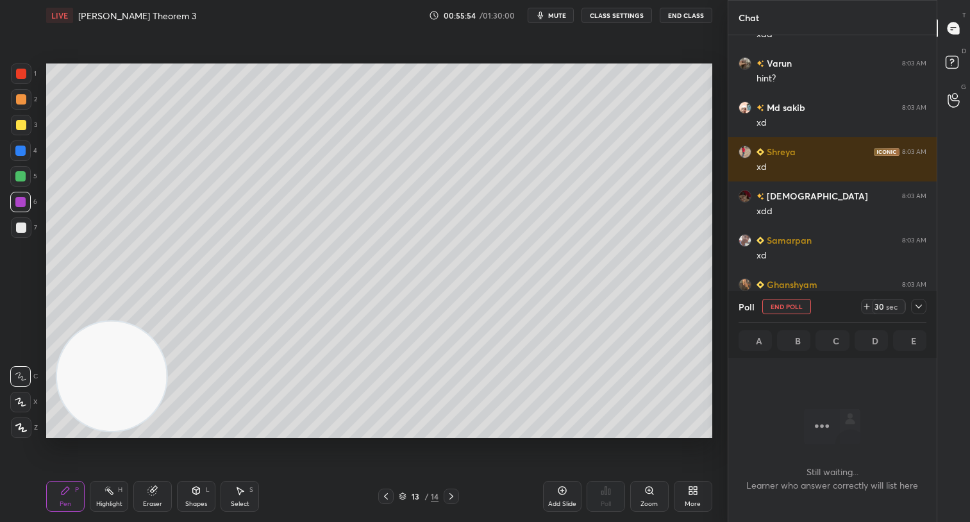
scroll to position [278, 204]
click at [889, 301] on div "30 sec" at bounding box center [887, 306] width 33 height 15
click at [886, 305] on div "sec" at bounding box center [891, 306] width 15 height 10
click at [921, 311] on icon at bounding box center [918, 306] width 10 height 10
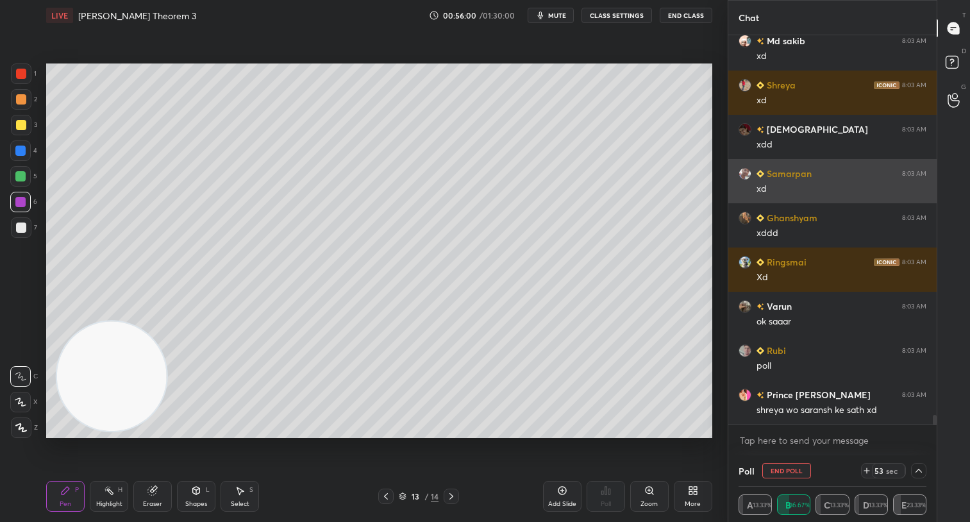
scroll to position [15606, 0]
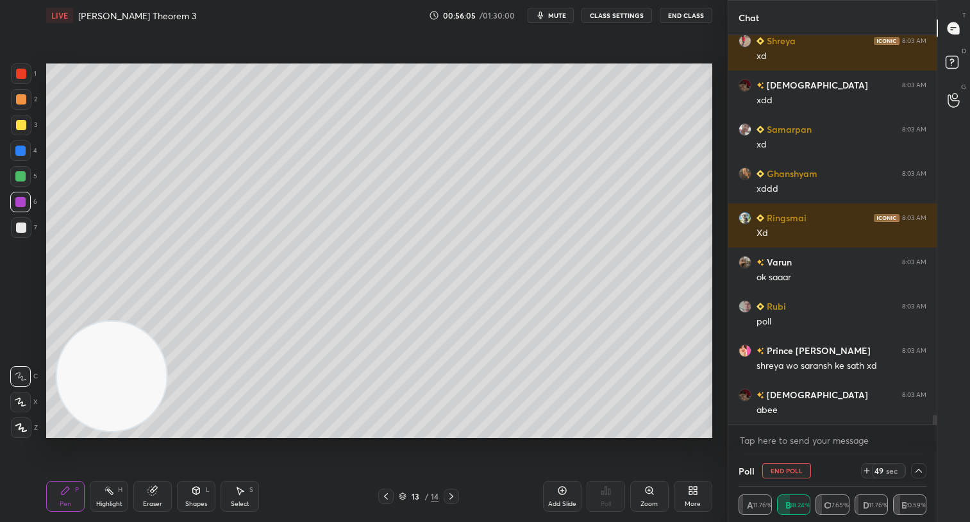
click at [884, 468] on div "sec" at bounding box center [891, 470] width 15 height 10
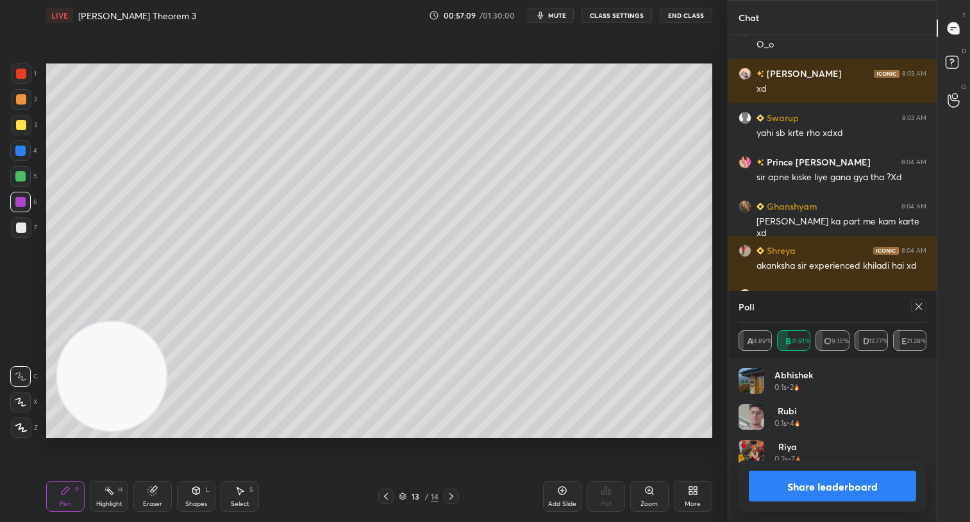
scroll to position [150, 184]
drag, startPoint x: 813, startPoint y: 488, endPoint x: 734, endPoint y: 456, distance: 85.1
click at [807, 486] on button "Share leaderboard" at bounding box center [831, 485] width 167 height 31
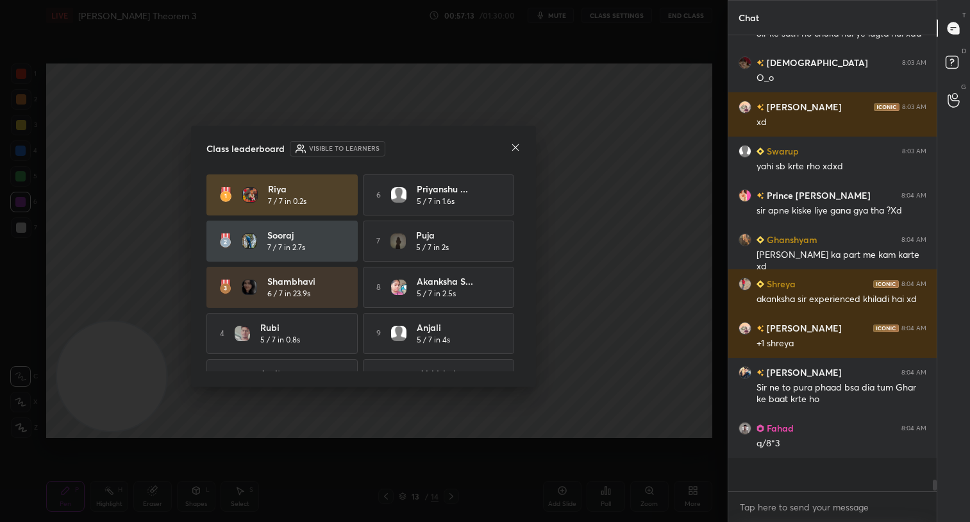
scroll to position [436, 204]
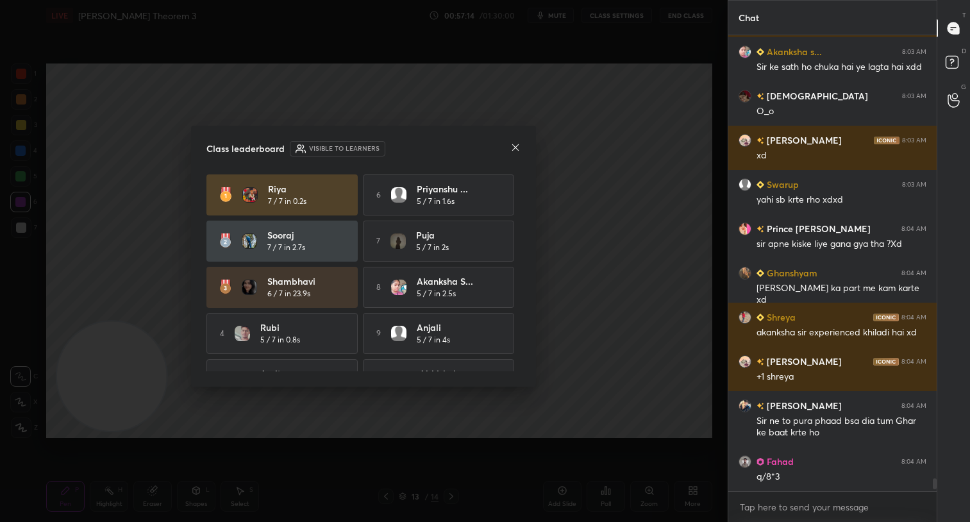
click at [517, 147] on icon at bounding box center [515, 147] width 10 height 10
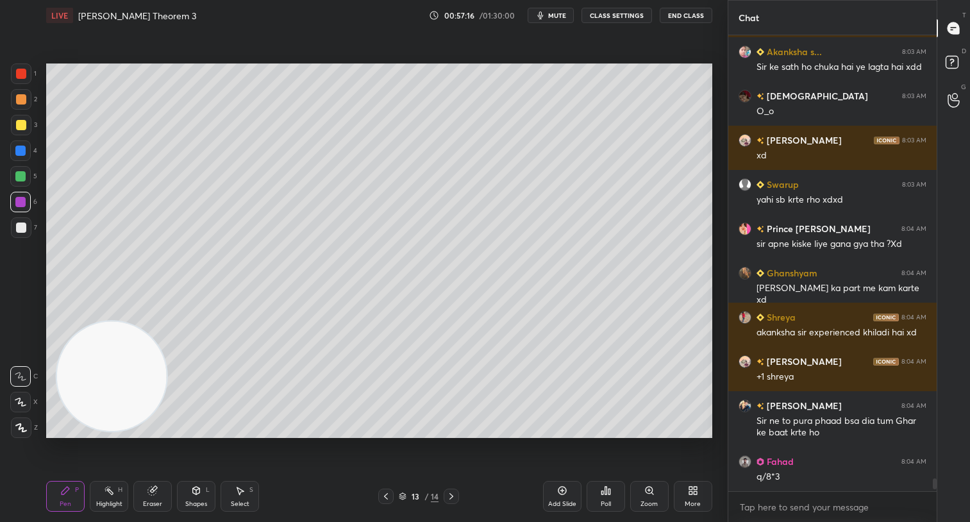
drag, startPoint x: 21, startPoint y: 178, endPoint x: 45, endPoint y: 181, distance: 24.6
click at [22, 179] on div at bounding box center [20, 176] width 10 height 10
click at [22, 101] on div at bounding box center [21, 99] width 10 height 10
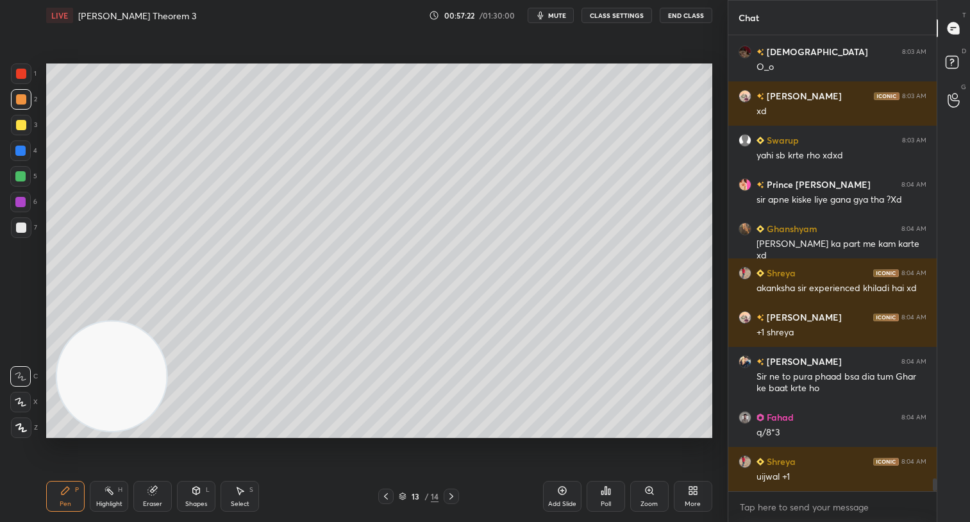
click at [153, 327] on div "Setting up your live class Poll for secs No correct answer Start poll" at bounding box center [379, 250] width 666 height 374
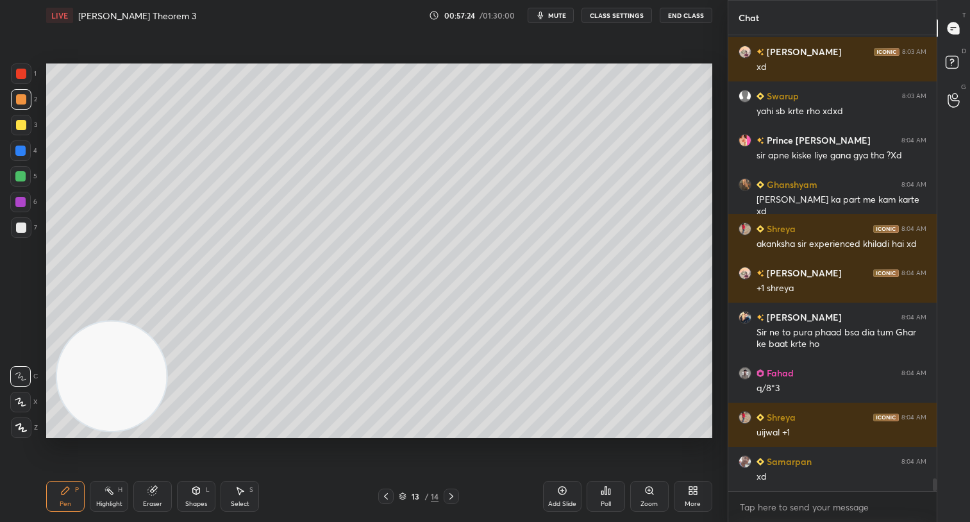
click at [167, 322] on video at bounding box center [112, 376] width 110 height 110
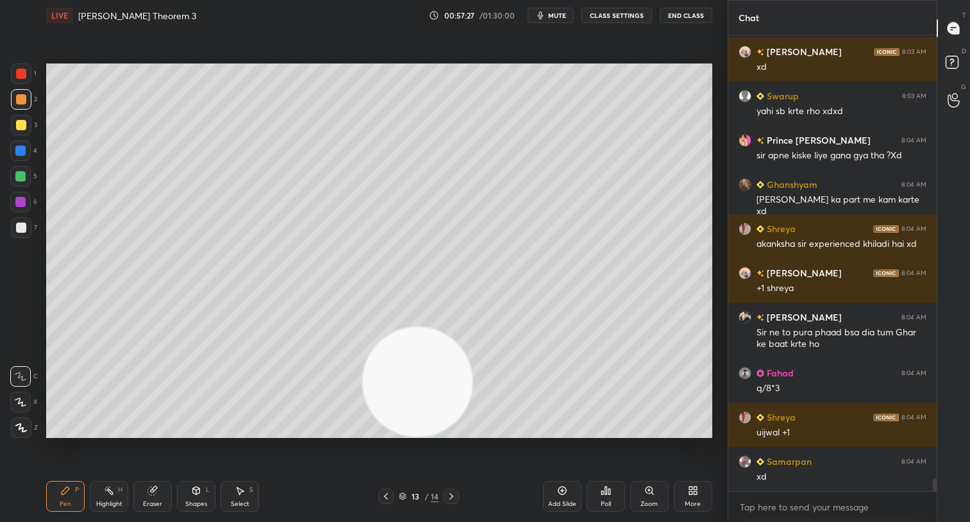
drag, startPoint x: 131, startPoint y: 393, endPoint x: 620, endPoint y: 360, distance: 490.0
click at [472, 398] on video at bounding box center [418, 382] width 110 height 110
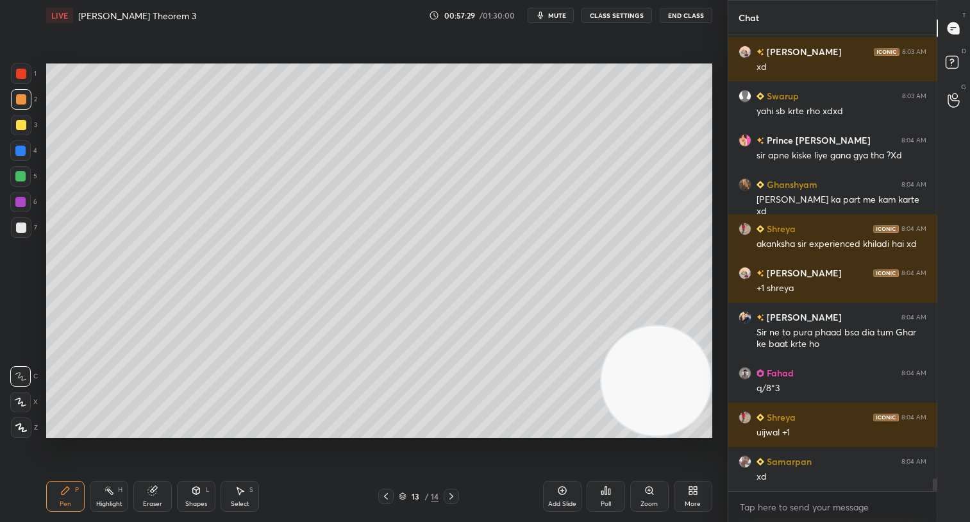
click at [149, 493] on icon at bounding box center [152, 490] width 10 height 10
click at [69, 492] on icon at bounding box center [65, 490] width 10 height 10
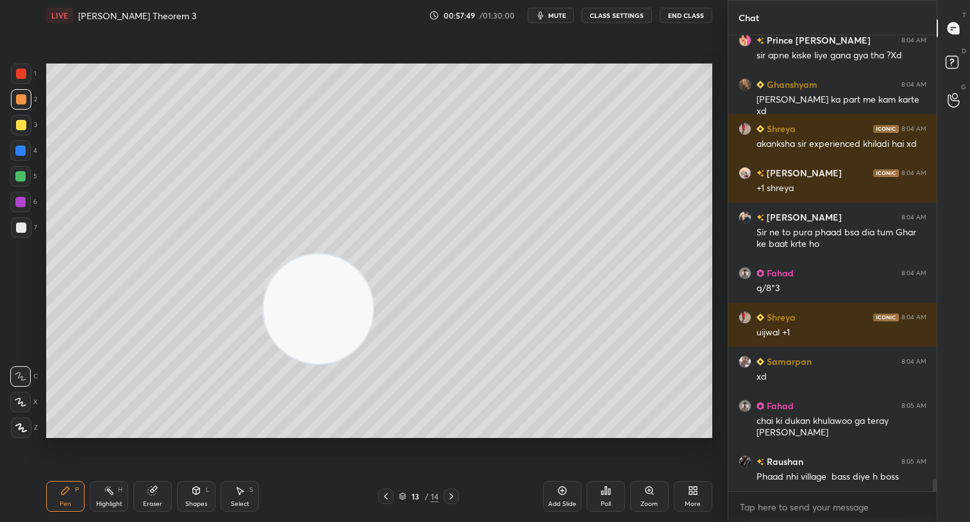
drag, startPoint x: 651, startPoint y: 376, endPoint x: 107, endPoint y: 236, distance: 561.7
click at [263, 254] on video at bounding box center [318, 309] width 110 height 110
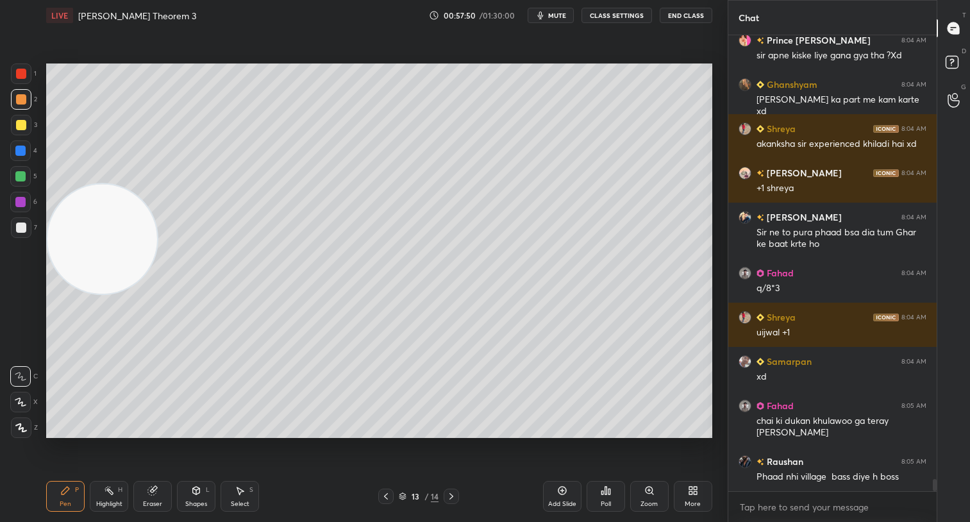
click at [573, 491] on div "Add Slide" at bounding box center [562, 496] width 38 height 31
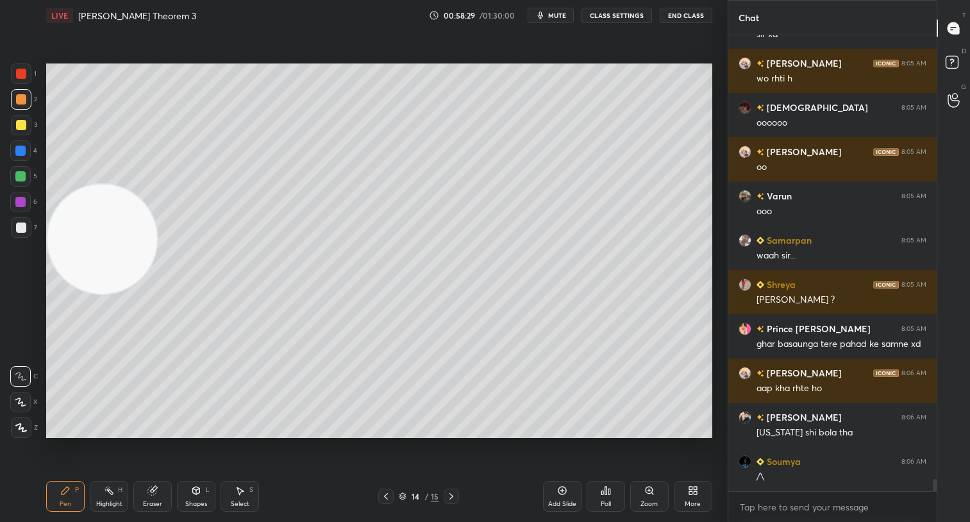
scroll to position [16756, 0]
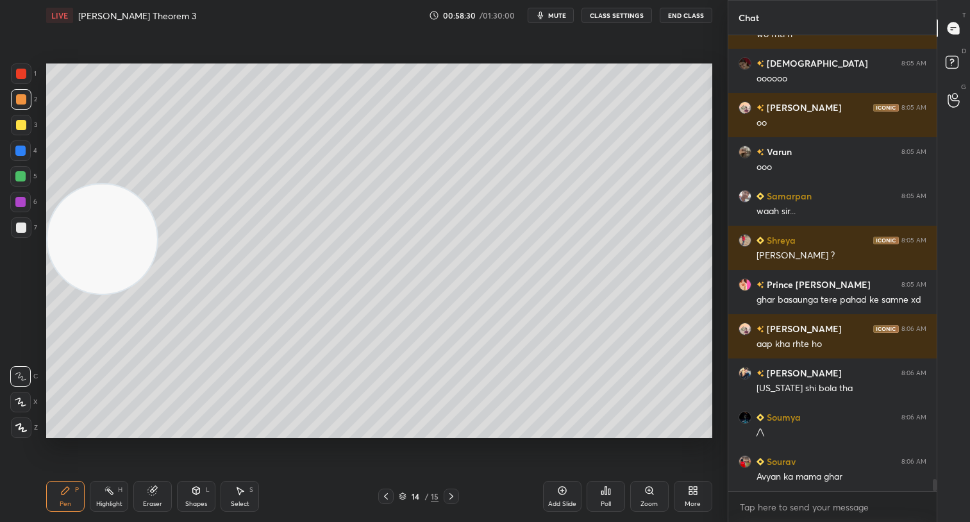
click at [383, 500] on icon at bounding box center [386, 496] width 10 height 10
click at [29, 131] on div at bounding box center [21, 125] width 21 height 21
click at [243, 495] on icon at bounding box center [240, 490] width 10 height 10
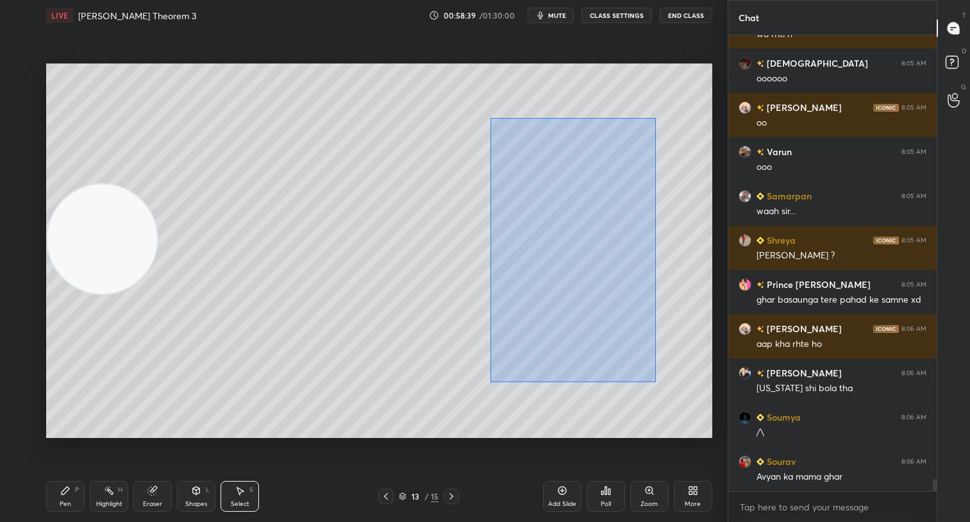
drag, startPoint x: 490, startPoint y: 190, endPoint x: 652, endPoint y: 379, distance: 248.6
click at [654, 381] on div "0 ° Undo Copy Duplicate Duplicate to new slide Delete" at bounding box center [379, 250] width 666 height 374
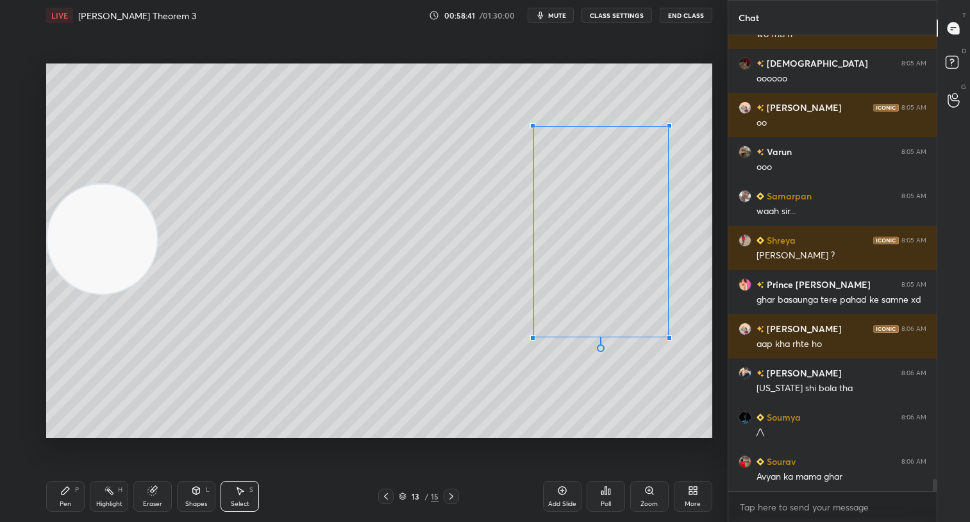
scroll to position [16800, 0]
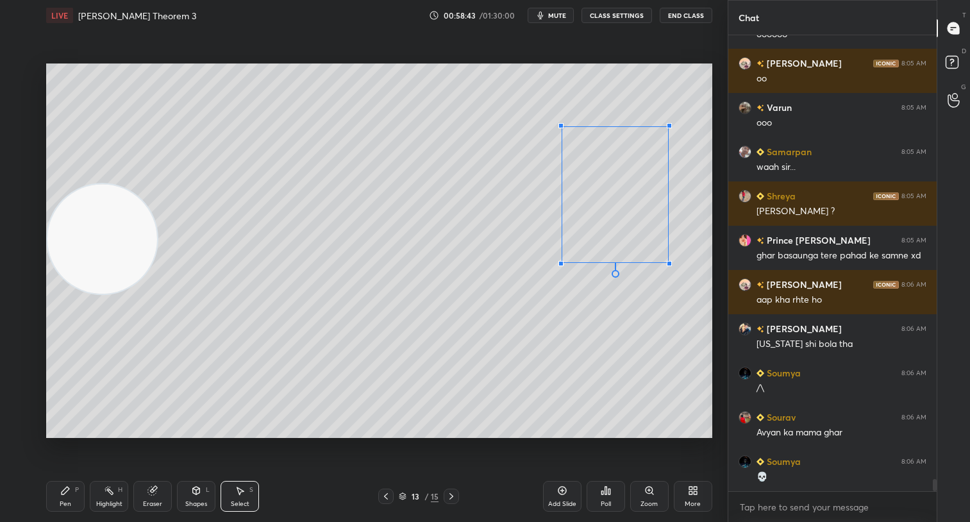
drag, startPoint x: 494, startPoint y: 385, endPoint x: 561, endPoint y: 262, distance: 140.2
click at [561, 262] on div at bounding box center [560, 263] width 5 height 5
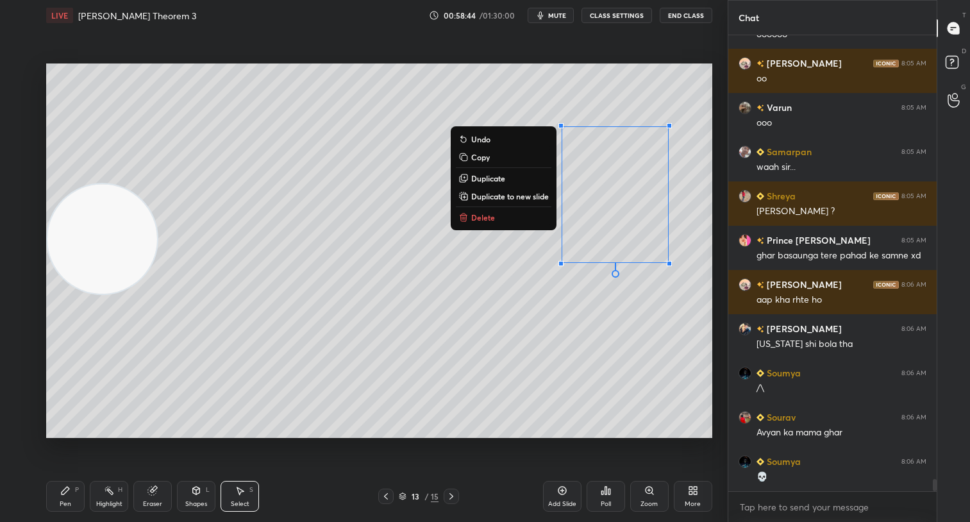
scroll to position [16844, 0]
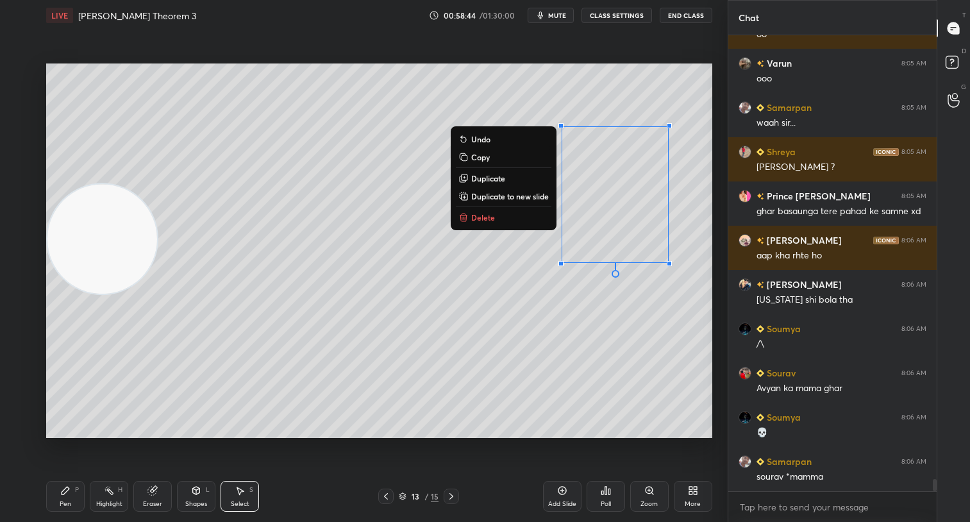
click at [66, 491] on icon at bounding box center [66, 490] width 8 height 8
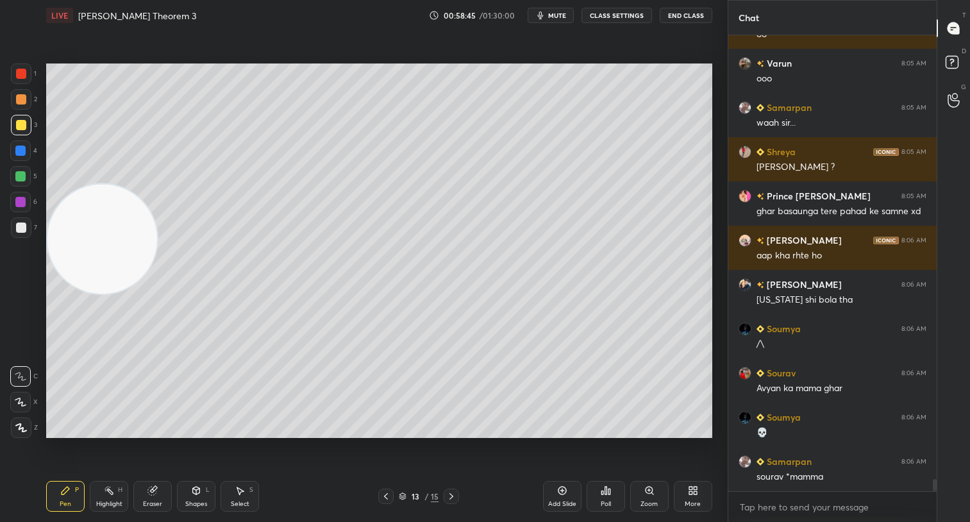
click at [22, 94] on div at bounding box center [21, 99] width 10 height 10
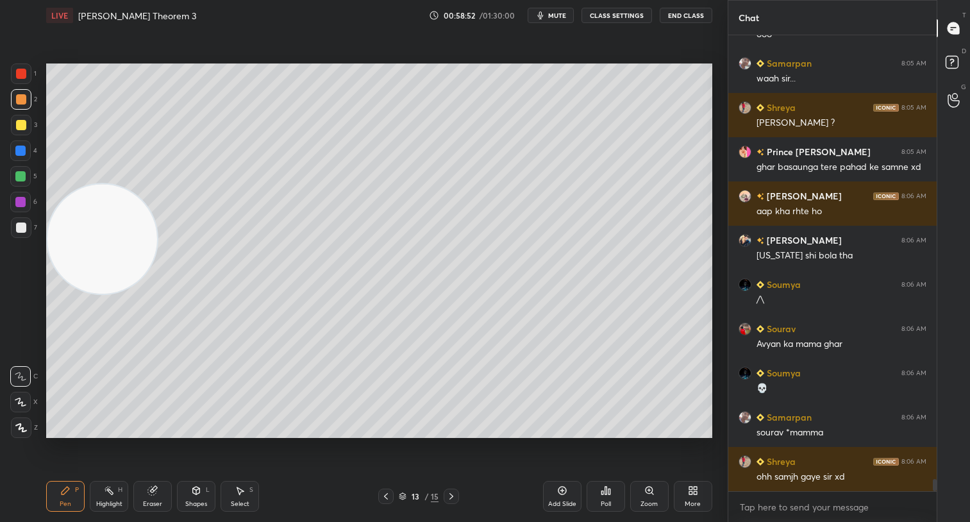
click at [29, 185] on div "5" at bounding box center [23, 176] width 27 height 21
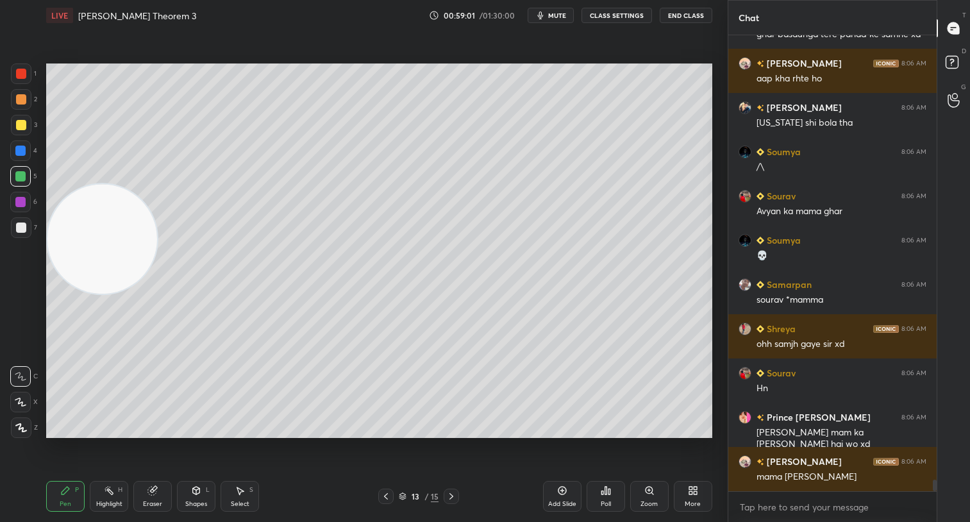
scroll to position [17065, 0]
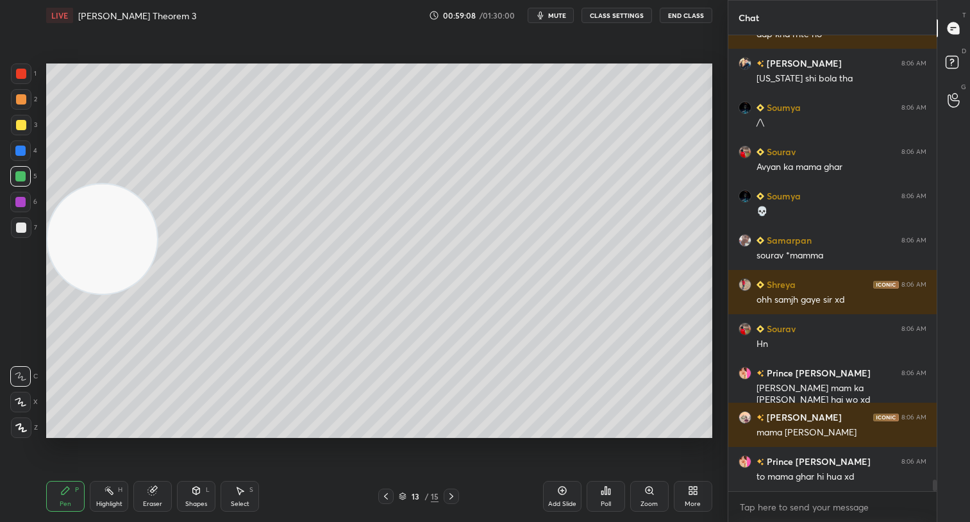
click at [21, 126] on div at bounding box center [21, 125] width 10 height 10
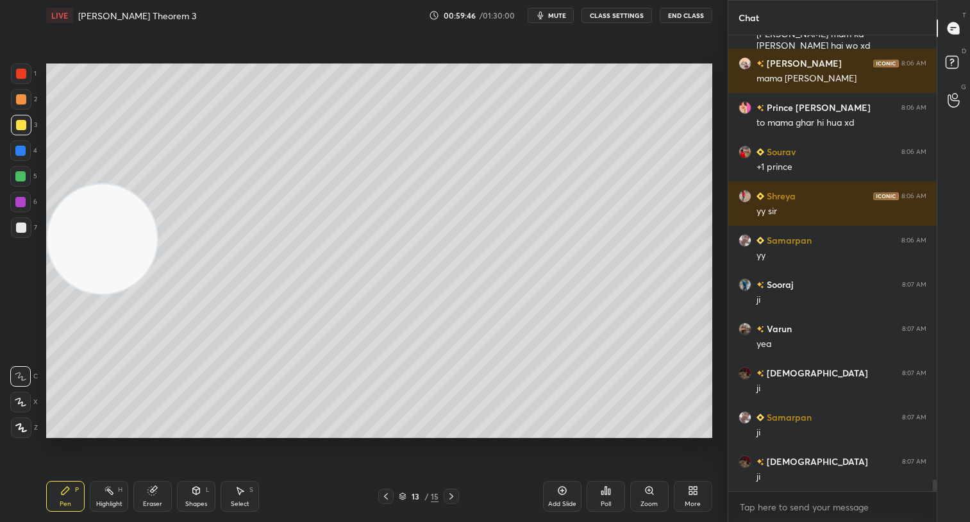
scroll to position [17463, 0]
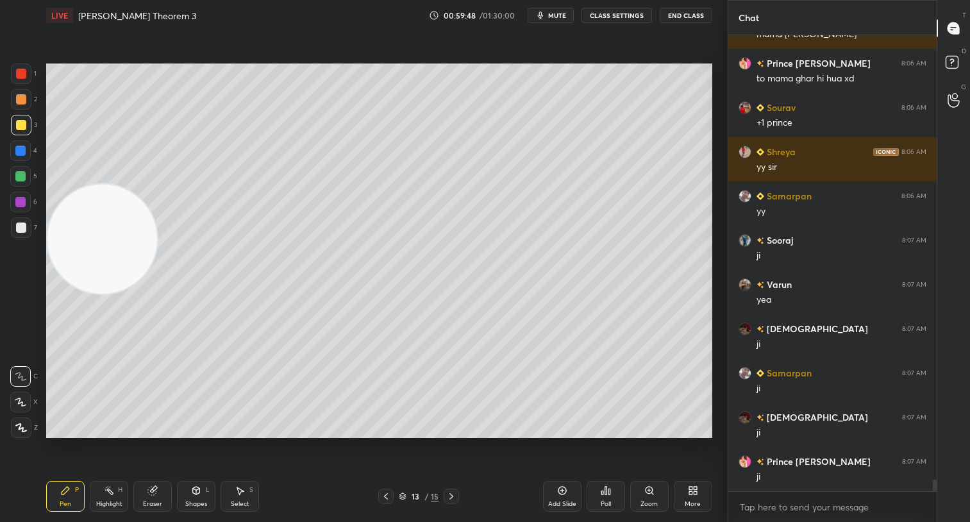
click at [568, 497] on div "Add Slide" at bounding box center [562, 496] width 38 height 31
click at [22, 90] on div at bounding box center [21, 99] width 21 height 21
click at [22, 173] on div at bounding box center [20, 176] width 10 height 10
click at [605, 498] on div "Poll" at bounding box center [605, 496] width 38 height 31
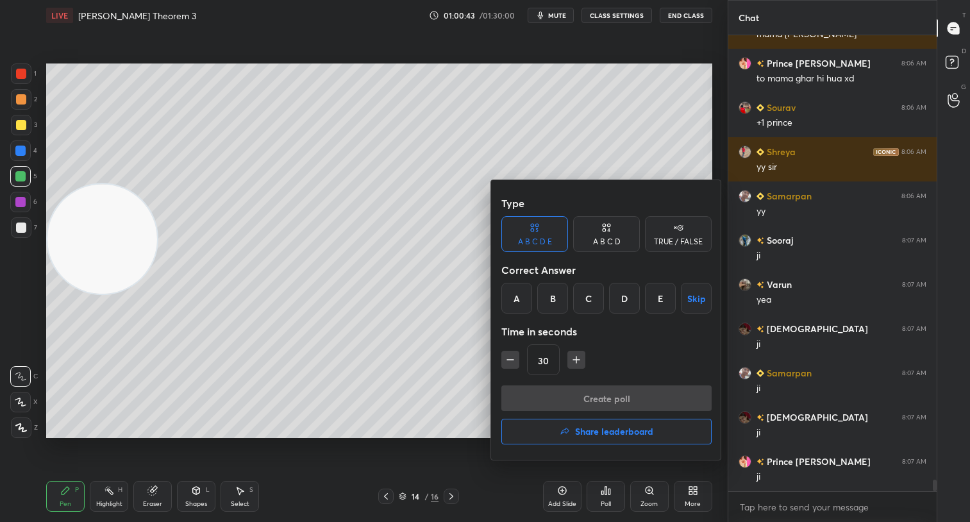
click at [562, 18] on div at bounding box center [485, 261] width 970 height 522
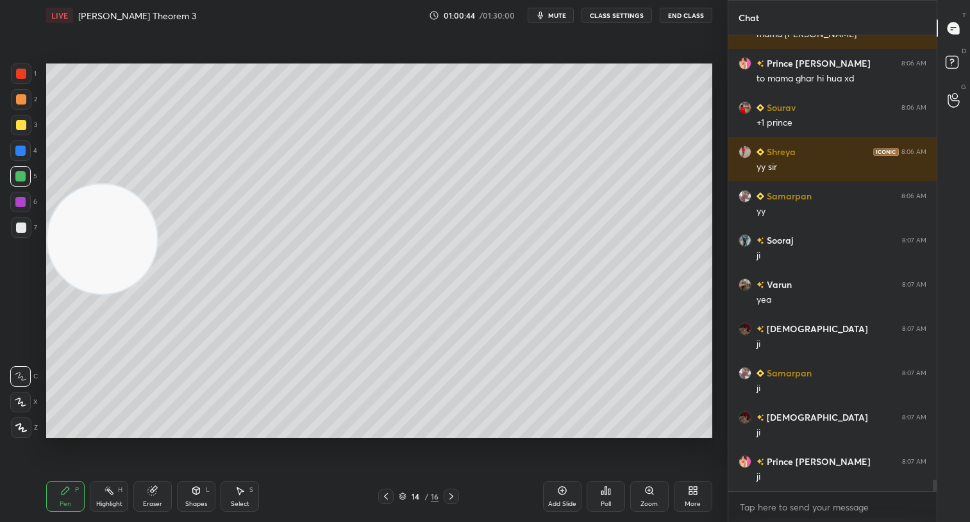
click at [559, 19] on span "mute" at bounding box center [557, 15] width 18 height 9
click at [610, 491] on icon at bounding box center [605, 490] width 10 height 10
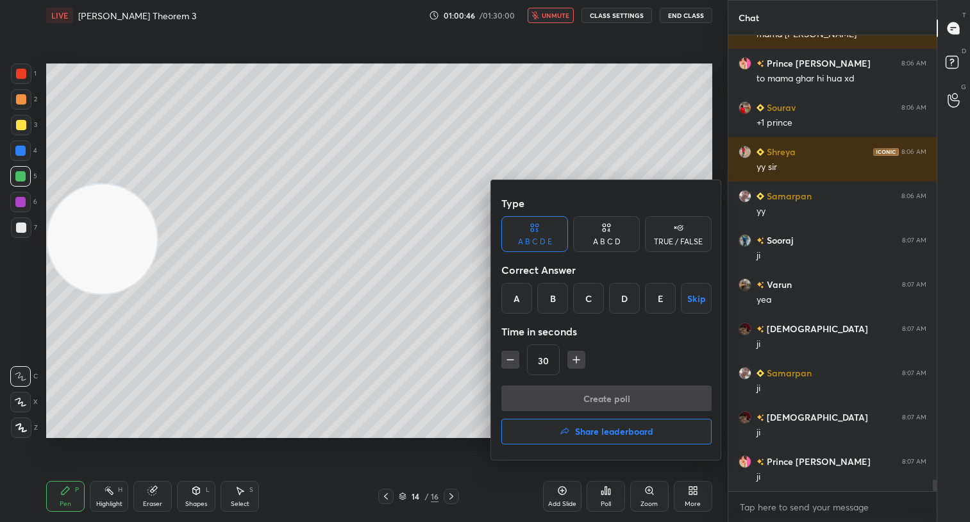
drag, startPoint x: 680, startPoint y: 235, endPoint x: 606, endPoint y: 283, distance: 88.0
click at [677, 236] on div "TRUE / FALSE" at bounding box center [678, 234] width 67 height 36
click at [540, 302] on div "True" at bounding box center [534, 298] width 67 height 31
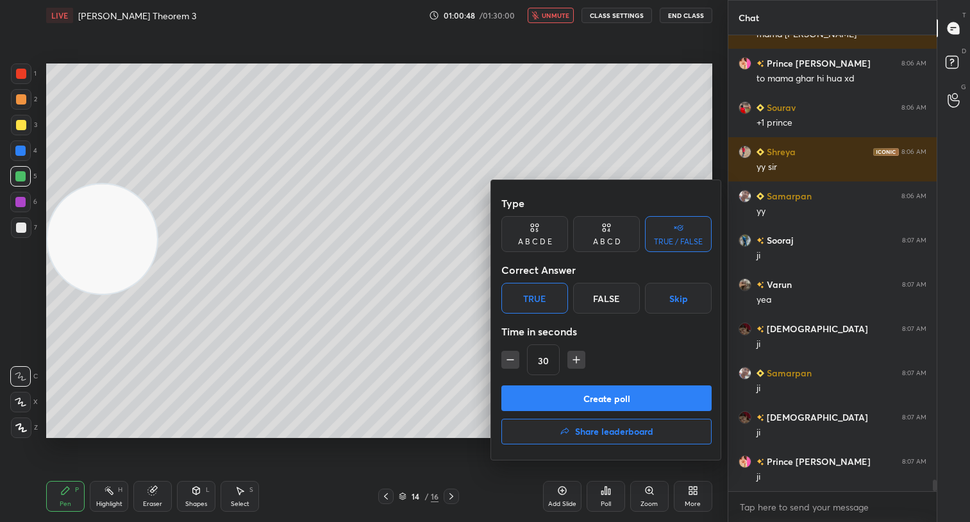
click at [638, 397] on button "Create poll" at bounding box center [606, 398] width 210 height 26
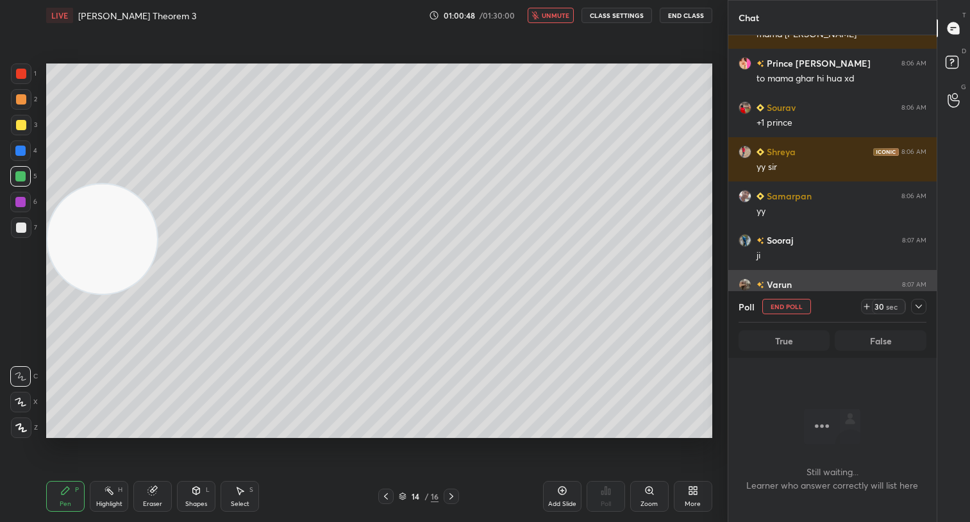
scroll to position [278, 204]
click at [878, 308] on div "30" at bounding box center [878, 306] width 10 height 10
drag, startPoint x: 884, startPoint y: 312, endPoint x: 874, endPoint y: 303, distance: 13.6
click at [884, 312] on div "29 sec" at bounding box center [887, 306] width 33 height 15
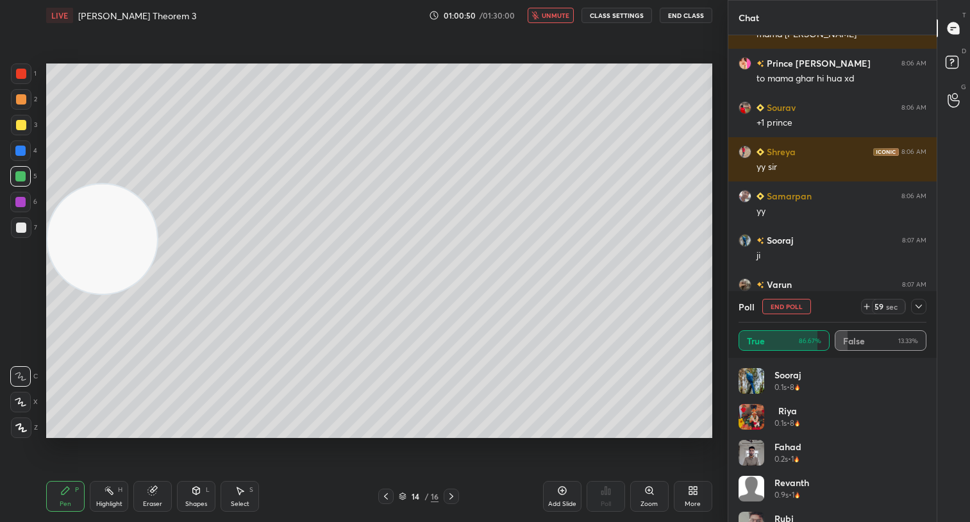
scroll to position [150, 184]
click at [918, 307] on icon at bounding box center [918, 306] width 6 height 4
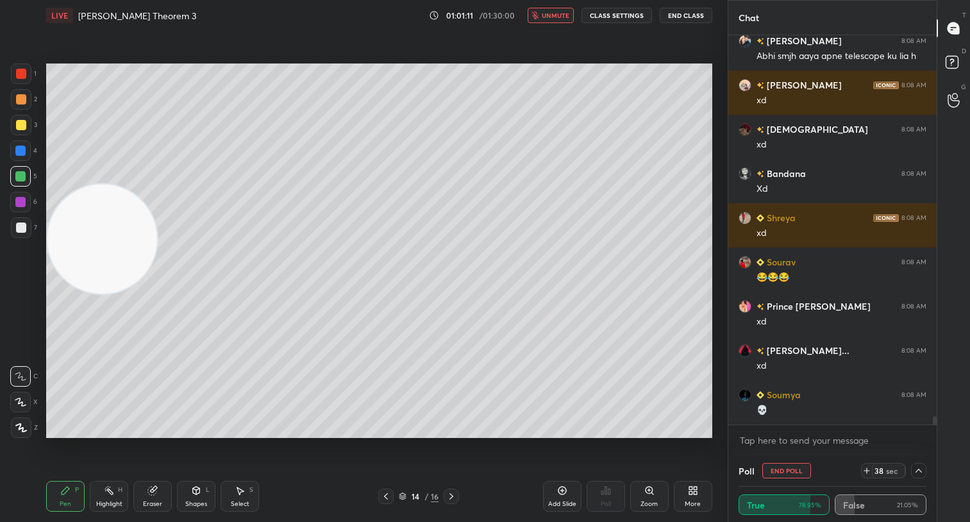
scroll to position [17972, 0]
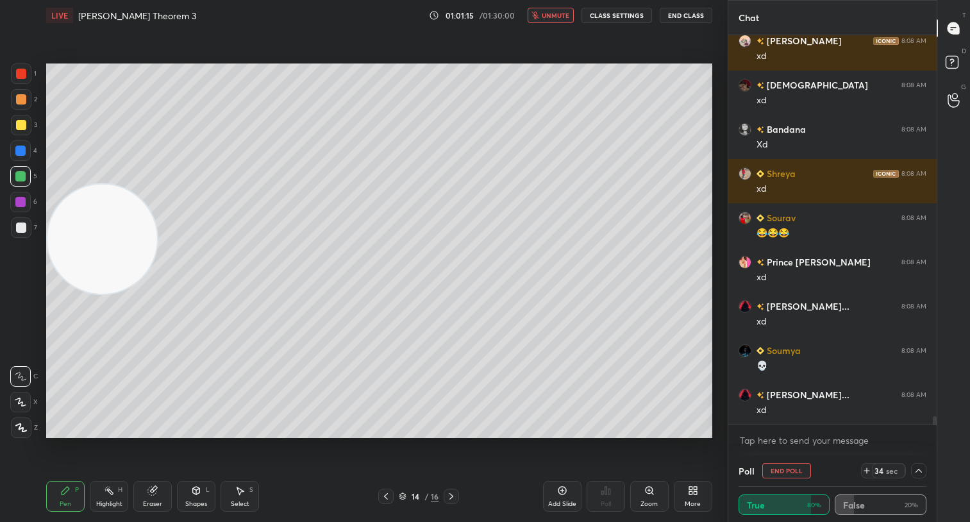
click at [556, 14] on button "unmute" at bounding box center [550, 15] width 46 height 15
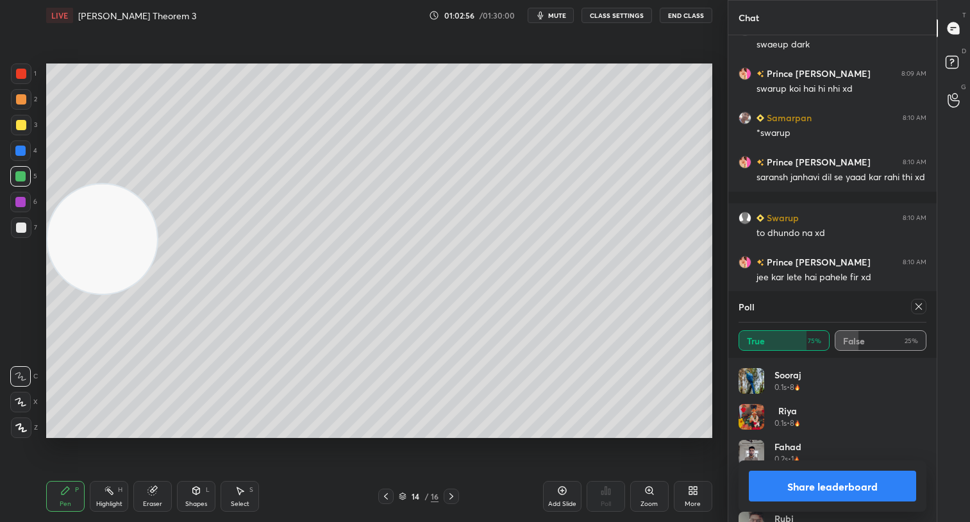
scroll to position [18089, 0]
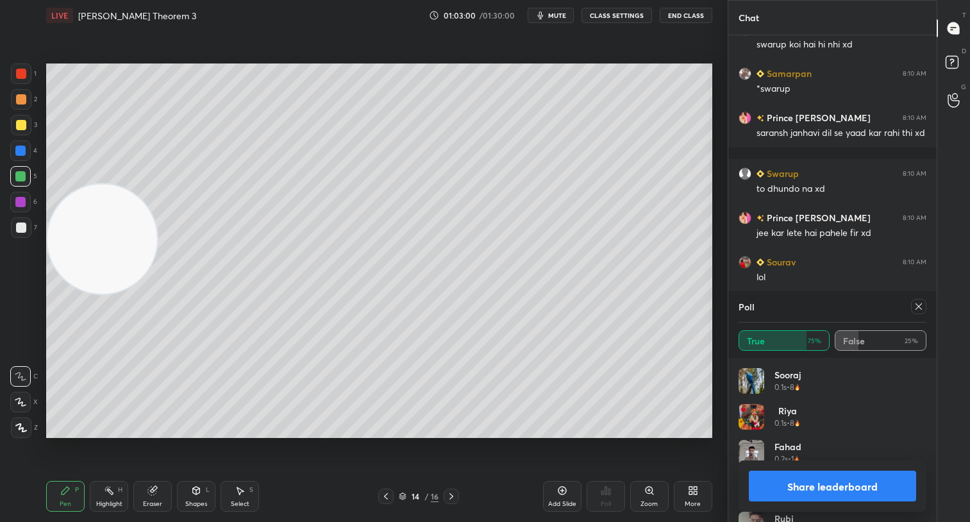
click at [688, 490] on icon at bounding box center [693, 490] width 10 height 10
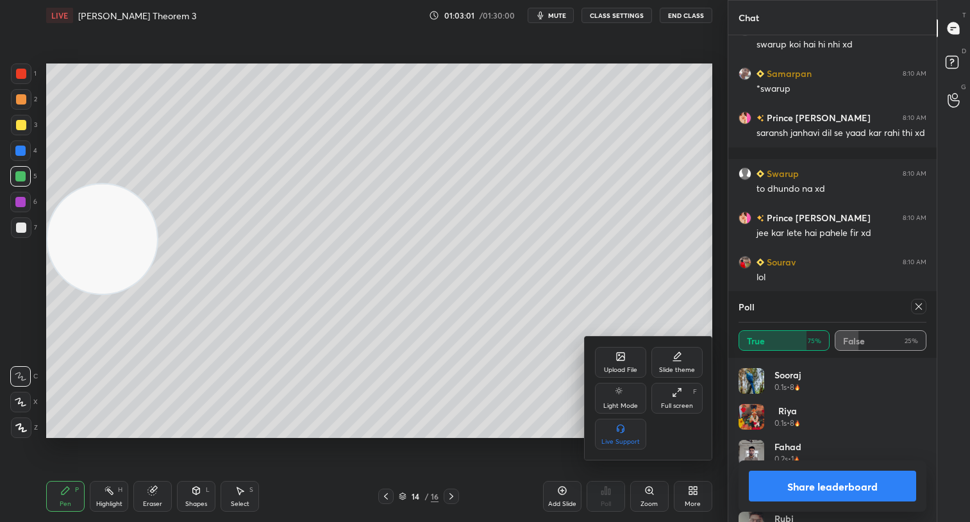
scroll to position [18156, 0]
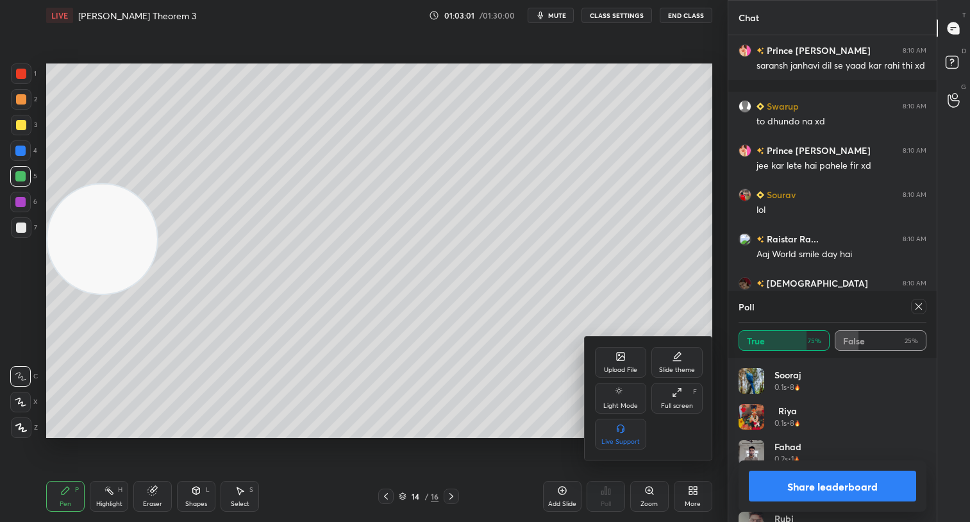
click at [625, 364] on div "Upload File" at bounding box center [620, 362] width 51 height 31
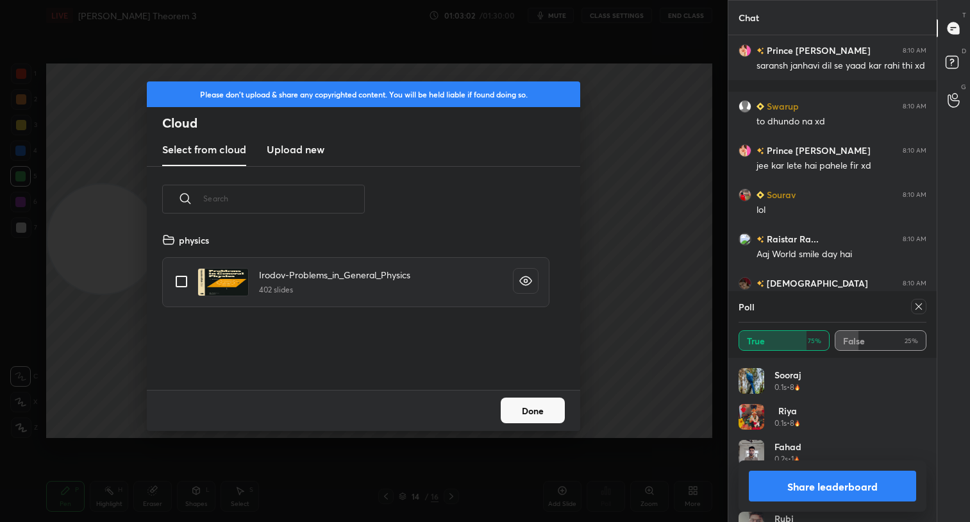
scroll to position [158, 411]
click at [309, 156] on new "Upload new" at bounding box center [296, 150] width 58 height 32
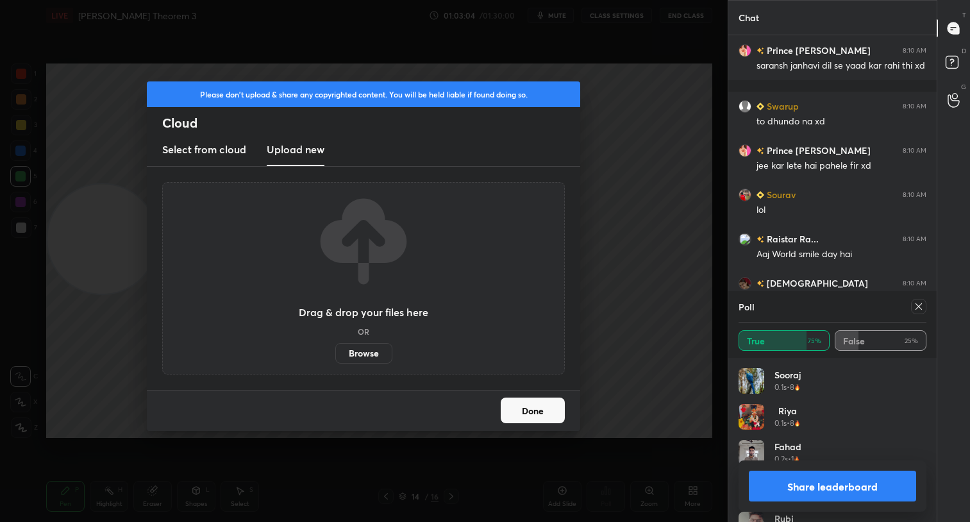
scroll to position [18200, 0]
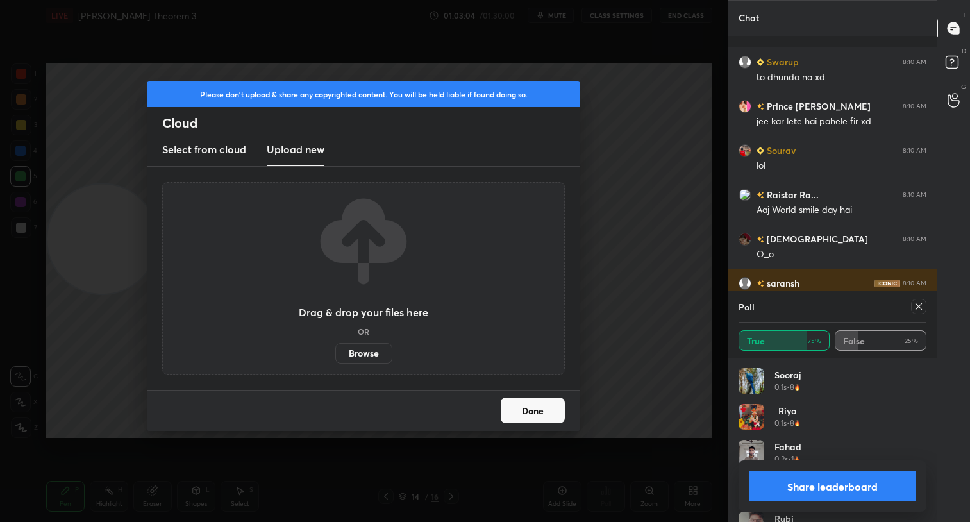
click at [365, 349] on label "Browse" at bounding box center [363, 353] width 57 height 21
click at [335, 349] on input "Browse" at bounding box center [335, 353] width 0 height 21
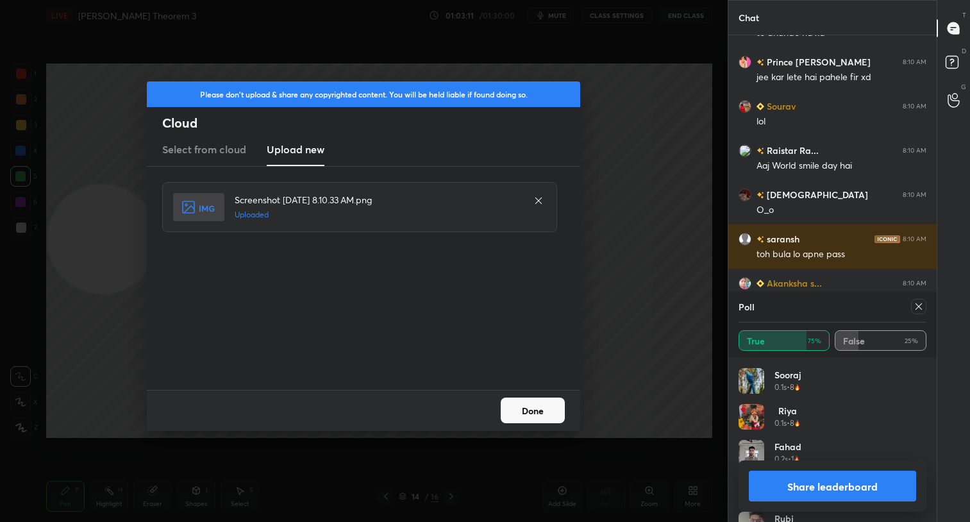
scroll to position [18289, 0]
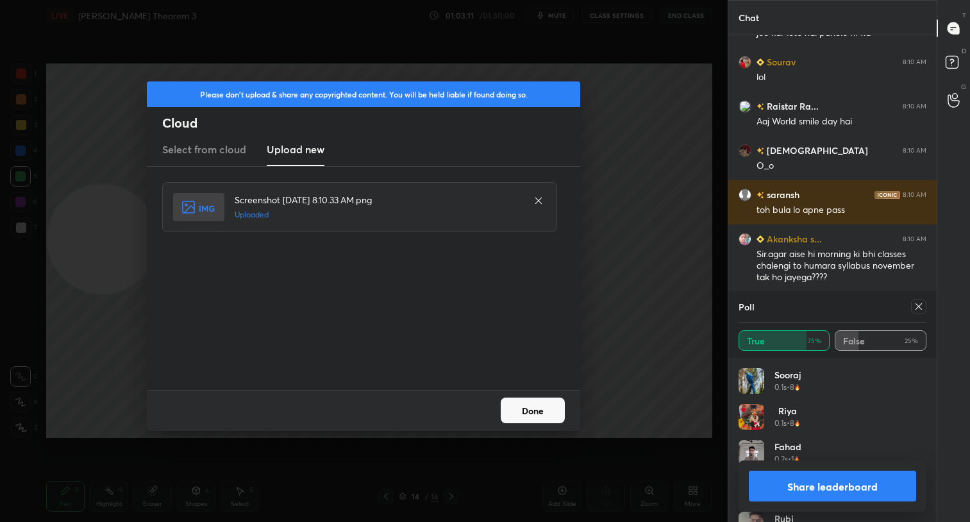
click at [533, 408] on button "Done" at bounding box center [532, 410] width 64 height 26
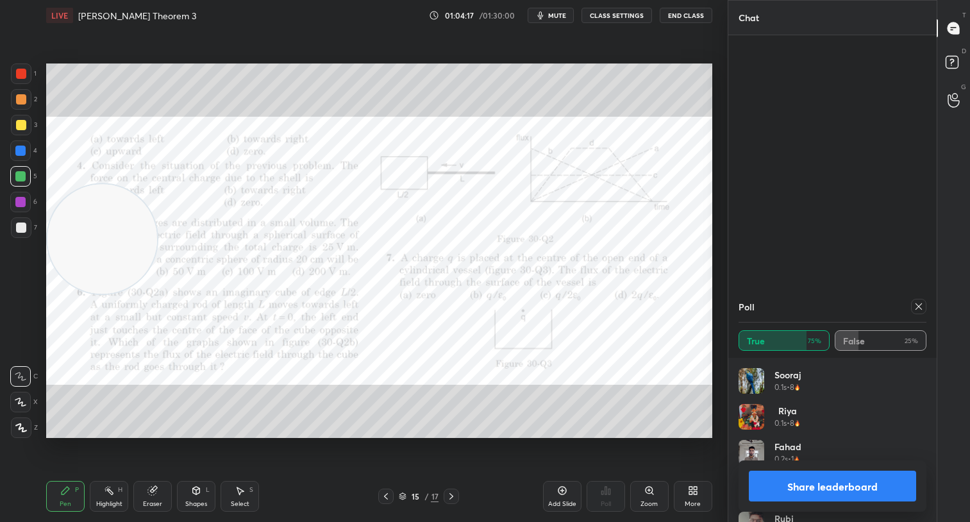
scroll to position [18854, 0]
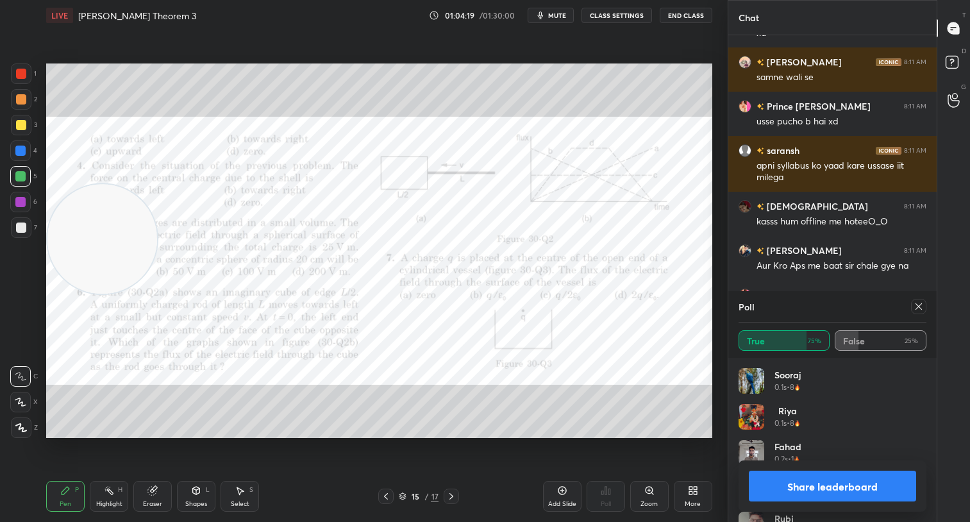
click at [825, 476] on button "Share leaderboard" at bounding box center [831, 485] width 167 height 31
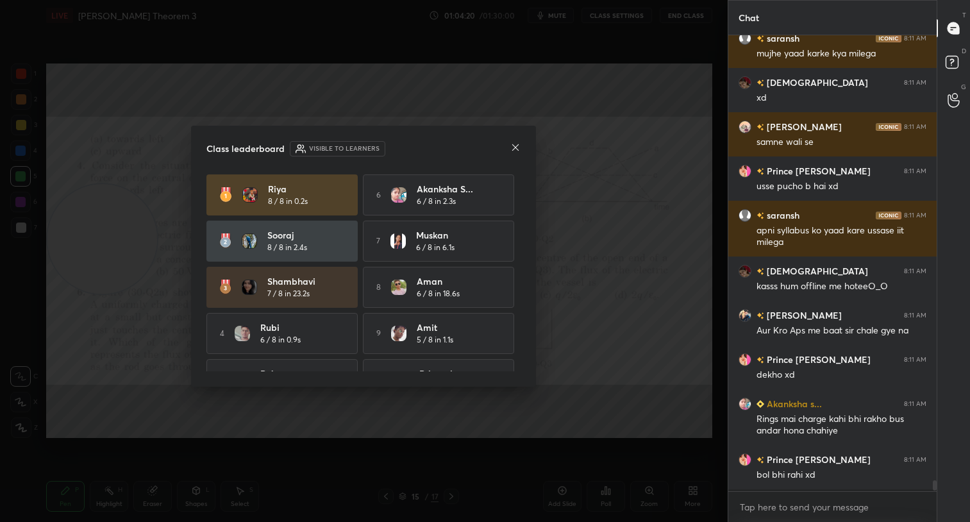
scroll to position [18787, 0]
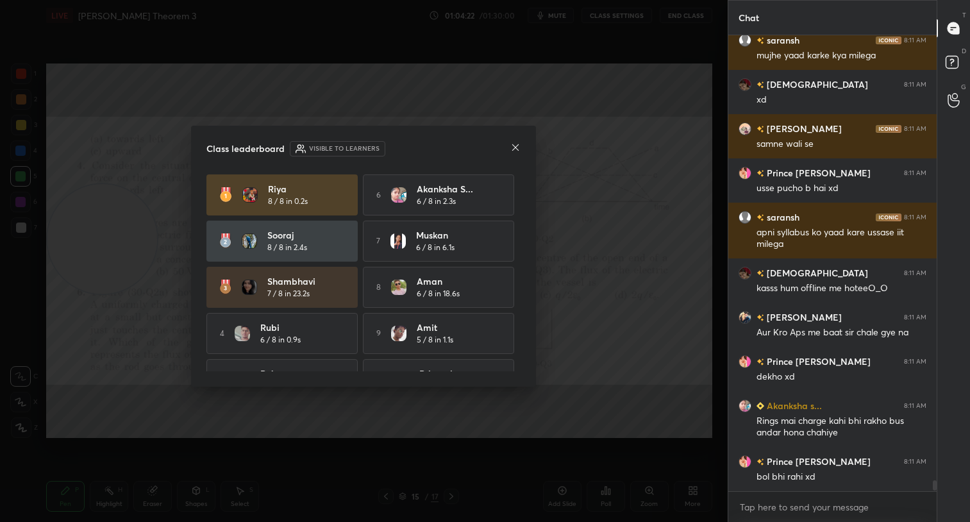
click at [513, 145] on icon at bounding box center [515, 147] width 6 height 6
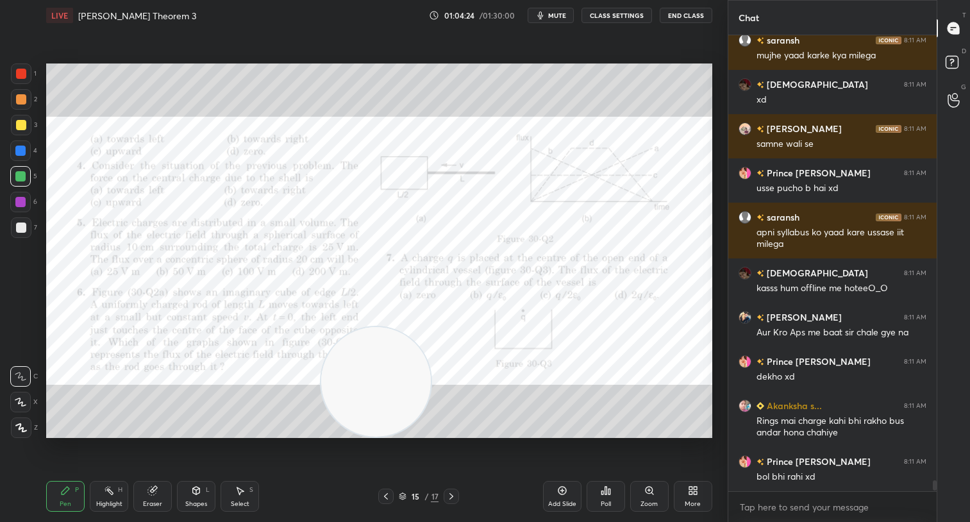
drag, startPoint x: 126, startPoint y: 229, endPoint x: 463, endPoint y: 479, distance: 419.6
click at [463, 479] on div "LIVE [PERSON_NAME] Theorem 3 01:04:24 / 01:30:00 mute CLASS SETTINGS End Class …" at bounding box center [379, 261] width 676 height 522
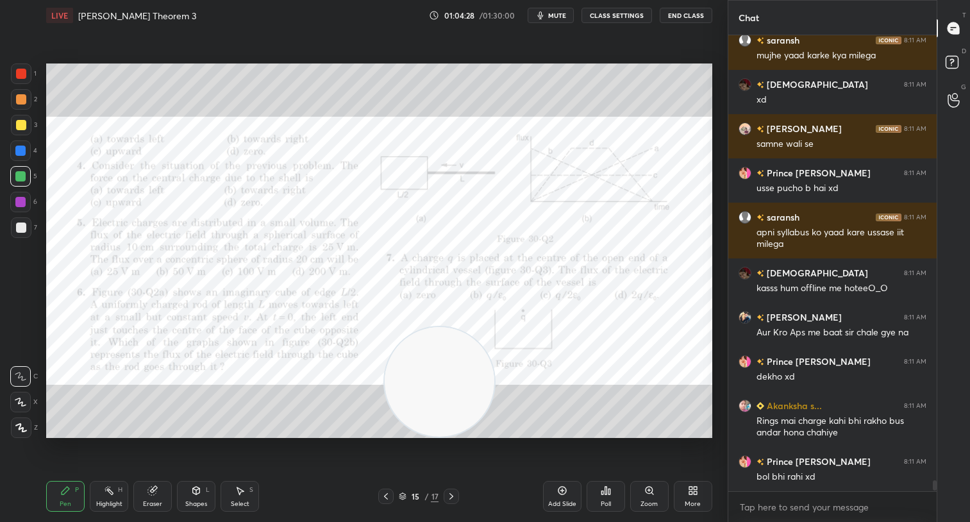
scroll to position [18831, 0]
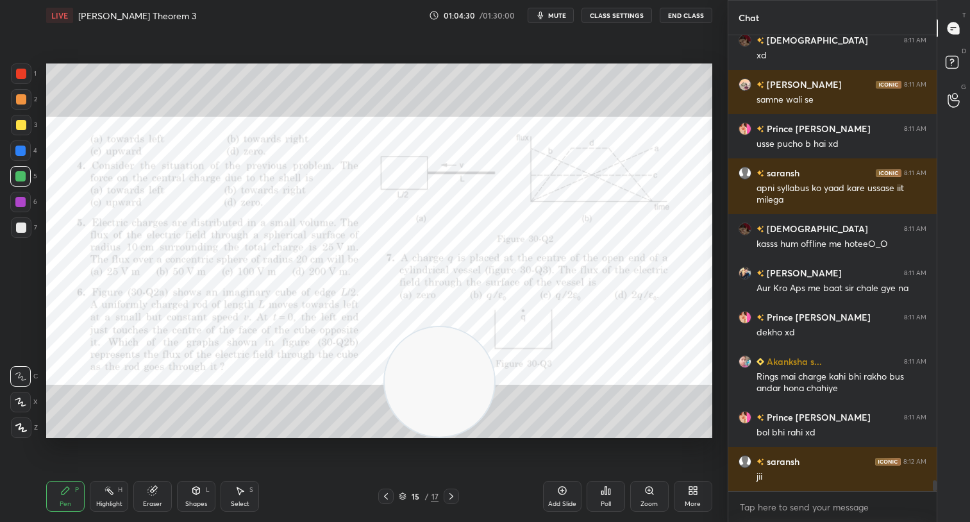
click at [560, 17] on span "mute" at bounding box center [557, 15] width 18 height 9
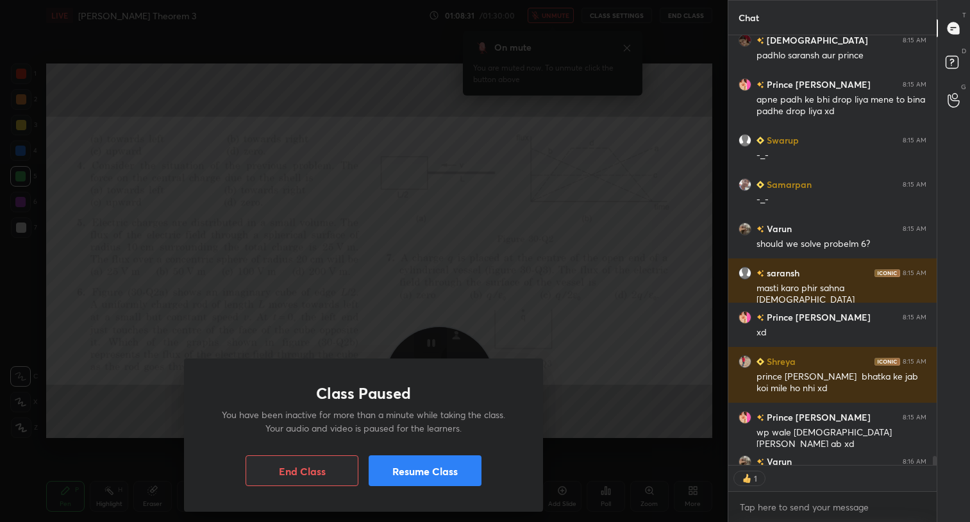
scroll to position [20707, 0]
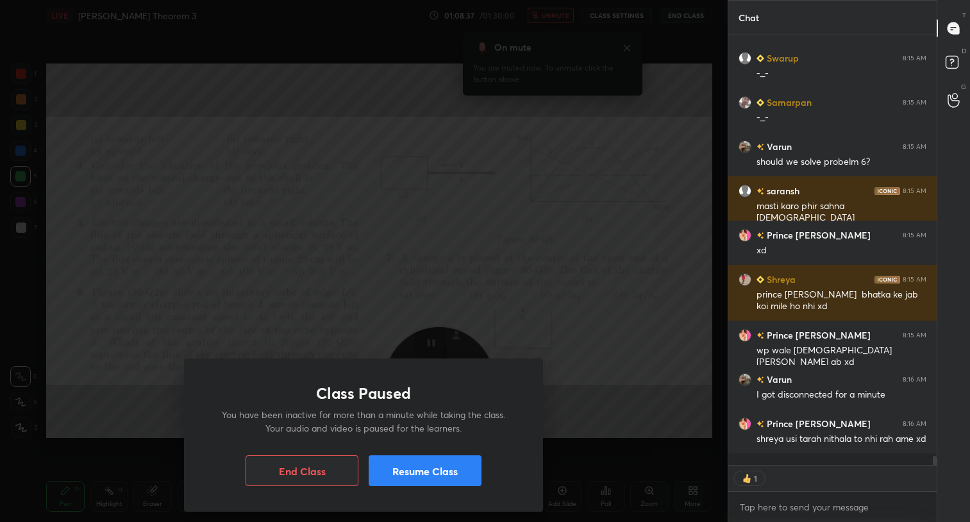
type textarea "x"
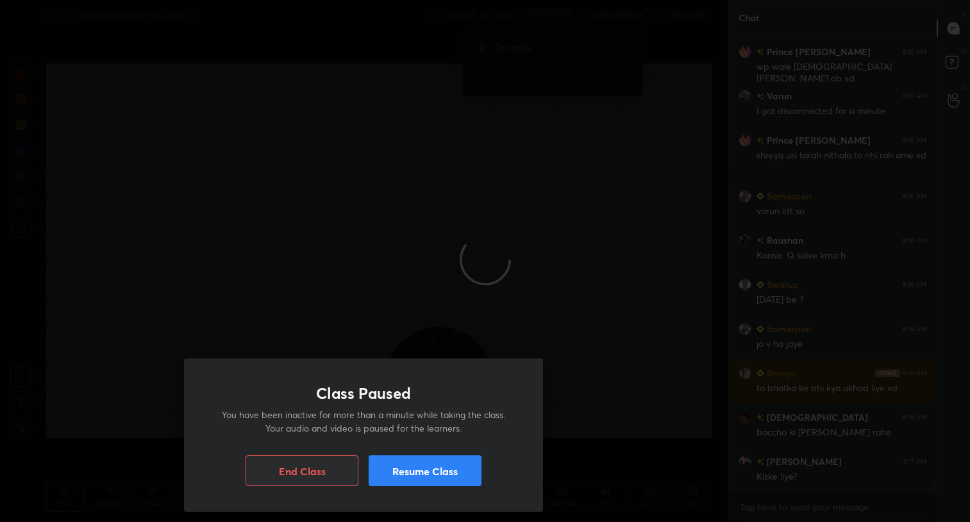
scroll to position [21021, 0]
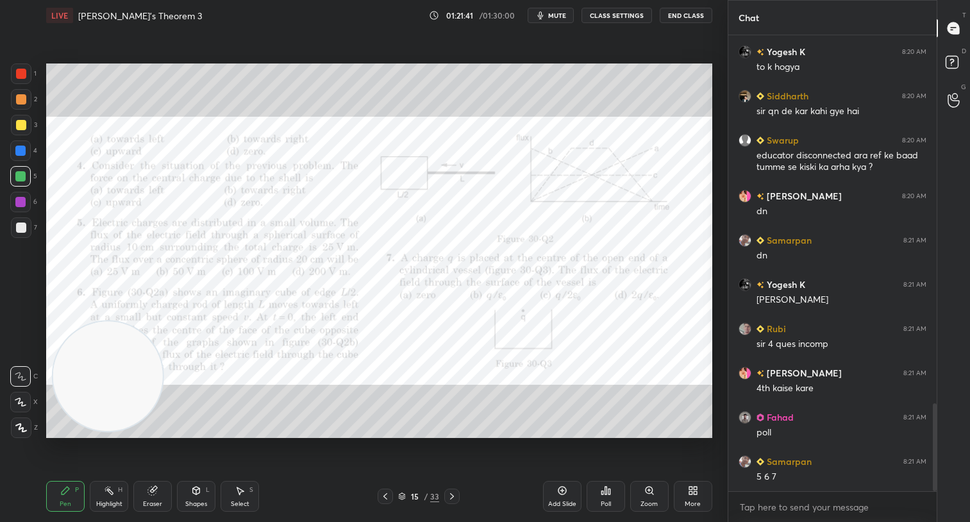
scroll to position [1953, 0]
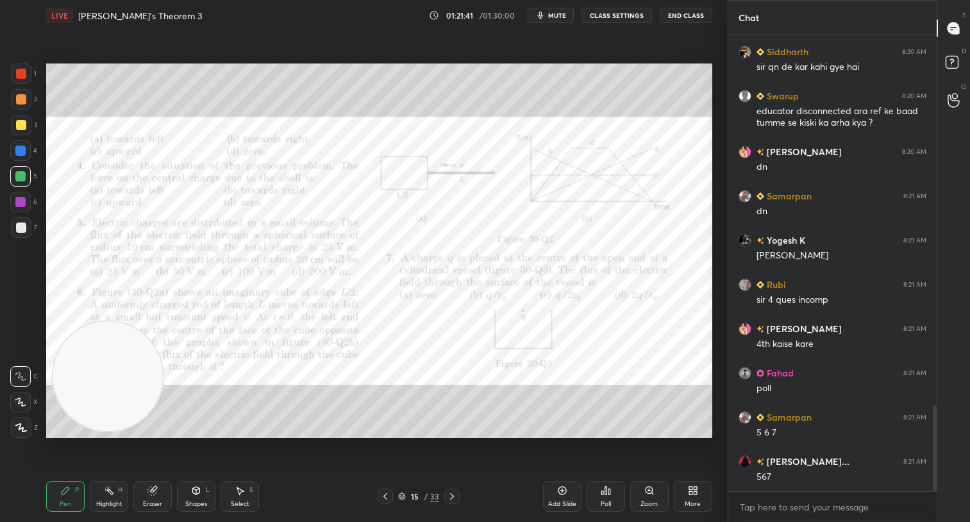
click at [22, 70] on div at bounding box center [21, 73] width 21 height 21
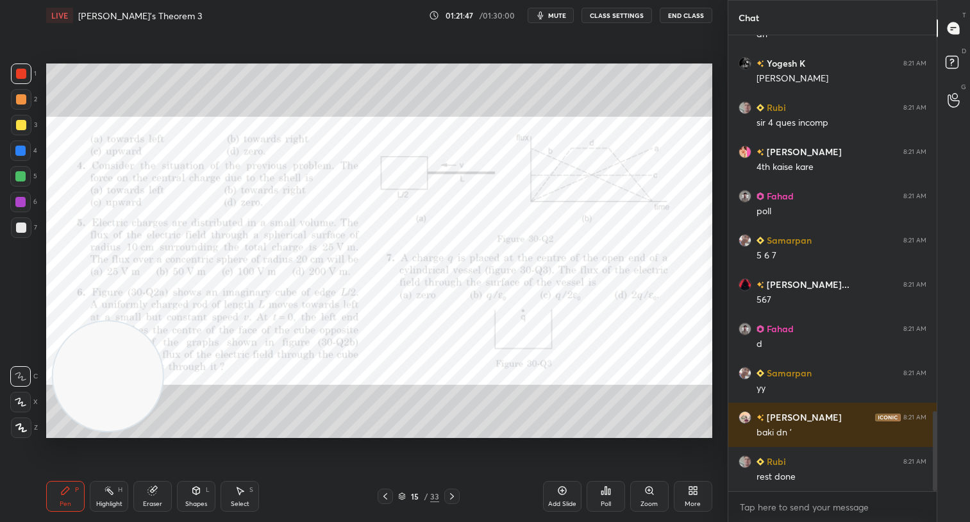
scroll to position [2174, 0]
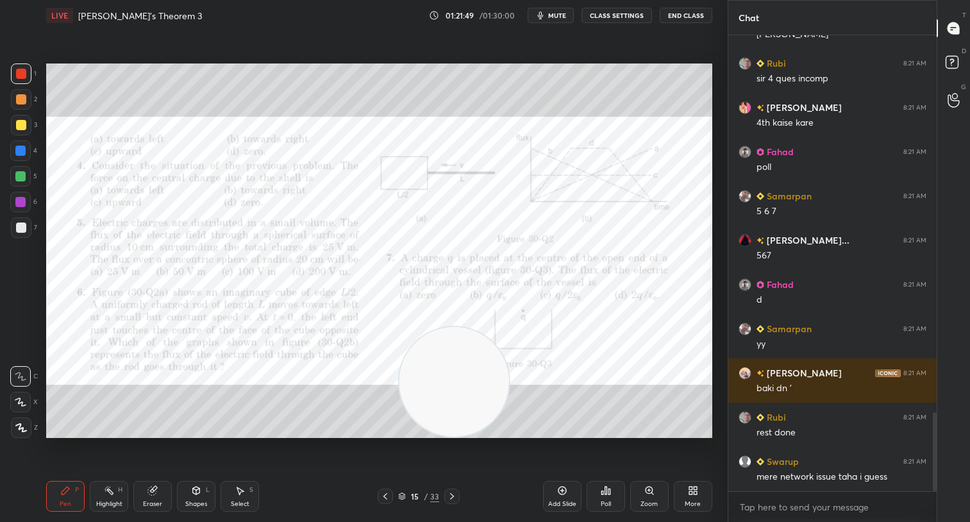
drag, startPoint x: 192, startPoint y: 343, endPoint x: 444, endPoint y: 398, distance: 257.8
click at [444, 401] on video at bounding box center [454, 382] width 110 height 110
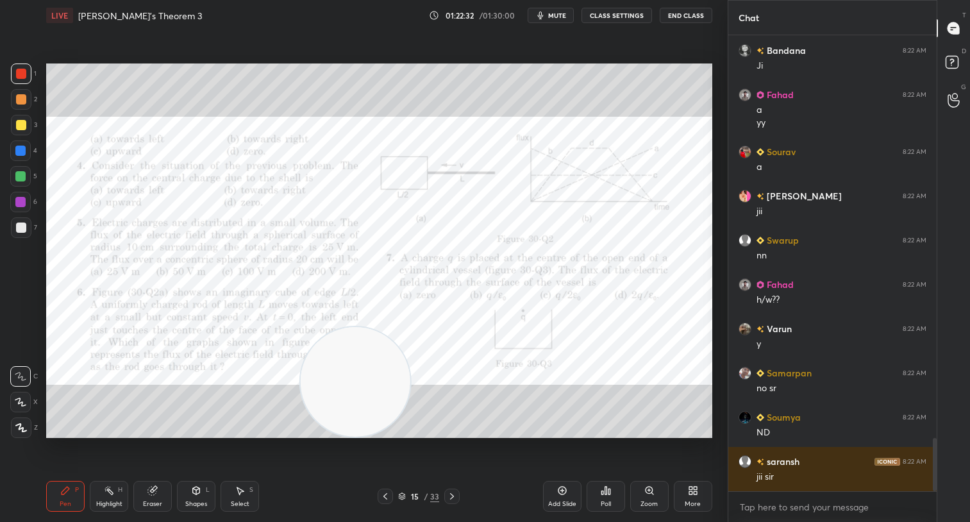
scroll to position [3482, 0]
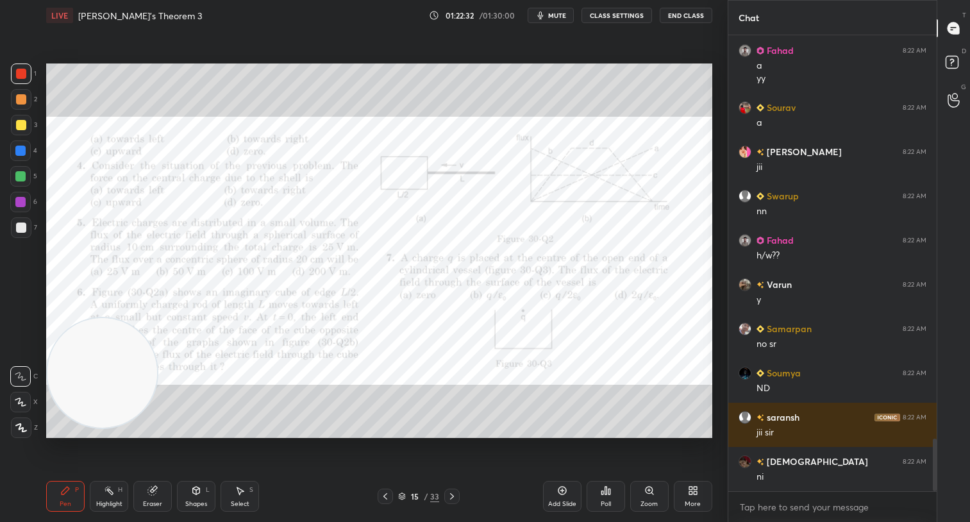
drag, startPoint x: 452, startPoint y: 410, endPoint x: -15, endPoint y: 401, distance: 466.6
click at [0, 0] on html "1 2 3 4 5 6 7 C X Z C X Z E E Erase all H H LIVE Gauss's Theorem 3 01:22:32 / 0…" at bounding box center [485, 0] width 970 height 0
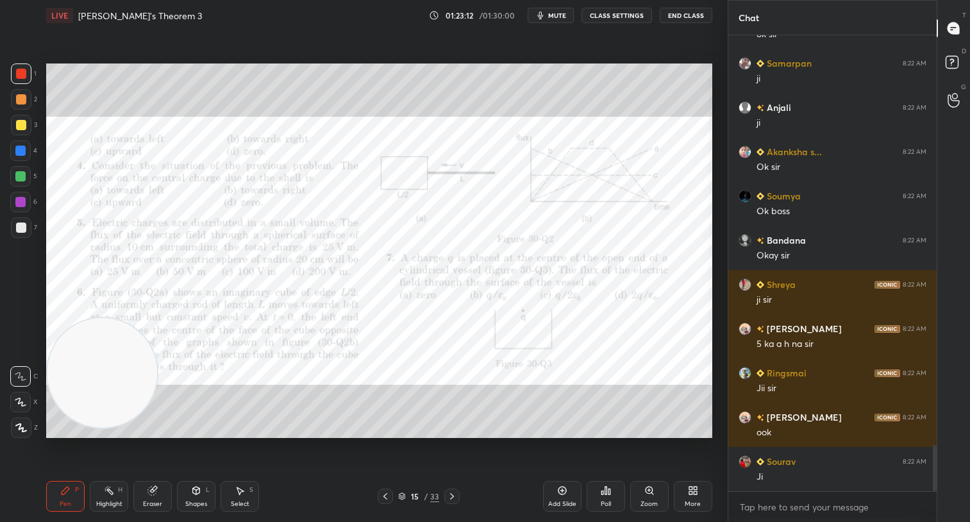
scroll to position [4057, 0]
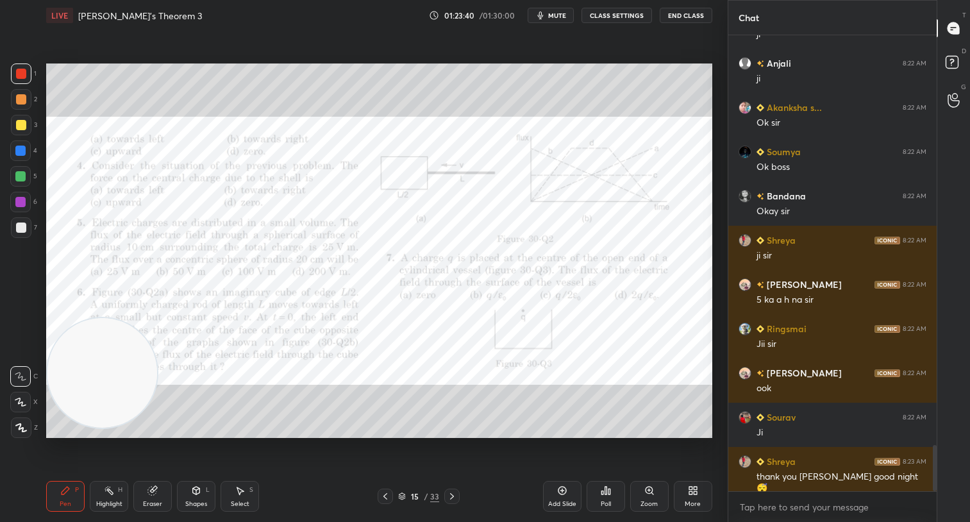
click at [561, 491] on icon at bounding box center [562, 490] width 4 height 4
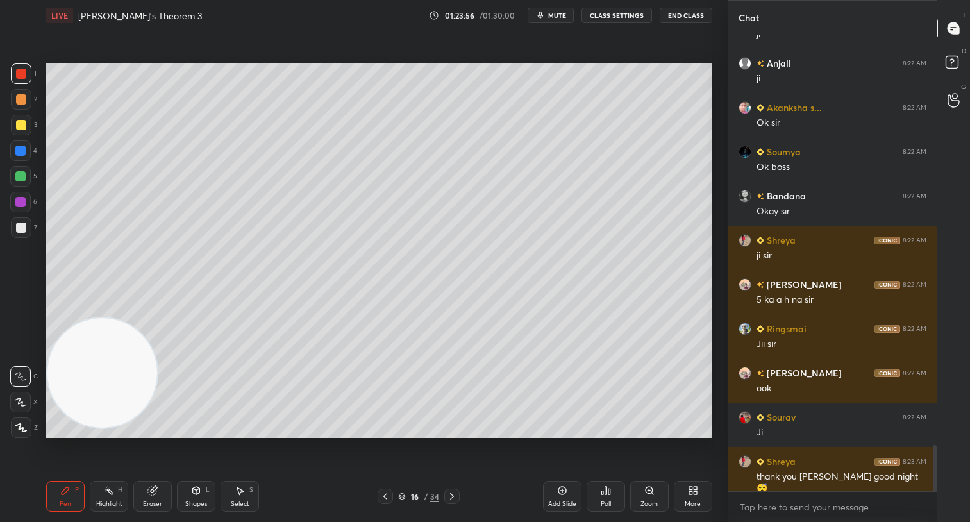
click at [21, 231] on div at bounding box center [21, 227] width 10 height 10
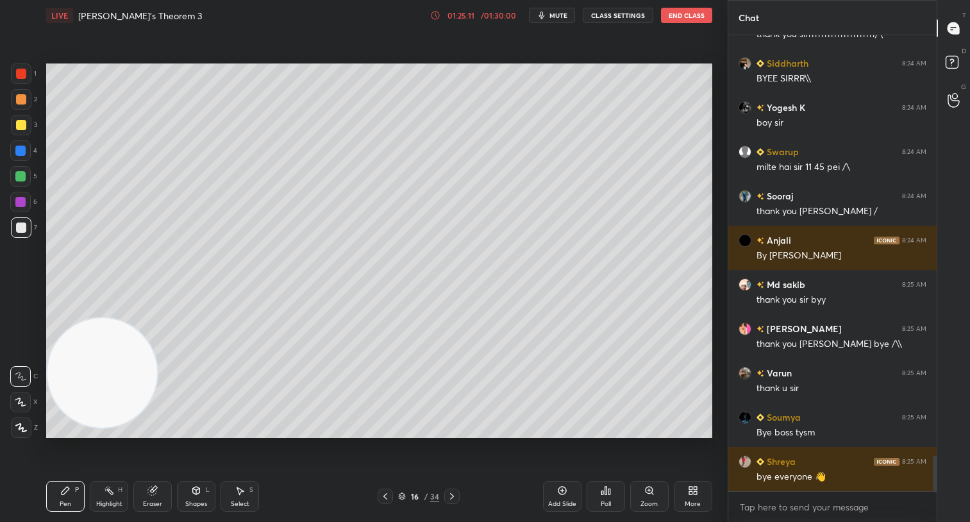
scroll to position [5450, 0]
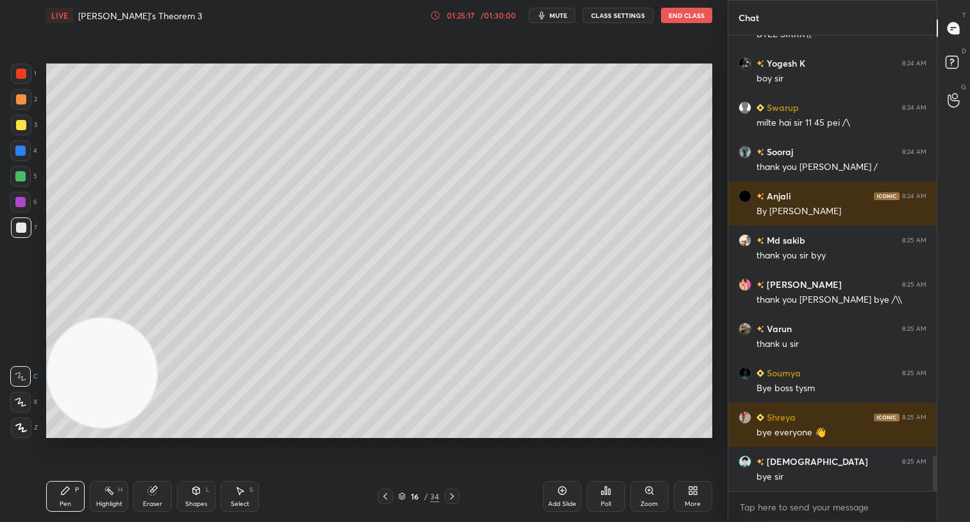
click at [556, 19] on span "mute" at bounding box center [558, 15] width 18 height 9
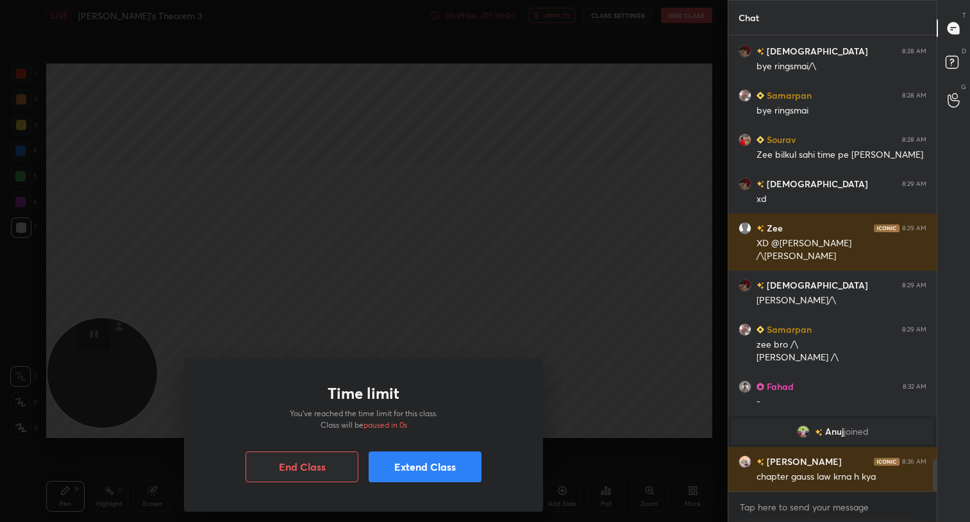
scroll to position [6057, 0]
click at [425, 469] on button "Extend Class" at bounding box center [424, 466] width 113 height 31
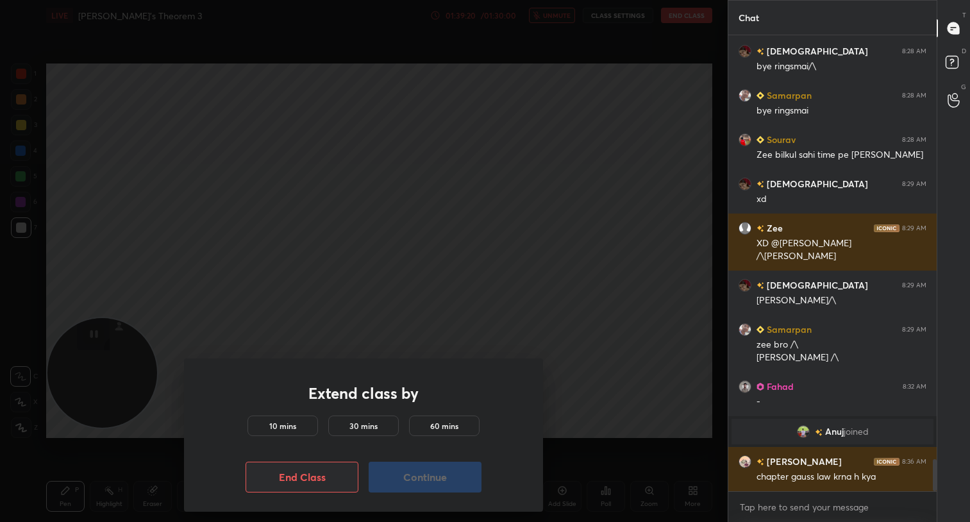
click at [272, 424] on h5 "10 mins" at bounding box center [282, 426] width 27 height 12
click at [405, 477] on button "Continue" at bounding box center [424, 476] width 113 height 31
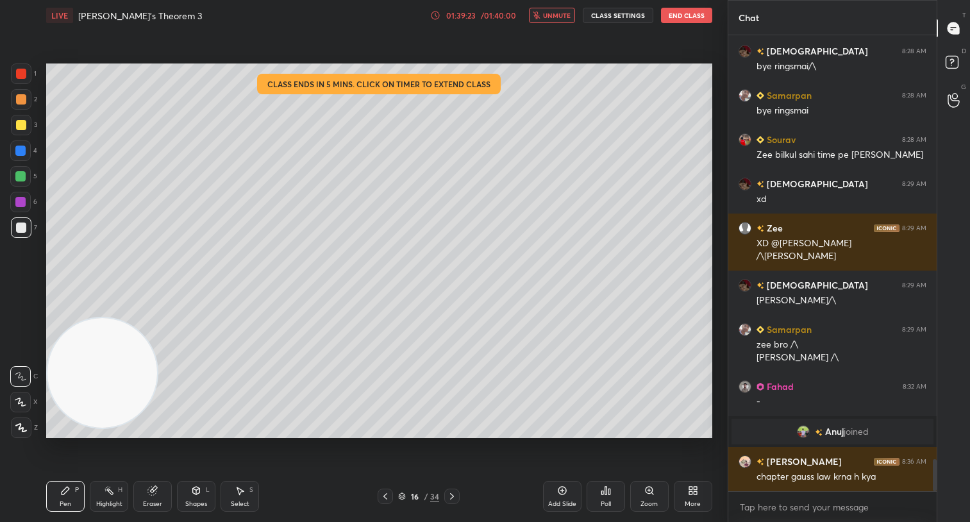
click at [681, 24] on div "LIVE Gauss's Theorem 3 01:39:23 / 01:40:00 unmute CLASS SETTINGS End Class" at bounding box center [379, 15] width 666 height 31
click at [675, 19] on button "End Class" at bounding box center [686, 15] width 51 height 15
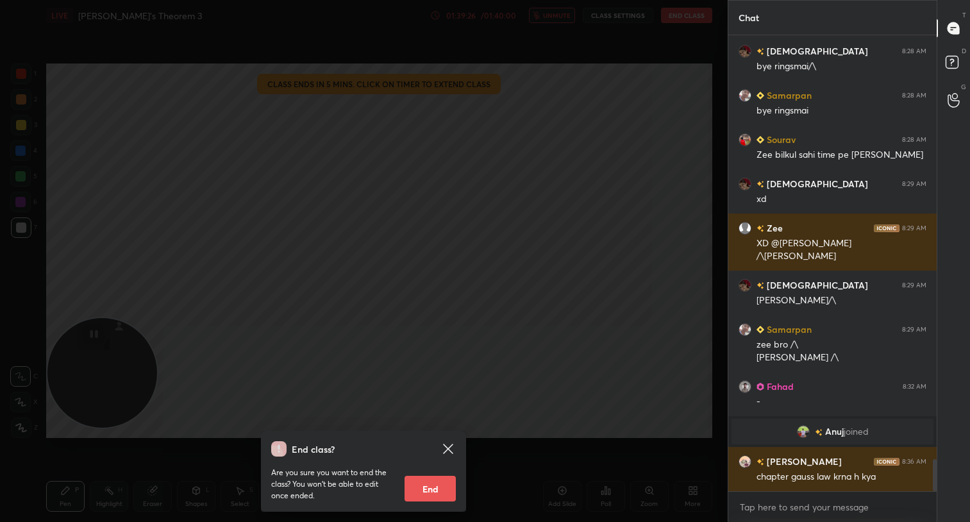
click at [431, 490] on button "End" at bounding box center [429, 488] width 51 height 26
type textarea "x"
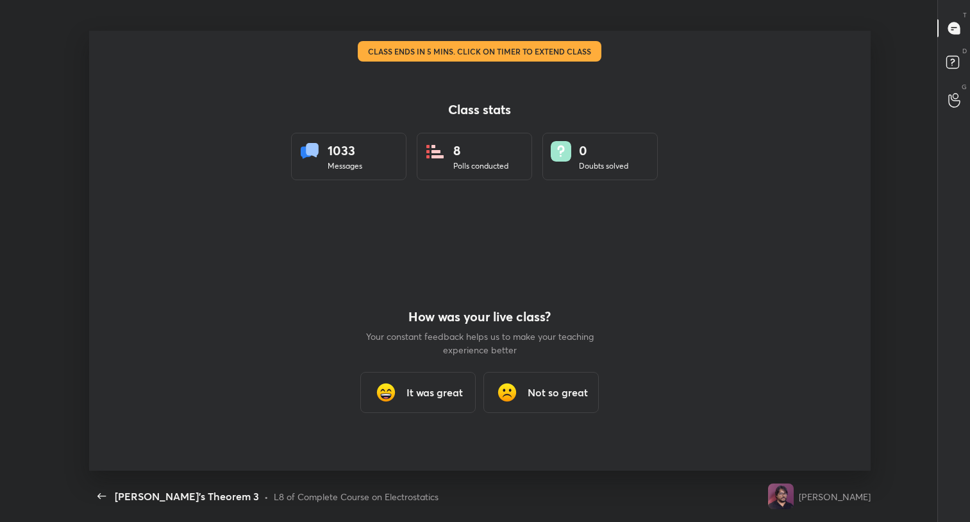
scroll to position [0, 0]
